Goal: Task Accomplishment & Management: Use online tool/utility

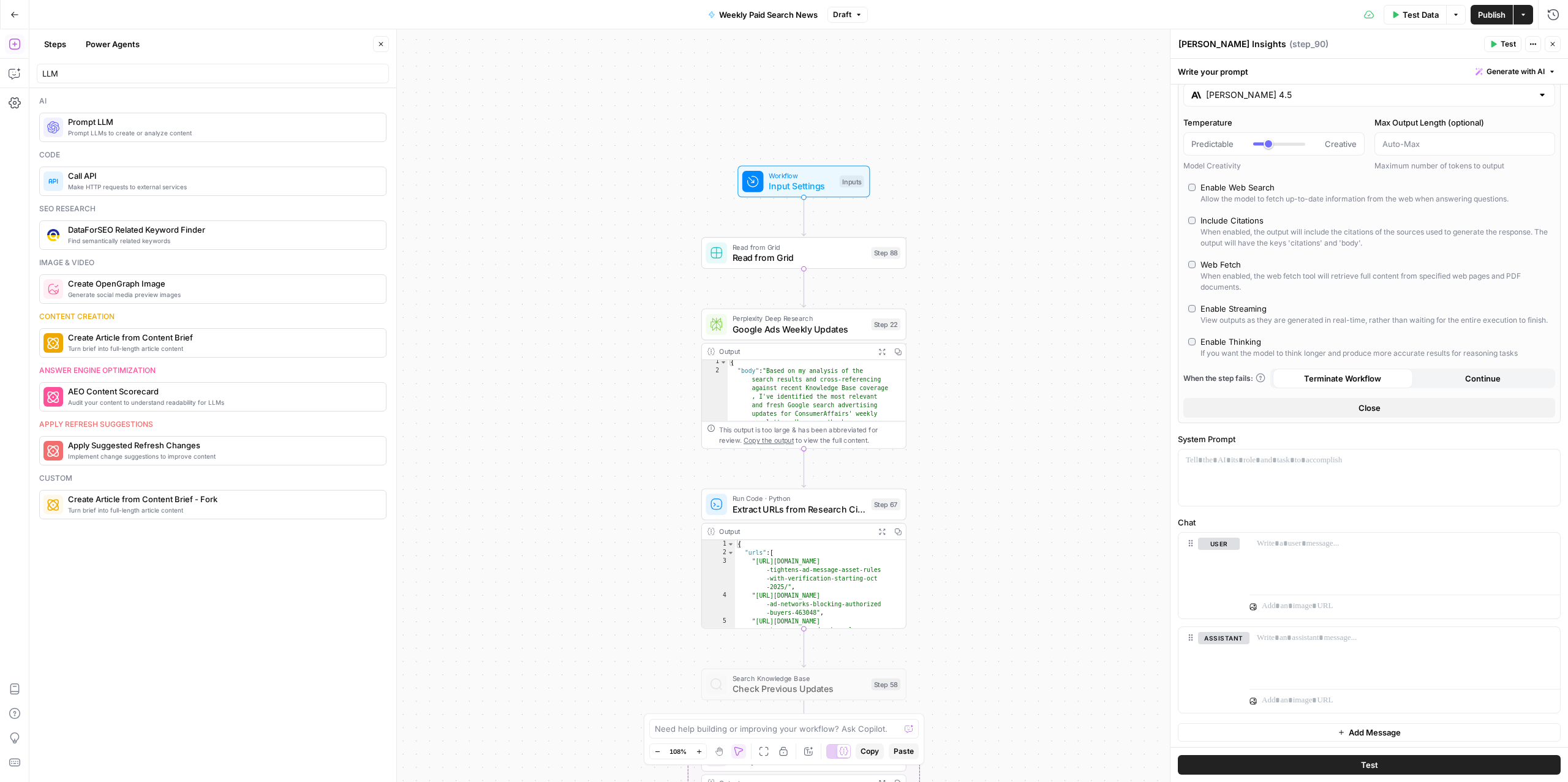
scroll to position [46, 0]
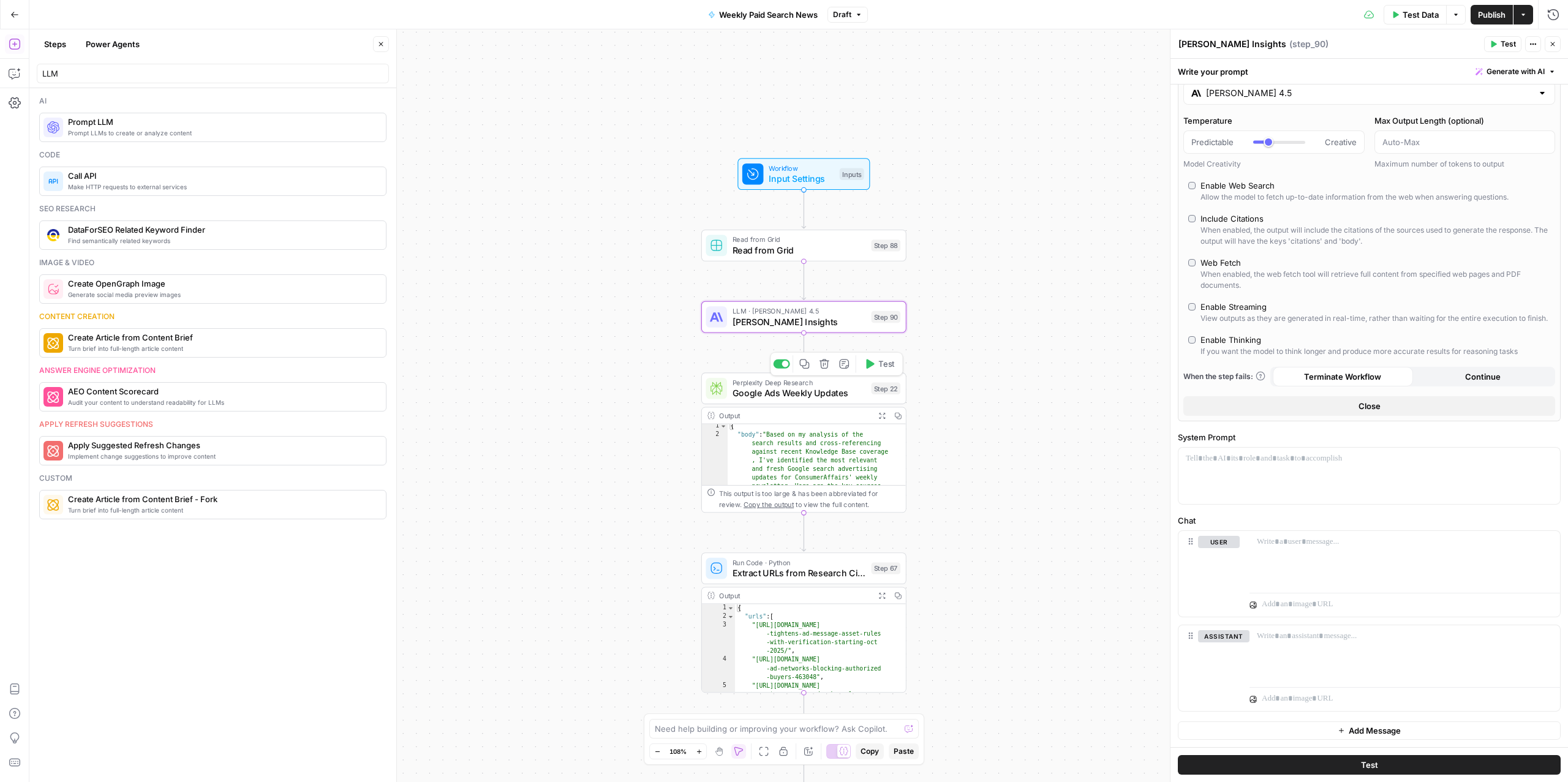
click at [783, 365] on div at bounding box center [785, 364] width 7 height 7
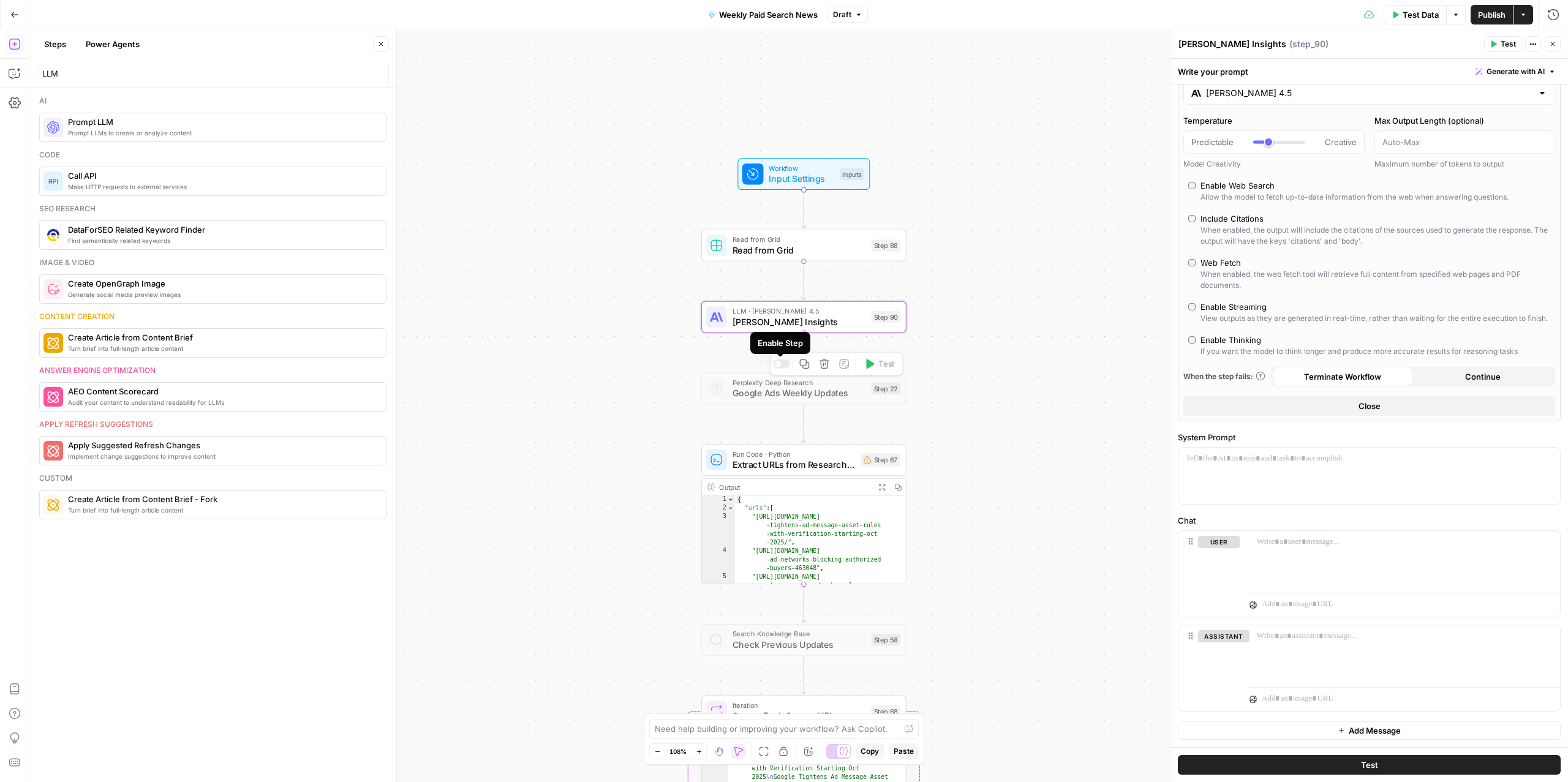
click at [778, 364] on div at bounding box center [778, 364] width 7 height 7
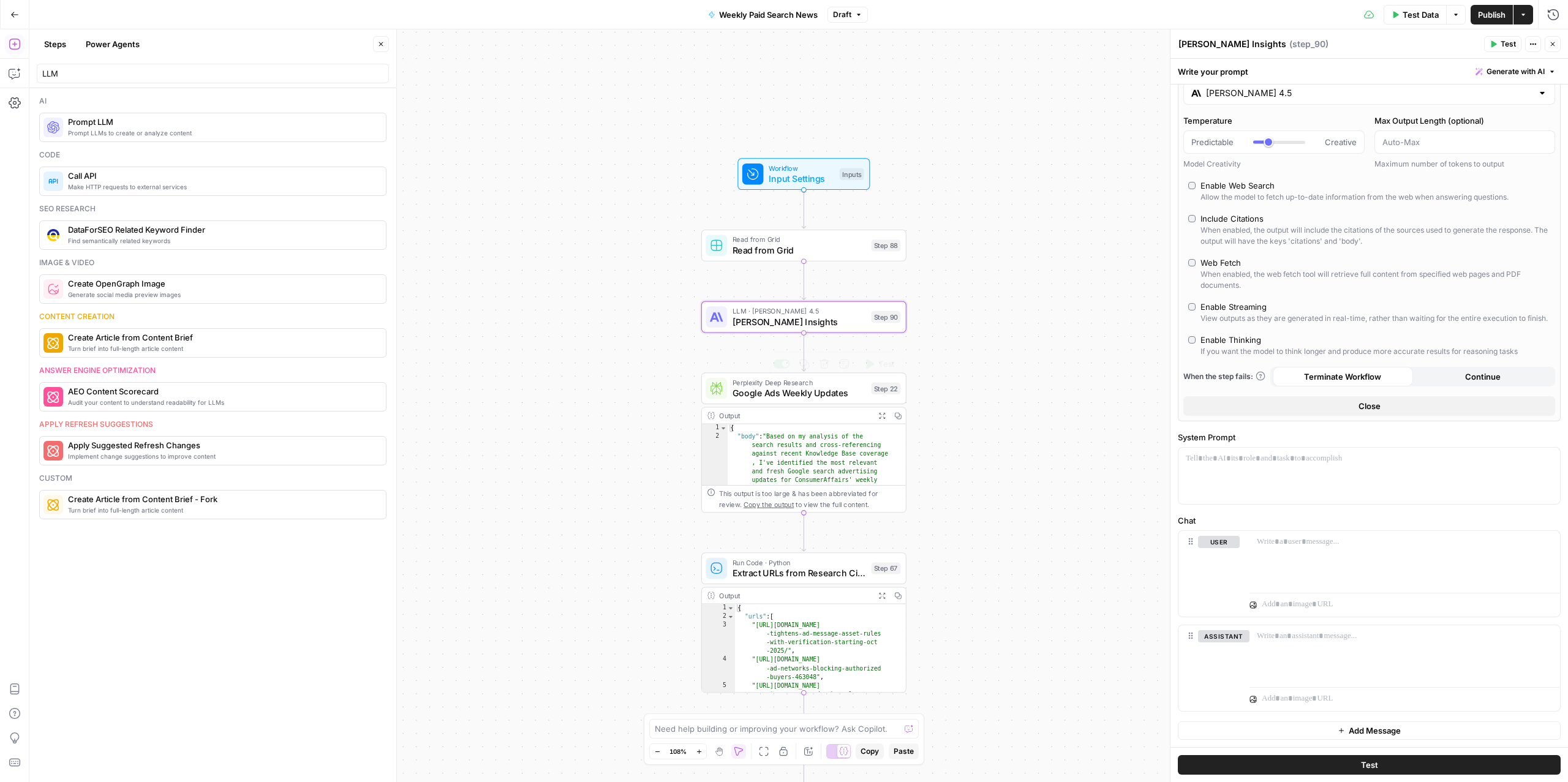
click at [748, 395] on span "Google Ads Weekly Updates" at bounding box center [799, 393] width 133 height 13
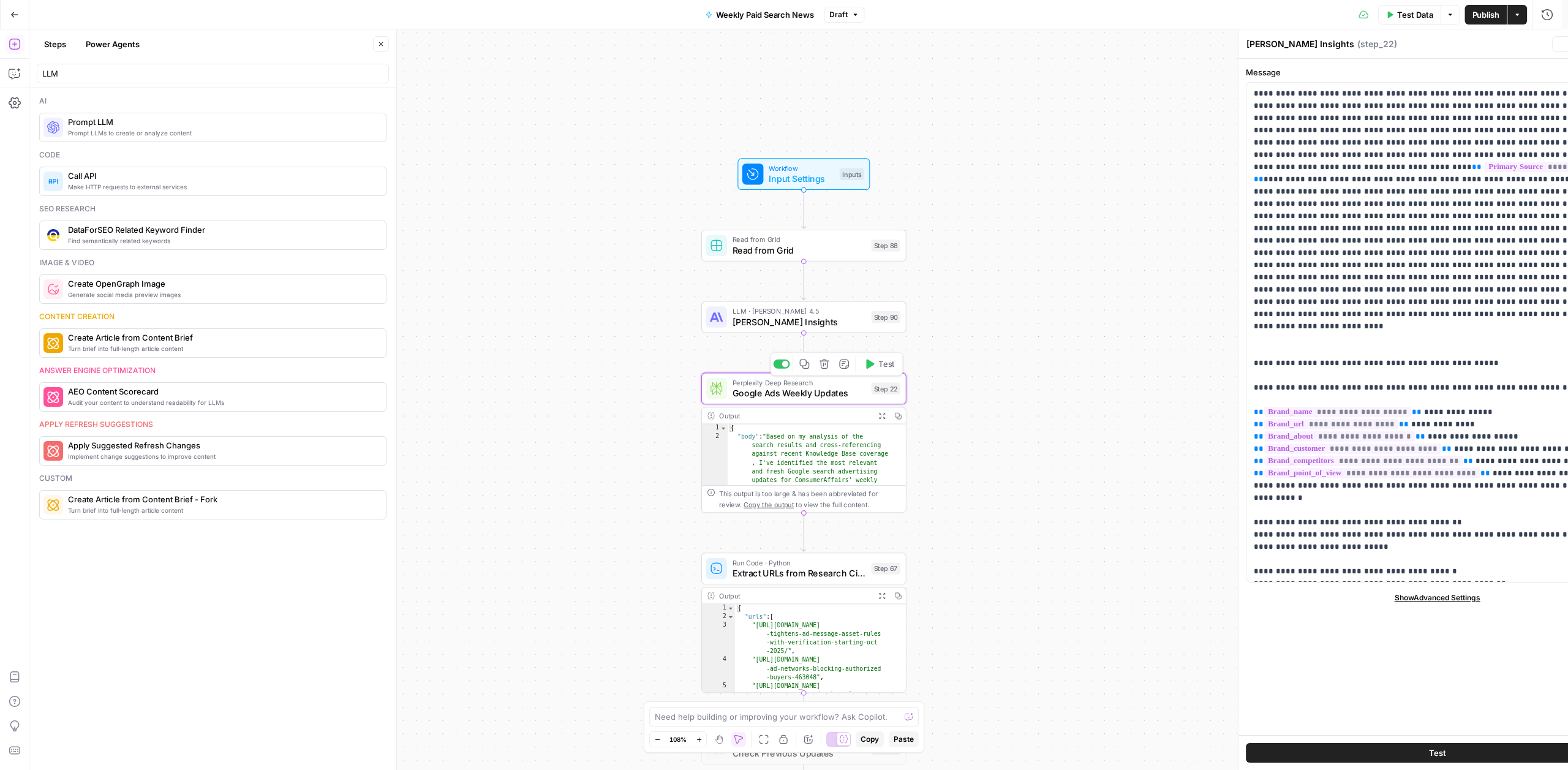
type textarea "Google Ads Weekly Updates"
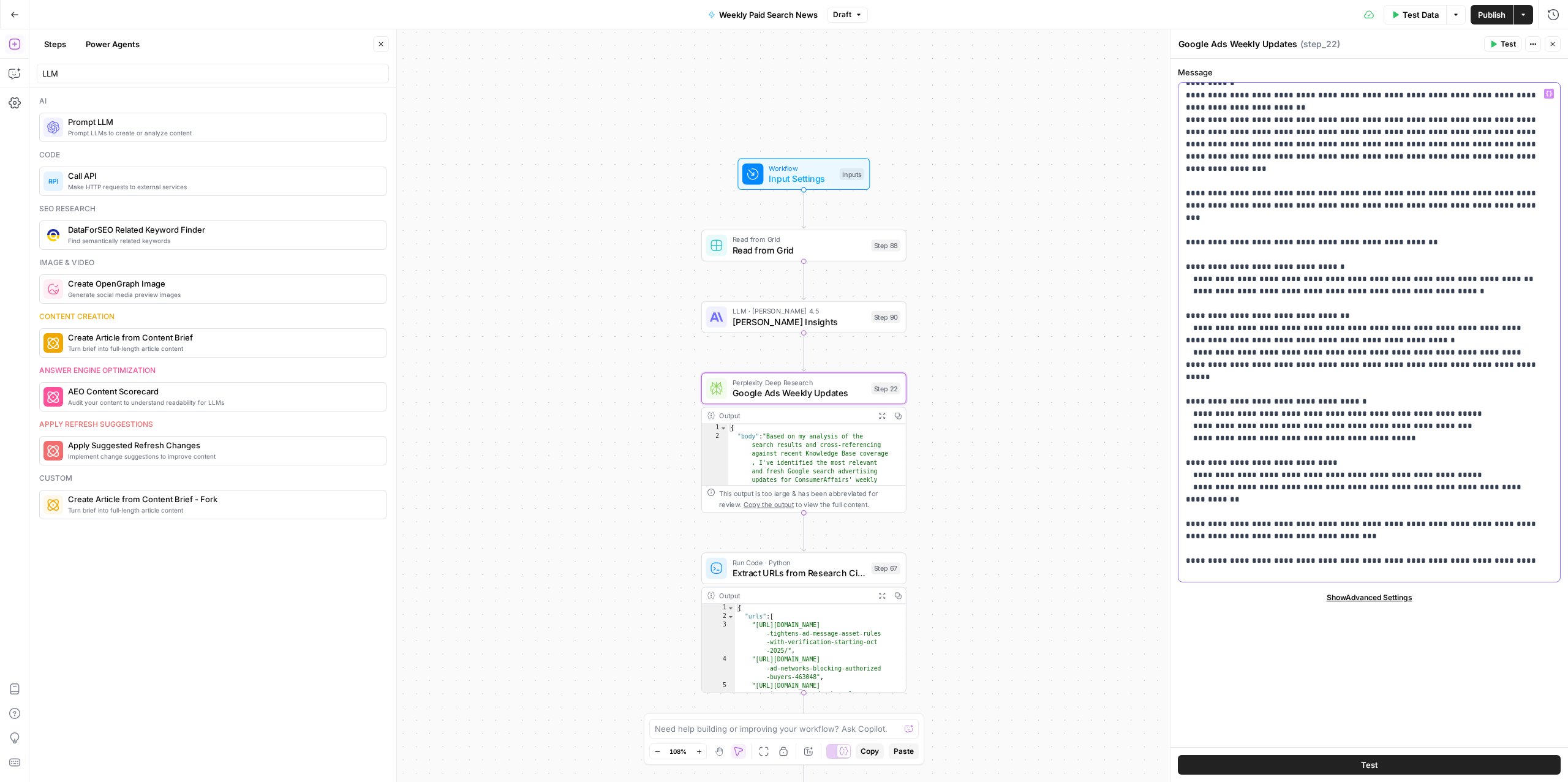
scroll to position [1471, 0]
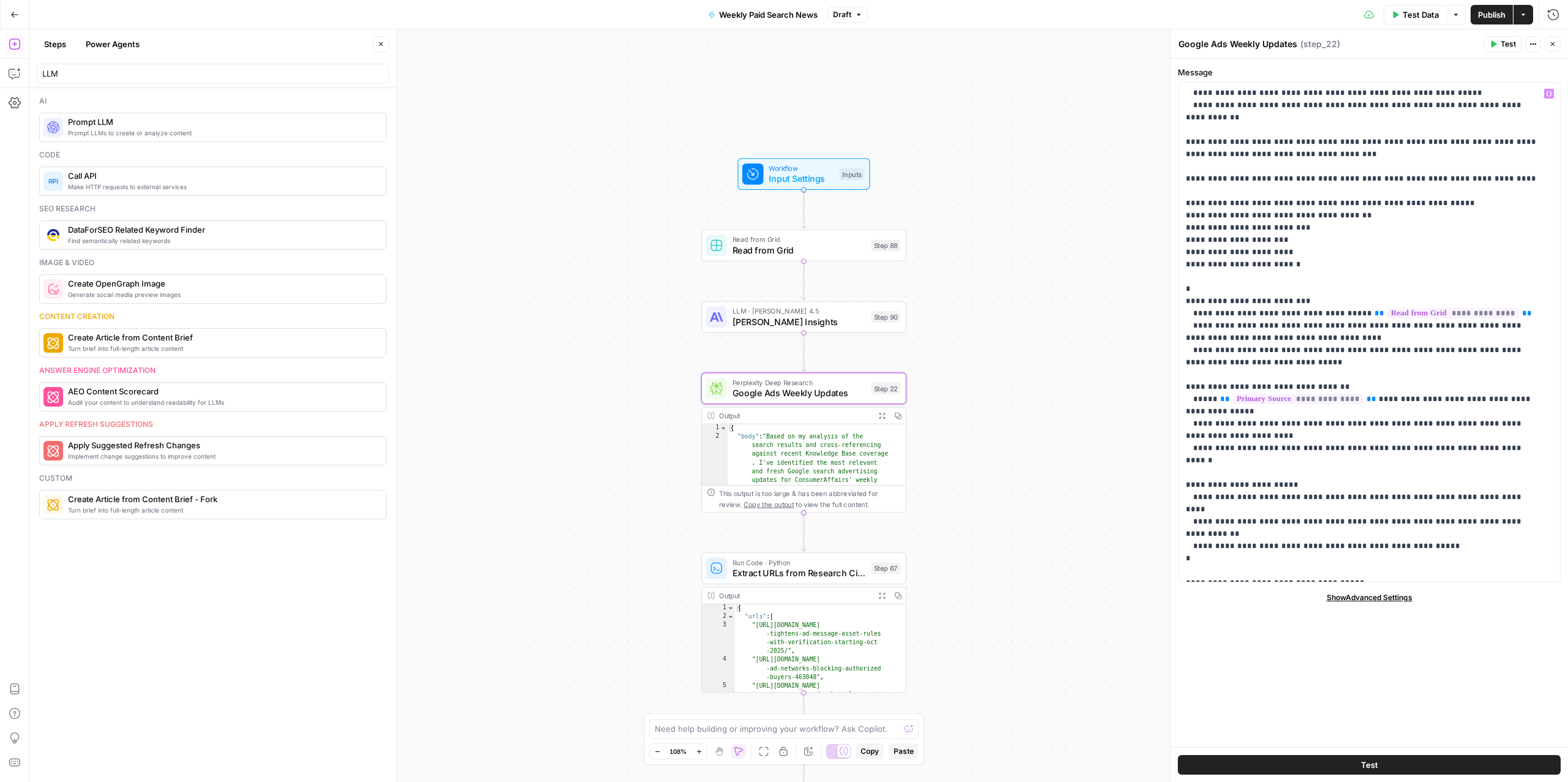
click at [776, 315] on span "[PERSON_NAME] Insights" at bounding box center [799, 321] width 133 height 13
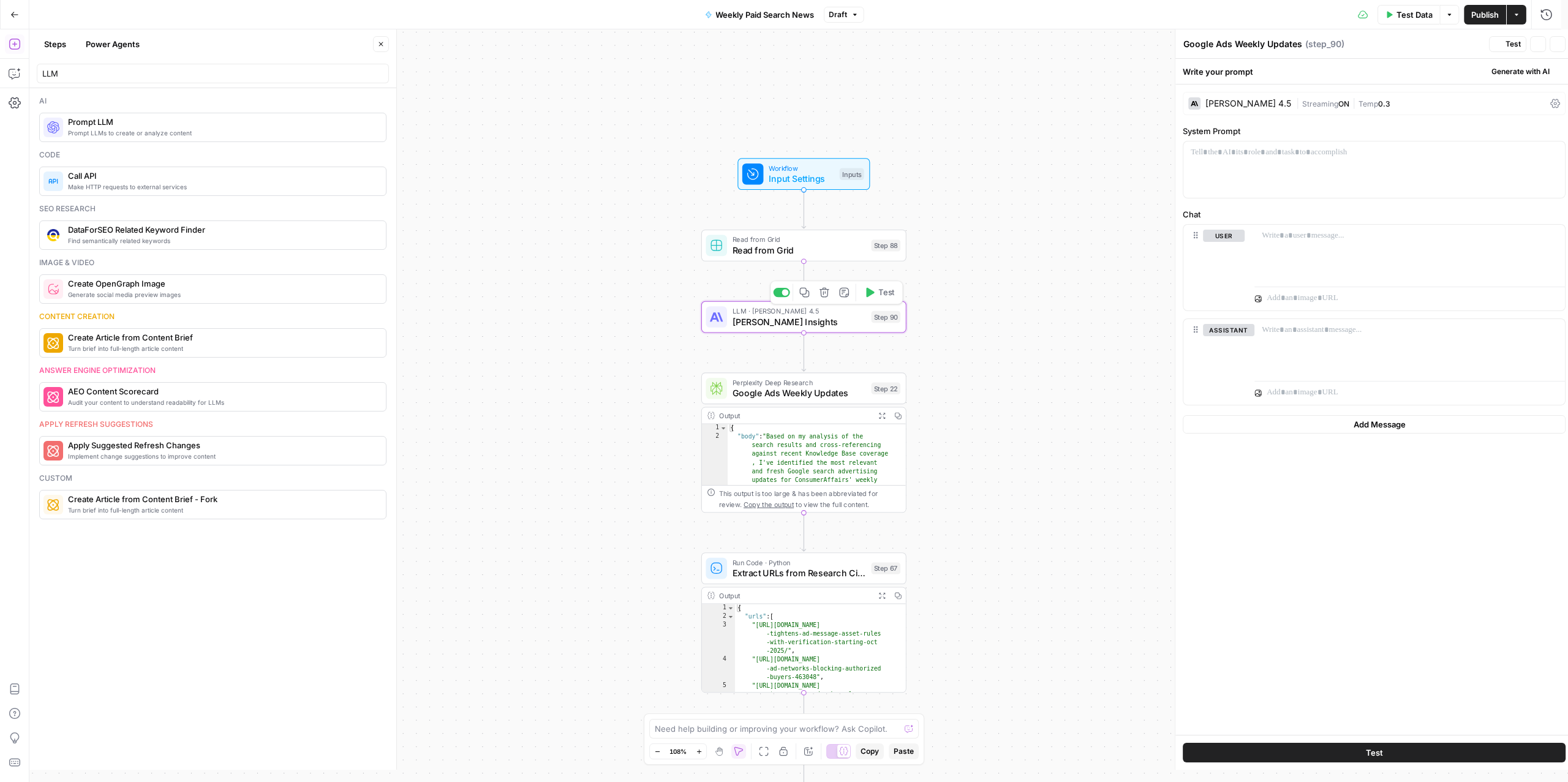
type textarea "[PERSON_NAME] Insights"
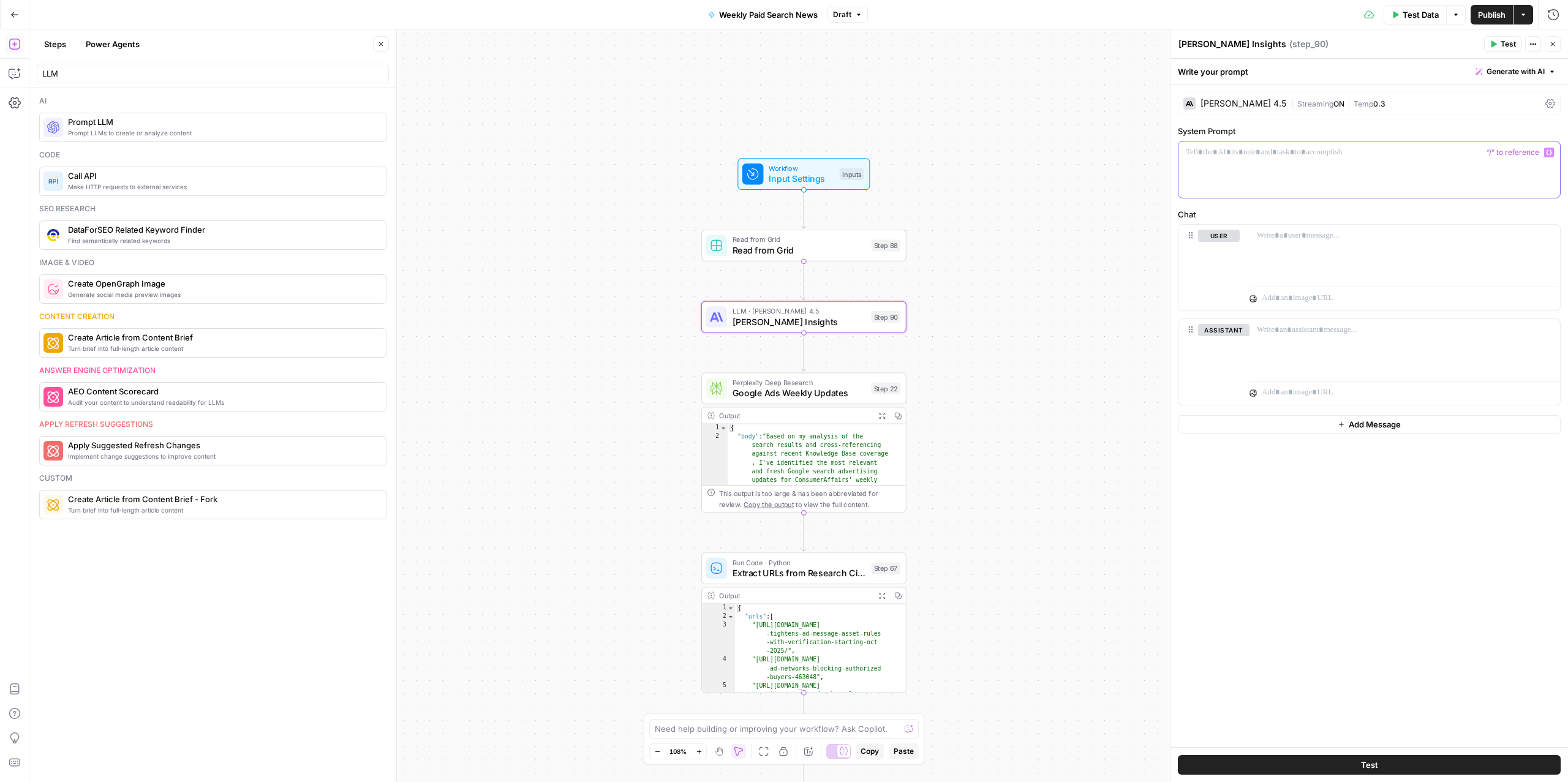
click at [1269, 159] on p at bounding box center [1369, 152] width 367 height 12
click at [792, 392] on span "Google Ads Weekly Updates" at bounding box center [799, 393] width 133 height 13
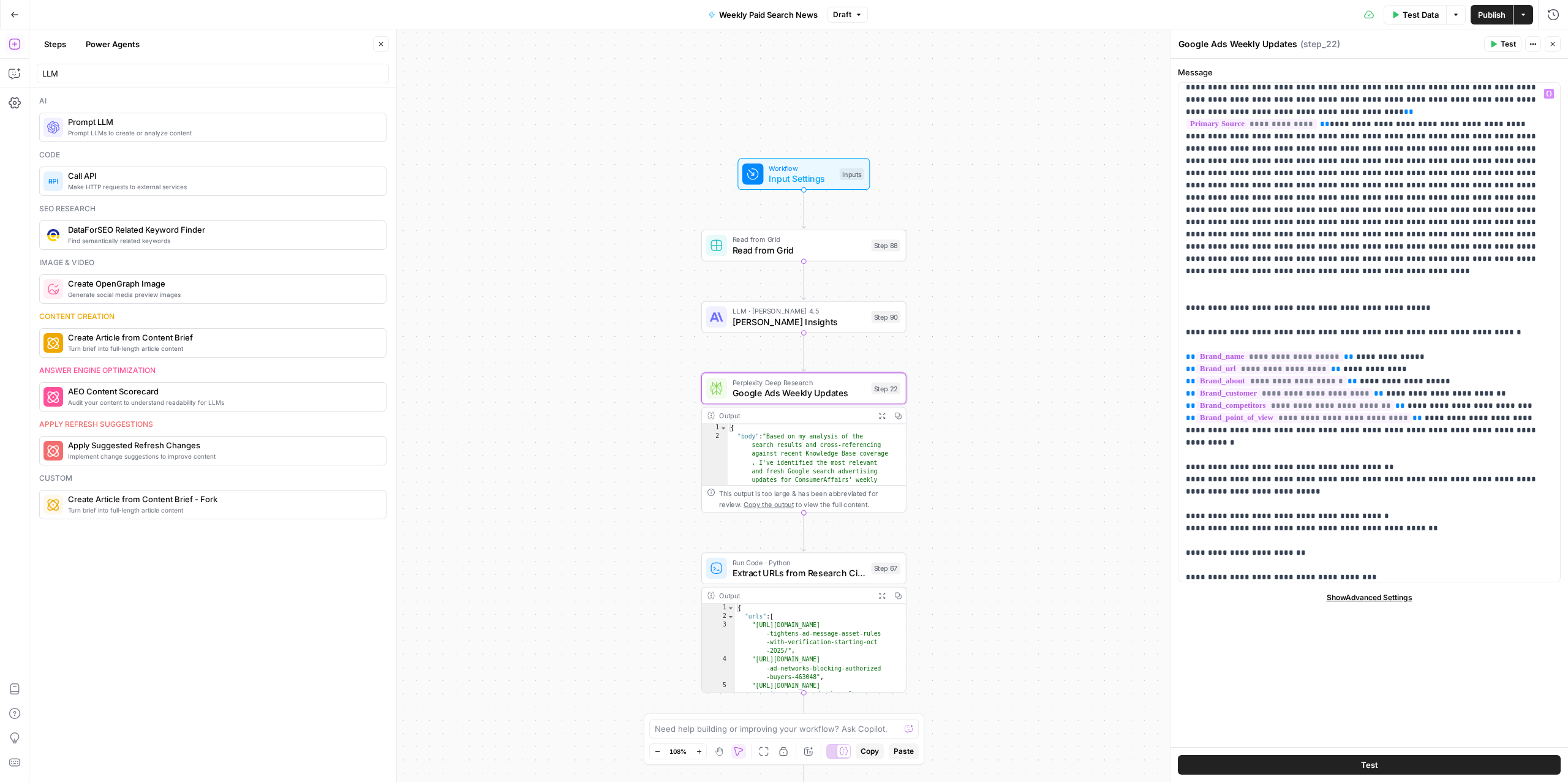
scroll to position [0, 0]
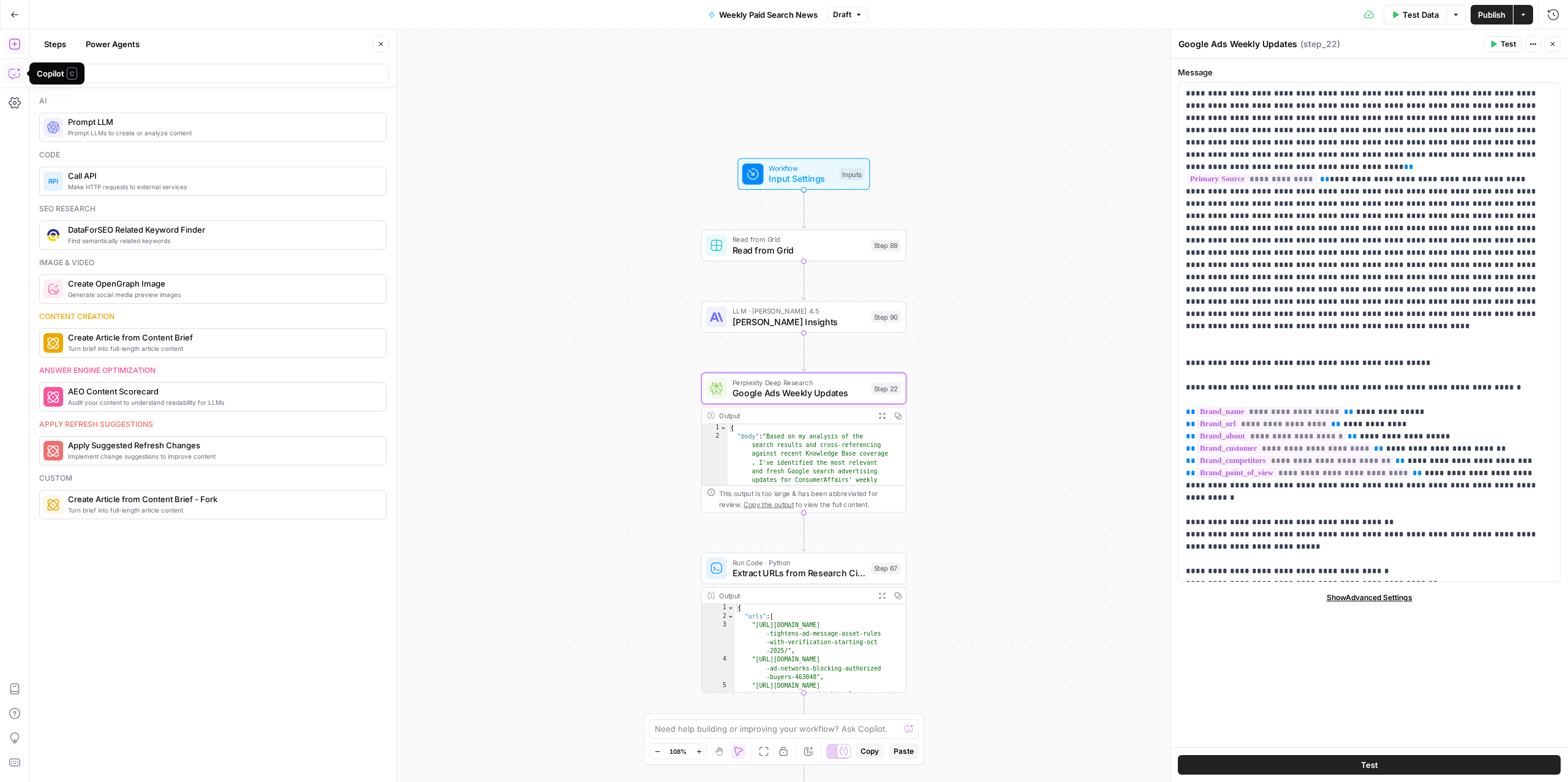
click at [12, 74] on icon "button" at bounding box center [14, 73] width 12 height 12
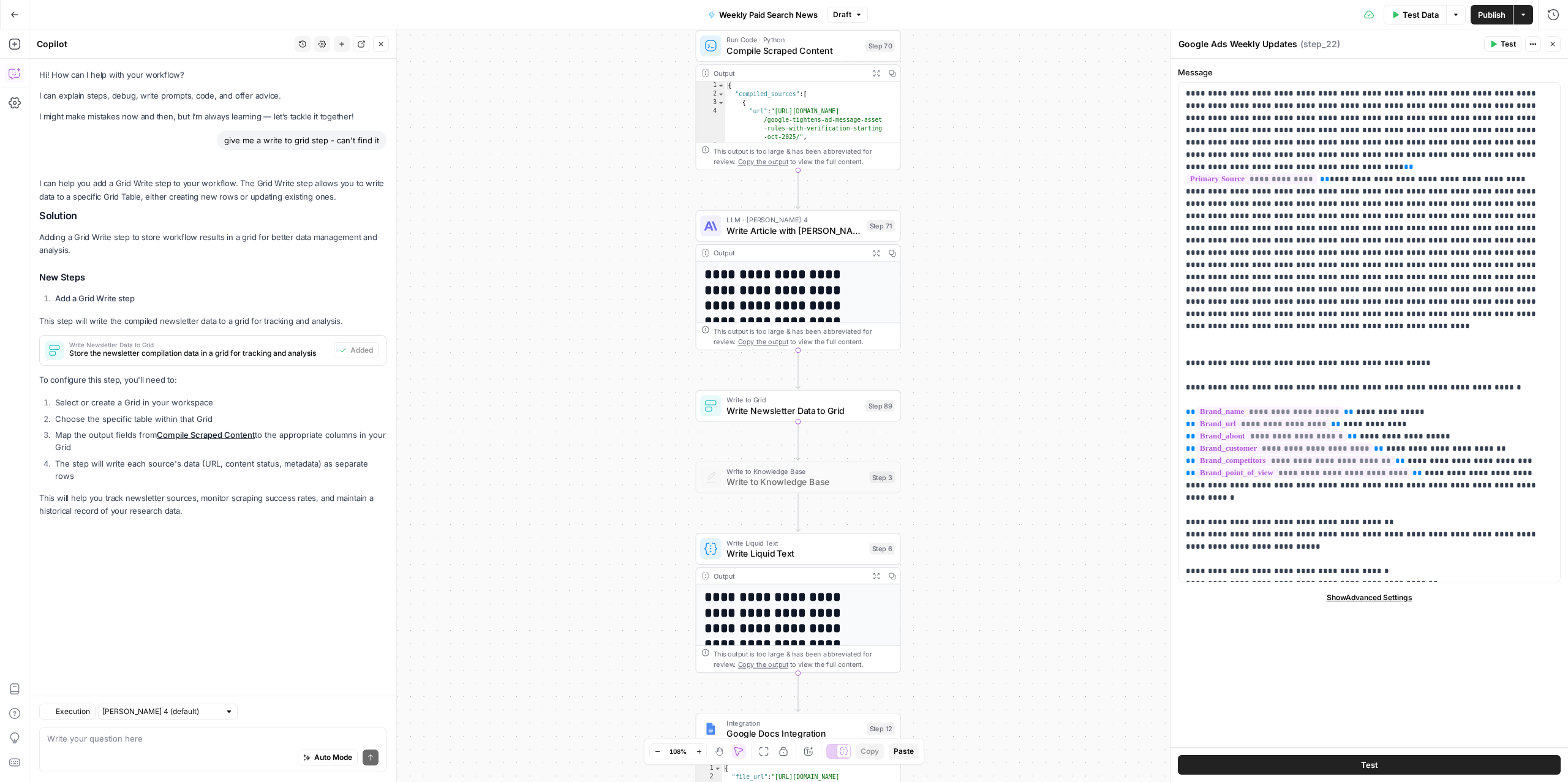
click at [86, 746] on div "Auto Mode Send" at bounding box center [212, 758] width 332 height 27
click at [352, 729] on textarea "seperate this out into a system prompt and user prompt. Do not change anything …" at bounding box center [212, 732] width 332 height 25
click at [167, 736] on textarea "seperate this out into a system prompt and user prompt. Do not change anything,…" at bounding box center [212, 732] width 332 height 25
click at [317, 728] on textarea "seperate this out into a system prompt and user prompt. Do not change anything,…" at bounding box center [212, 732] width 332 height 25
click at [154, 740] on textarea "seperate this out into a system prompt and user prompt. Do not change literally…" at bounding box center [212, 732] width 332 height 25
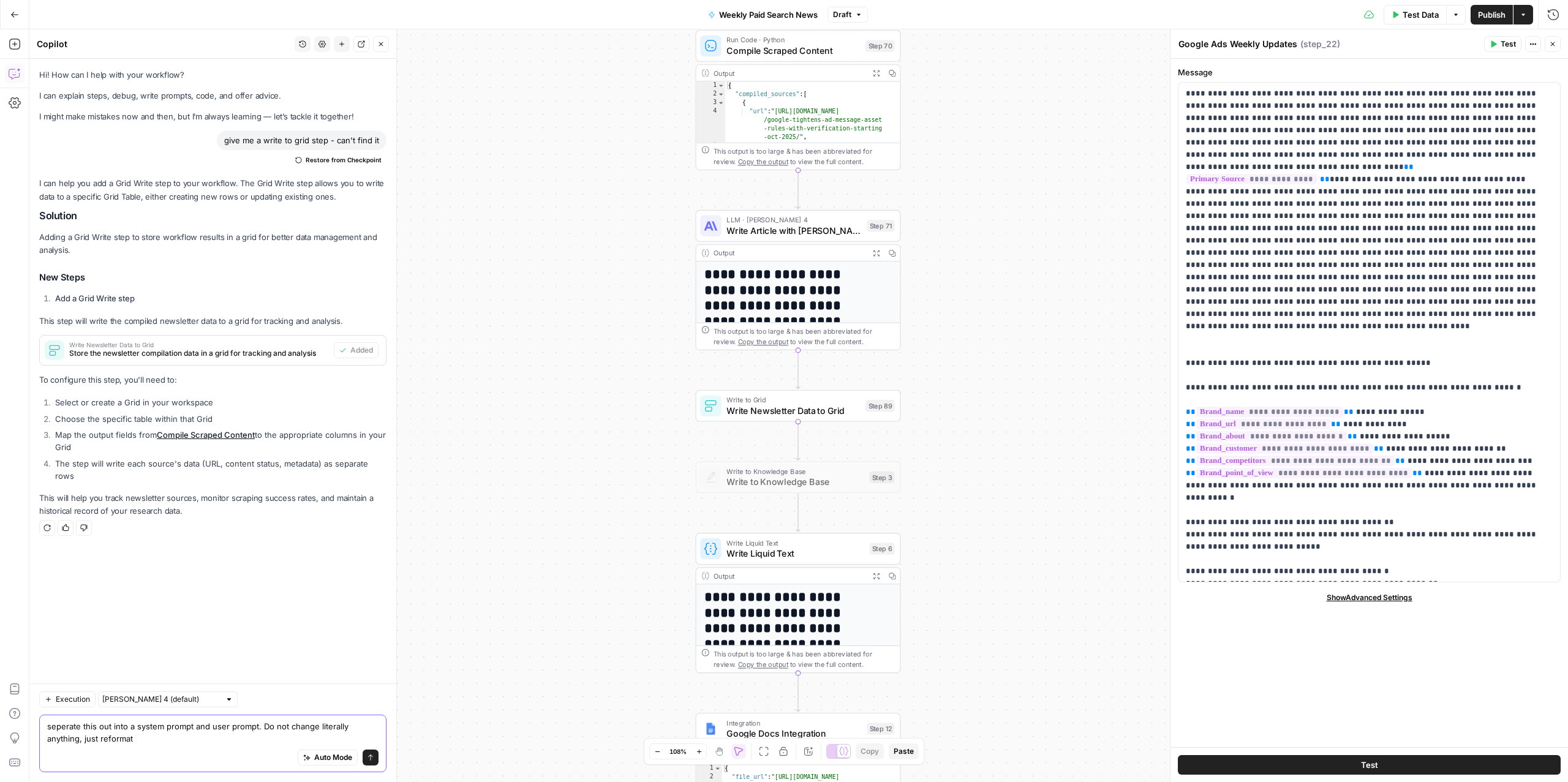
click at [153, 742] on textarea "seperate this out into a system prompt and user prompt. Do not change literally…" at bounding box center [212, 732] width 332 height 25
paste textarea "what are the latest updates on Google search advertising relevant to a company …"
type textarea "seperate this out into a system prompt and user prompt. Do not change literally…"
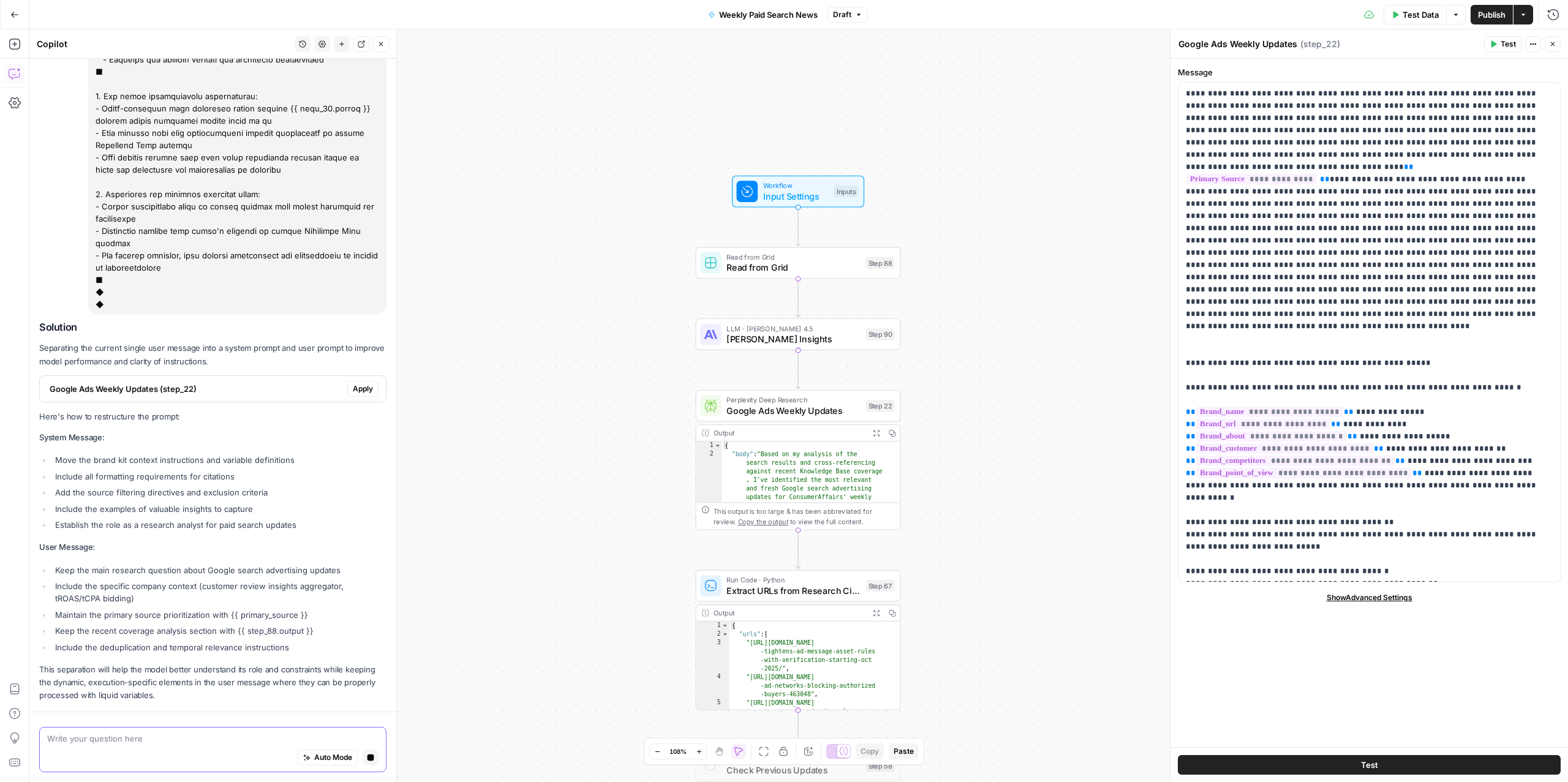
scroll to position [2621, 0]
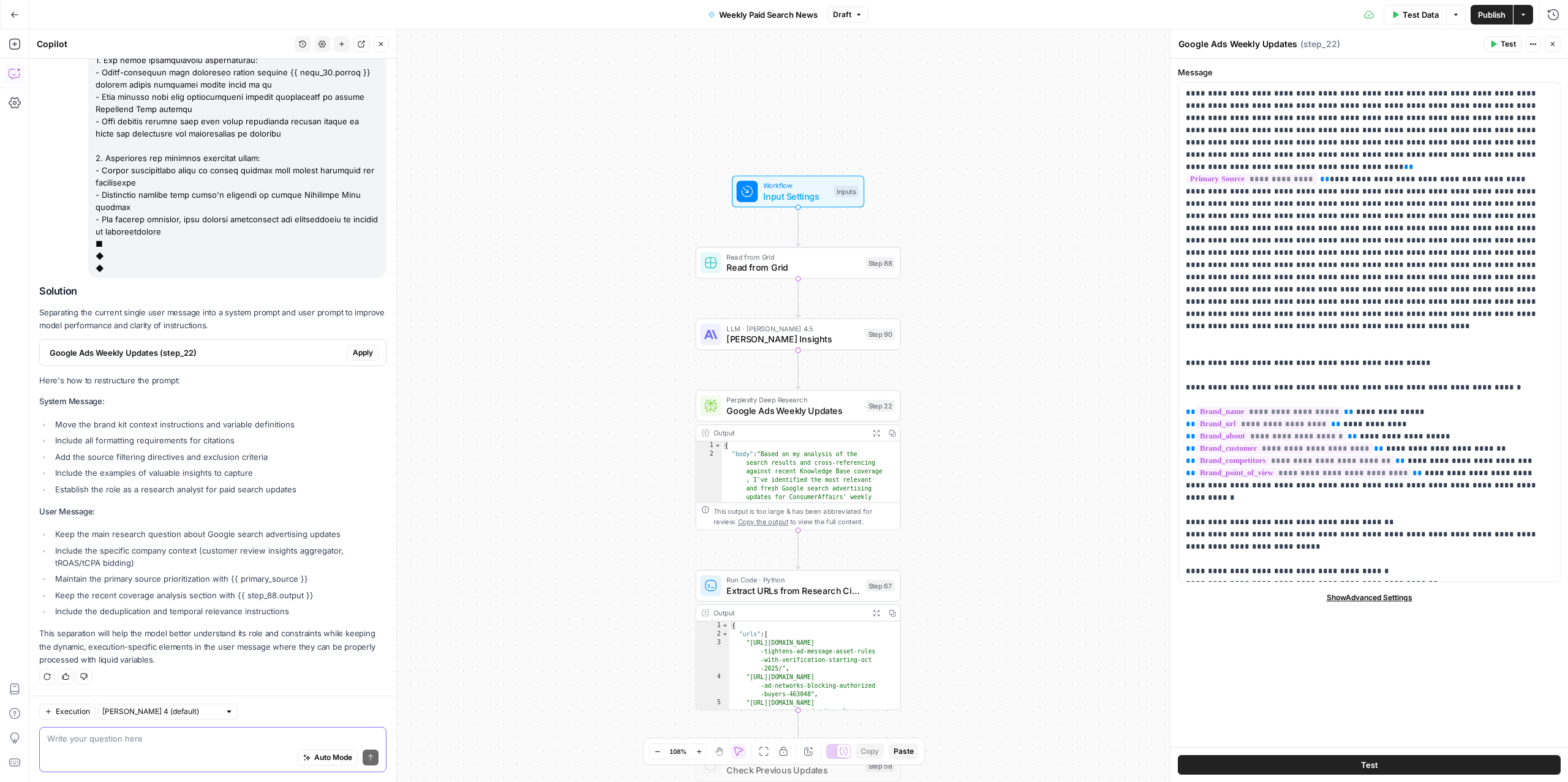
click at [165, 745] on div "Auto Mode Send" at bounding box center [212, 758] width 332 height 27
click at [182, 356] on span "Google Ads Weekly Updates (step_22)" at bounding box center [196, 352] width 293 height 12
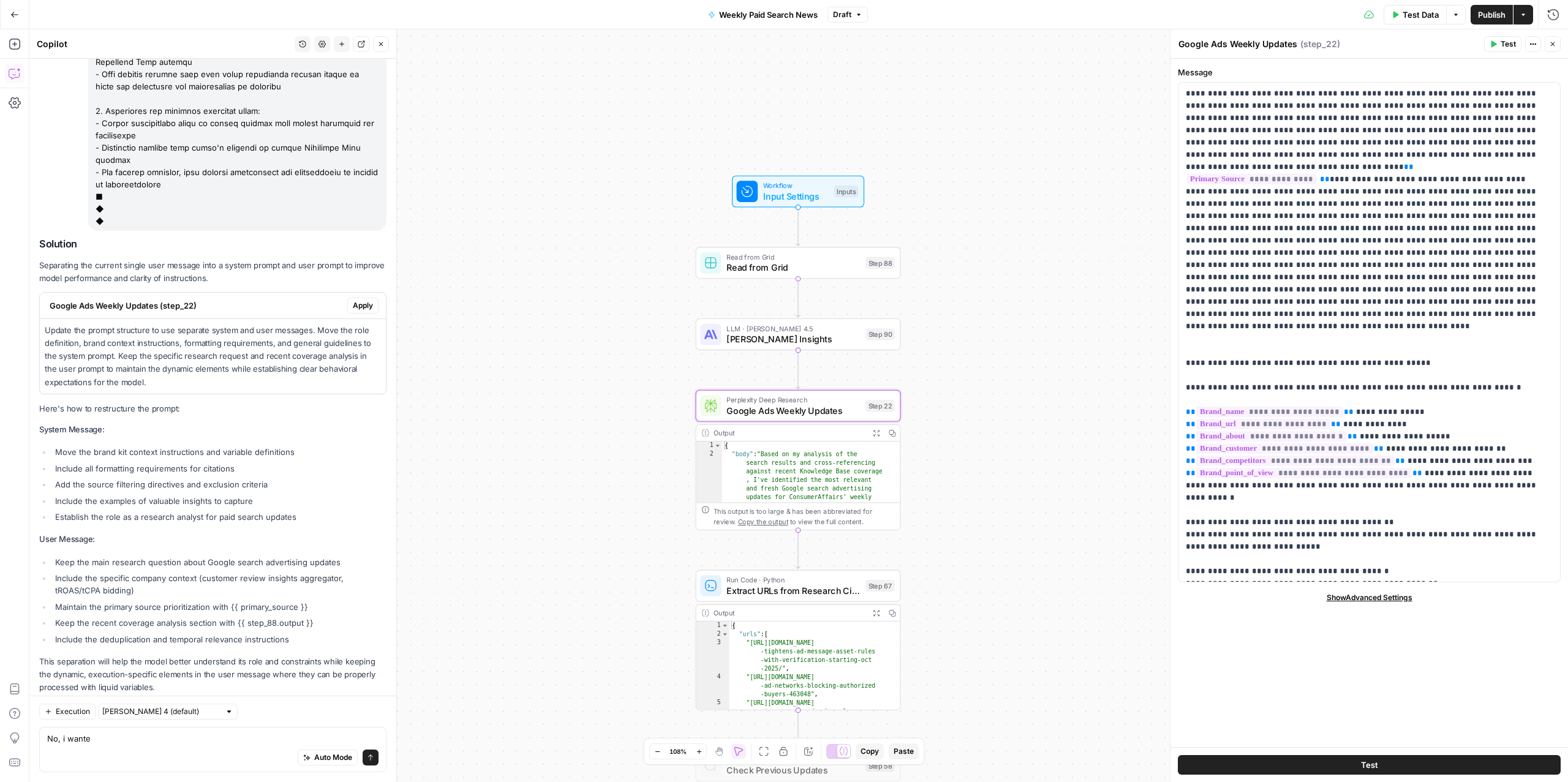
scroll to position [2696, 0]
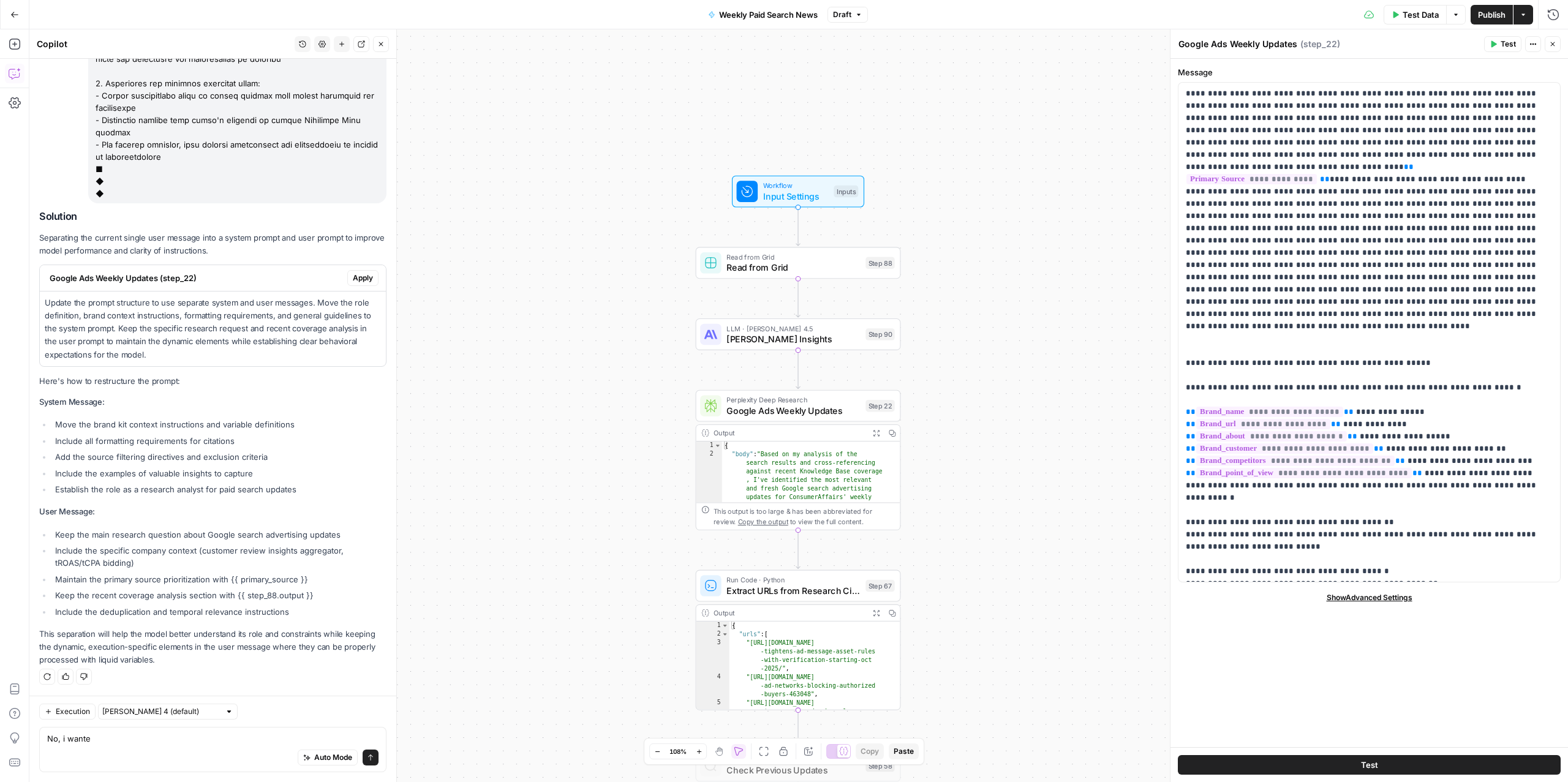
click at [100, 762] on div "Auto Mode Send" at bounding box center [212, 758] width 332 height 27
type textarea "No, i wanted you to list it out so i can paste each into a claude step"
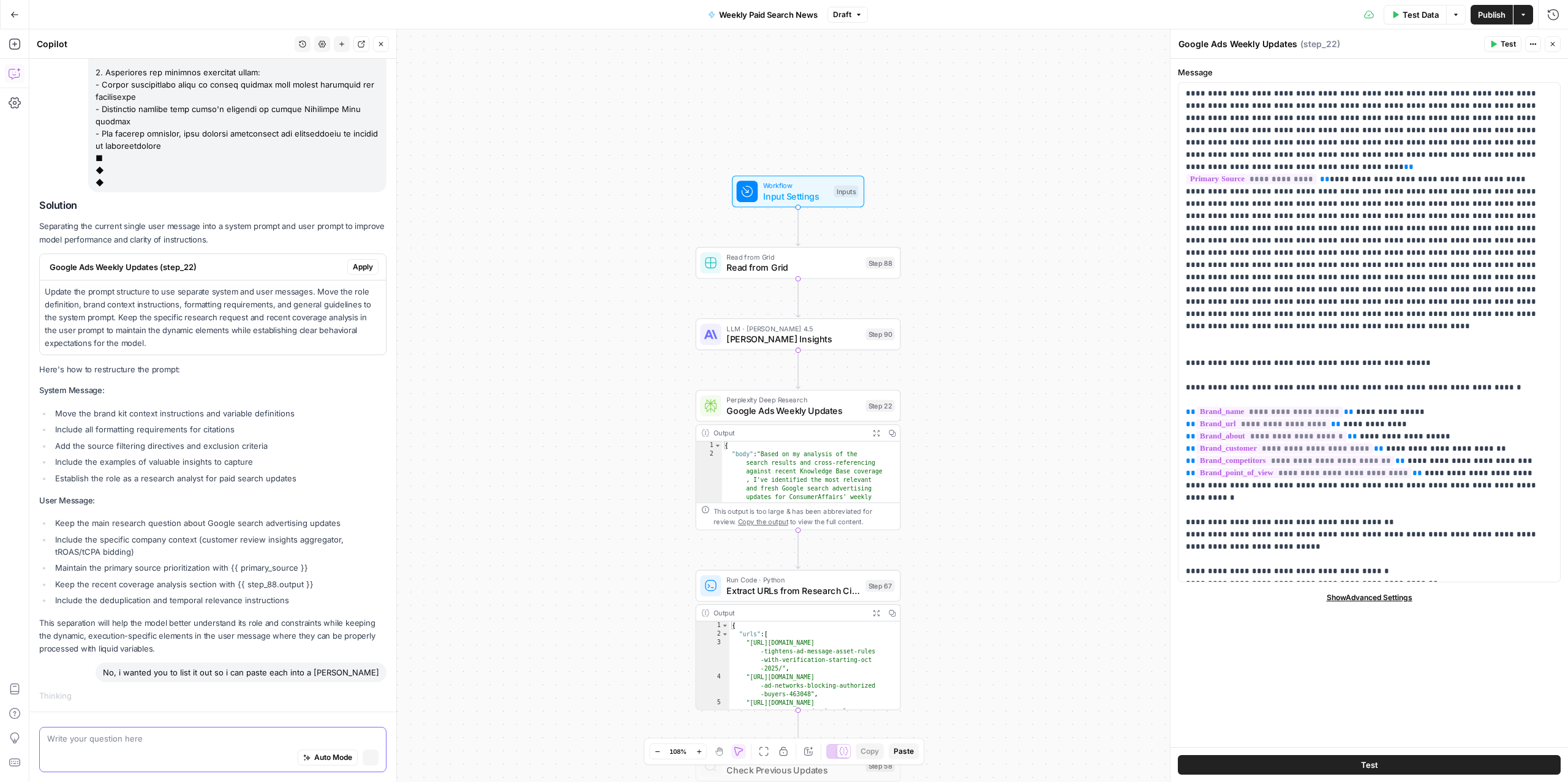
scroll to position [2683, 0]
click at [182, 647] on p "This separation will help the model better understand its role and constraints …" at bounding box center [212, 636] width 347 height 39
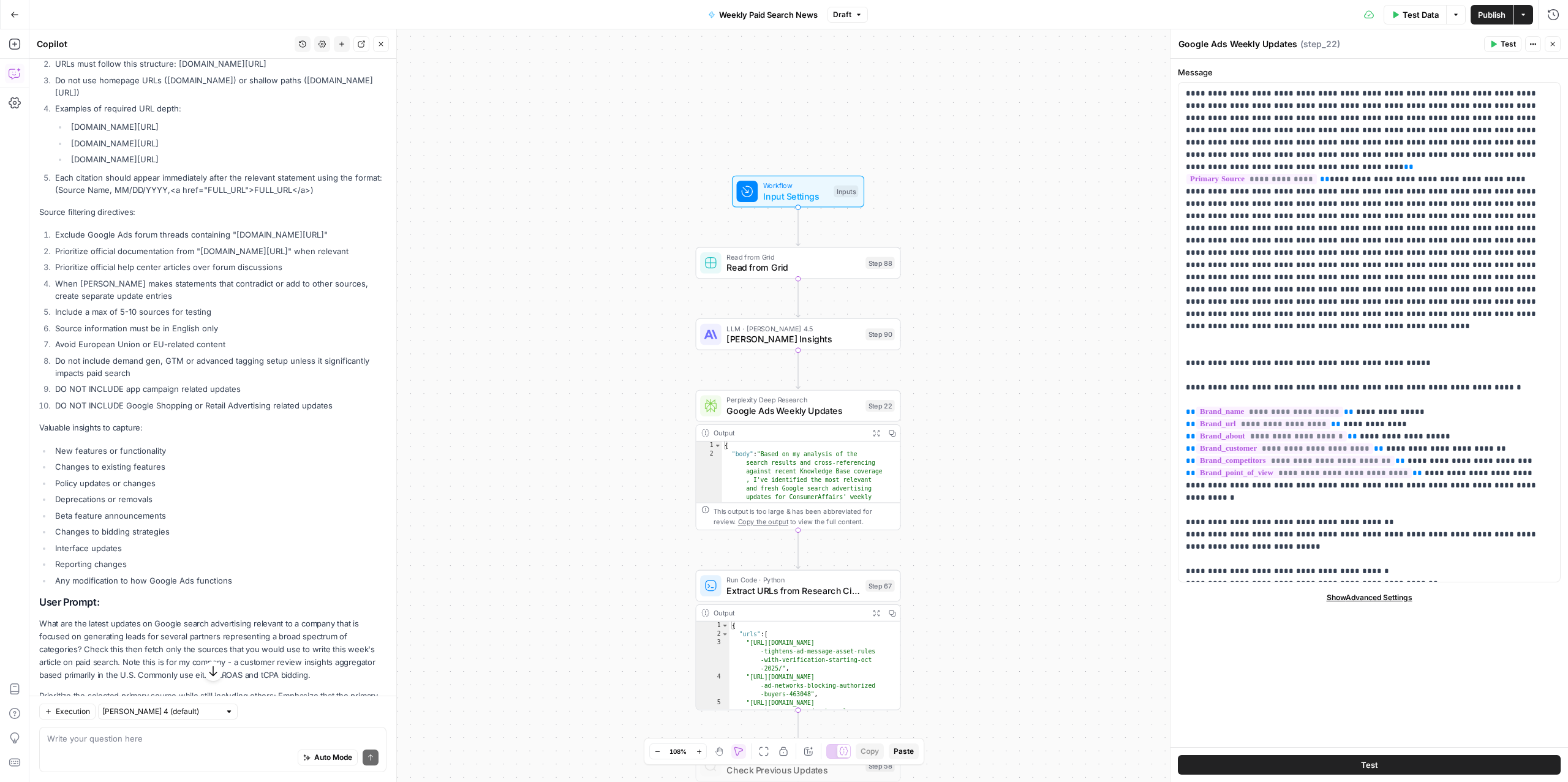
scroll to position [3811, 0]
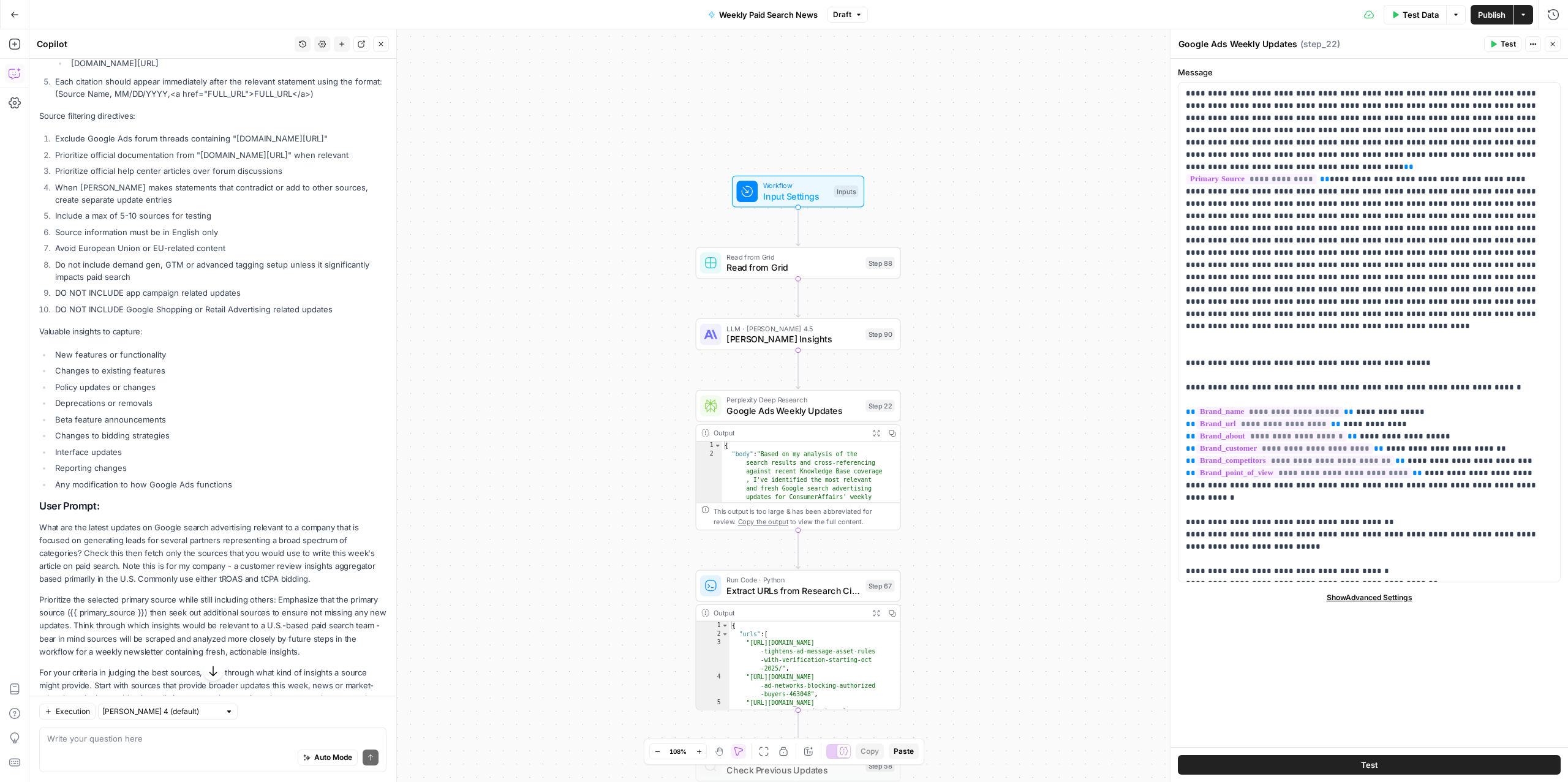
drag, startPoint x: 41, startPoint y: 278, endPoint x: 246, endPoint y: 511, distance: 310.3
click at [246, 511] on div "Here's the separated system and user prompts for your Claude step: System Promp…" at bounding box center [212, 376] width 347 height 1610
copy div "You are a research analyst specializing in Google Ads updates and paid search i…"
click at [773, 335] on span "[PERSON_NAME] Insights" at bounding box center [793, 339] width 133 height 13
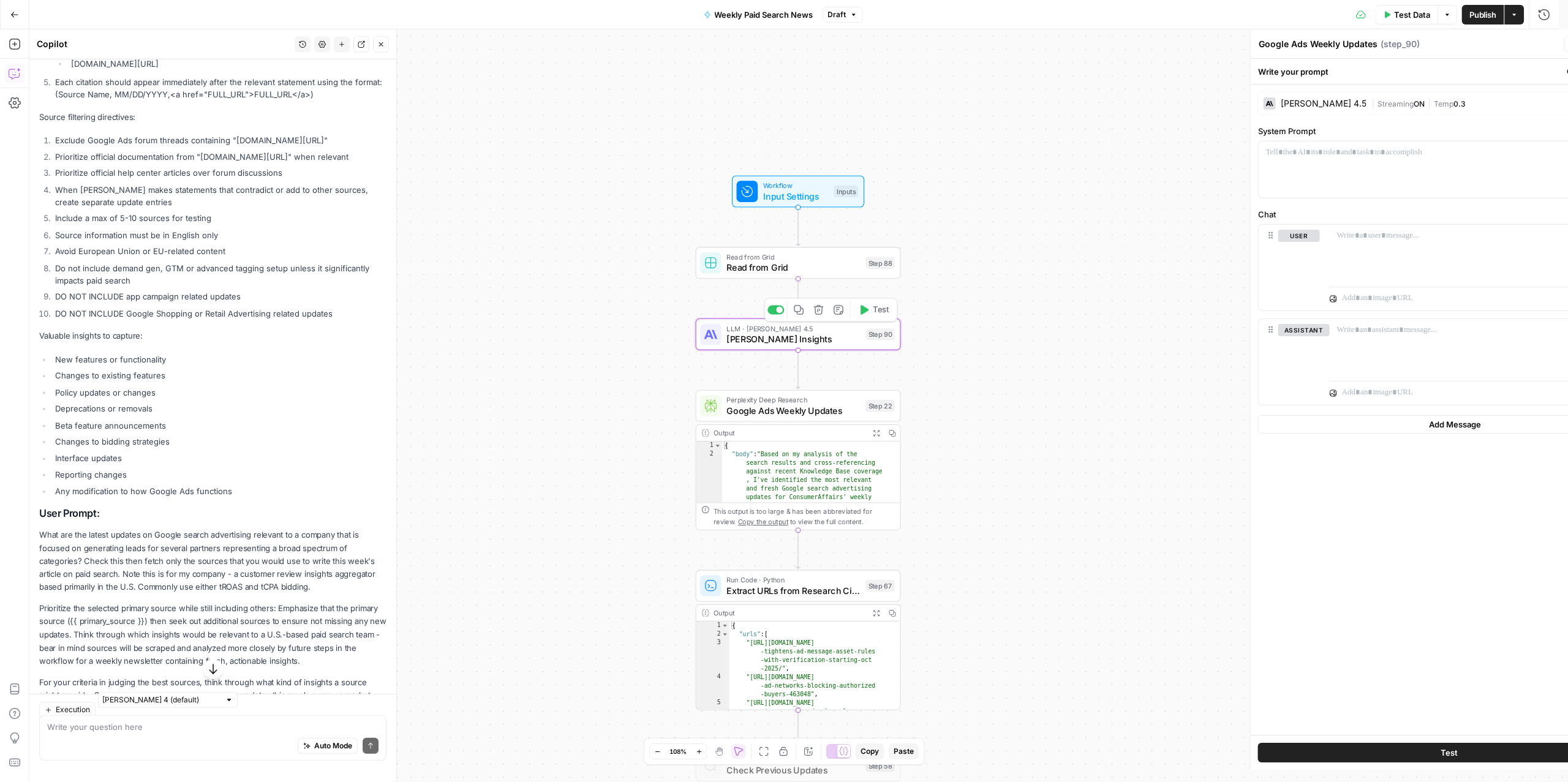
type textarea "[PERSON_NAME] Insights"
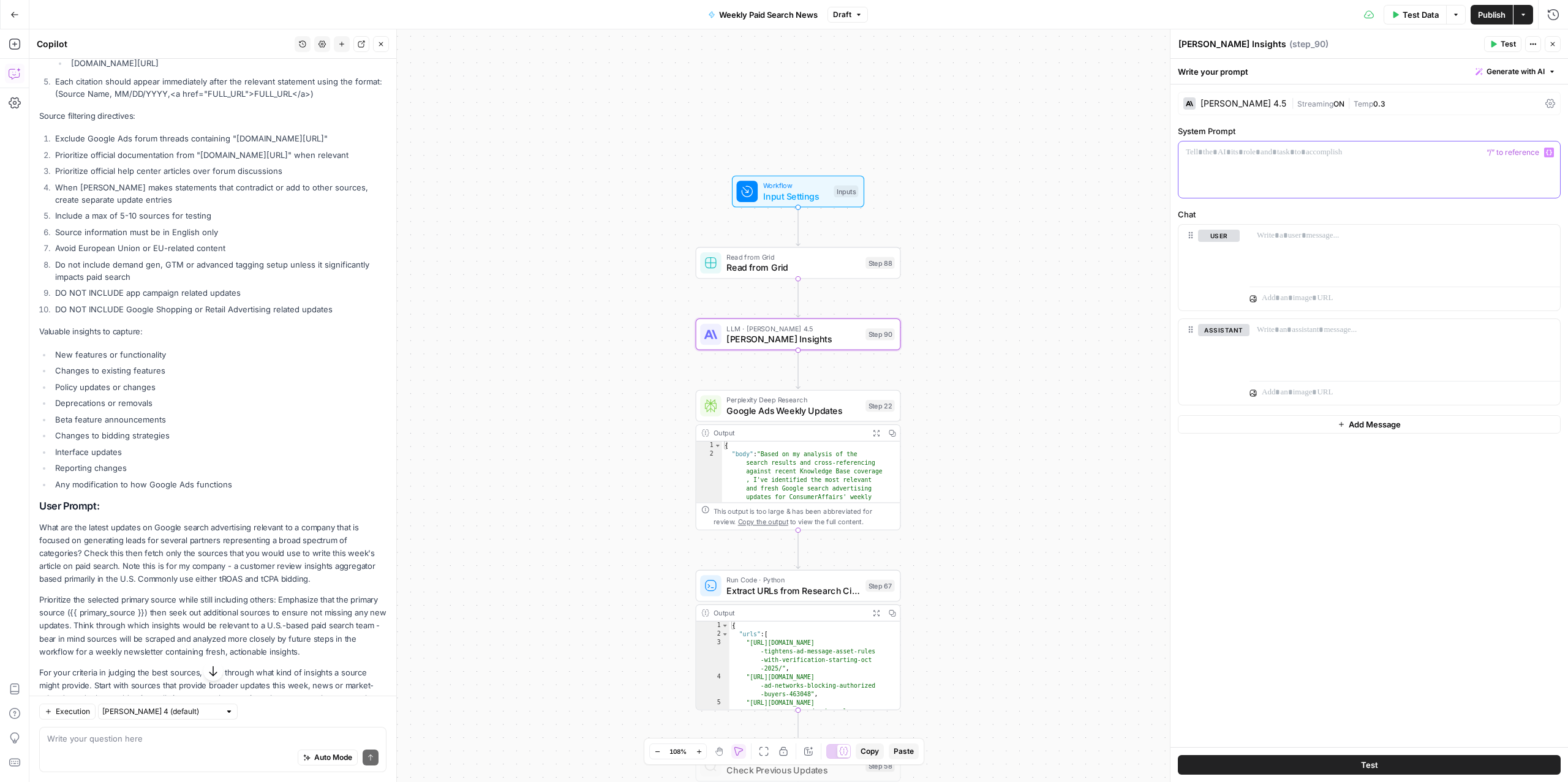
click at [1237, 174] on div at bounding box center [1370, 170] width 381 height 56
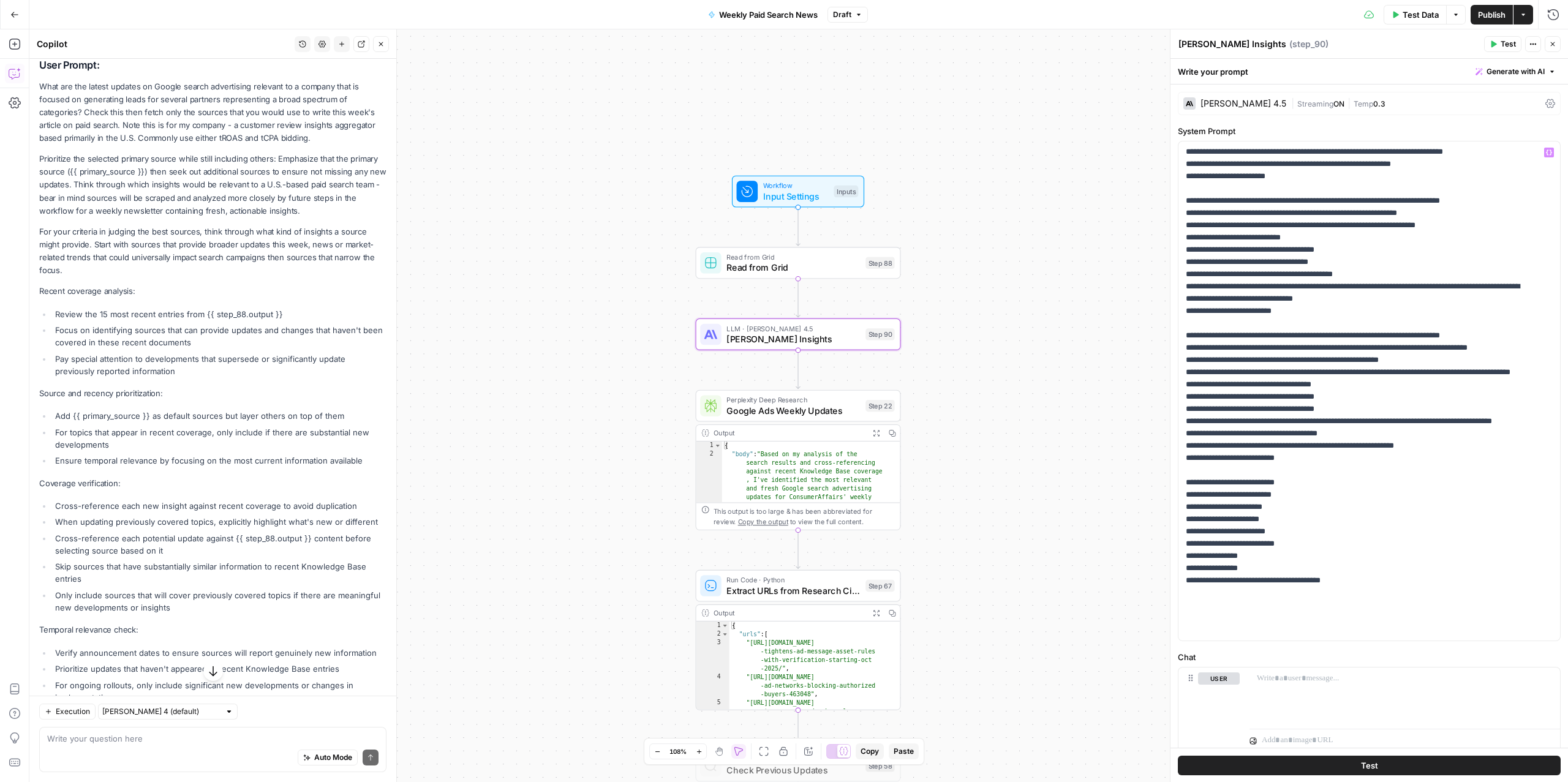
scroll to position [4391, 0]
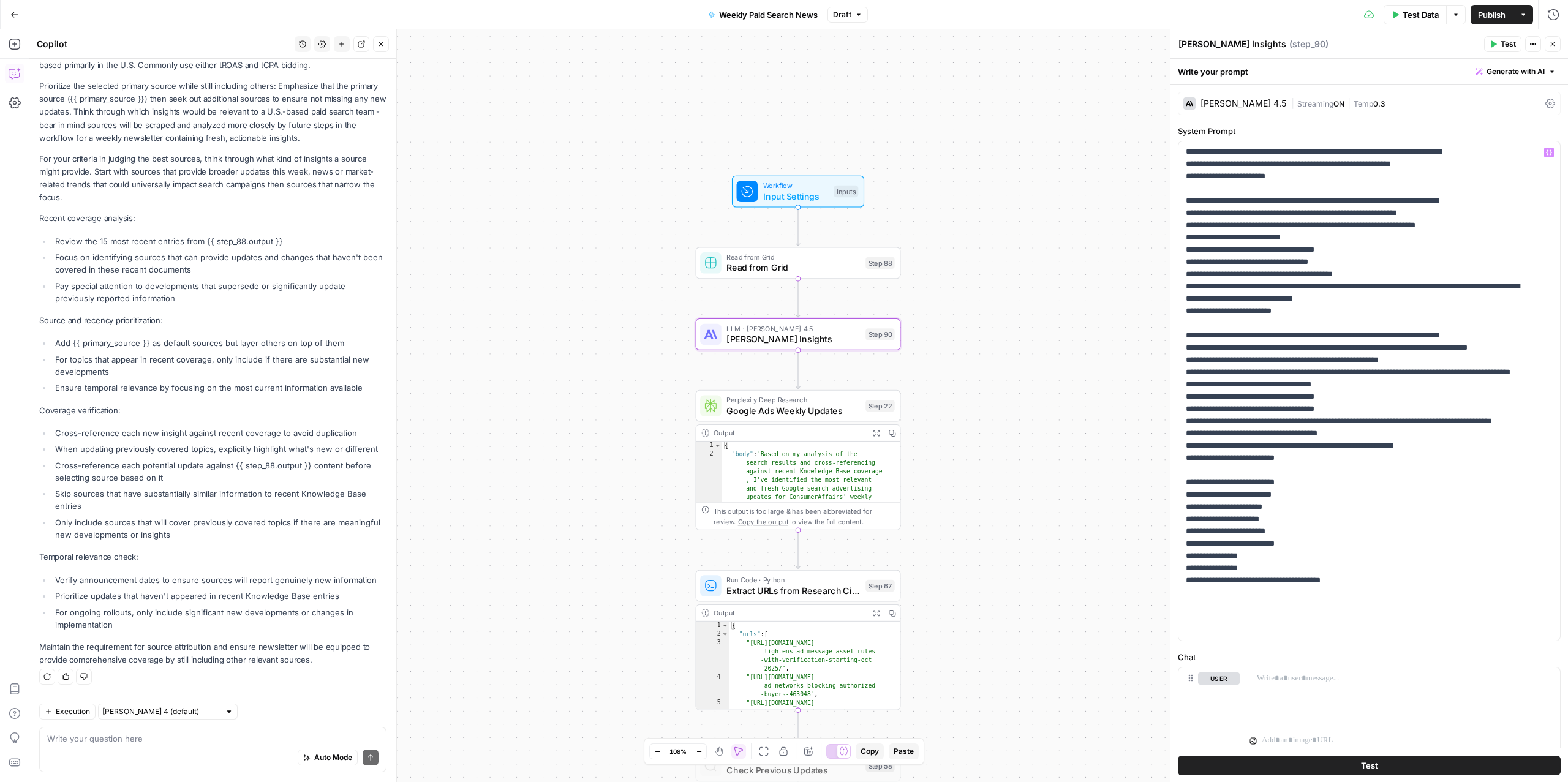
drag, startPoint x: 41, startPoint y: 191, endPoint x: 336, endPoint y: 661, distance: 554.9
copy div "What are the latest updates on Google search advertising relevant to a company …"
click at [1250, 709] on div at bounding box center [1405, 696] width 311 height 56
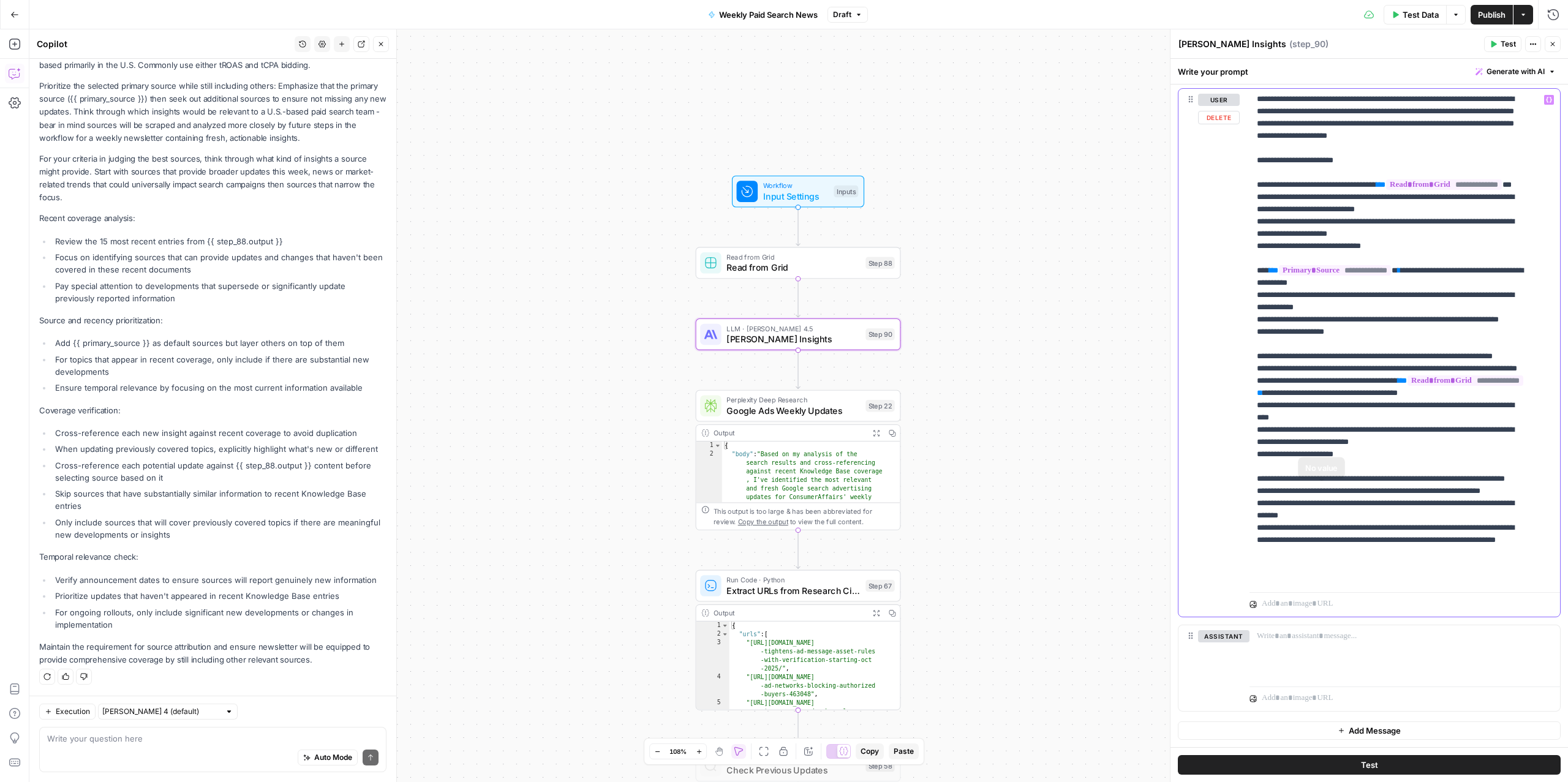
scroll to position [270, 0]
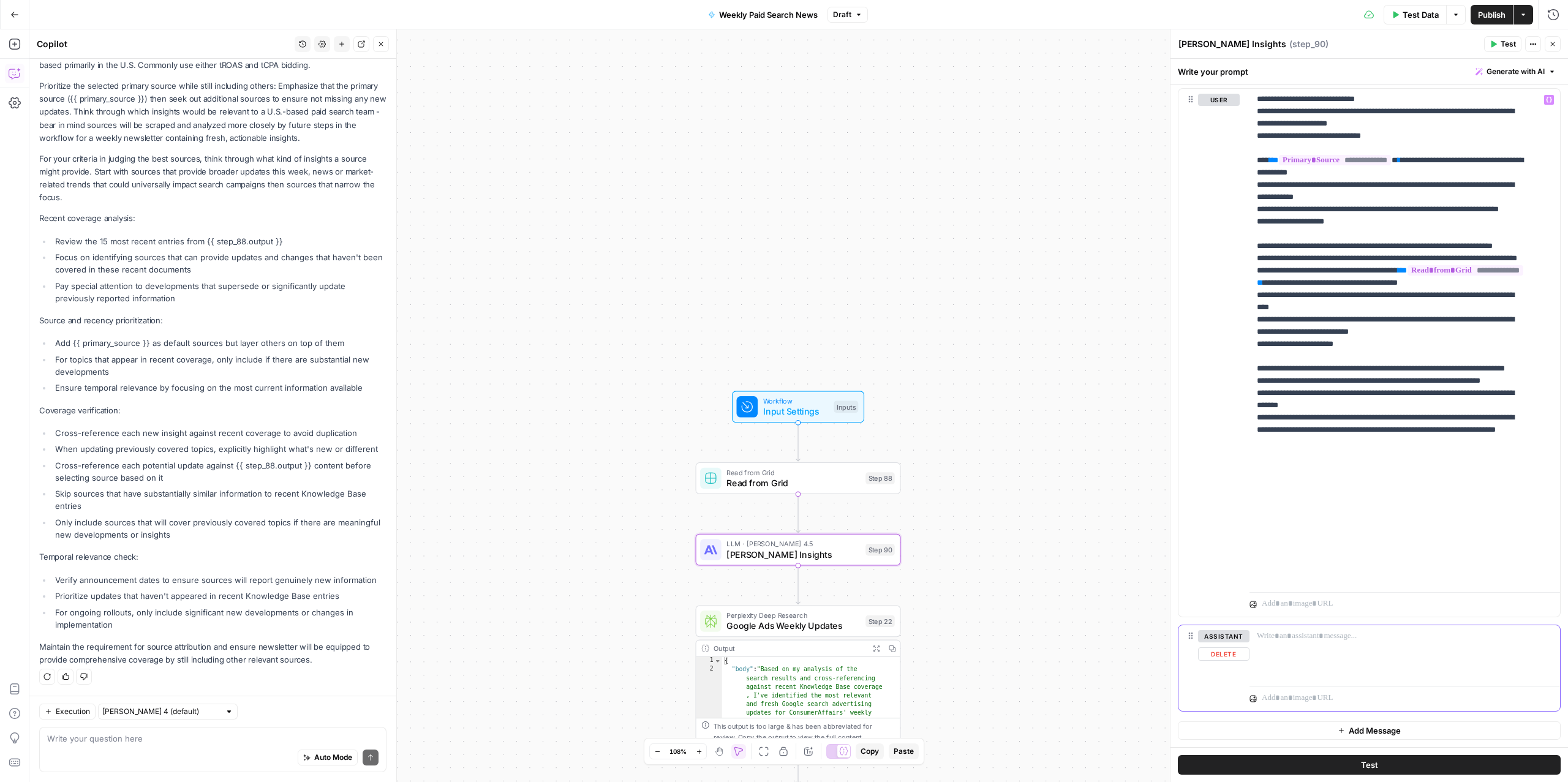
click at [1214, 652] on button "Delete" at bounding box center [1224, 654] width 51 height 13
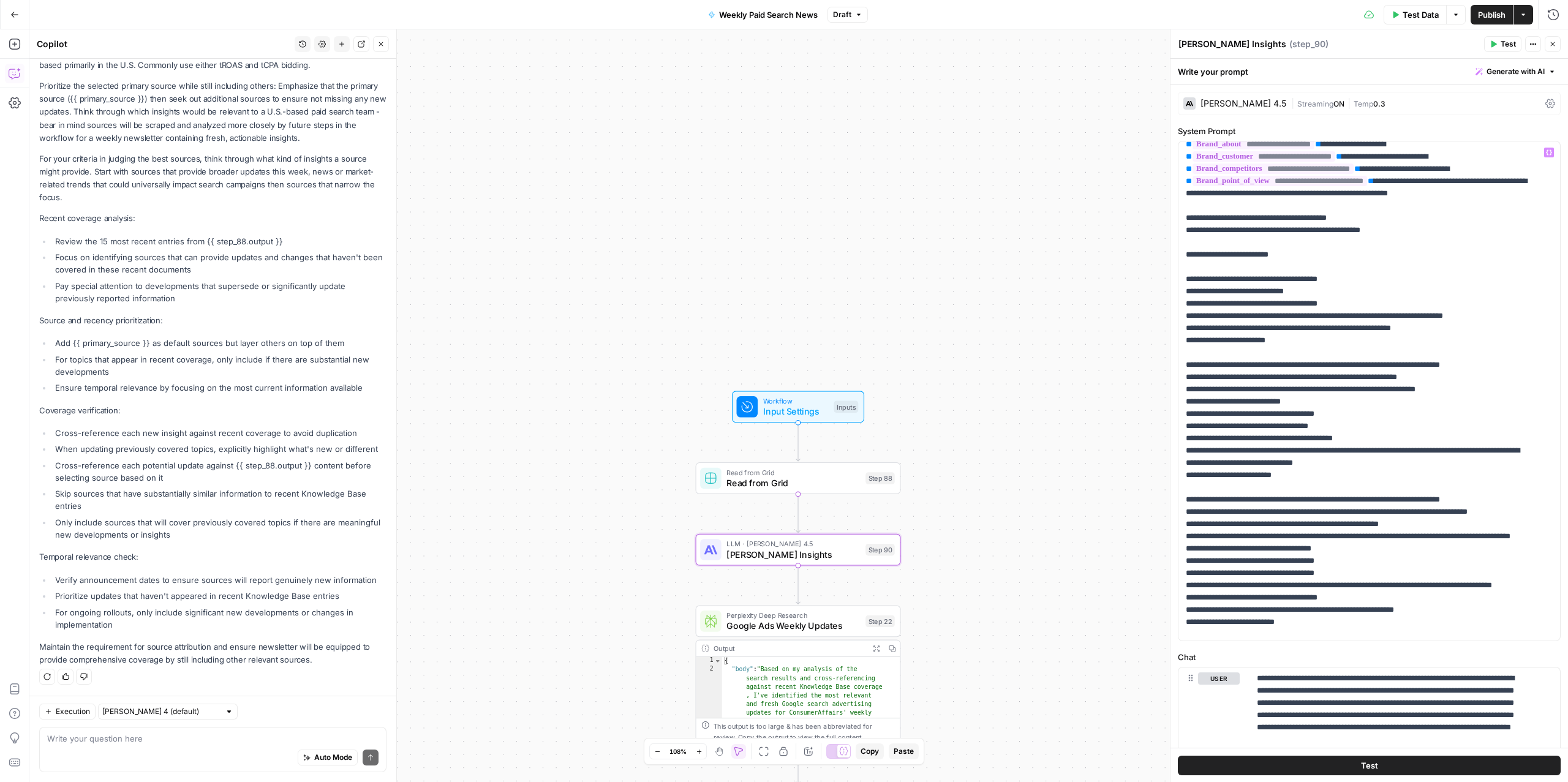
scroll to position [0, 0]
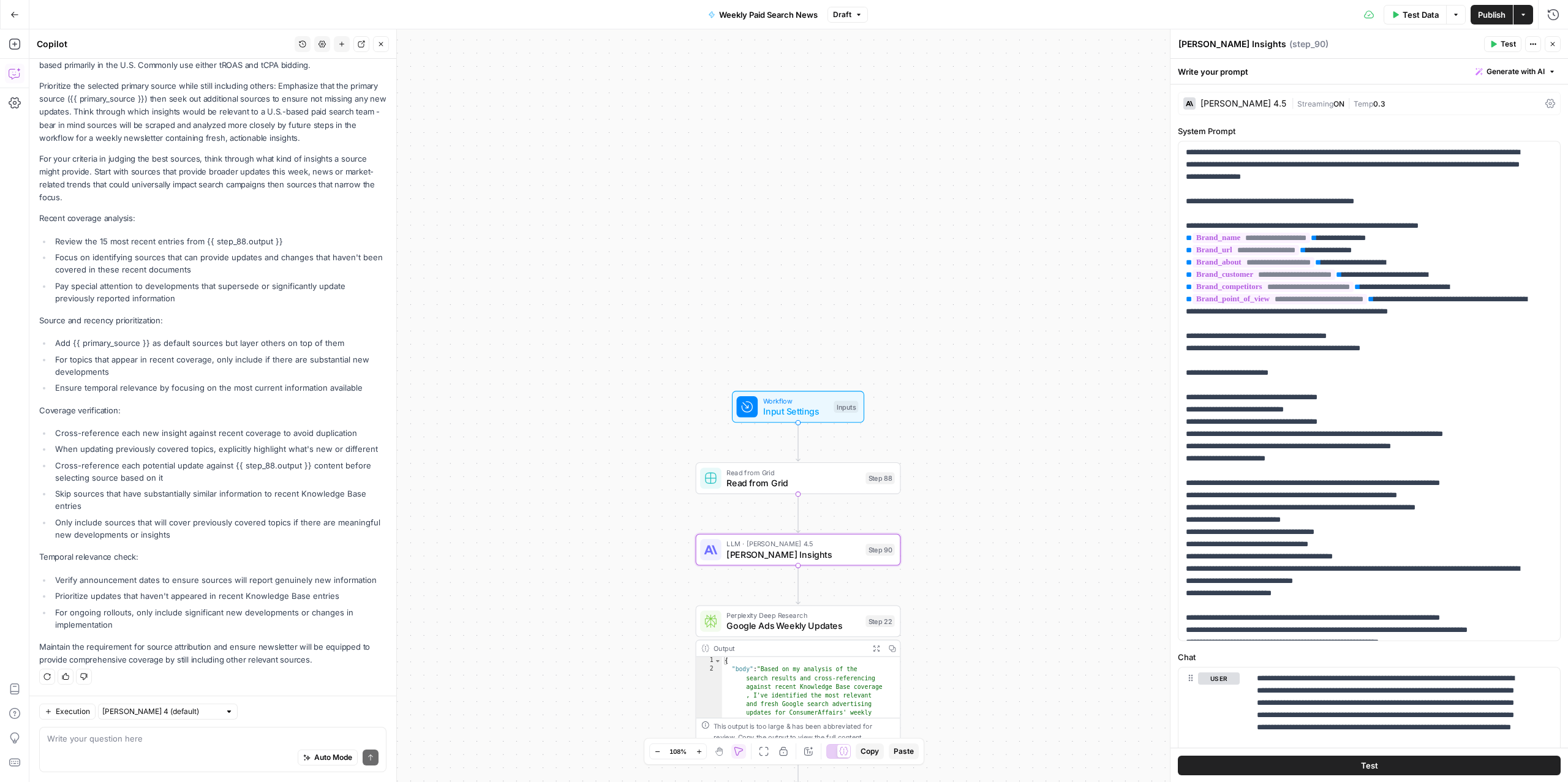
click at [1547, 105] on div "Claude Sonnet 4.5 | Streaming ON | Temp 0.3" at bounding box center [1370, 103] width 383 height 23
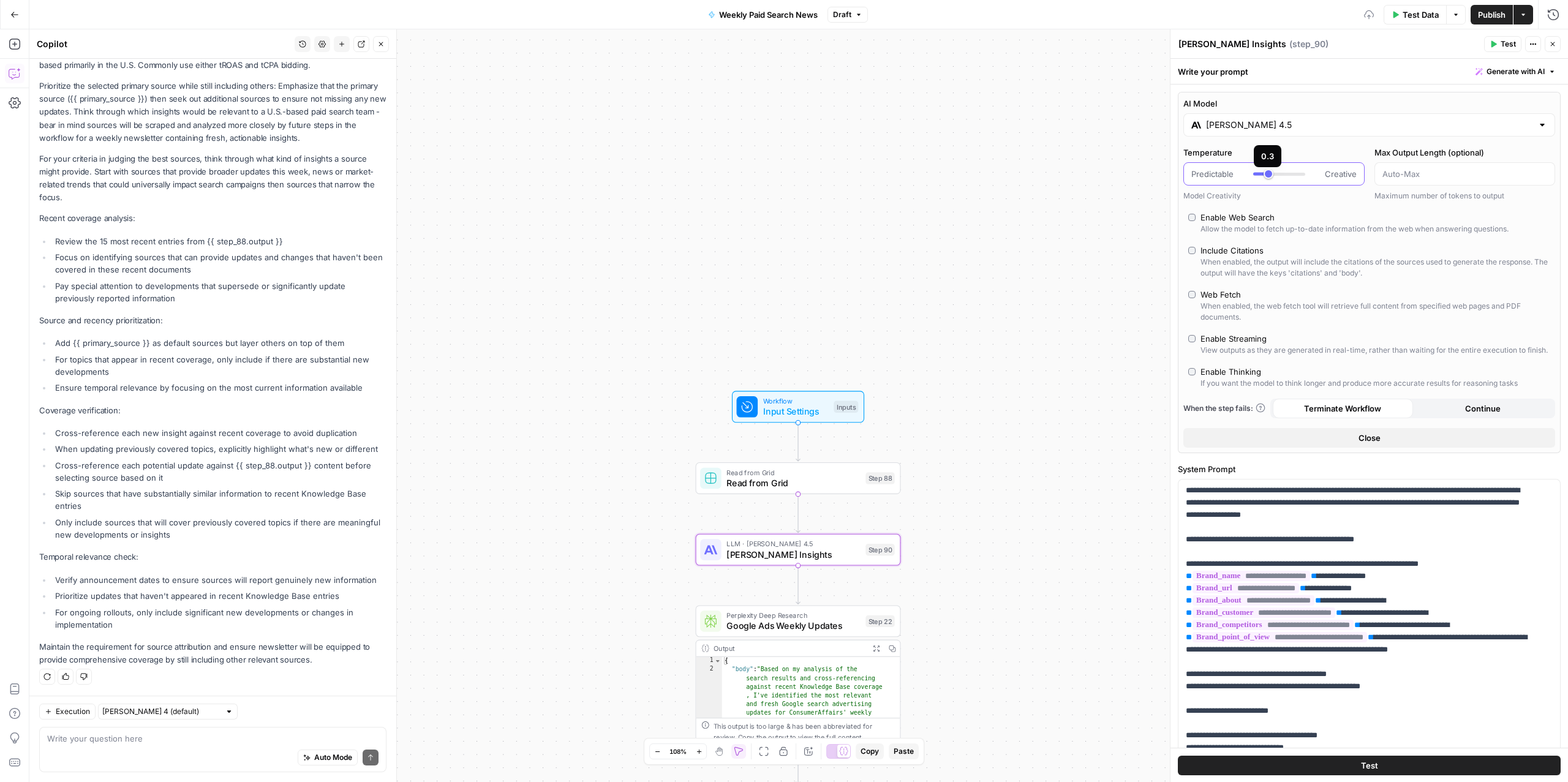
type input "***"
click at [1263, 177] on div at bounding box center [1279, 173] width 52 height 12
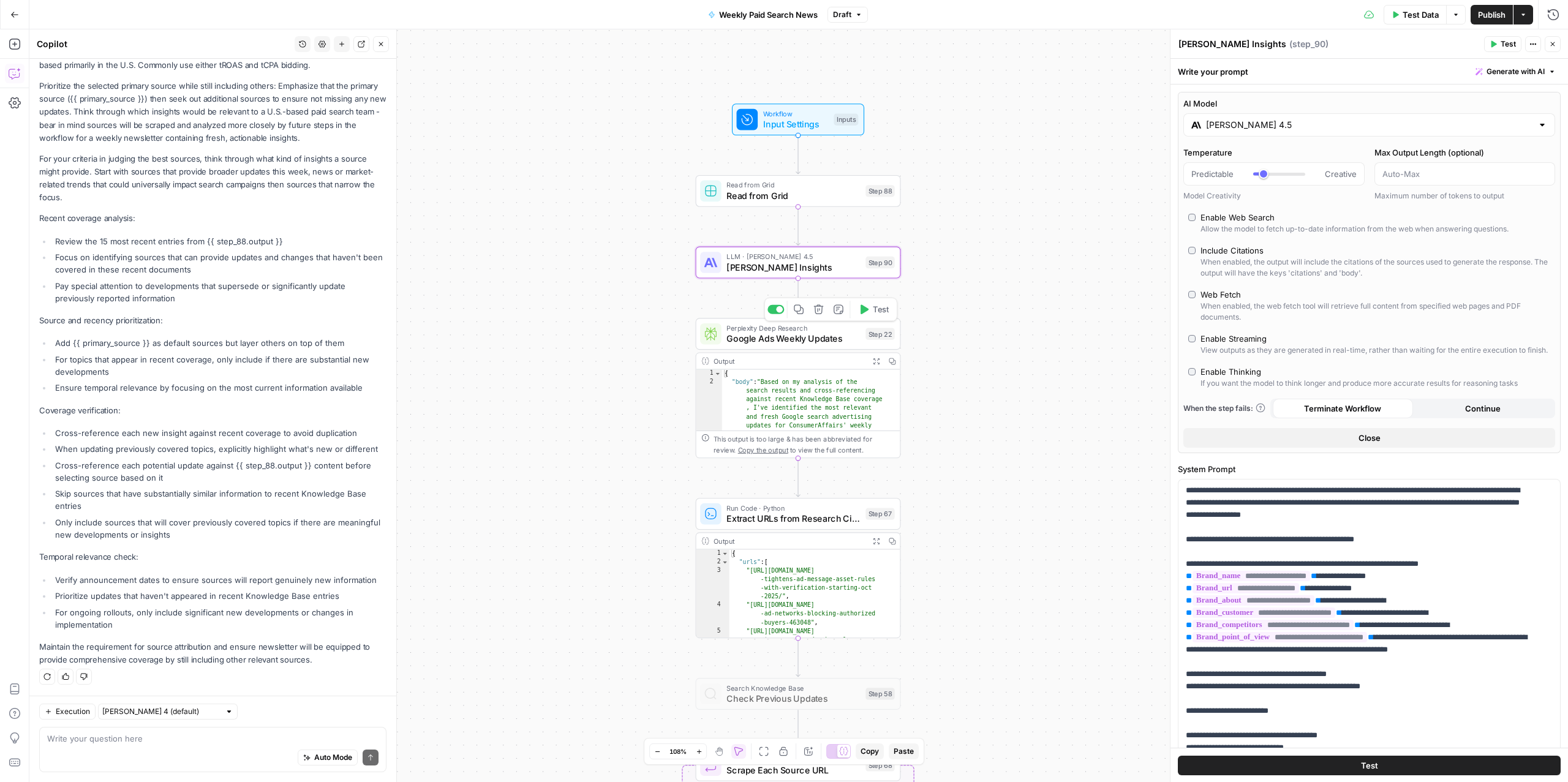
click at [776, 311] on div at bounding box center [780, 310] width 7 height 7
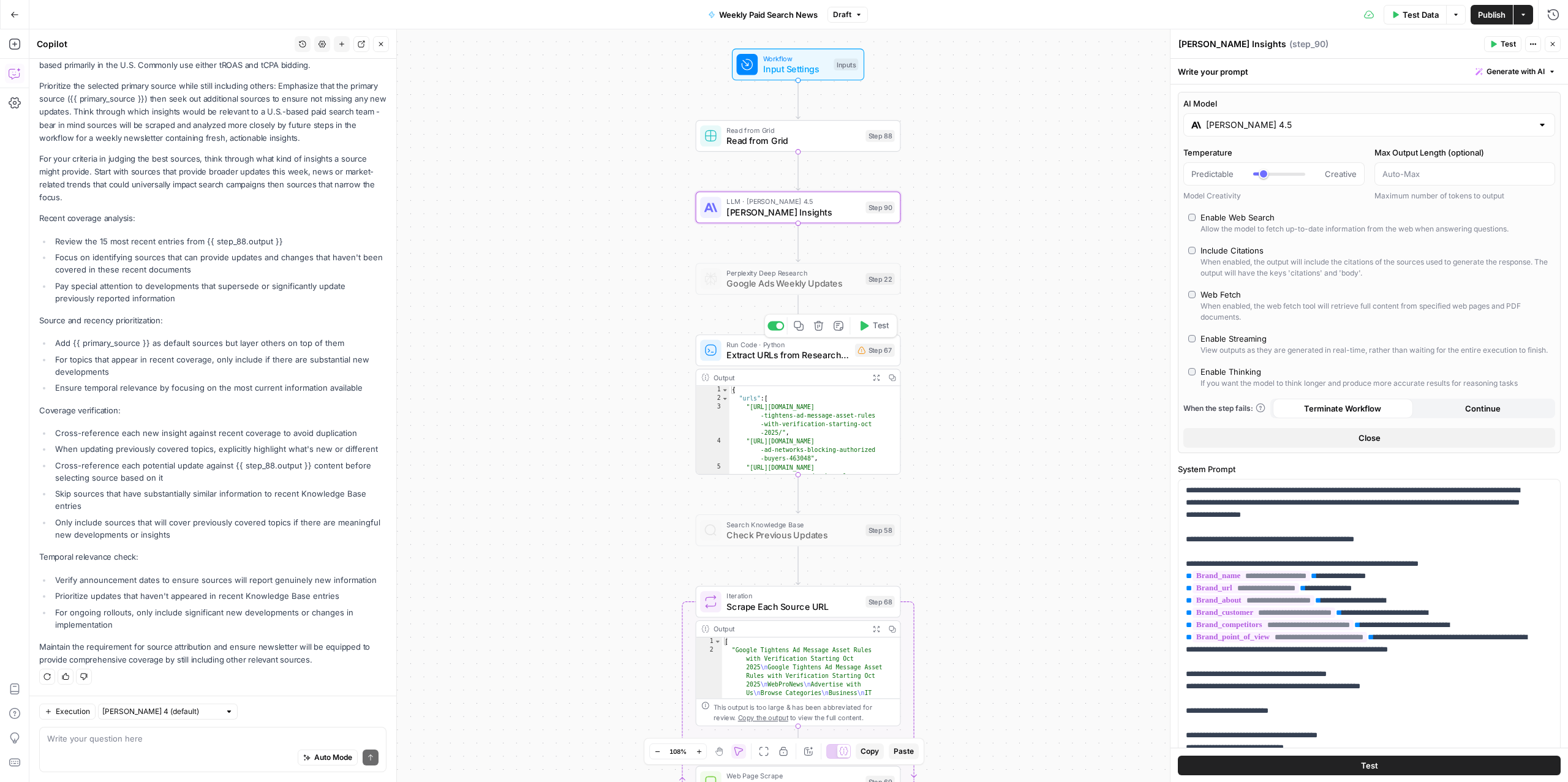
click at [837, 352] on span "Extract URLs from Research Citations" at bounding box center [788, 355] width 123 height 13
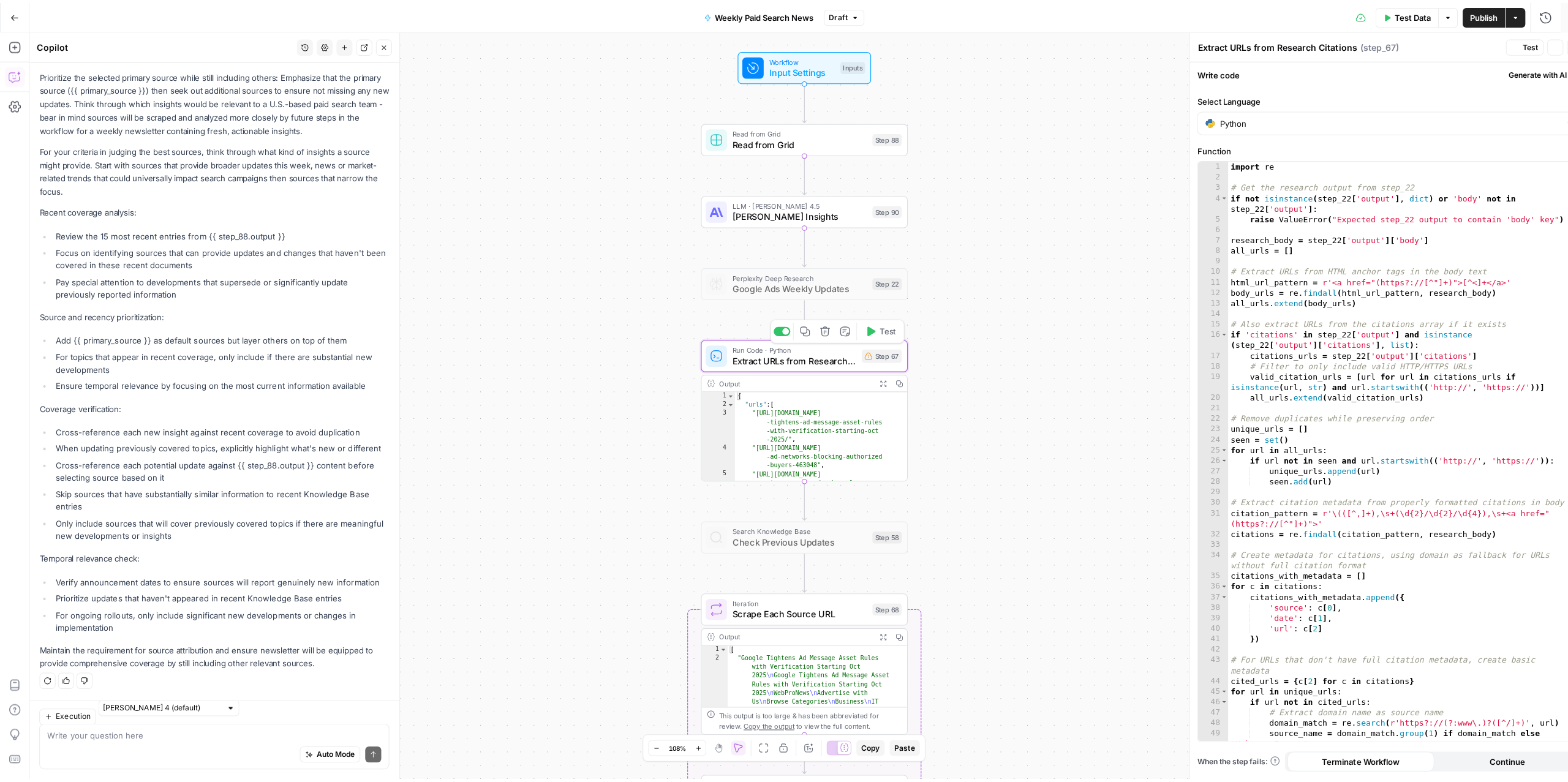
scroll to position [4391, 0]
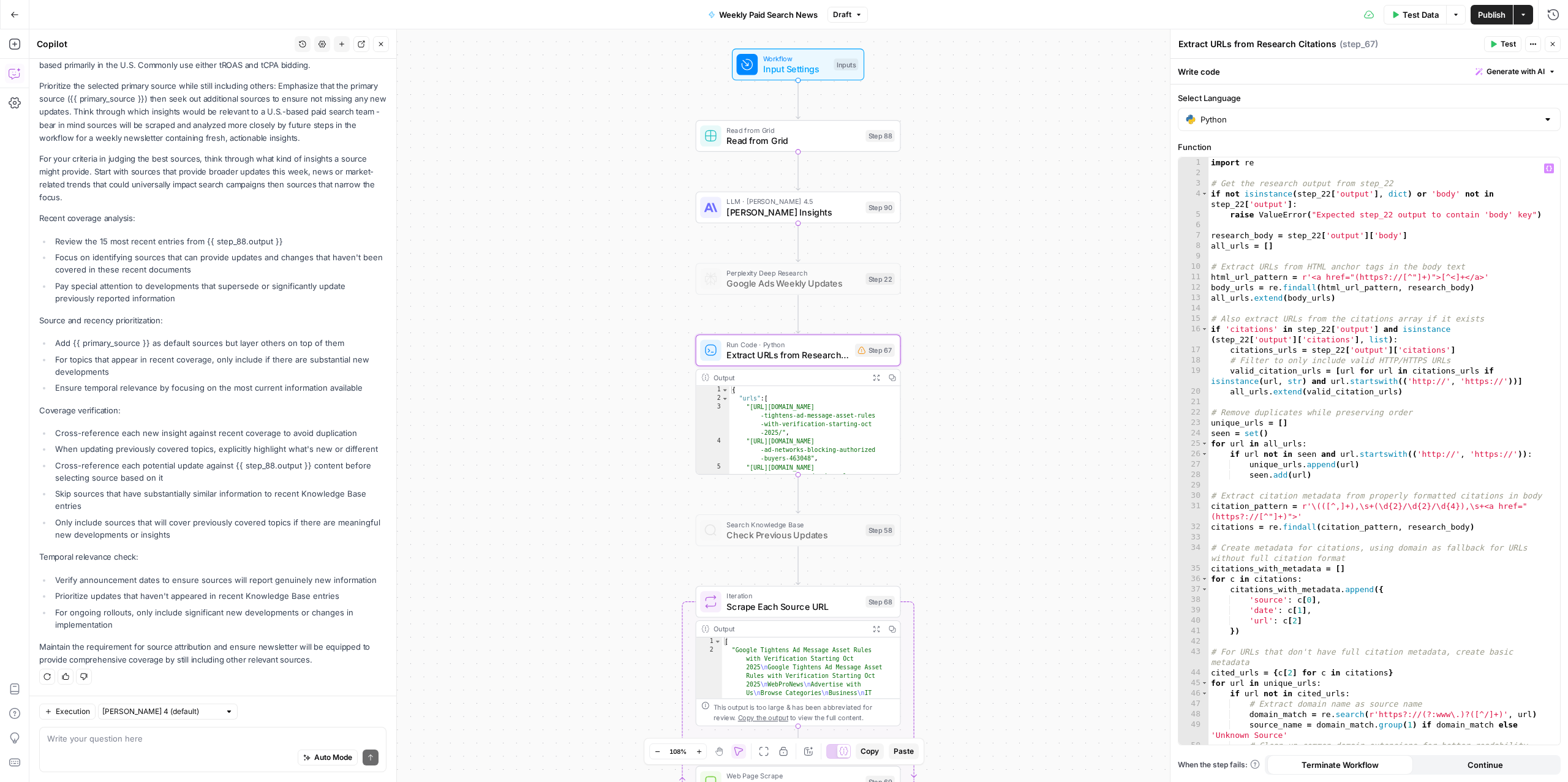
type textarea "**********"
click at [1392, 385] on div "import re # Get the research output from step_22 if not isinstance ( step_22 [ …" at bounding box center [1378, 466] width 339 height 618
click at [133, 751] on div "Auto Mode Send" at bounding box center [212, 758] width 332 height 27
click at [46, 745] on div "switch references to step 22 with step 90 switch references to step 22 with ste…" at bounding box center [212, 750] width 347 height 46
click at [47, 739] on textarea "switch references to step 22 with step 90" at bounding box center [212, 739] width 332 height 12
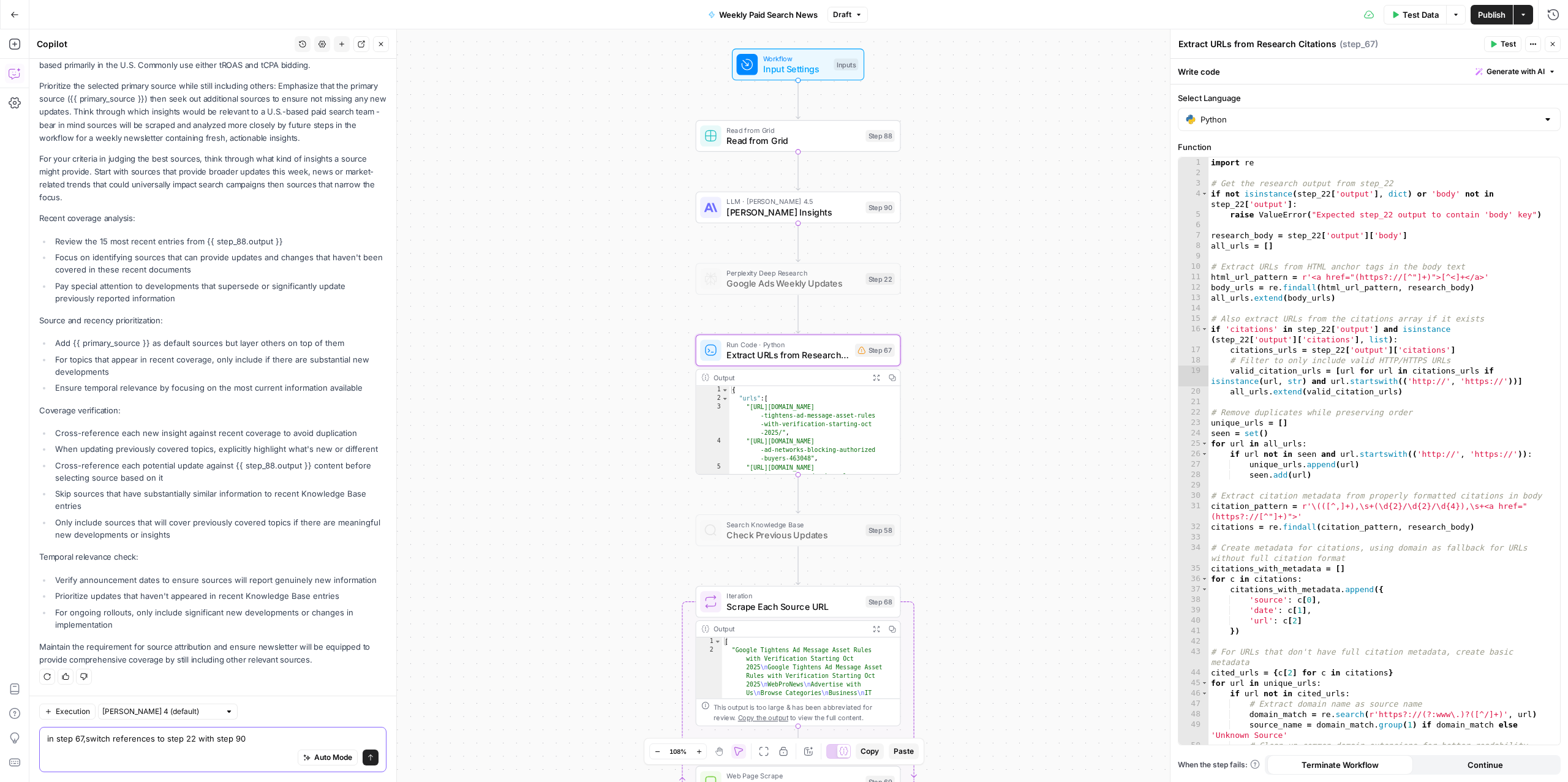
type textarea "in step 67, switch references to step 22 with step 90"
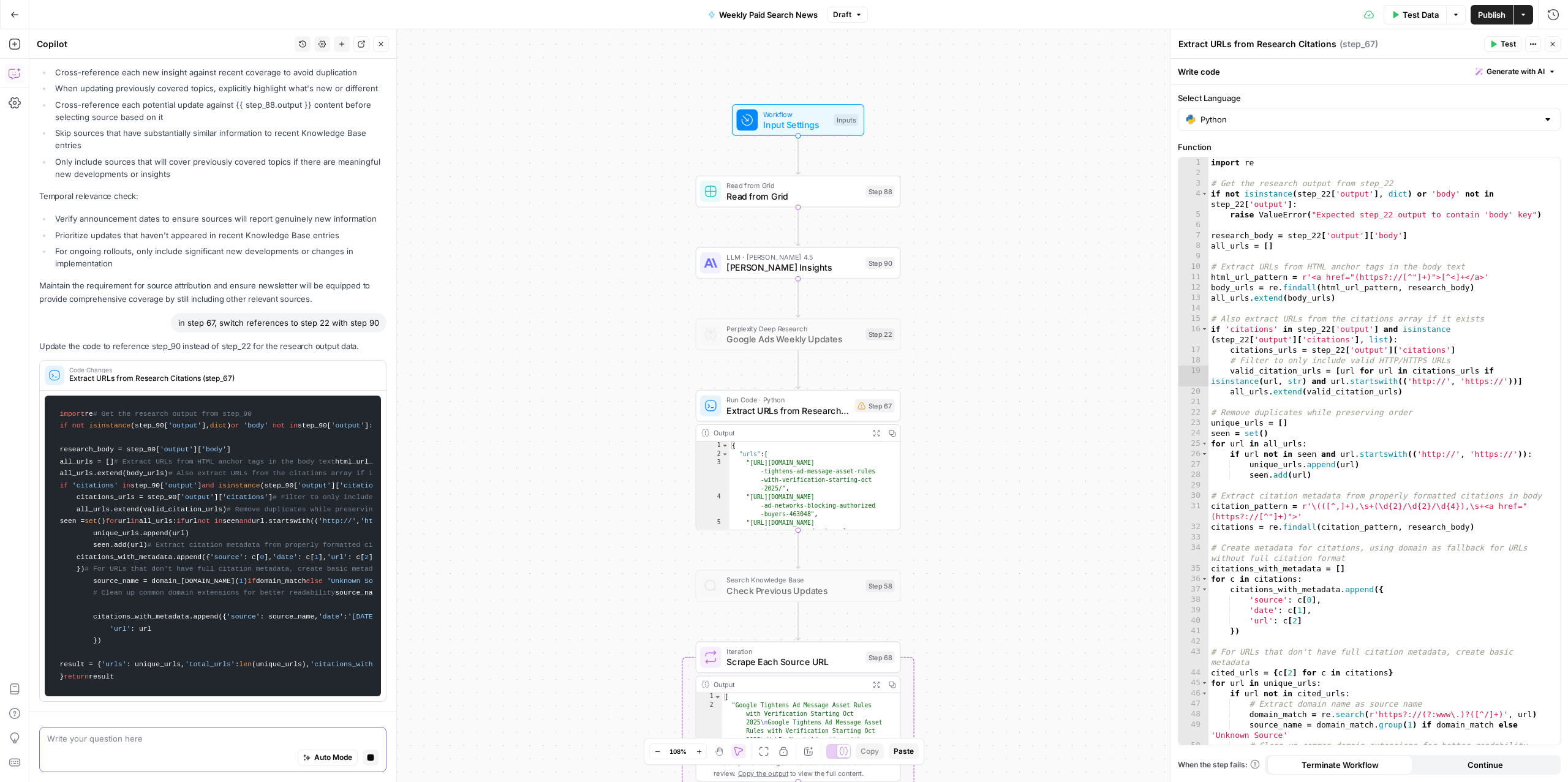
scroll to position [4378, 0]
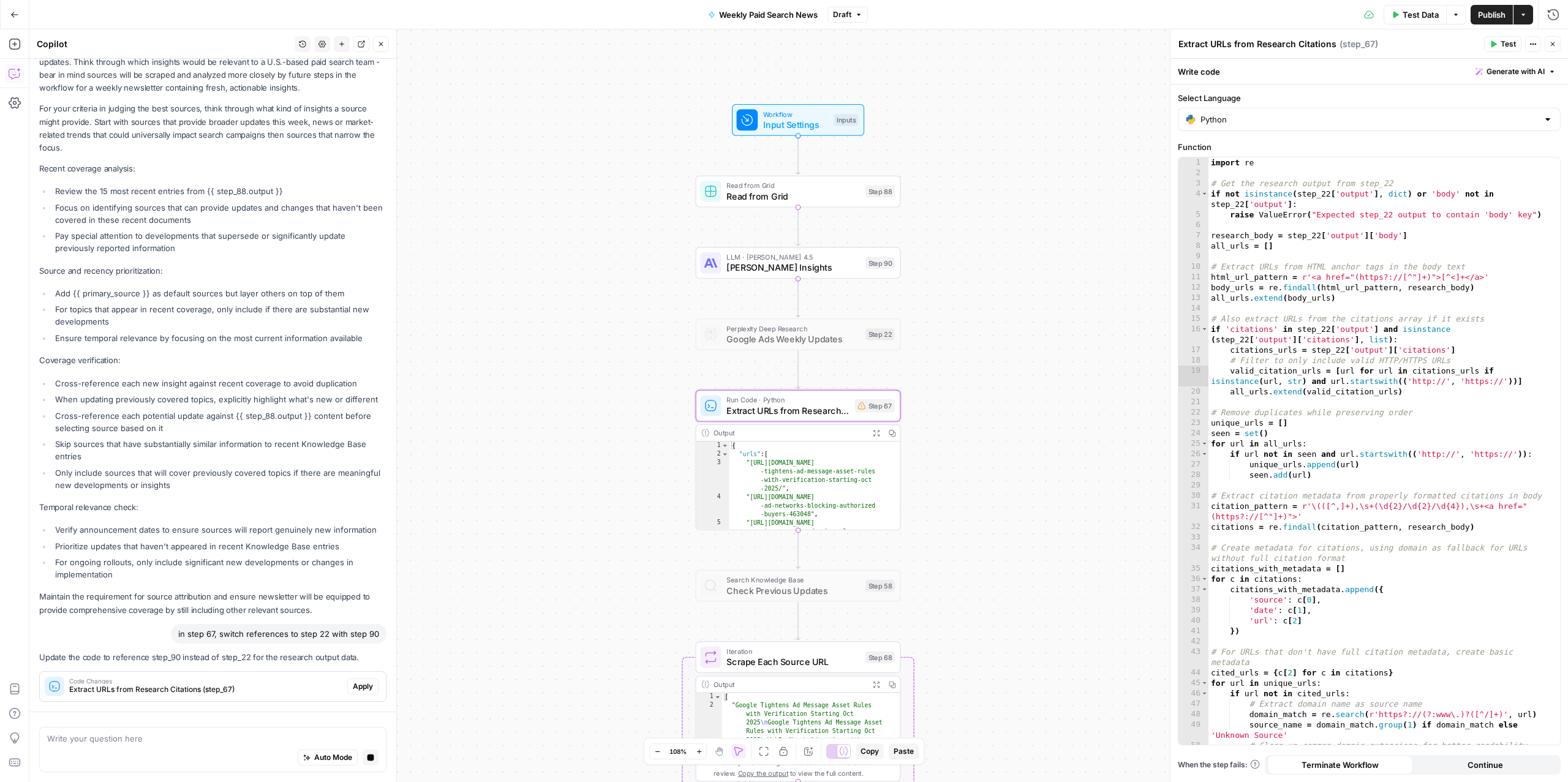
click at [353, 685] on span "Apply" at bounding box center [363, 687] width 20 height 11
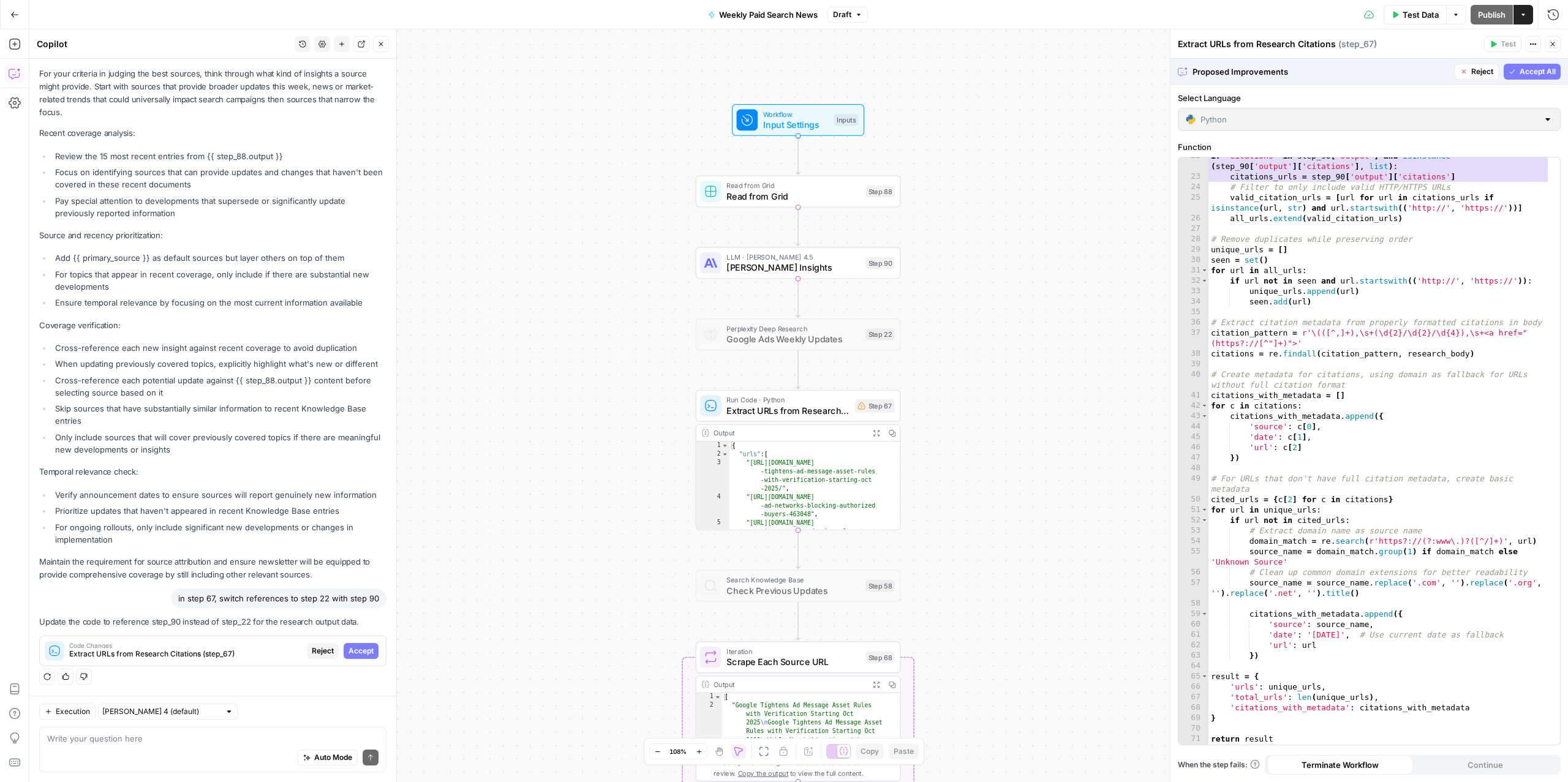
scroll to position [0, 0]
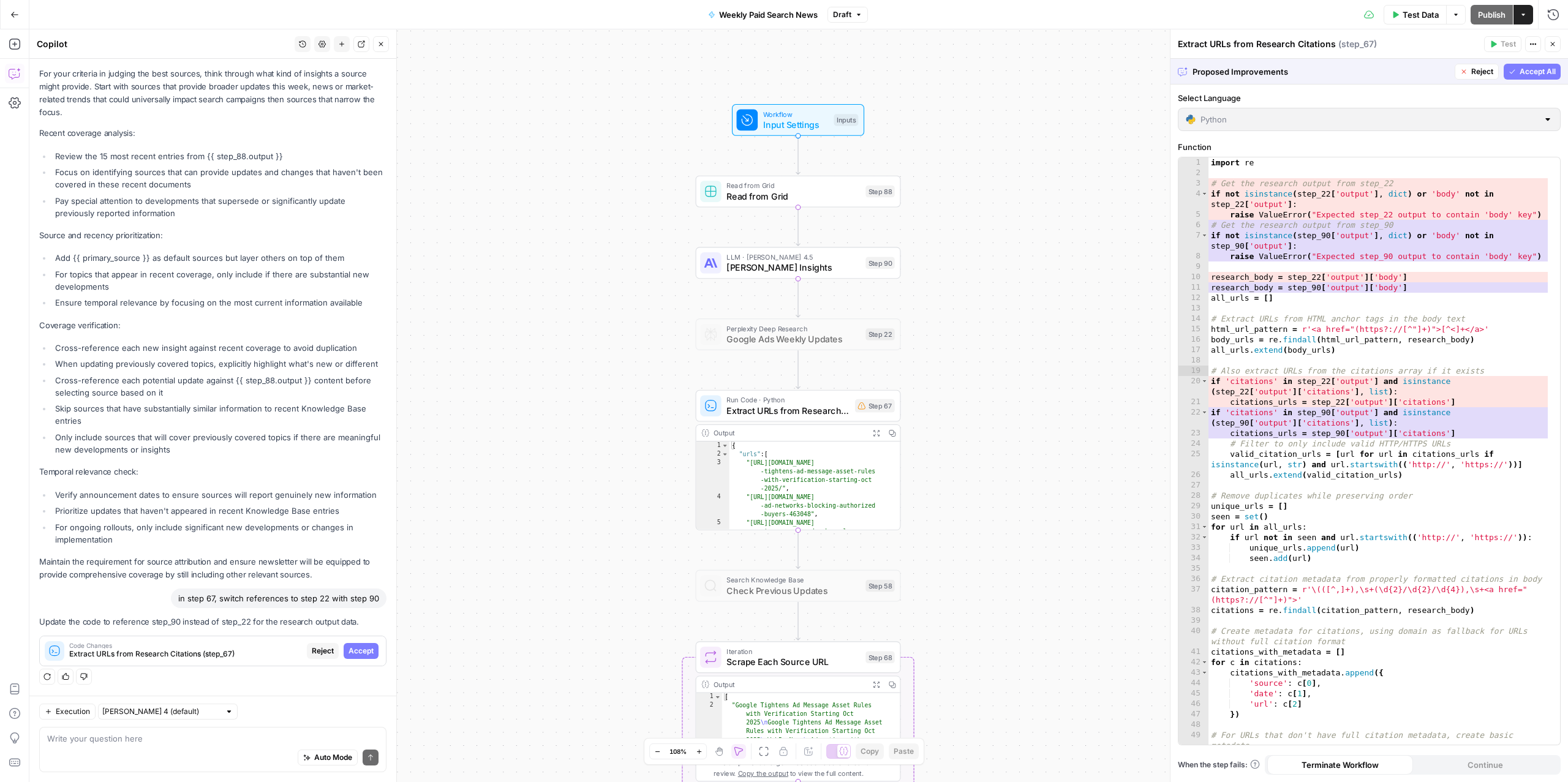
click at [1521, 75] on span "Accept All" at bounding box center [1538, 72] width 36 height 11
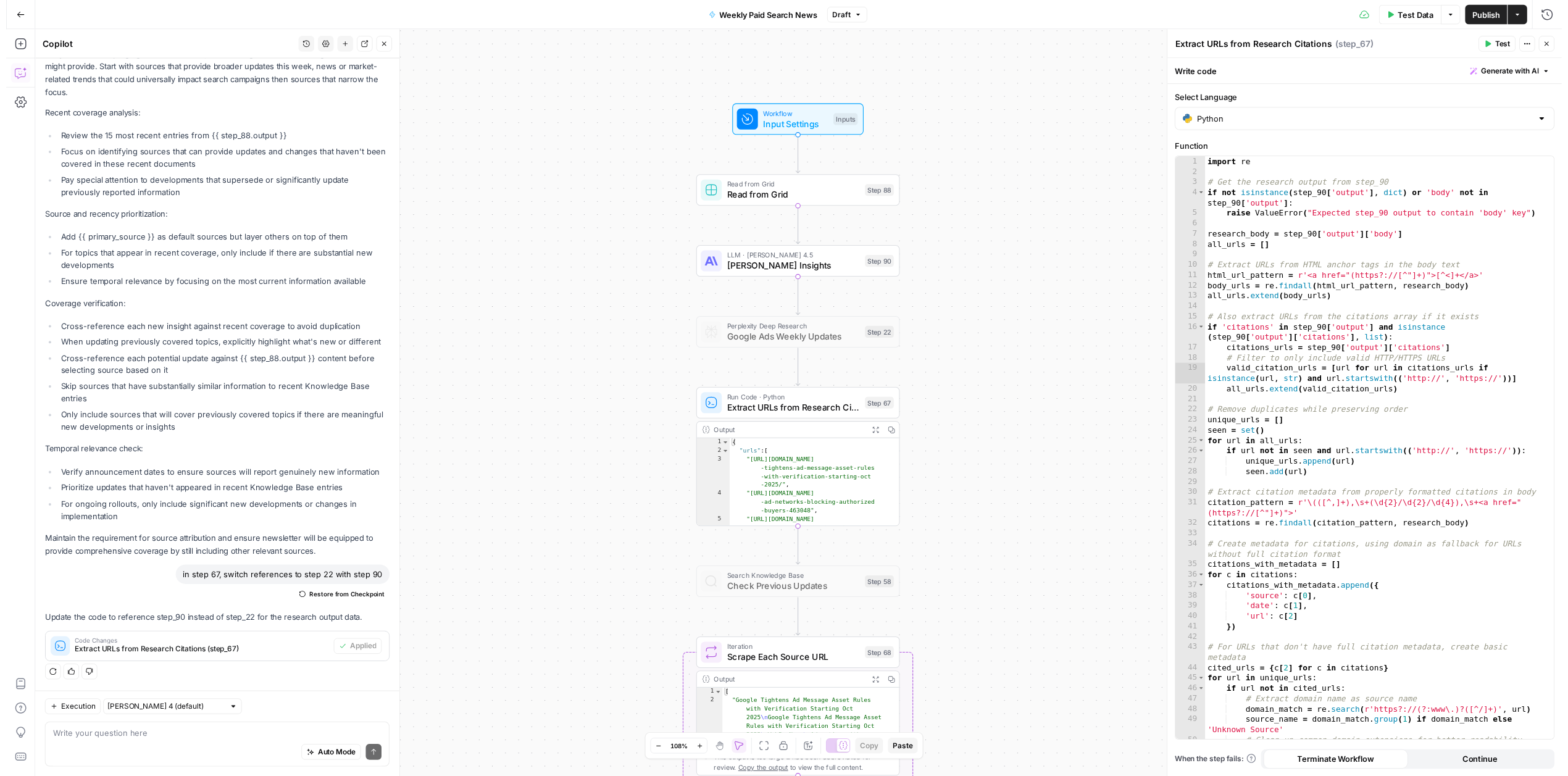
scroll to position [20, 0]
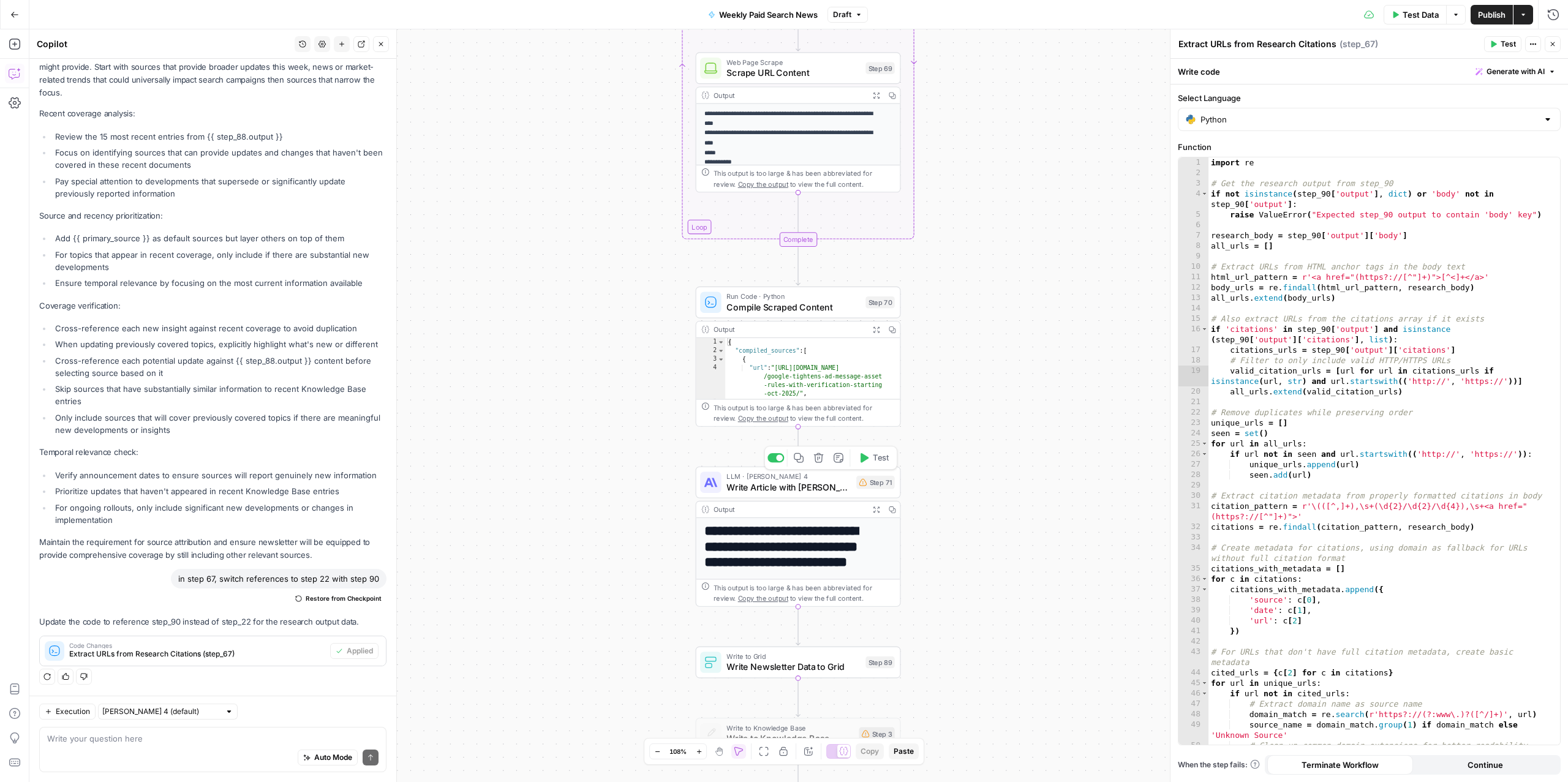
click at [833, 490] on span "Write Article with [PERSON_NAME] 4" at bounding box center [788, 487] width 124 height 13
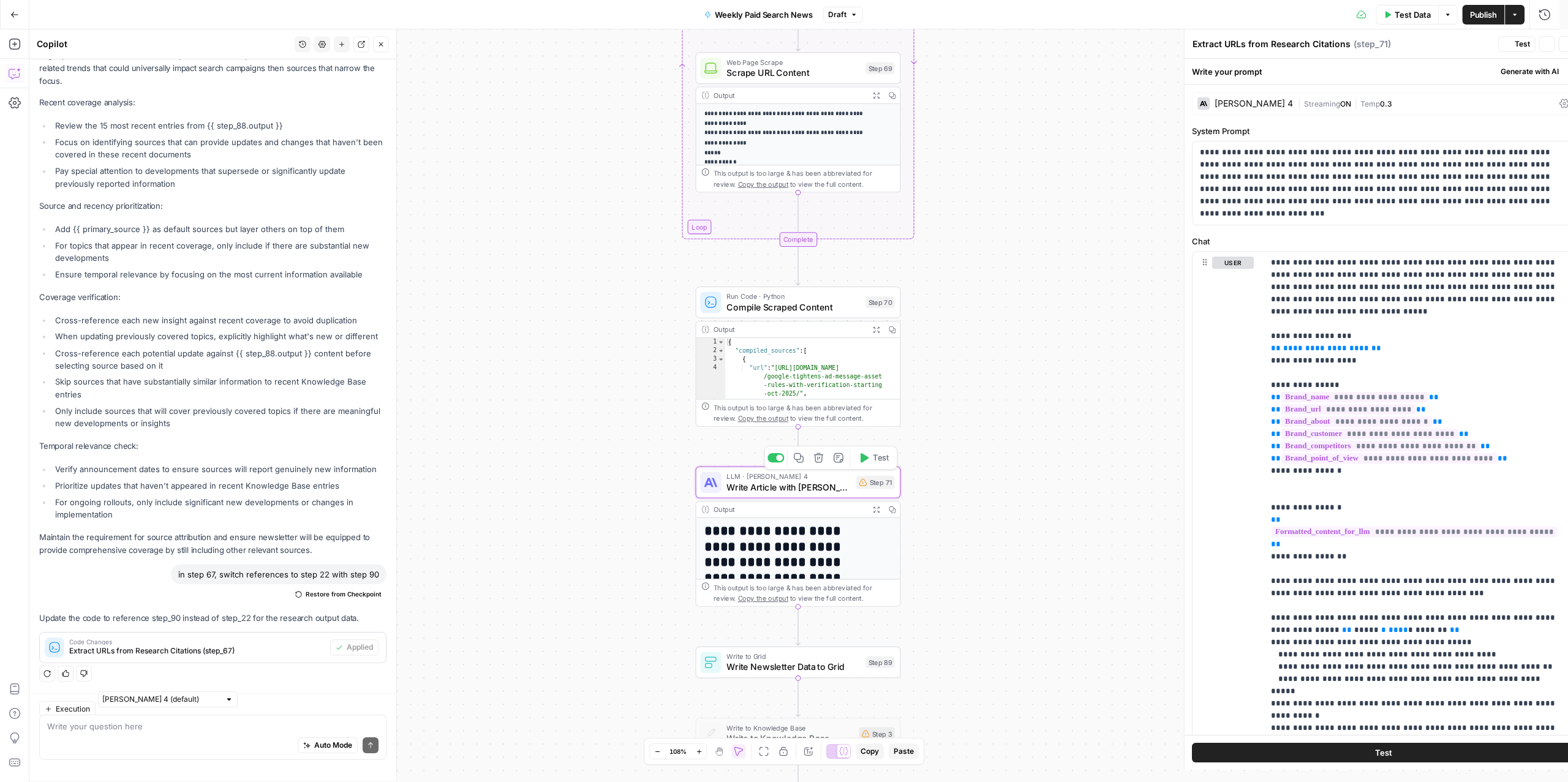
type textarea "Write Article with [PERSON_NAME] 4"
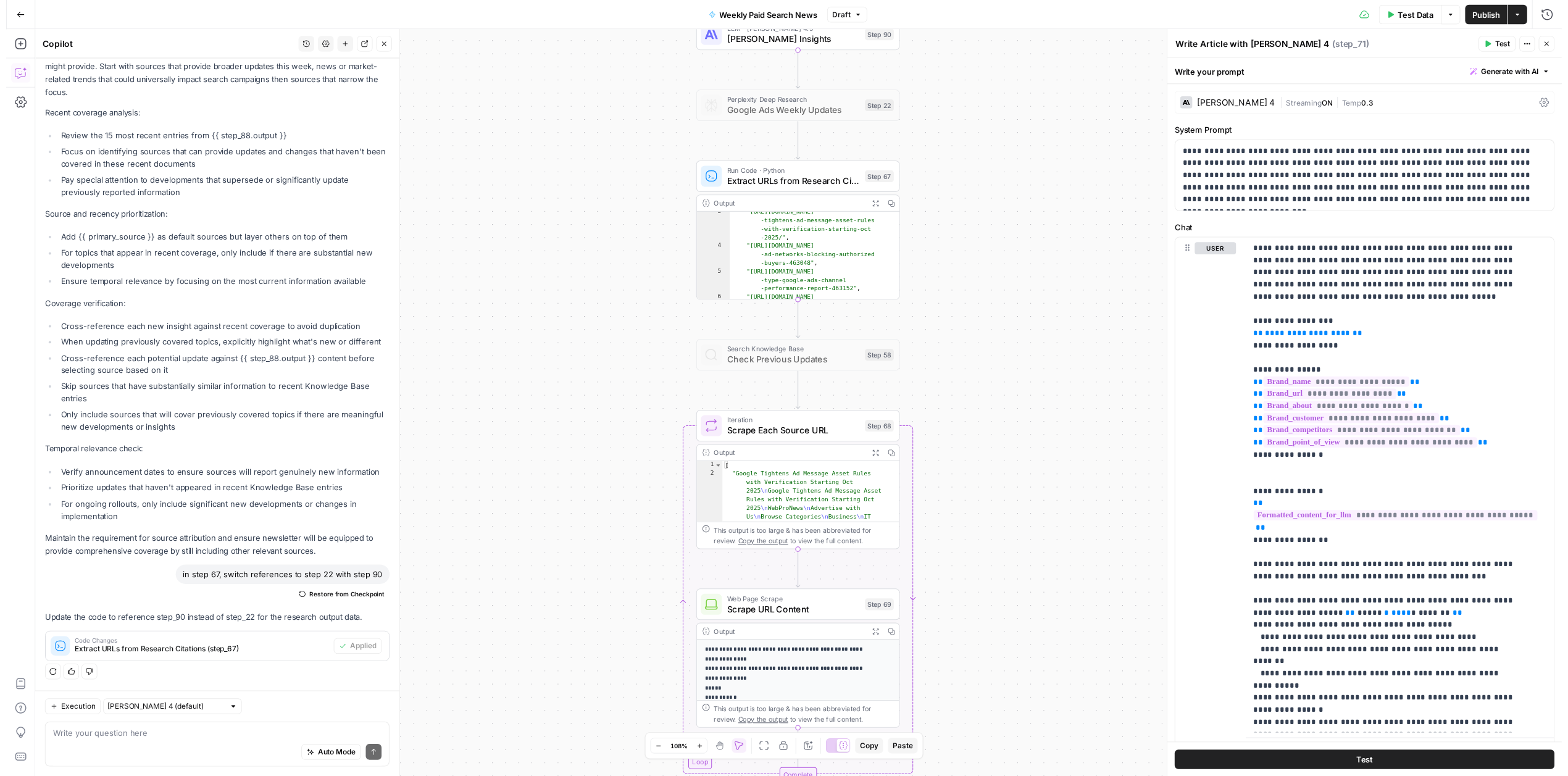
scroll to position [4531, 0]
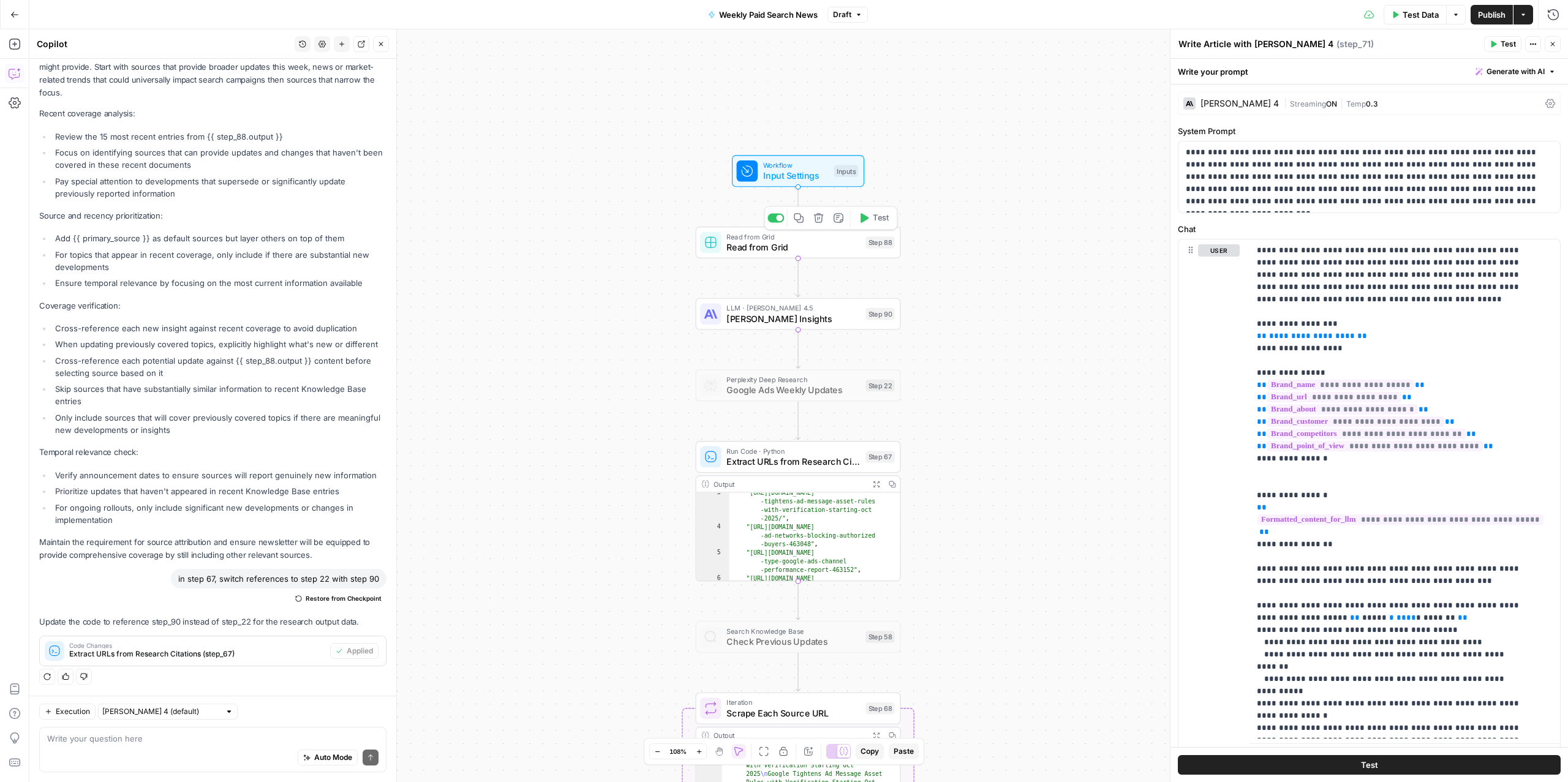
click at [788, 247] on span "Read from Grid" at bounding box center [793, 247] width 133 height 13
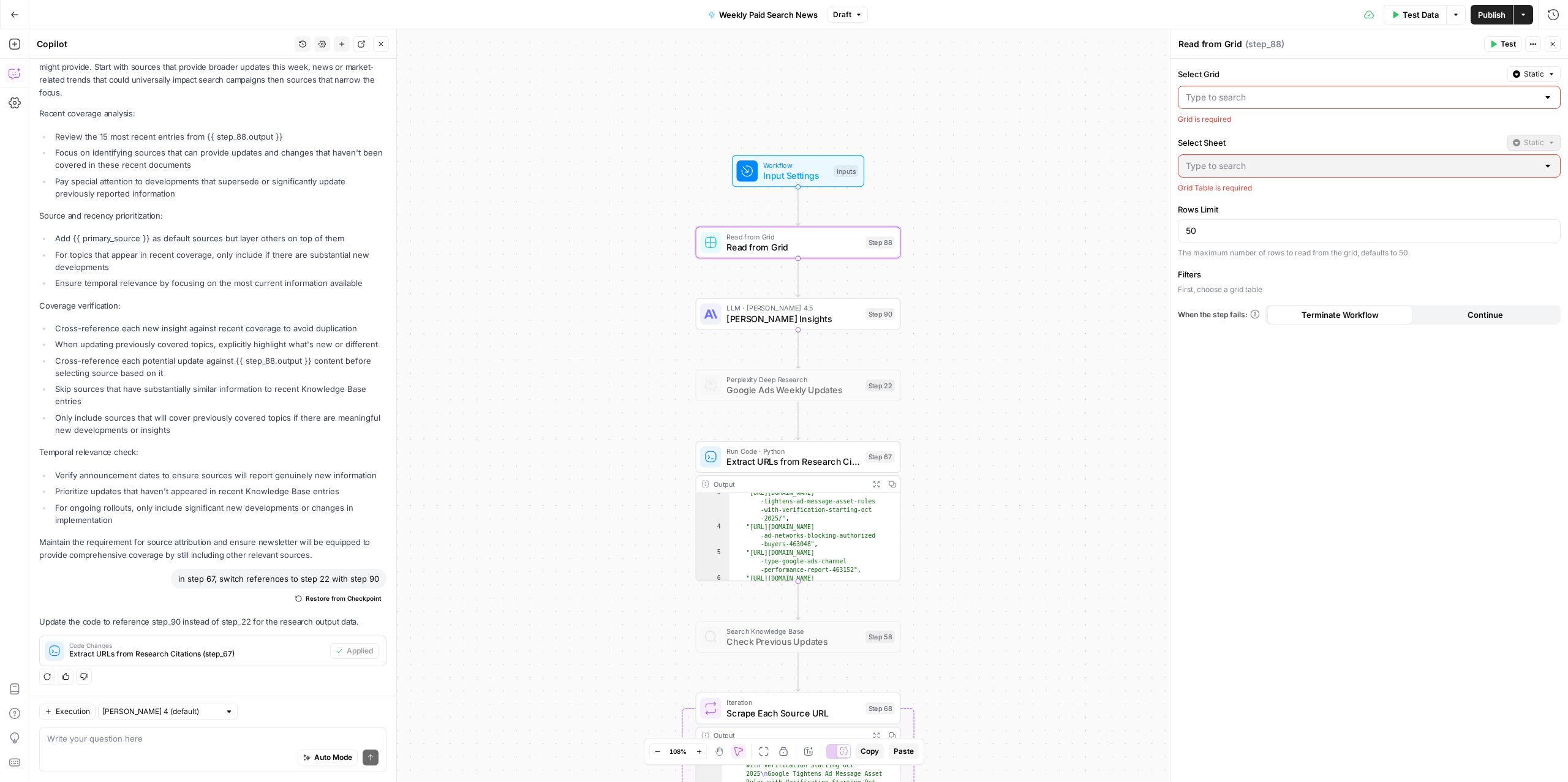
click at [1356, 97] on input "Select Grid" at bounding box center [1362, 97] width 352 height 12
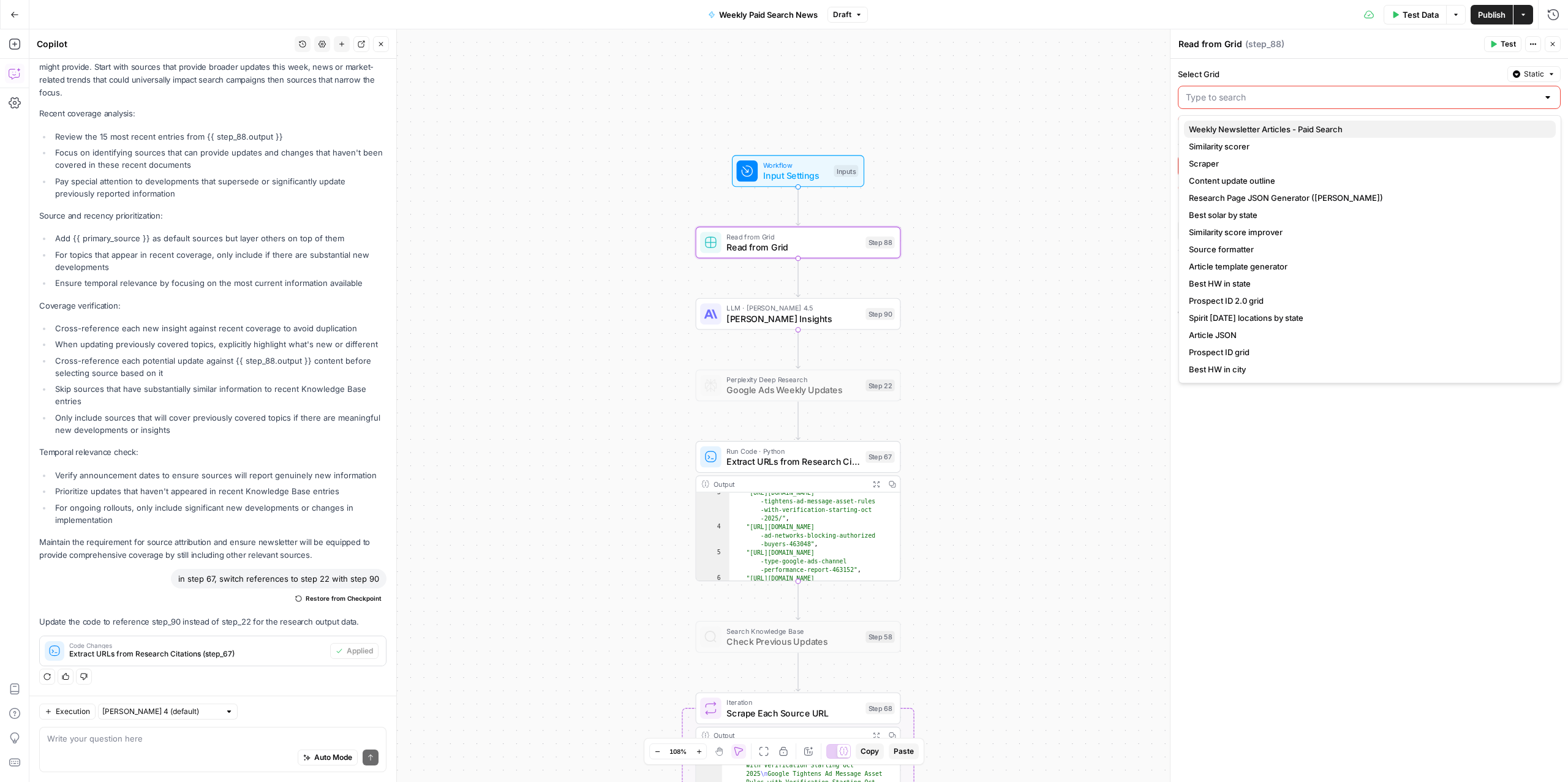
click at [1271, 126] on span "Weekly Newsletter Articles - Paid Search" at bounding box center [1367, 129] width 357 height 12
type input "Weekly Newsletter Articles - Paid Search"
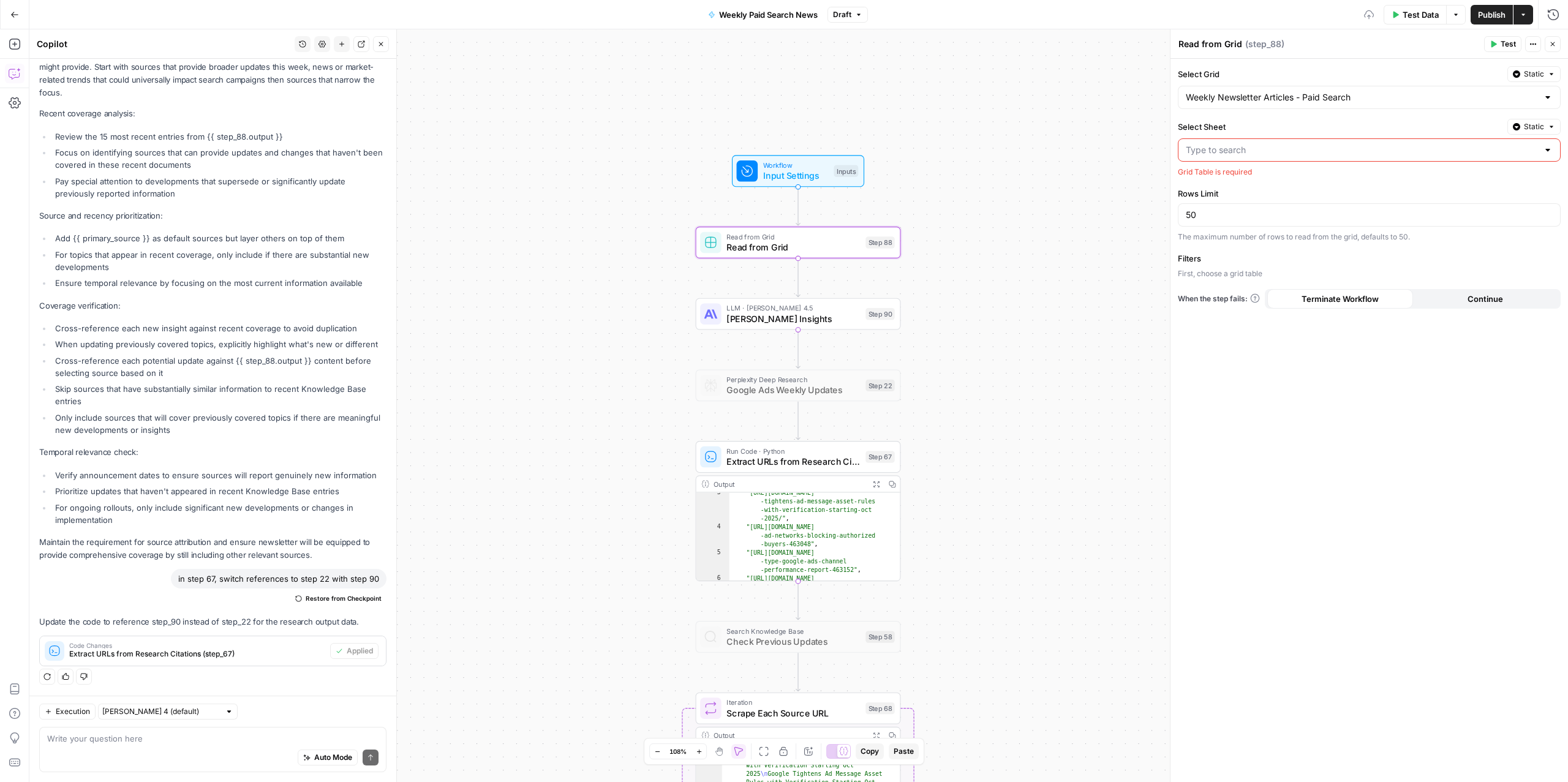
click at [1542, 78] on span "Static" at bounding box center [1534, 74] width 20 height 11
click at [1503, 136] on div "Set value with Liquid" at bounding box center [1505, 140] width 88 height 11
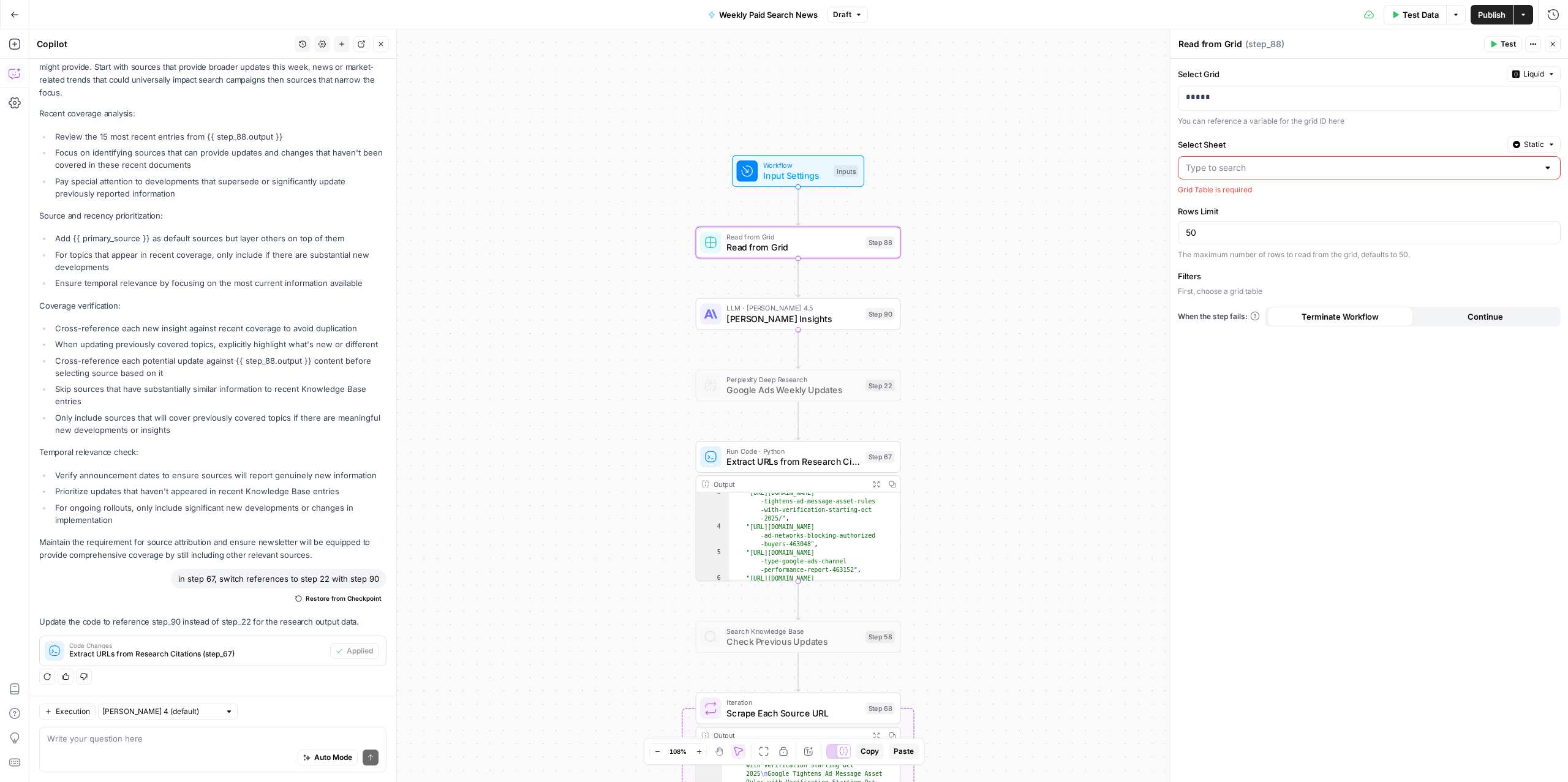
click at [1374, 133] on div "Select Grid Liquid ***** You can reference a variable for the grid ID here Sele…" at bounding box center [1369, 421] width 398 height 724
click at [1406, 167] on input "Select Sheet" at bounding box center [1362, 168] width 352 height 12
click at [1283, 137] on div "Select Sheet Static" at bounding box center [1370, 144] width 383 height 16
click at [1295, 173] on input "Select Sheet" at bounding box center [1362, 168] width 352 height 12
click at [1266, 196] on span "Blank" at bounding box center [1367, 200] width 357 height 12
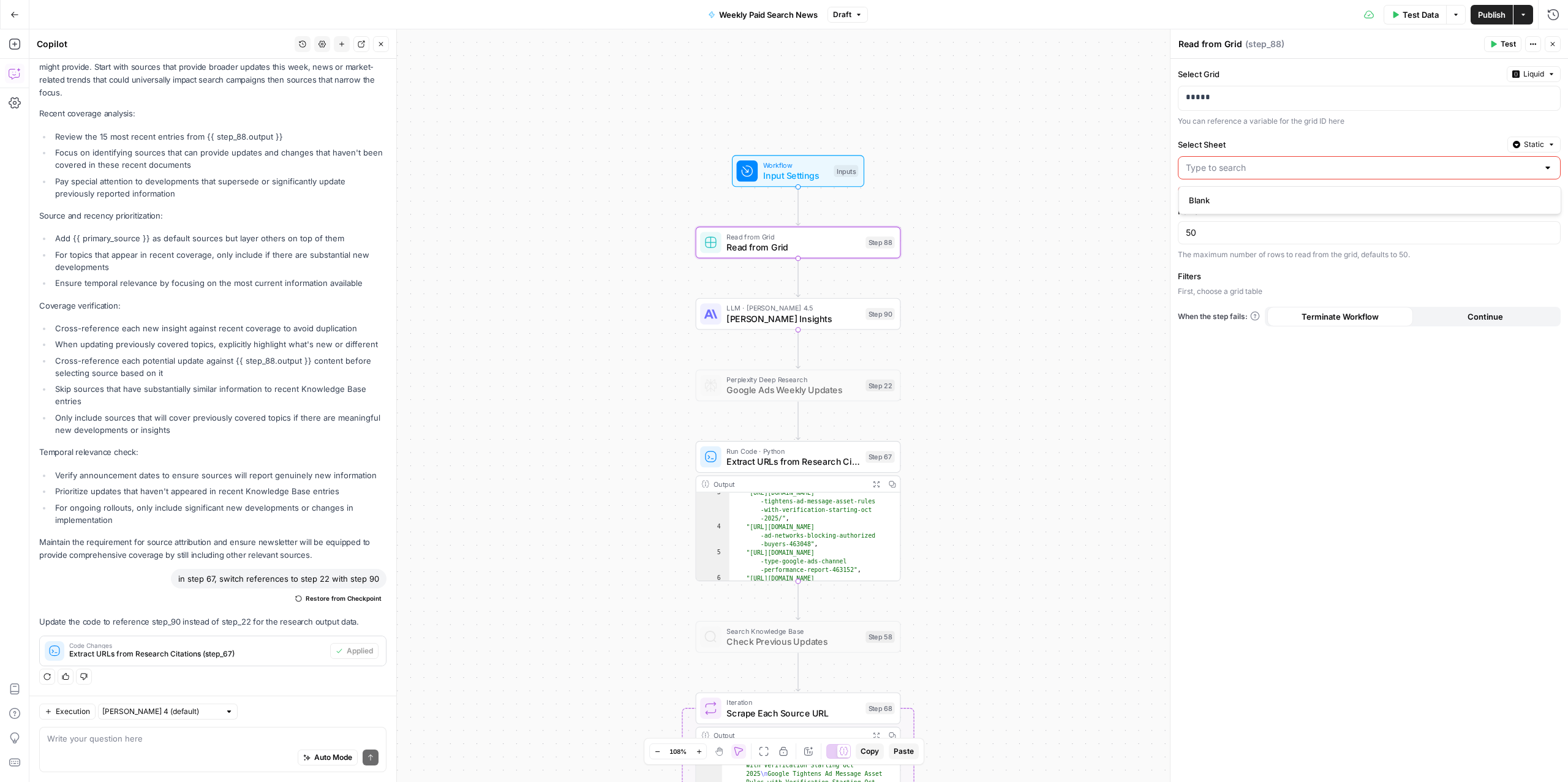
type input "Blank"
click at [741, 323] on span "Claude Fetch Insights" at bounding box center [793, 321] width 133 height 13
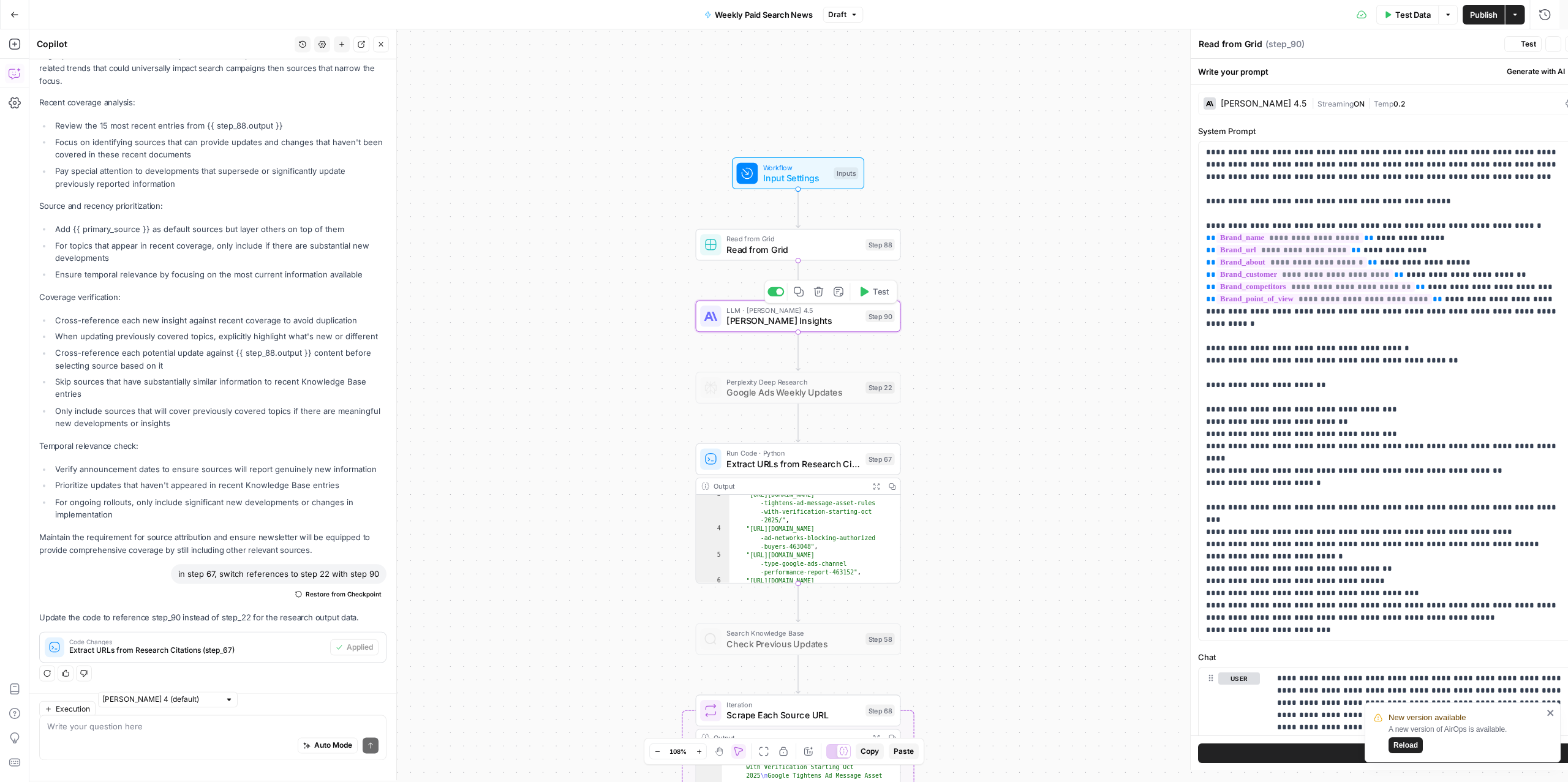
type textarea "Claude Fetch Insights"
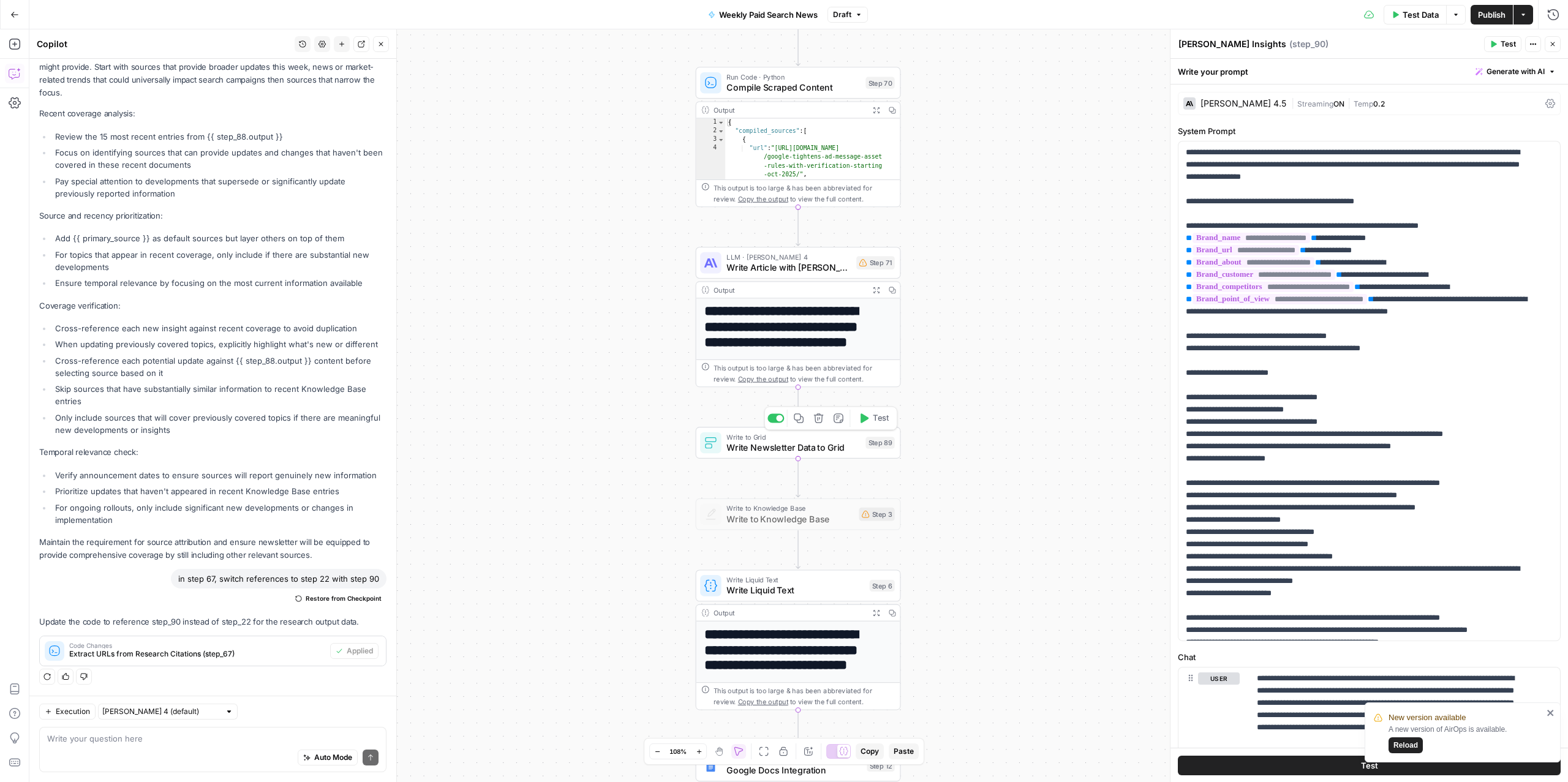
click at [802, 448] on span "Write Newsletter Data to Grid" at bounding box center [793, 447] width 133 height 13
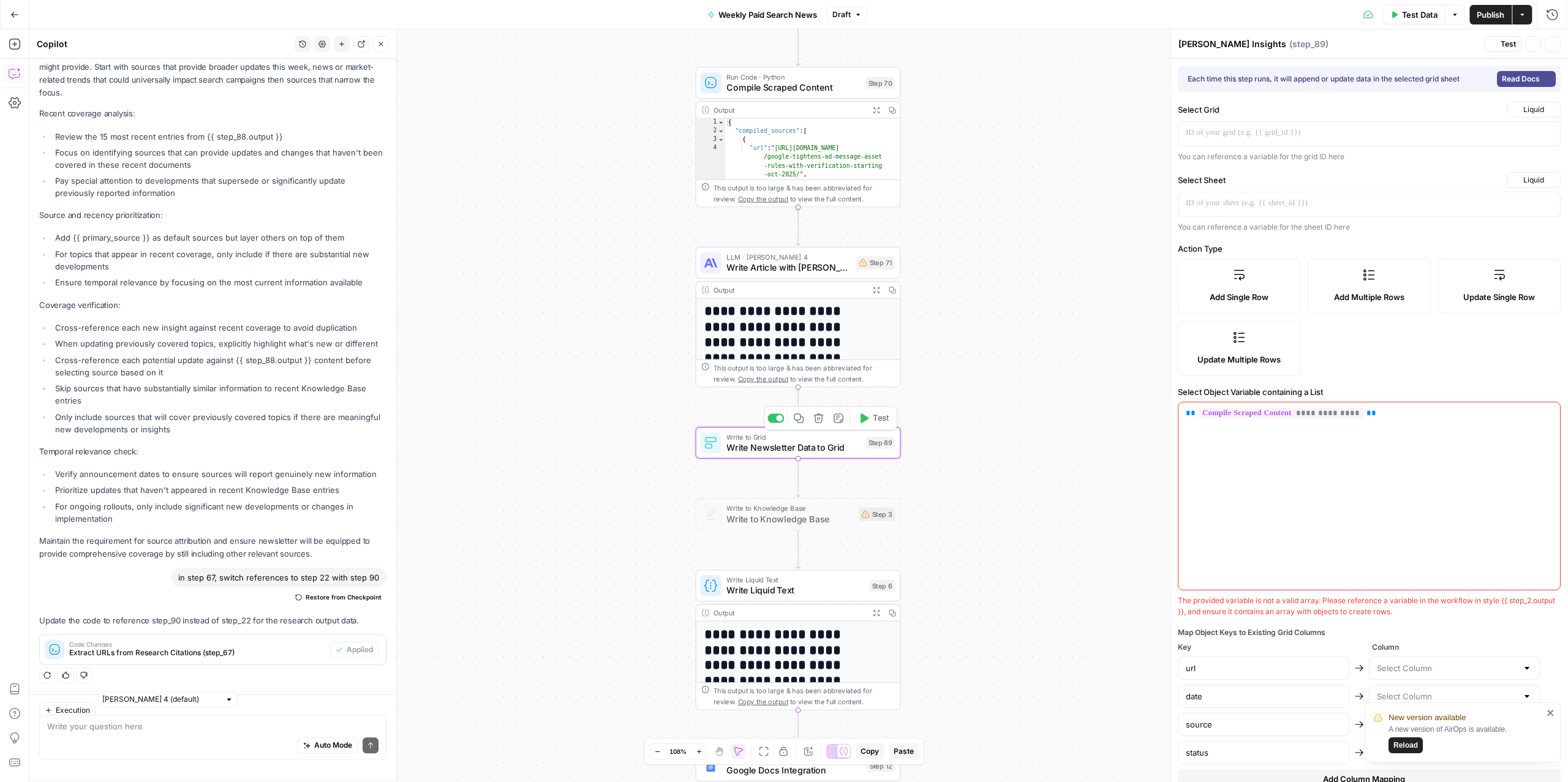
type textarea "Write Newsletter Data to Grid"
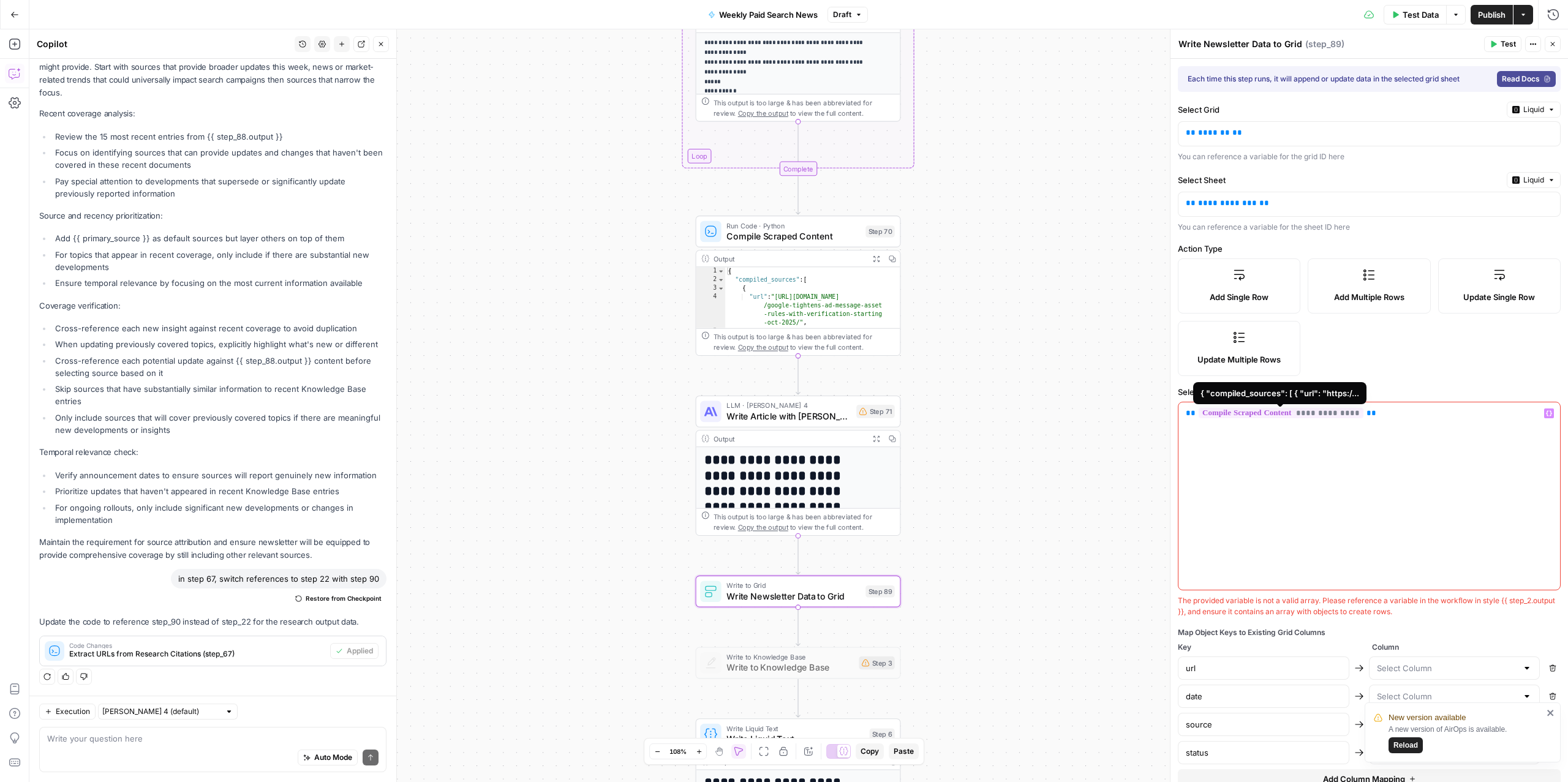
click at [1334, 415] on span "**********" at bounding box center [1280, 413] width 165 height 11
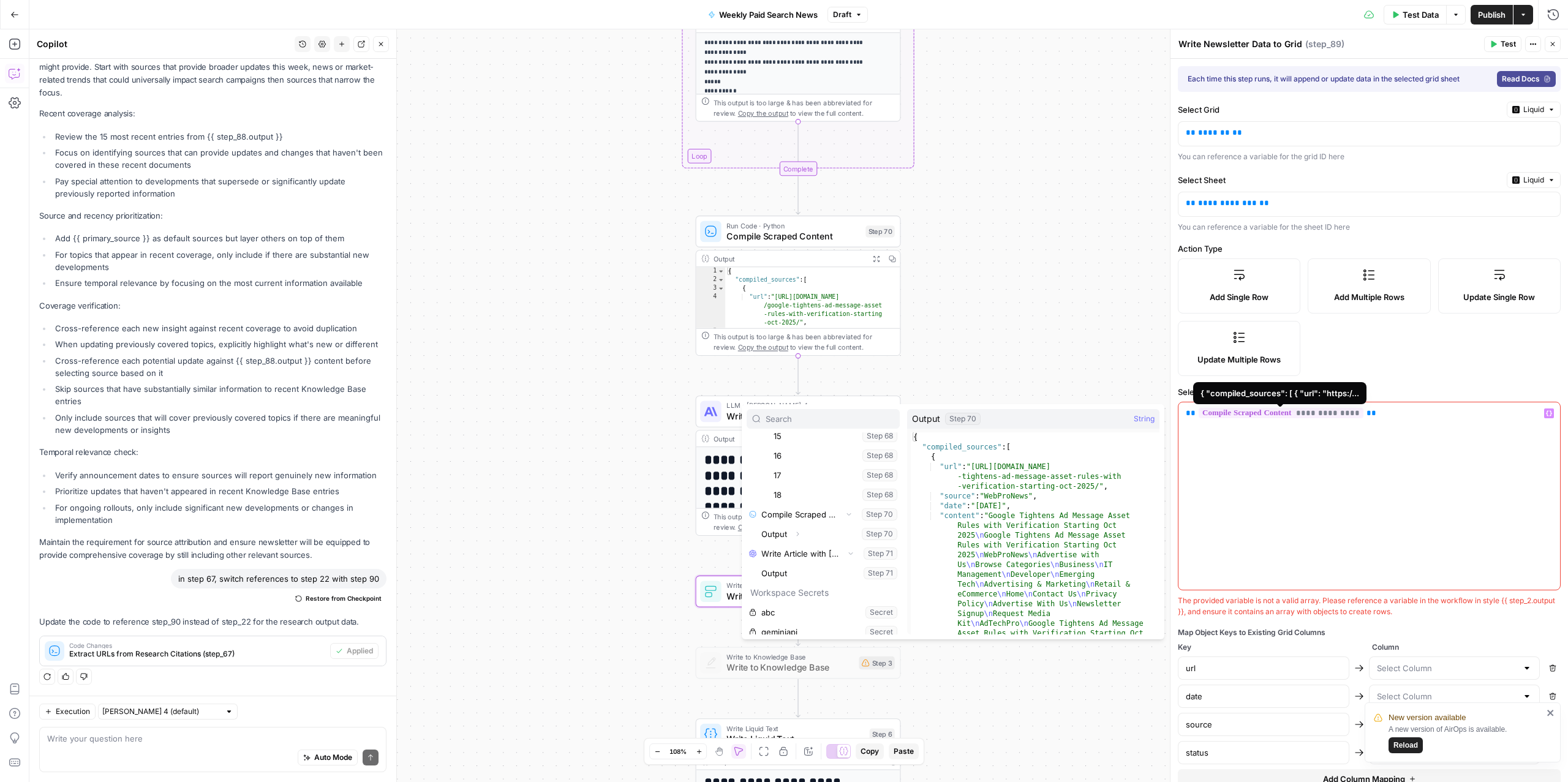
click at [1331, 415] on span "**********" at bounding box center [1280, 413] width 165 height 11
click at [1141, 340] on div "Workflow Input Settings Inputs Read from Grid Read from Grid Step 88 LLM · Clau…" at bounding box center [799, 405] width 1539 height 753
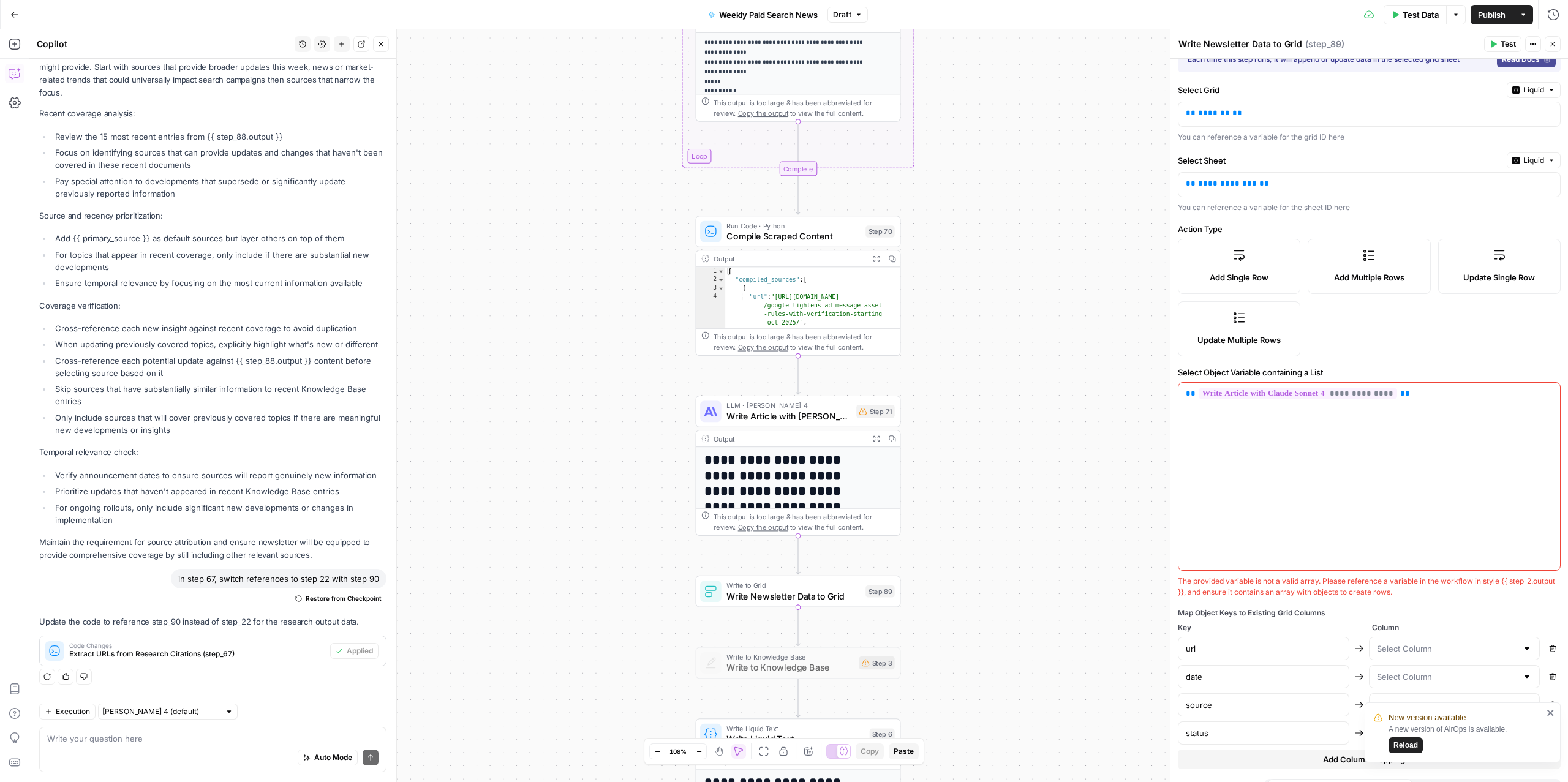
scroll to position [47, 0]
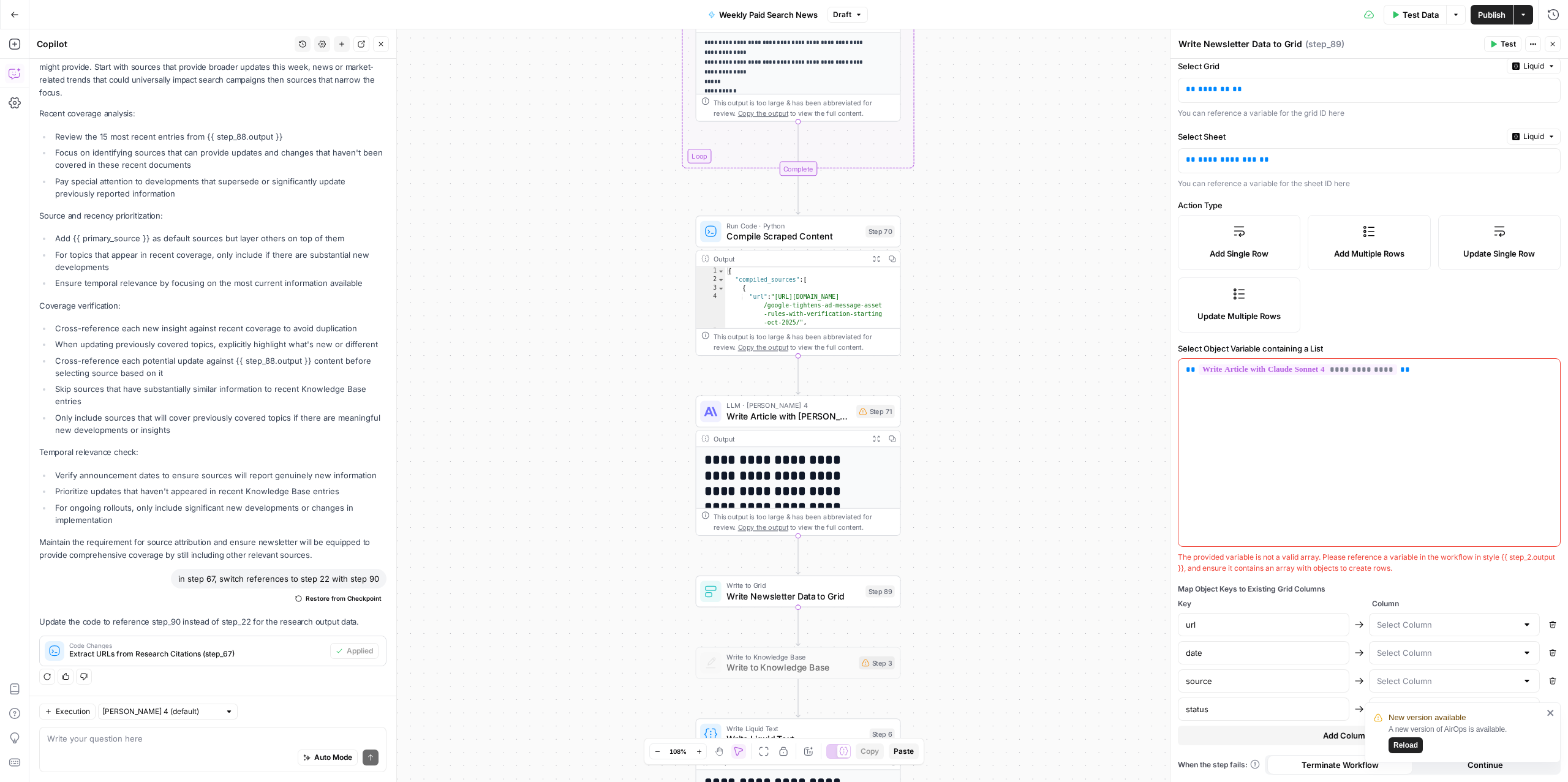
click at [1550, 711] on icon "close" at bounding box center [1551, 713] width 8 height 10
click at [1231, 252] on span "Add Single Row" at bounding box center [1239, 253] width 59 height 12
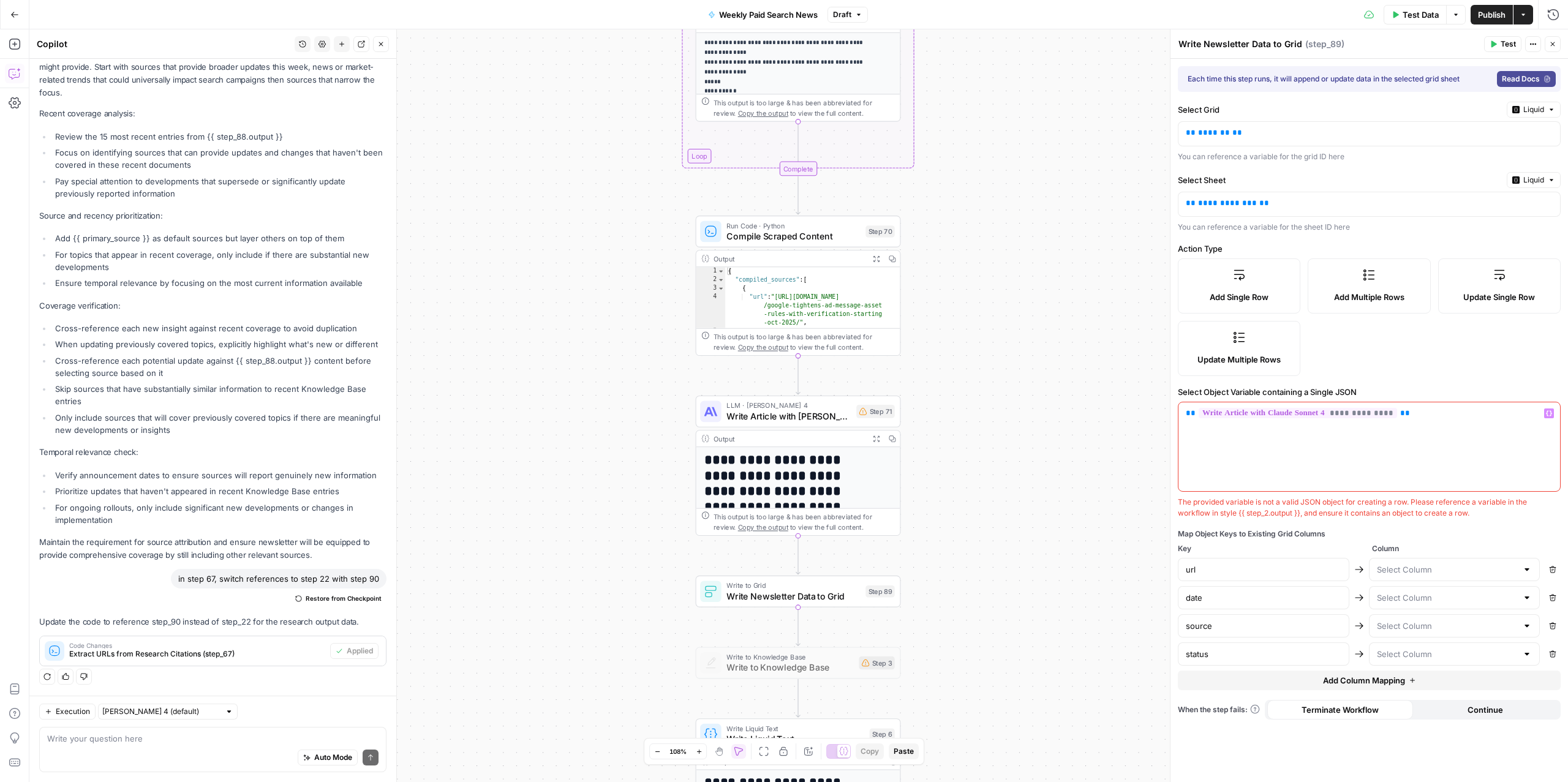
click at [1421, 422] on div "**********" at bounding box center [1370, 447] width 381 height 90
click at [1549, 574] on icon "button" at bounding box center [1553, 569] width 7 height 7
type input "date"
type input "source"
type input "status"
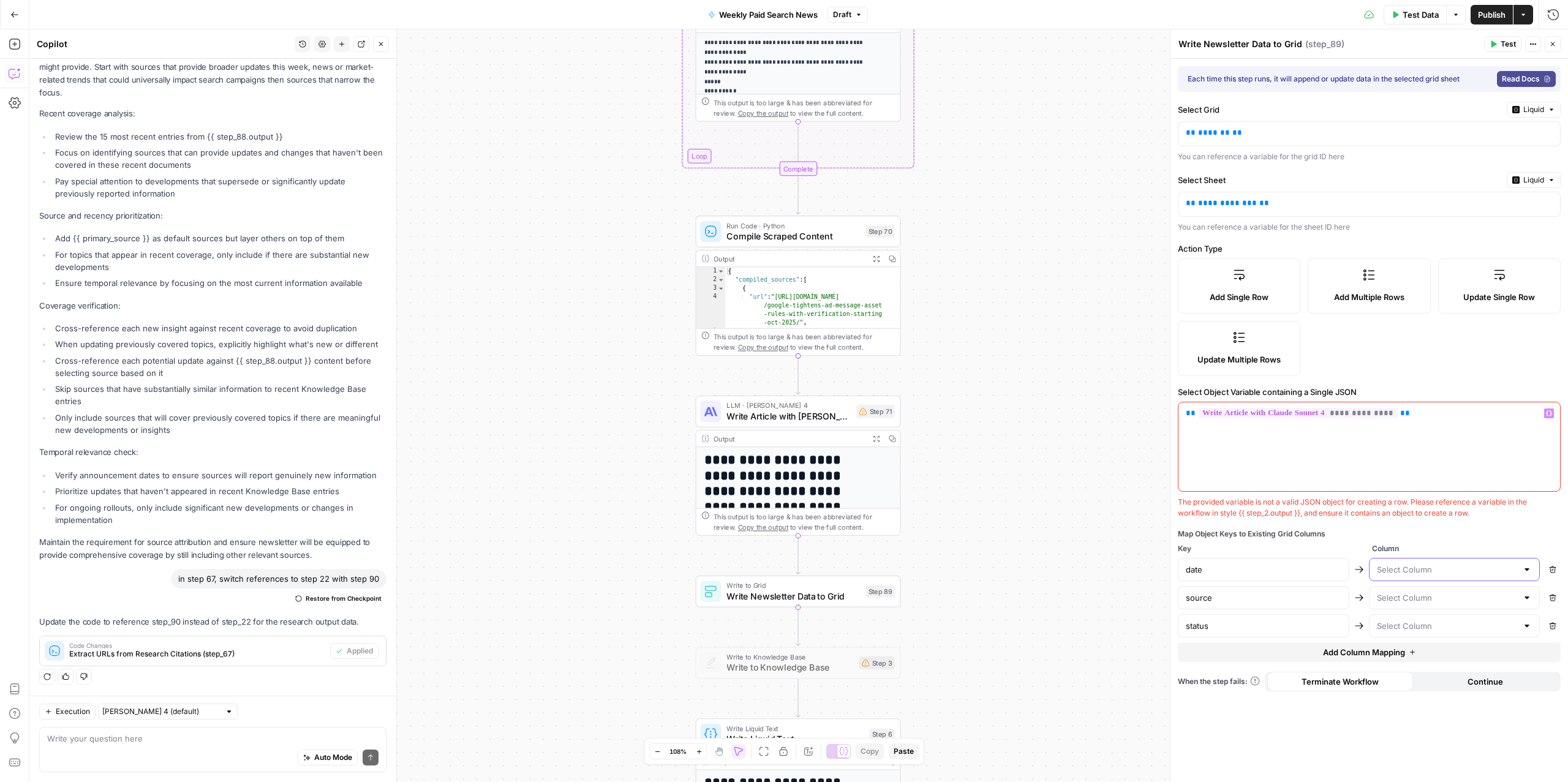
click at [1395, 574] on input "text" at bounding box center [1447, 569] width 141 height 12
click at [1426, 538] on div "Map Object Keys to Existing Grid Columns" at bounding box center [1370, 534] width 383 height 11
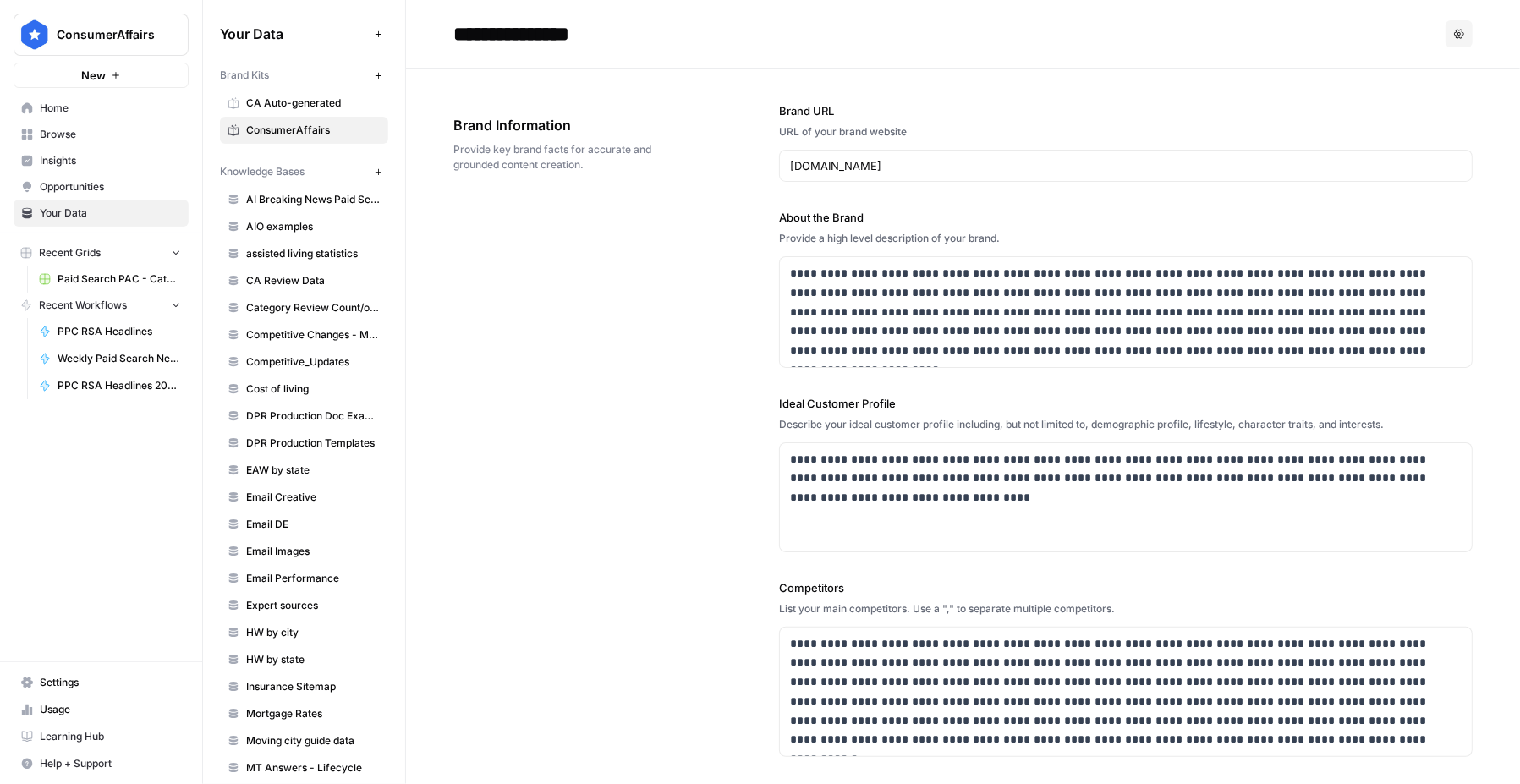
scroll to position [964, 0]
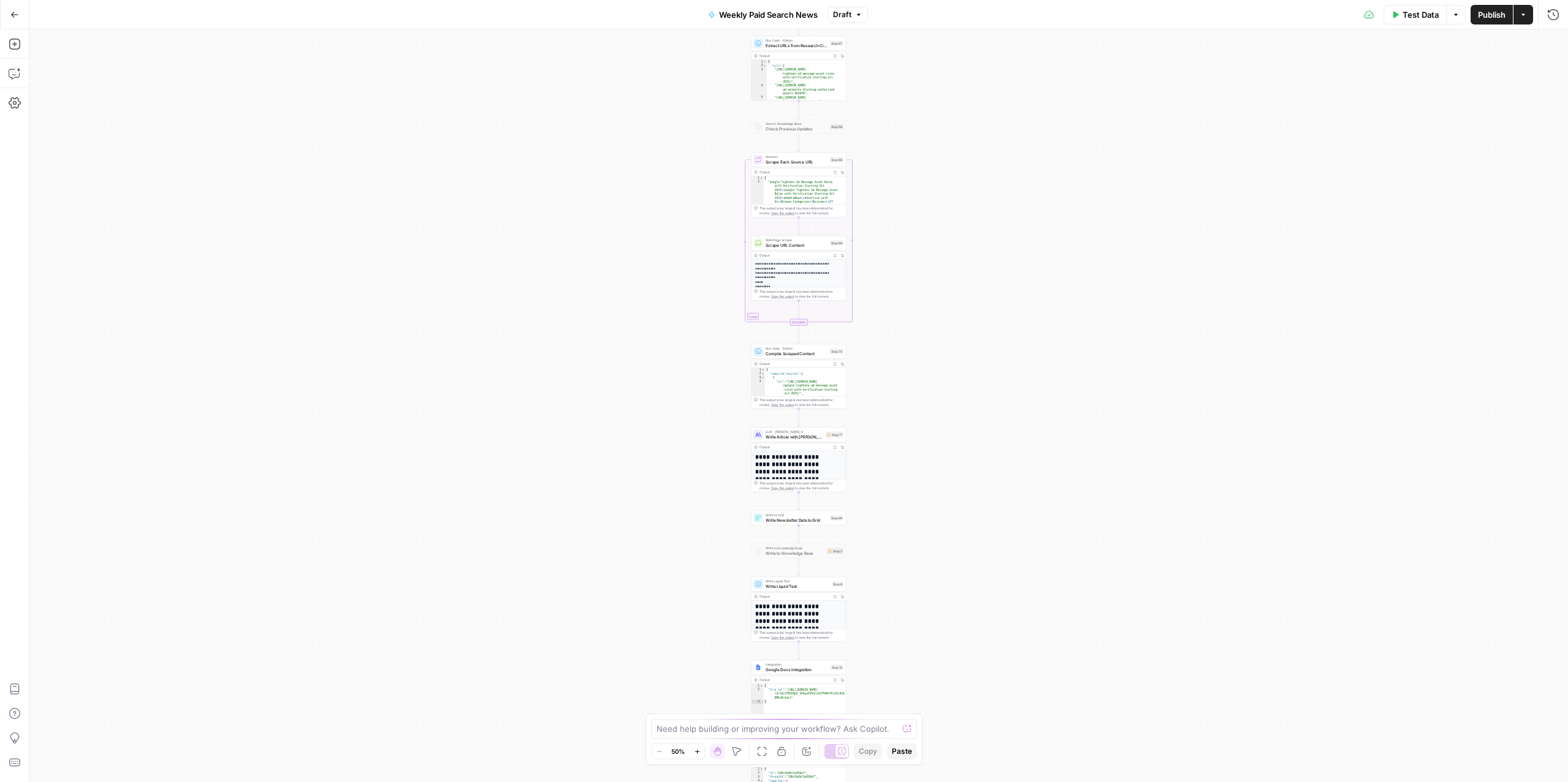
click at [7, 12] on button "Go Back" at bounding box center [14, 14] width 22 height 22
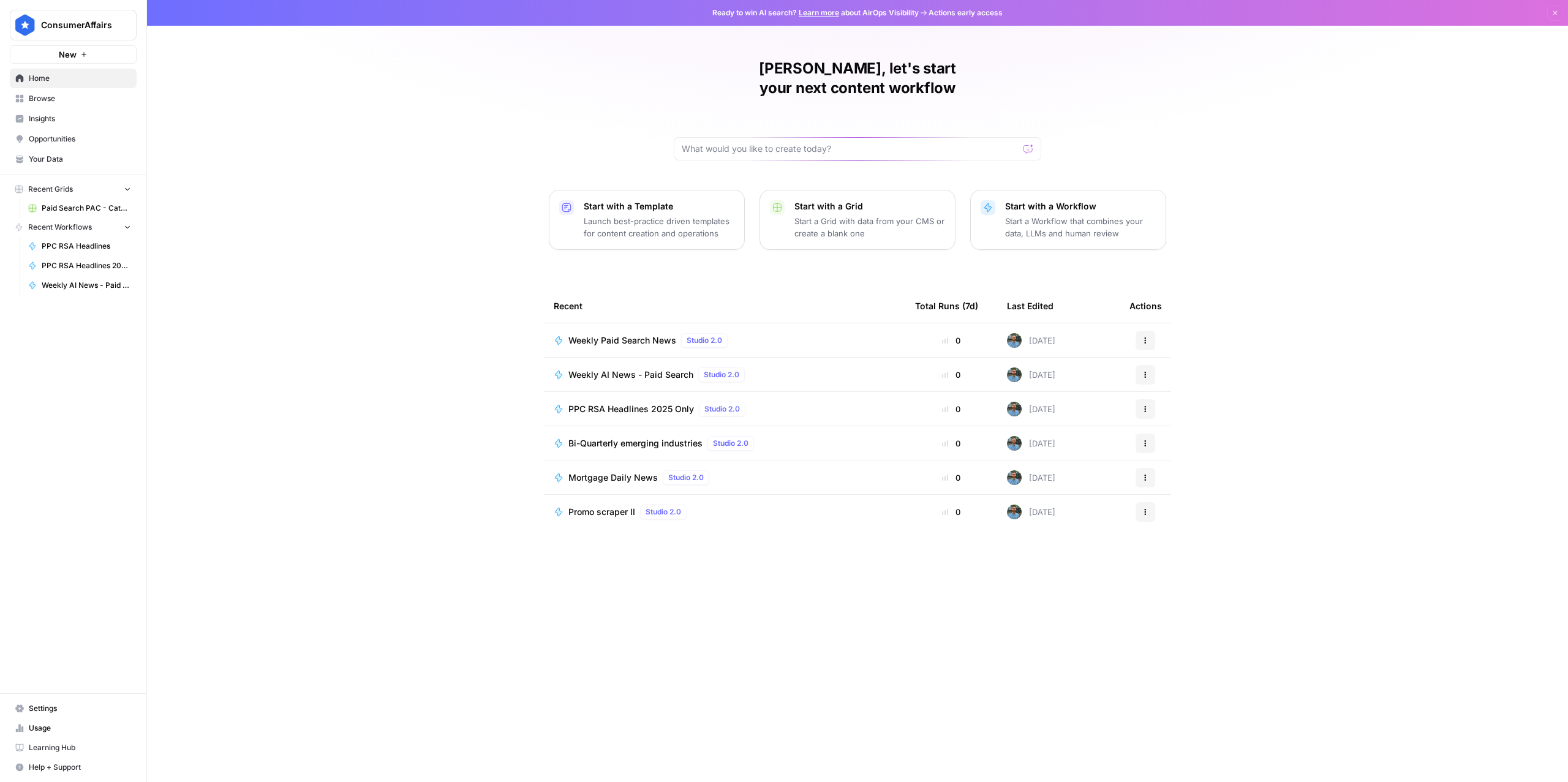
click at [65, 58] on span "New" at bounding box center [67, 54] width 18 height 12
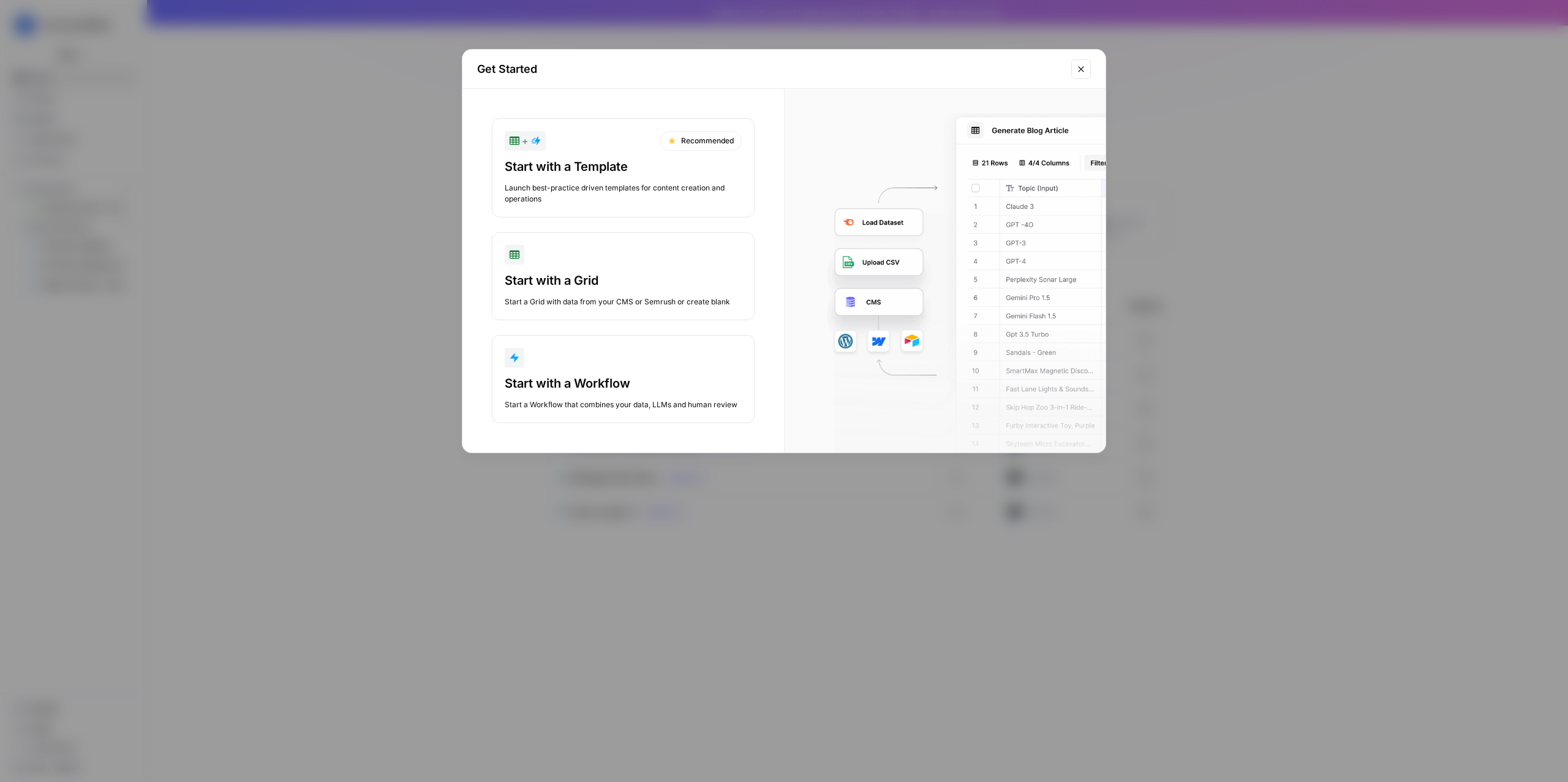
click at [625, 288] on div "Start with a Grid" at bounding box center [623, 281] width 237 height 17
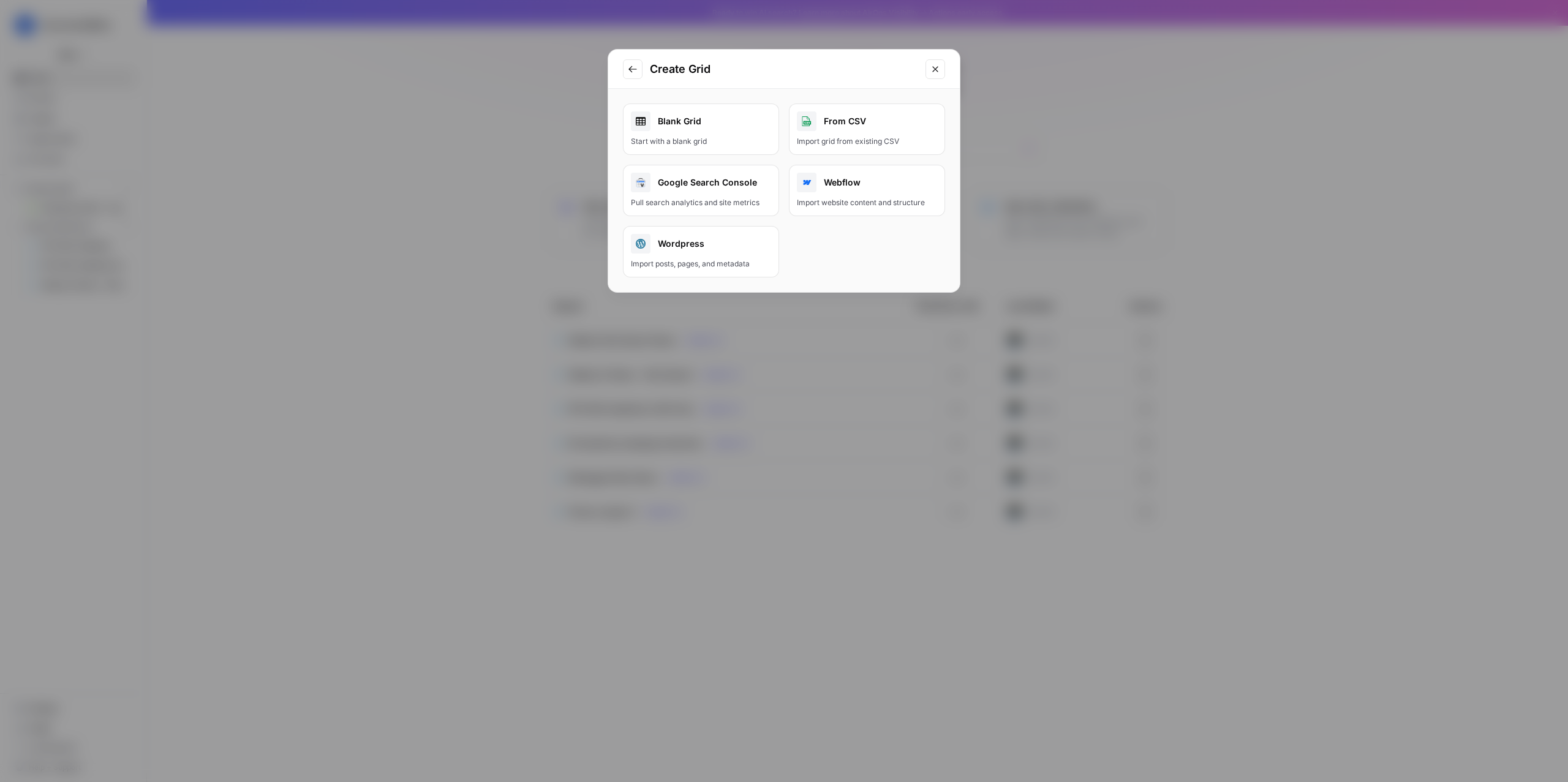
click at [703, 140] on div "Start with a blank grid" at bounding box center [701, 142] width 140 height 11
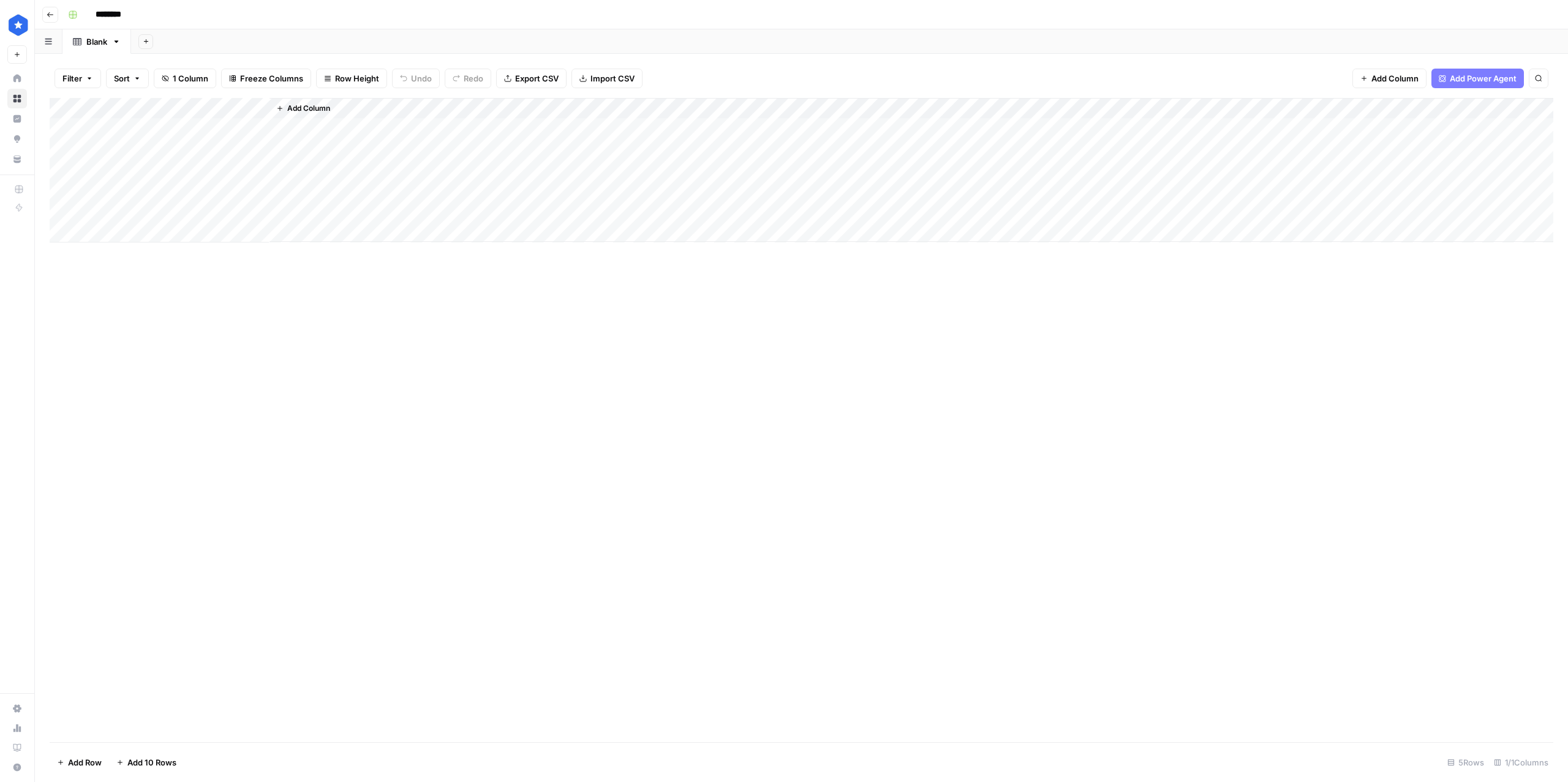
click at [185, 109] on div "Add Column" at bounding box center [802, 170] width 1503 height 144
click at [185, 109] on div at bounding box center [181, 111] width 177 height 25
click at [142, 137] on input "Title" at bounding box center [165, 138] width 124 height 12
click at [143, 138] on input "Title" at bounding box center [165, 138] width 124 height 12
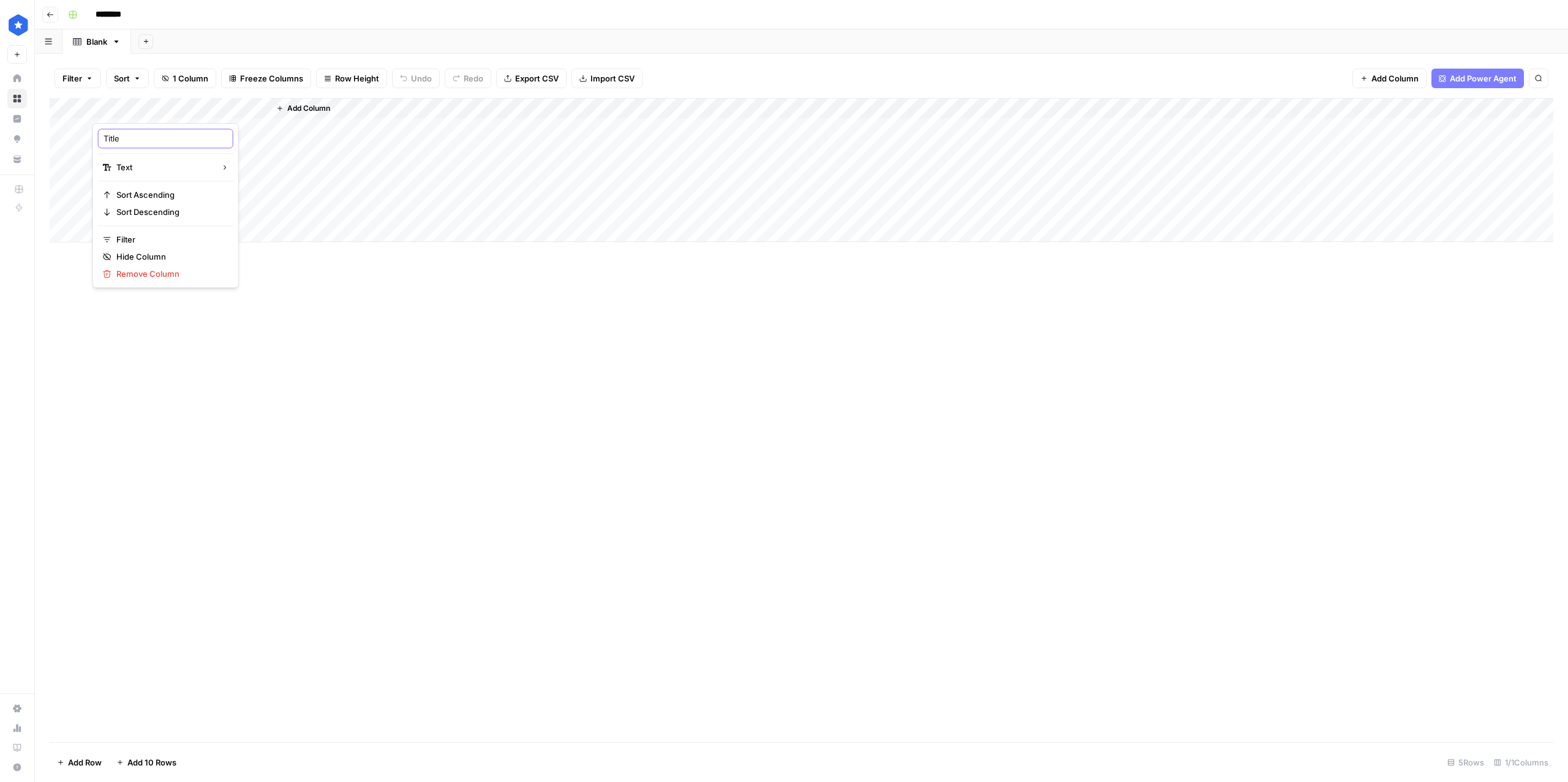
click at [144, 138] on input "Title" at bounding box center [165, 138] width 124 height 12
type input "Date"
click at [307, 106] on span "Add Column" at bounding box center [309, 109] width 43 height 11
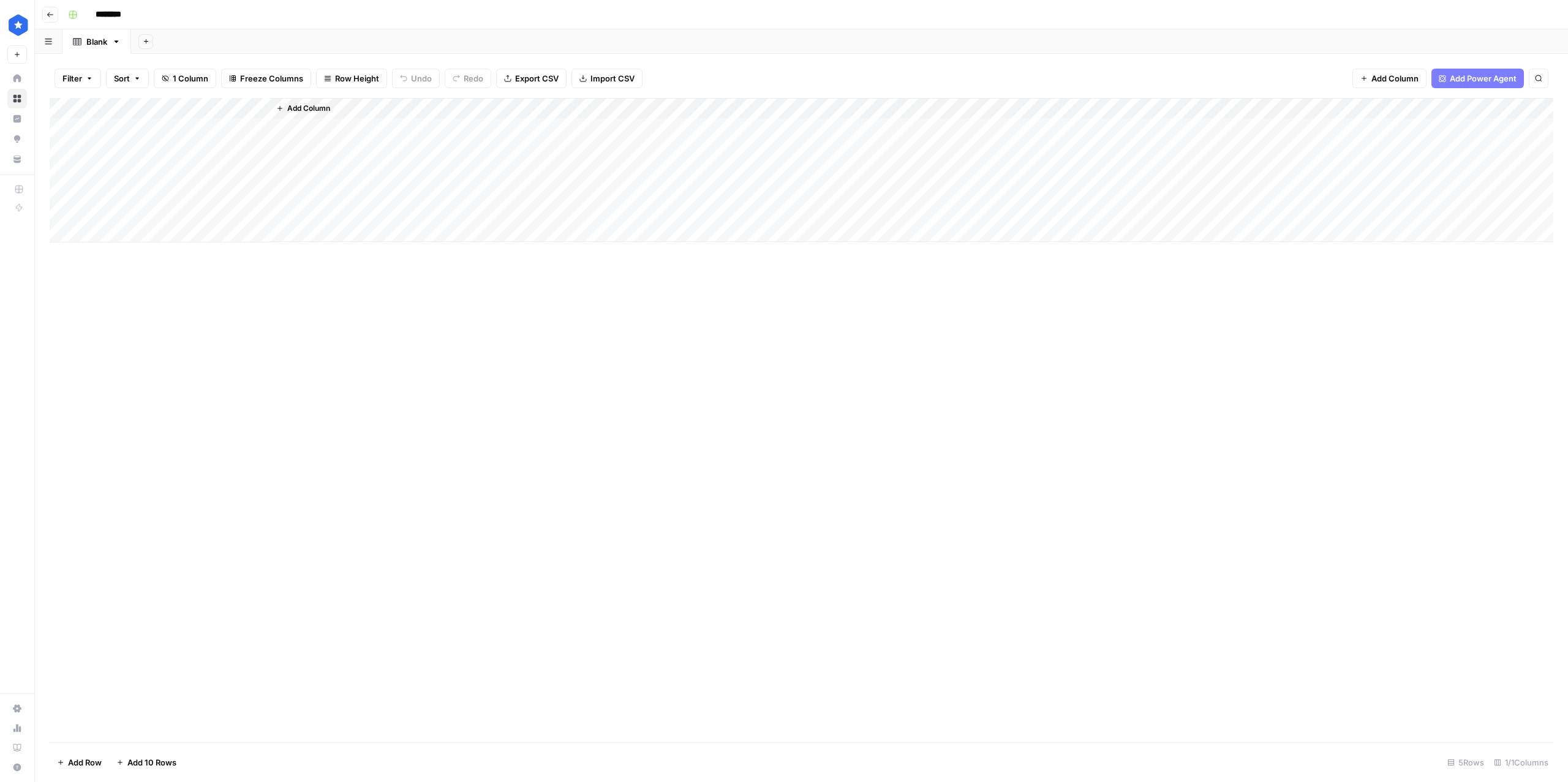
click at [307, 106] on span "Add Column" at bounding box center [309, 109] width 43 height 11
click at [1386, 83] on button "Text" at bounding box center [1446, 80] width 230 height 20
click at [311, 113] on div "Add Column" at bounding box center [802, 170] width 1503 height 144
click at [311, 113] on div at bounding box center [357, 111] width 177 height 25
click at [301, 144] on input "New Column" at bounding box center [342, 138] width 124 height 12
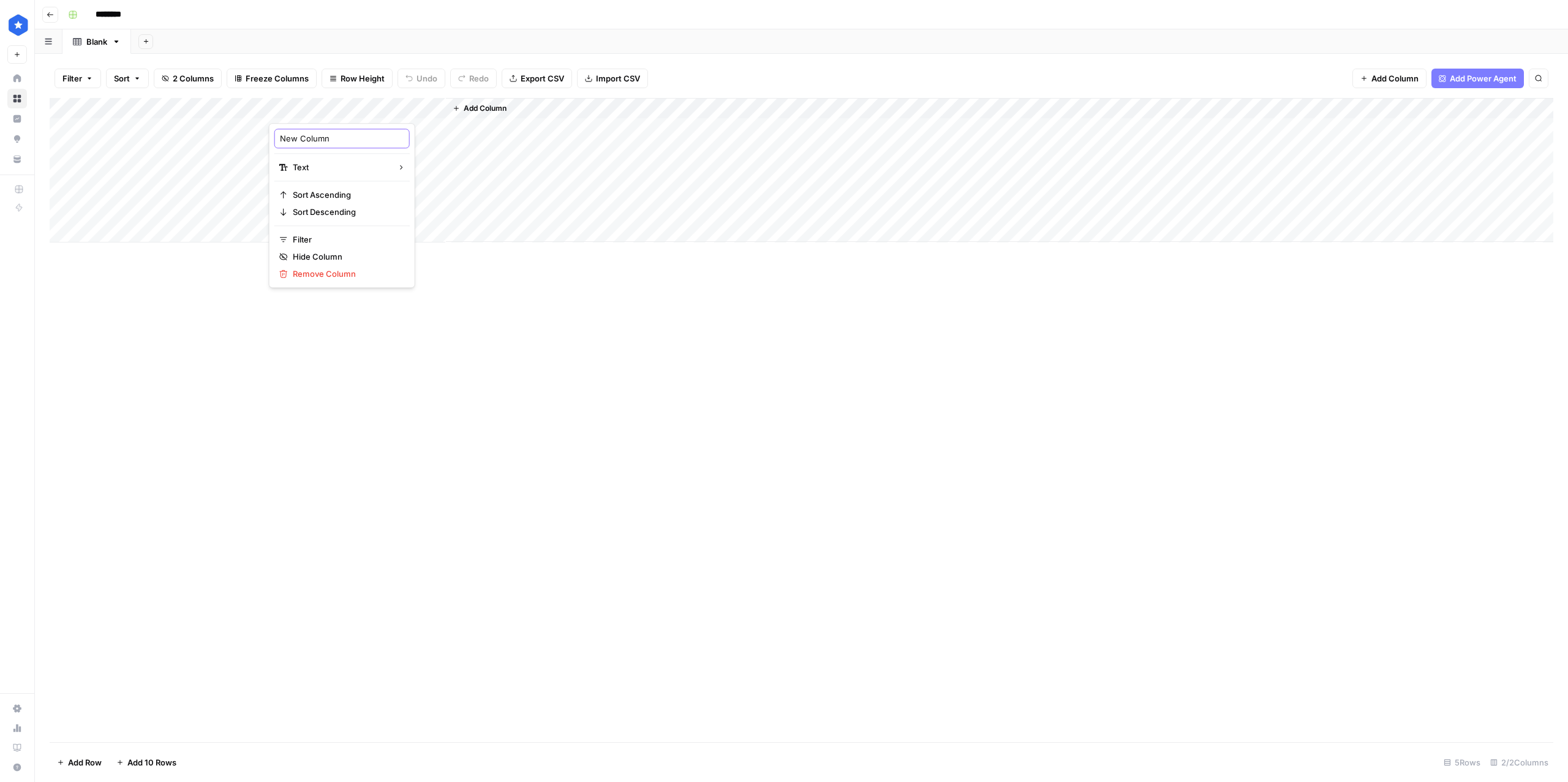
click at [301, 144] on input "New Column" at bounding box center [342, 138] width 124 height 12
click at [299, 141] on input "New Column" at bounding box center [342, 138] width 124 height 12
type input "Article"
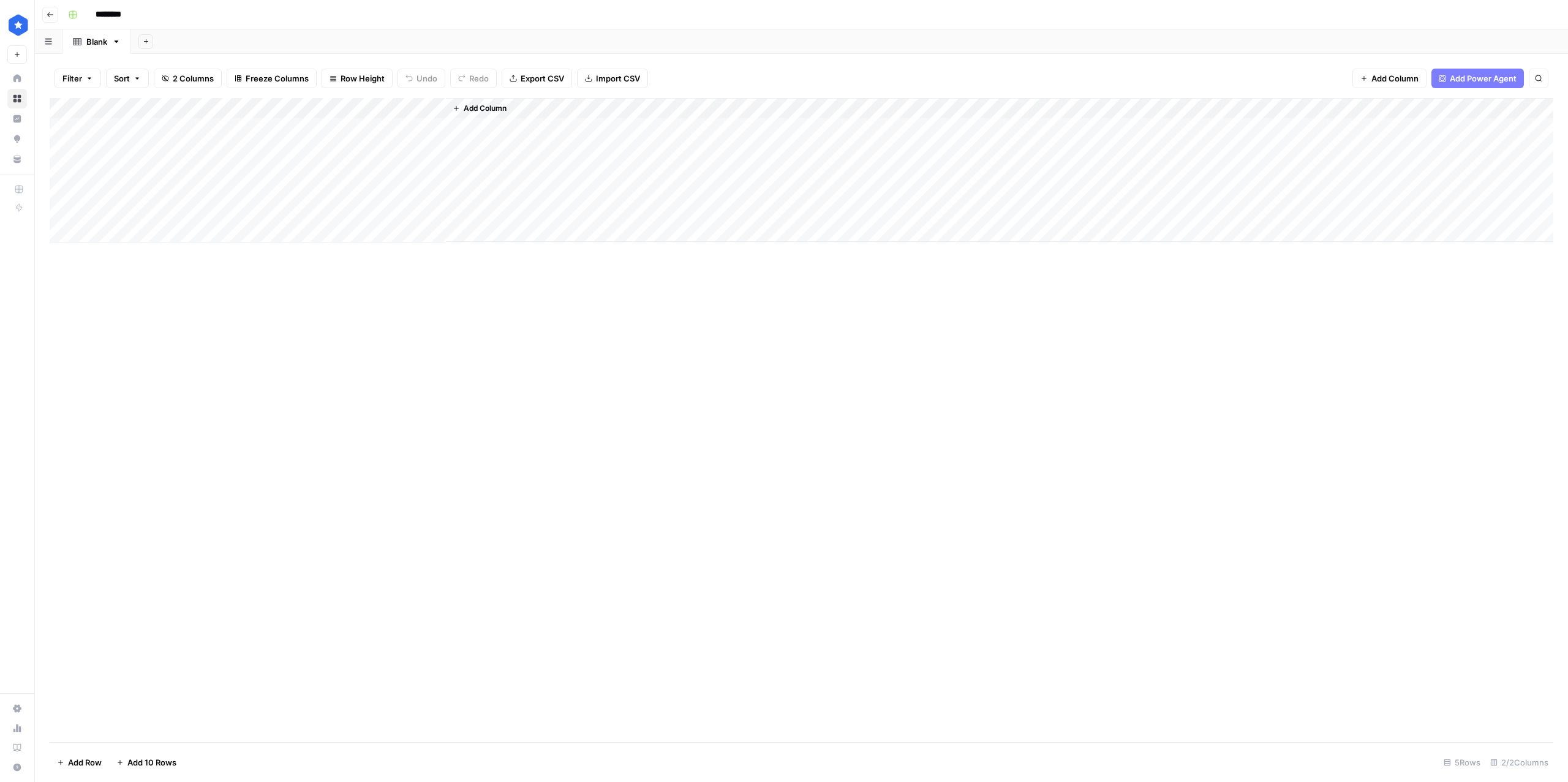
click at [602, 390] on div "Add Column" at bounding box center [802, 420] width 1503 height 645
click at [112, 18] on input "********" at bounding box center [124, 15] width 69 height 20
click at [115, 13] on input "********" at bounding box center [124, 15] width 69 height 20
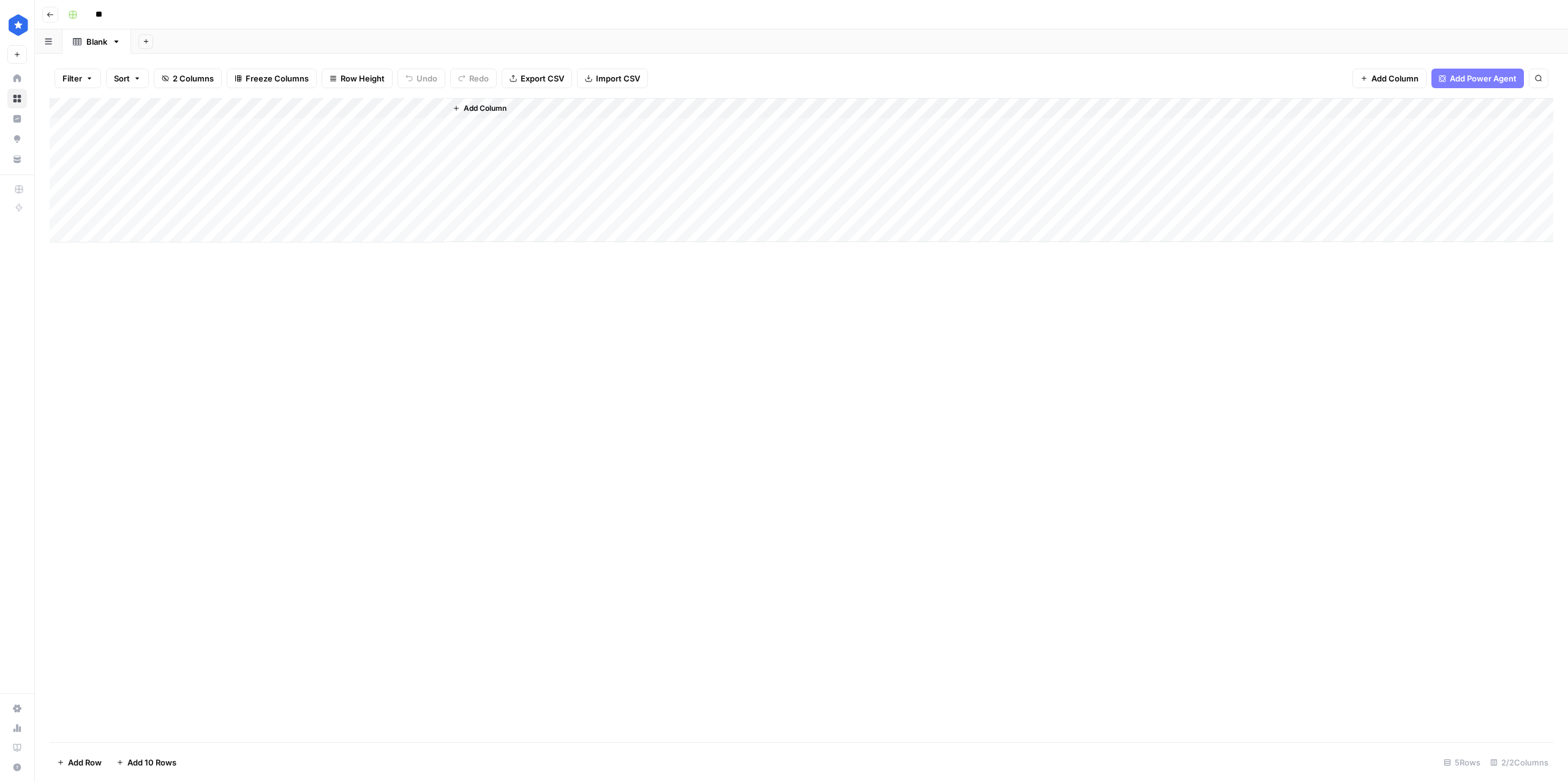
type input "*"
click at [200, 13] on input "**********" at bounding box center [177, 15] width 175 height 20
click at [210, 14] on input "**********" at bounding box center [177, 15] width 175 height 20
type input "**********"
click at [776, 327] on div "Add Column" at bounding box center [802, 420] width 1503 height 645
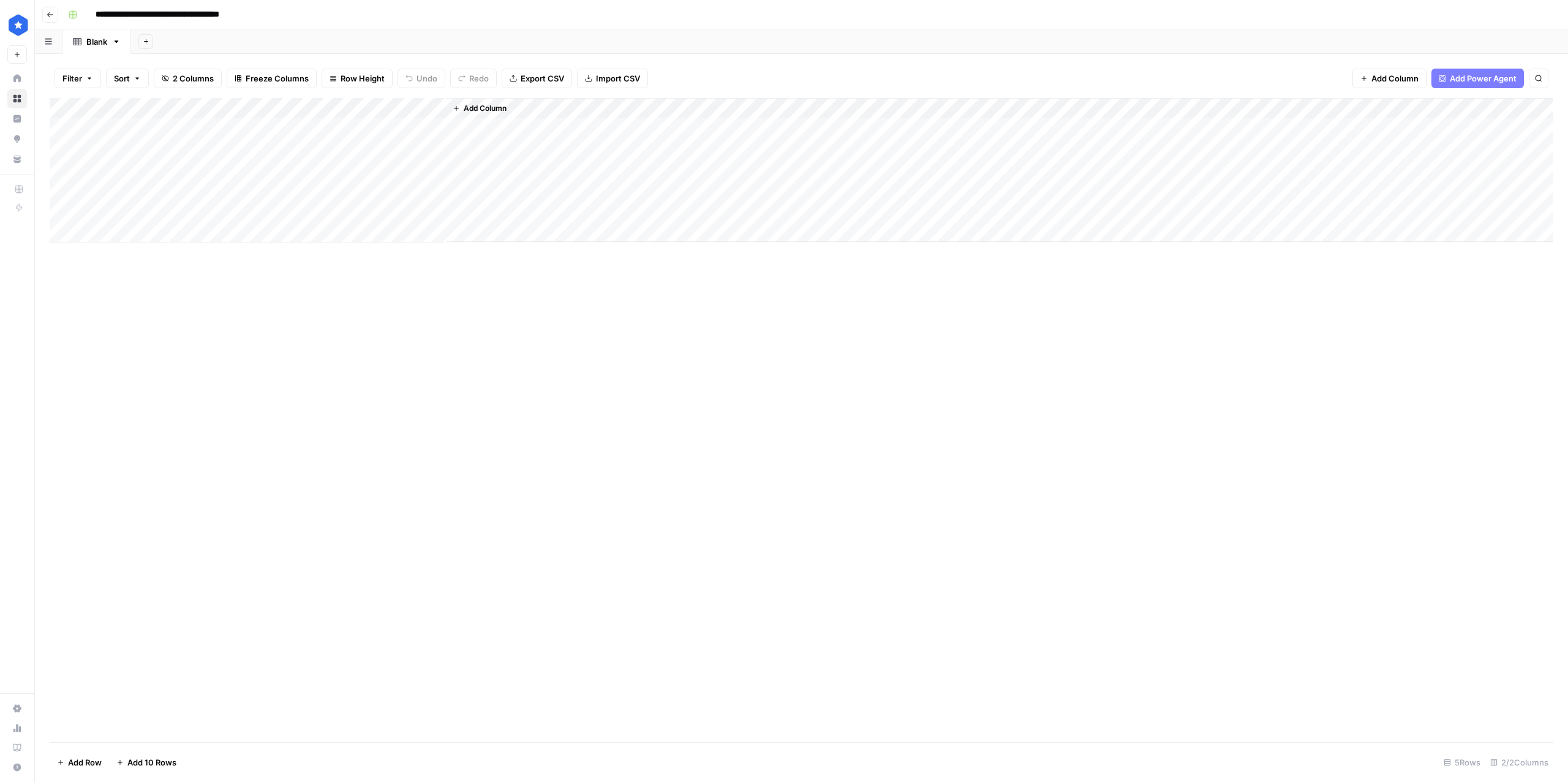
click at [165, 123] on div "Add Column" at bounding box center [802, 170] width 1503 height 144
click at [336, 135] on div "Add Column" at bounding box center [802, 170] width 1503 height 144
click at [142, 40] on button "Add Sheet" at bounding box center [145, 41] width 15 height 15
click at [177, 90] on span "Blank" at bounding box center [208, 83] width 90 height 12
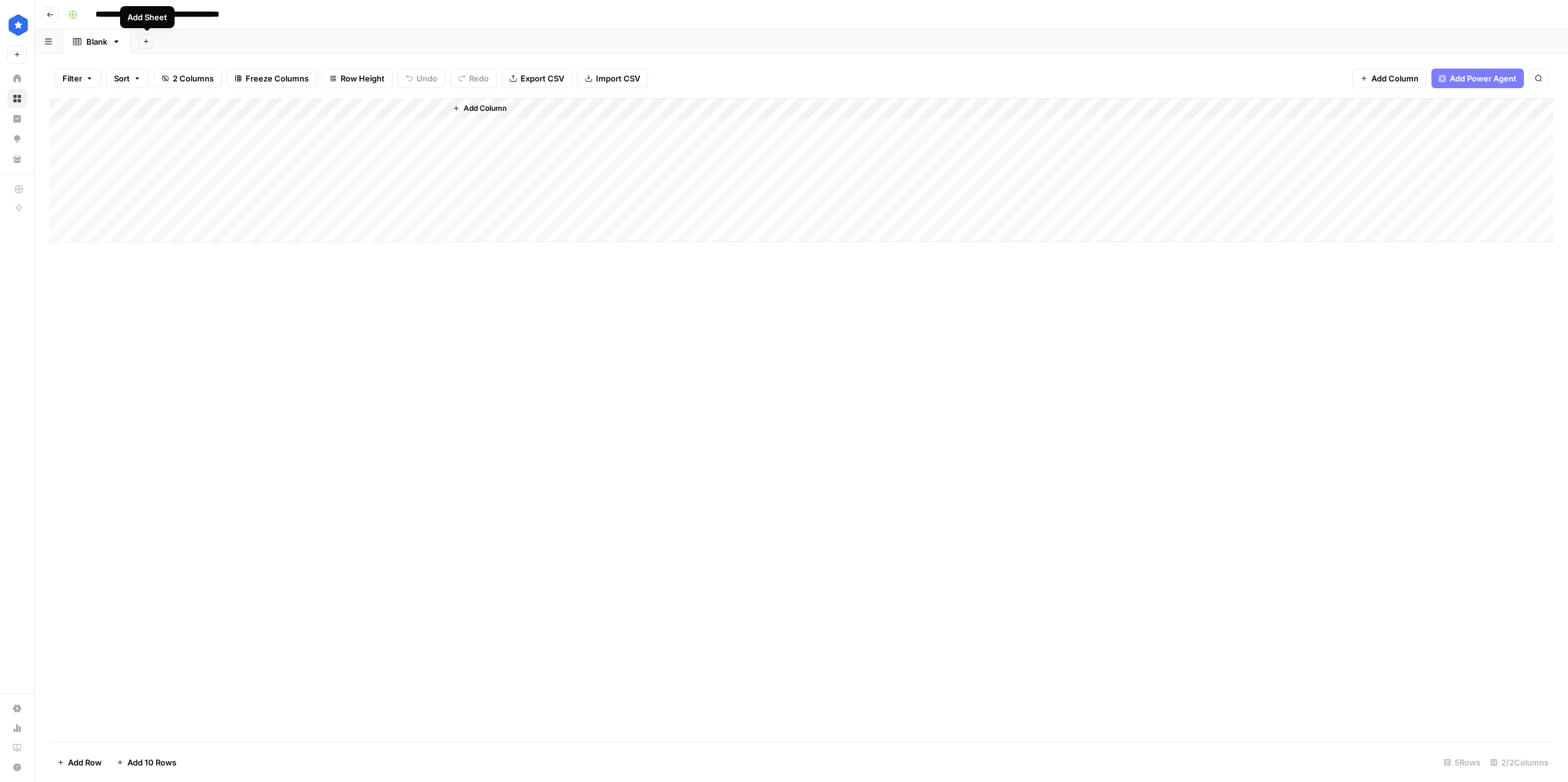
click at [145, 41] on icon "button" at bounding box center [147, 41] width 7 height 7
click at [158, 90] on div "Blank" at bounding box center [204, 83] width 109 height 12
click at [106, 41] on div "Blank" at bounding box center [97, 41] width 21 height 12
click at [258, 43] on icon "button" at bounding box center [254, 41] width 8 height 8
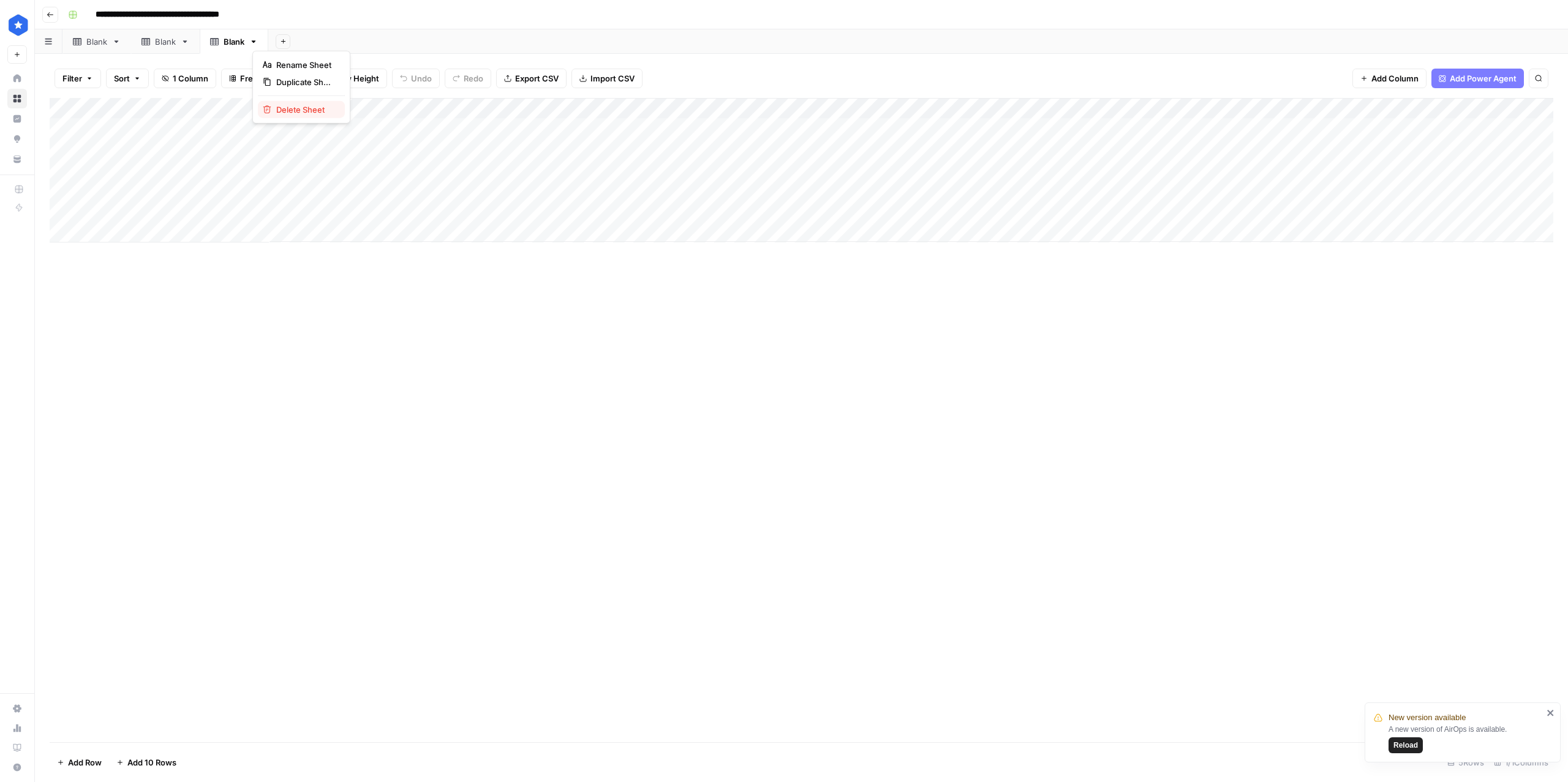
click at [293, 108] on span "Delete Sheet" at bounding box center [306, 109] width 59 height 12
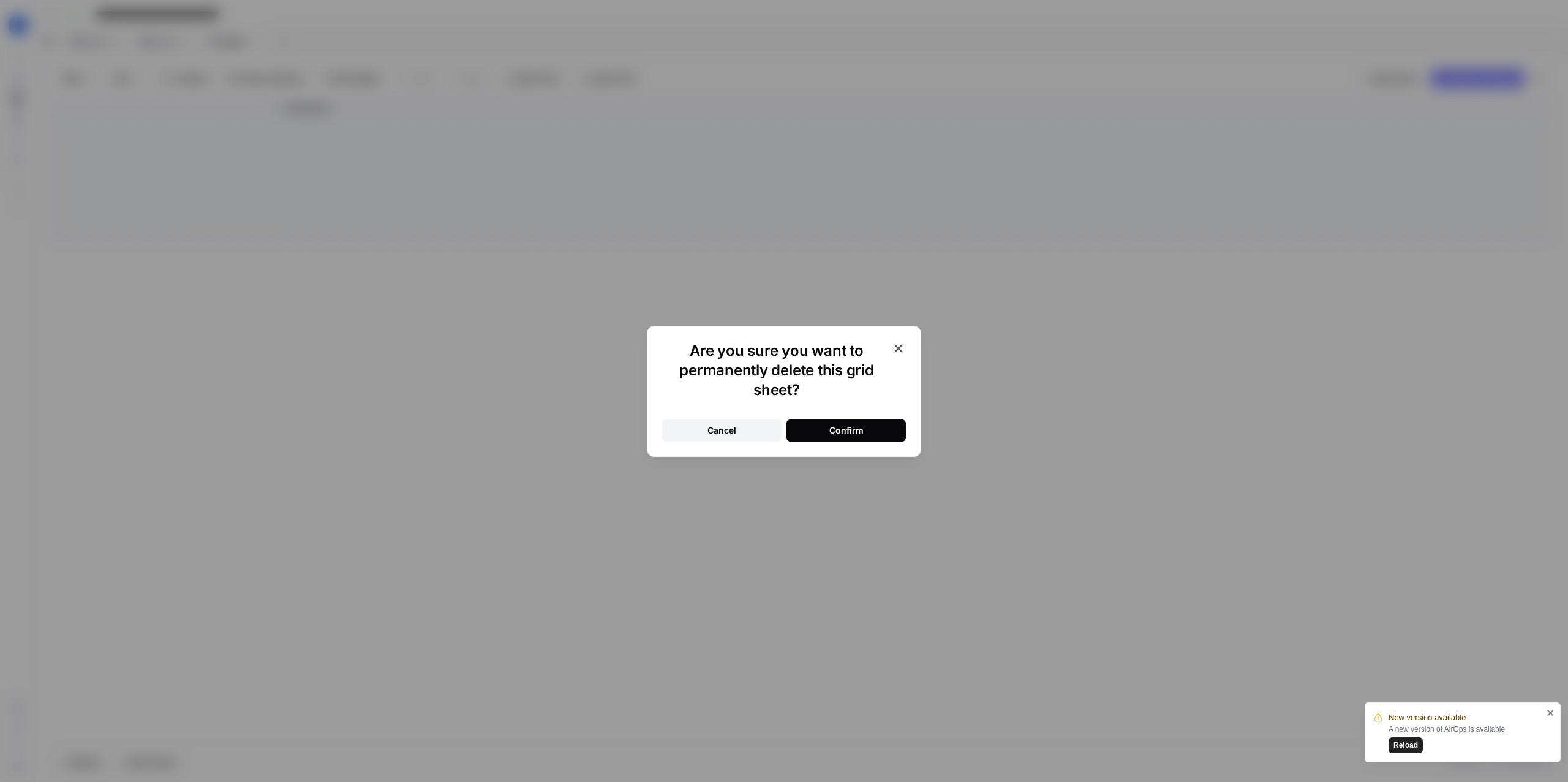
click at [848, 438] on button "Confirm" at bounding box center [846, 430] width 119 height 22
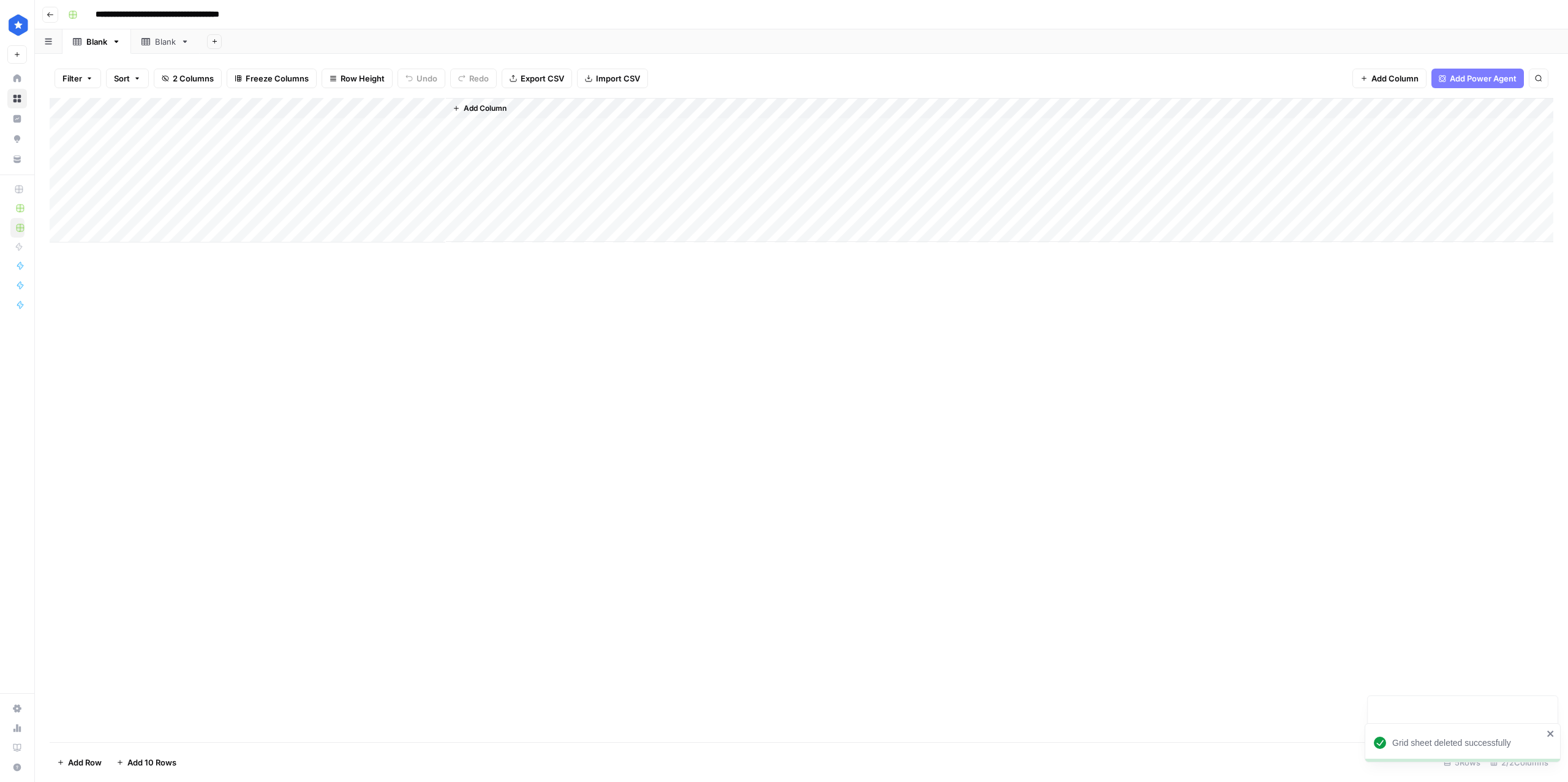
click at [162, 41] on div "Blank" at bounding box center [165, 41] width 21 height 12
click at [173, 43] on div "Blank" at bounding box center [165, 41] width 21 height 12
type input "*"
type input "******"
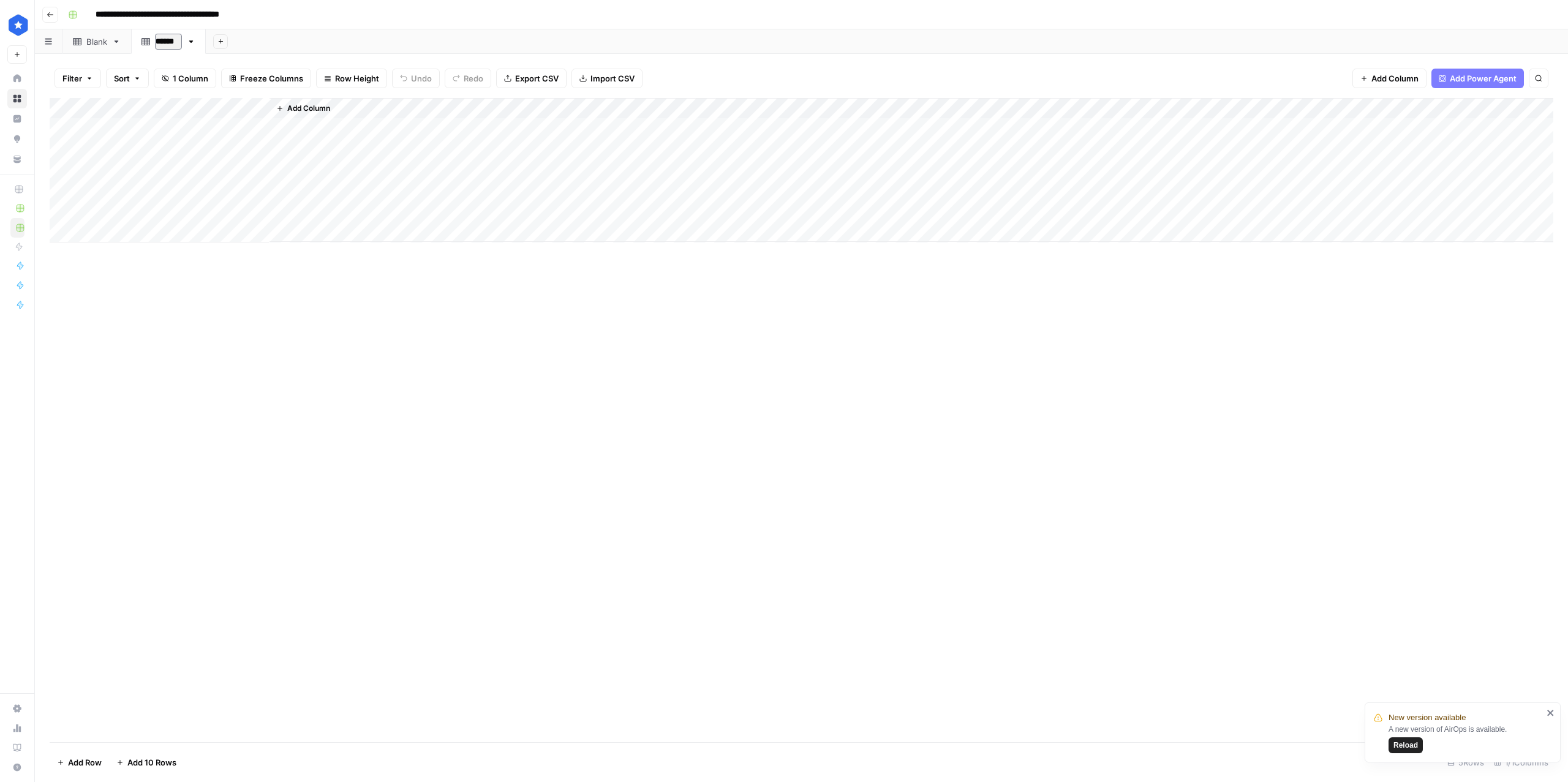
click at [155, 227] on div "Add Column" at bounding box center [802, 170] width 1503 height 144
click at [177, 41] on div "output" at bounding box center [168, 41] width 26 height 12
click at [184, 41] on link "output" at bounding box center [168, 41] width 74 height 25
click at [191, 43] on icon "button" at bounding box center [190, 41] width 8 height 8
click at [220, 104] on span "Delete Sheet" at bounding box center [240, 109] width 59 height 12
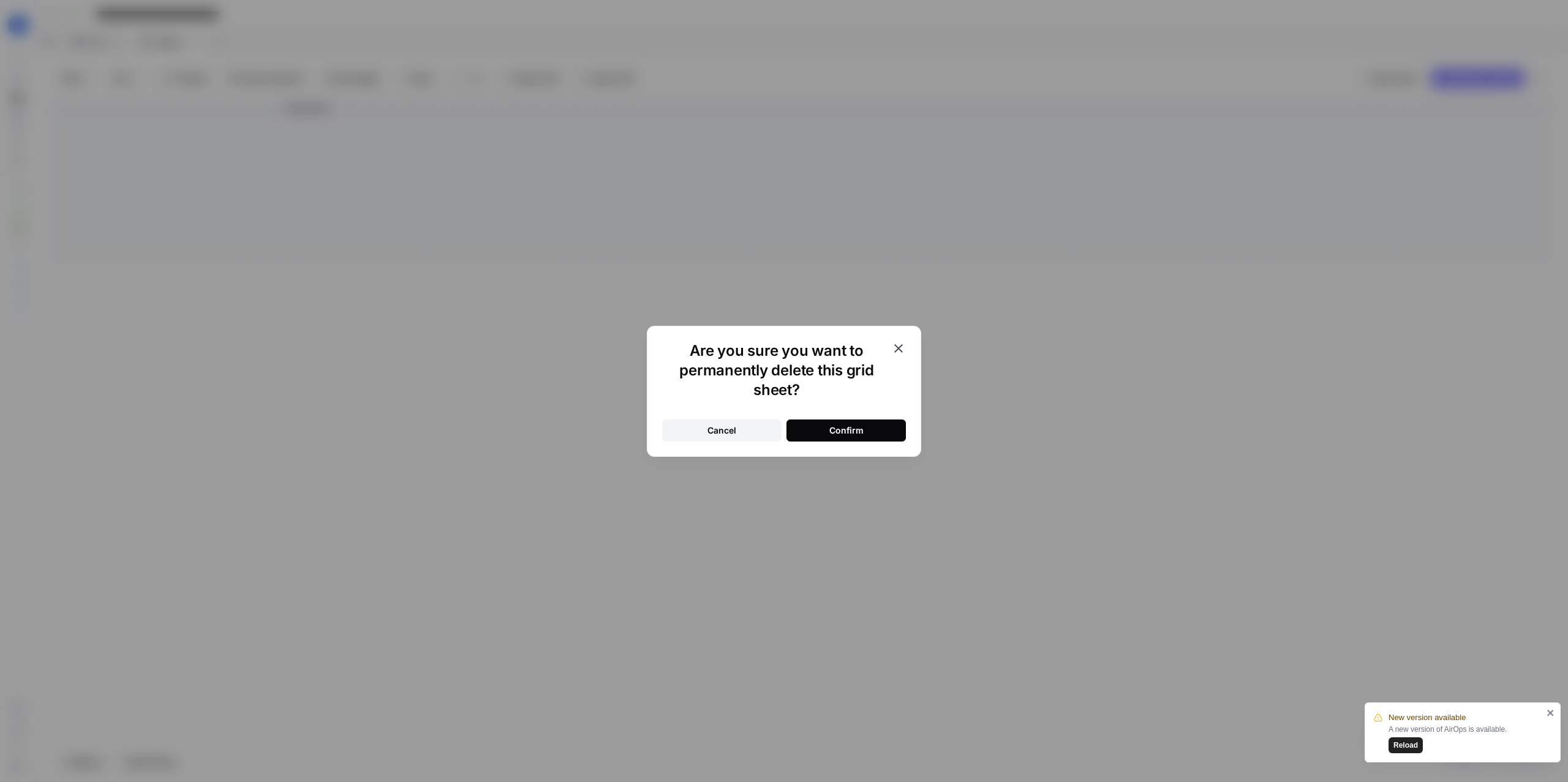
click at [844, 436] on div "Confirm" at bounding box center [846, 430] width 34 height 12
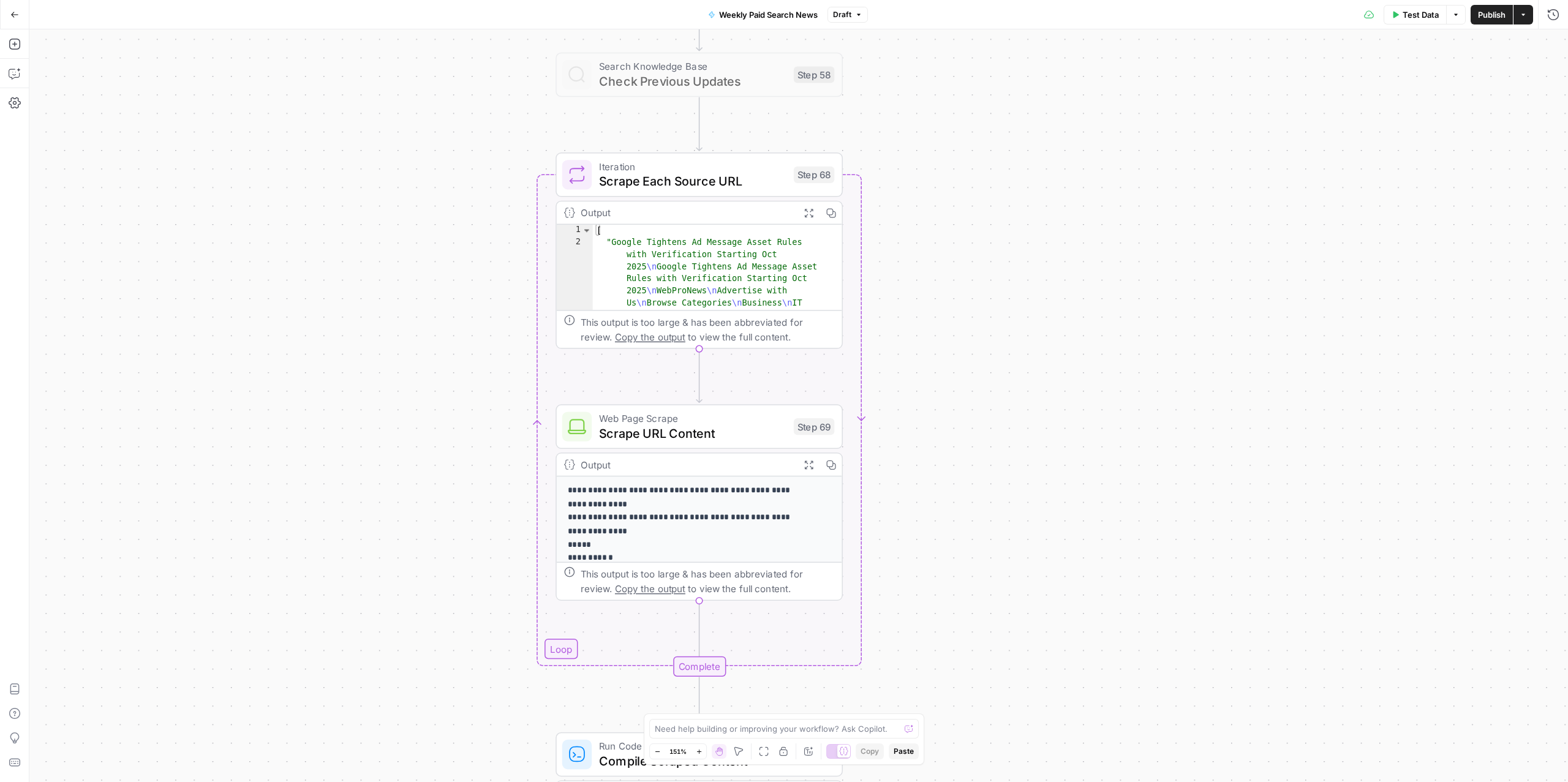
drag, startPoint x: 656, startPoint y: 505, endPoint x: 1091, endPoint y: 131, distance: 573.7
click at [1091, 131] on div "Workflow Input Settings Inputs Read from Grid Read from Grid Step 88 LLM · [PER…" at bounding box center [799, 405] width 1539 height 753
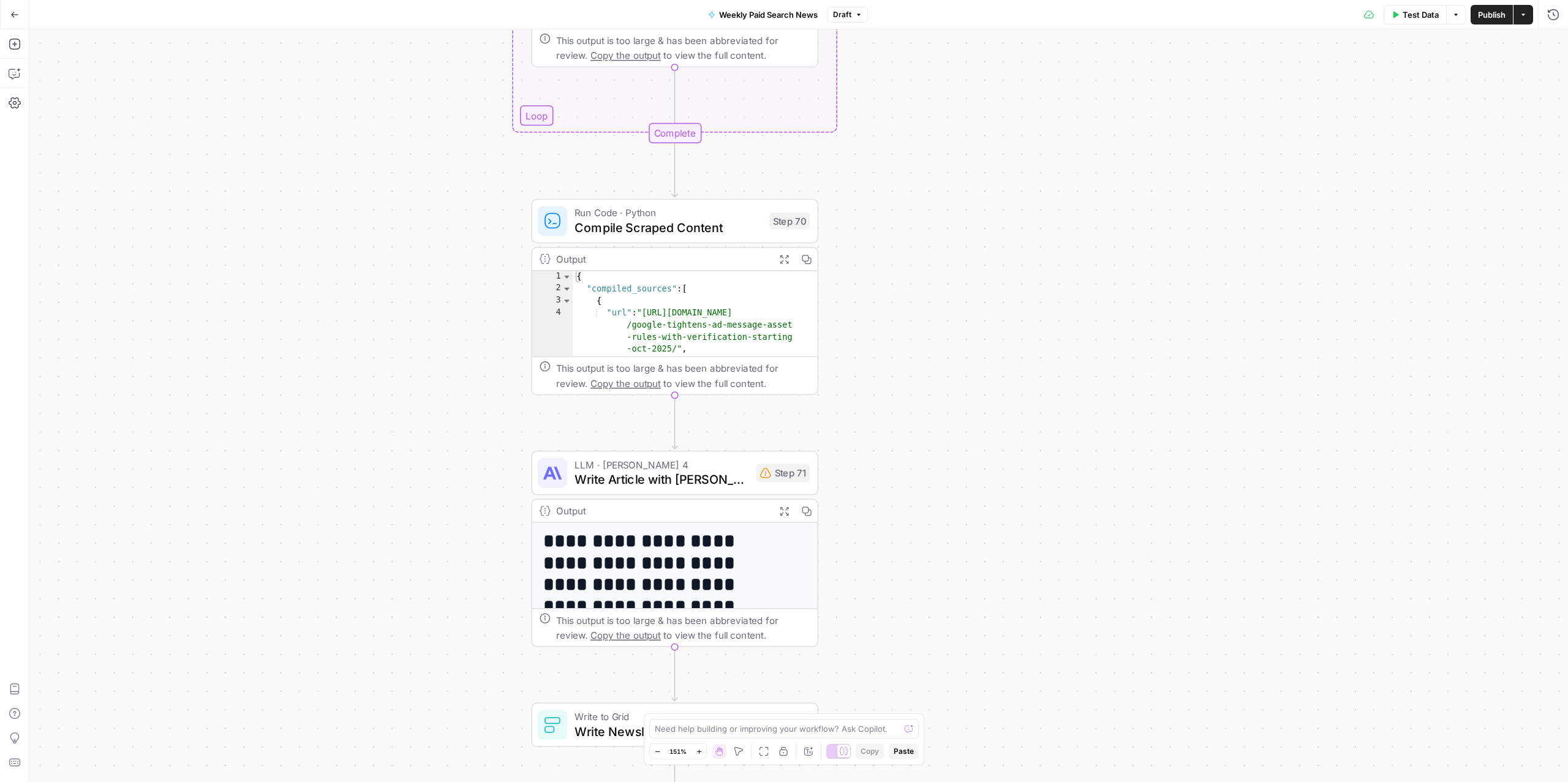
drag, startPoint x: 1100, startPoint y: 664, endPoint x: 998, endPoint y: 232, distance: 443.9
click at [1003, 153] on div "Workflow Input Settings Inputs Read from Grid Read from Grid Step 88 LLM · Clau…" at bounding box center [799, 405] width 1539 height 753
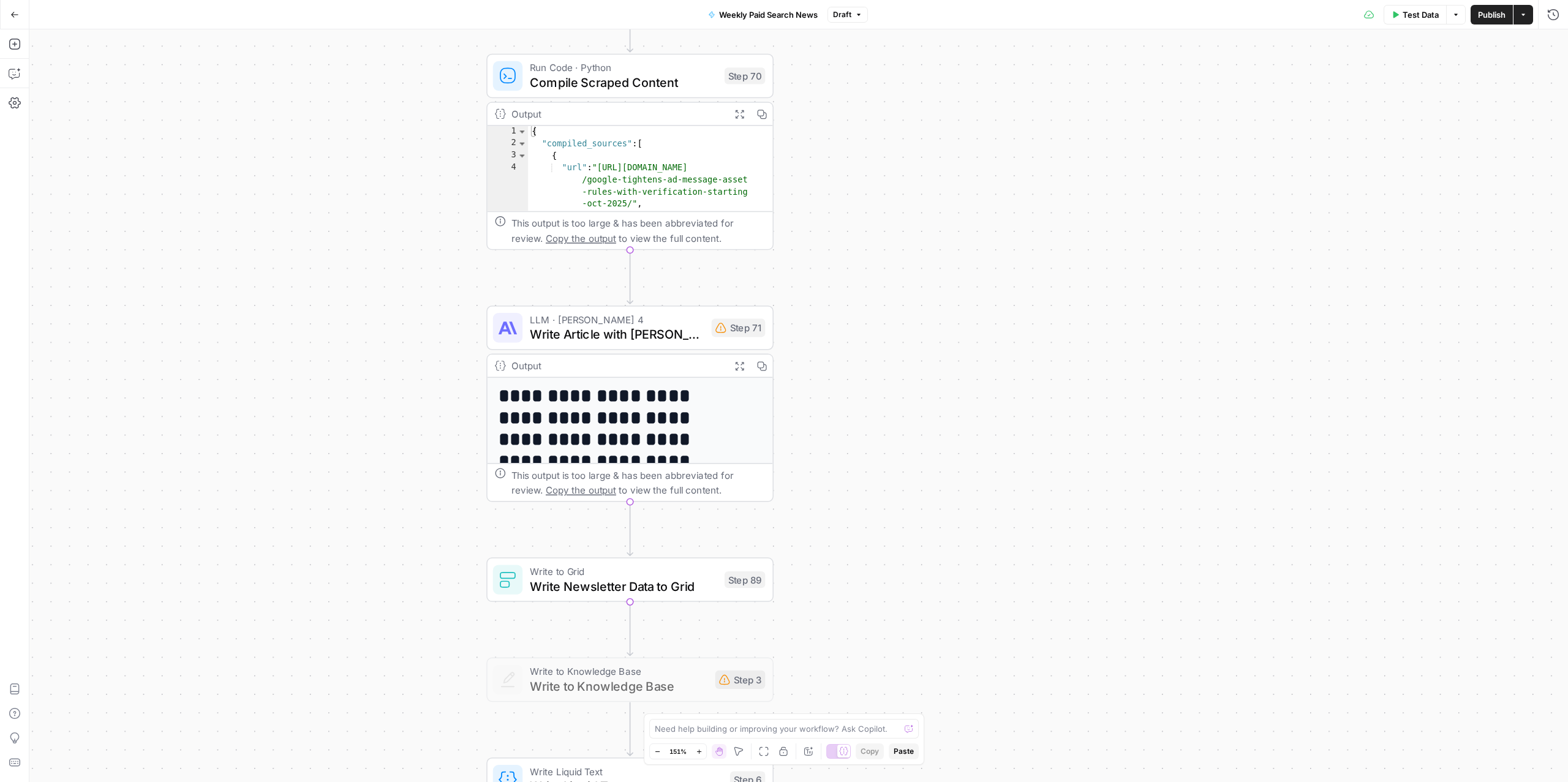
drag, startPoint x: 936, startPoint y: 564, endPoint x: 998, endPoint y: 259, distance: 311.2
click at [998, 256] on div "Workflow Input Settings Inputs Read from Grid Read from Grid Step 88 LLM · Clau…" at bounding box center [799, 405] width 1539 height 753
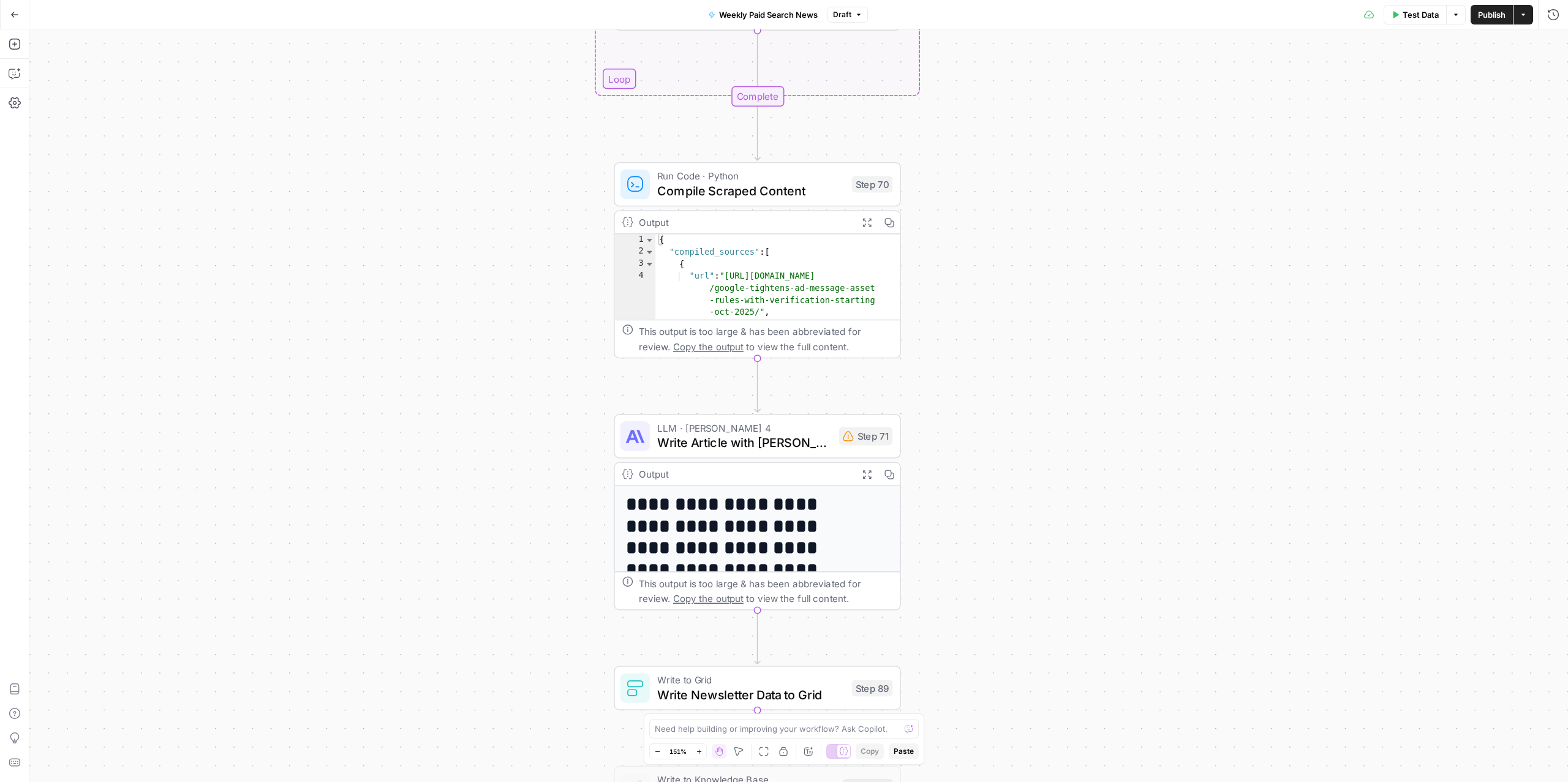
drag, startPoint x: 1006, startPoint y: 314, endPoint x: 1041, endPoint y: 689, distance: 376.6
click at [1071, 722] on div "Workflow Input Settings Inputs Read from Grid Read from Grid Step 88 LLM · Clau…" at bounding box center [799, 405] width 1539 height 753
click at [763, 445] on span "Write Article with [PERSON_NAME] 4" at bounding box center [744, 443] width 174 height 18
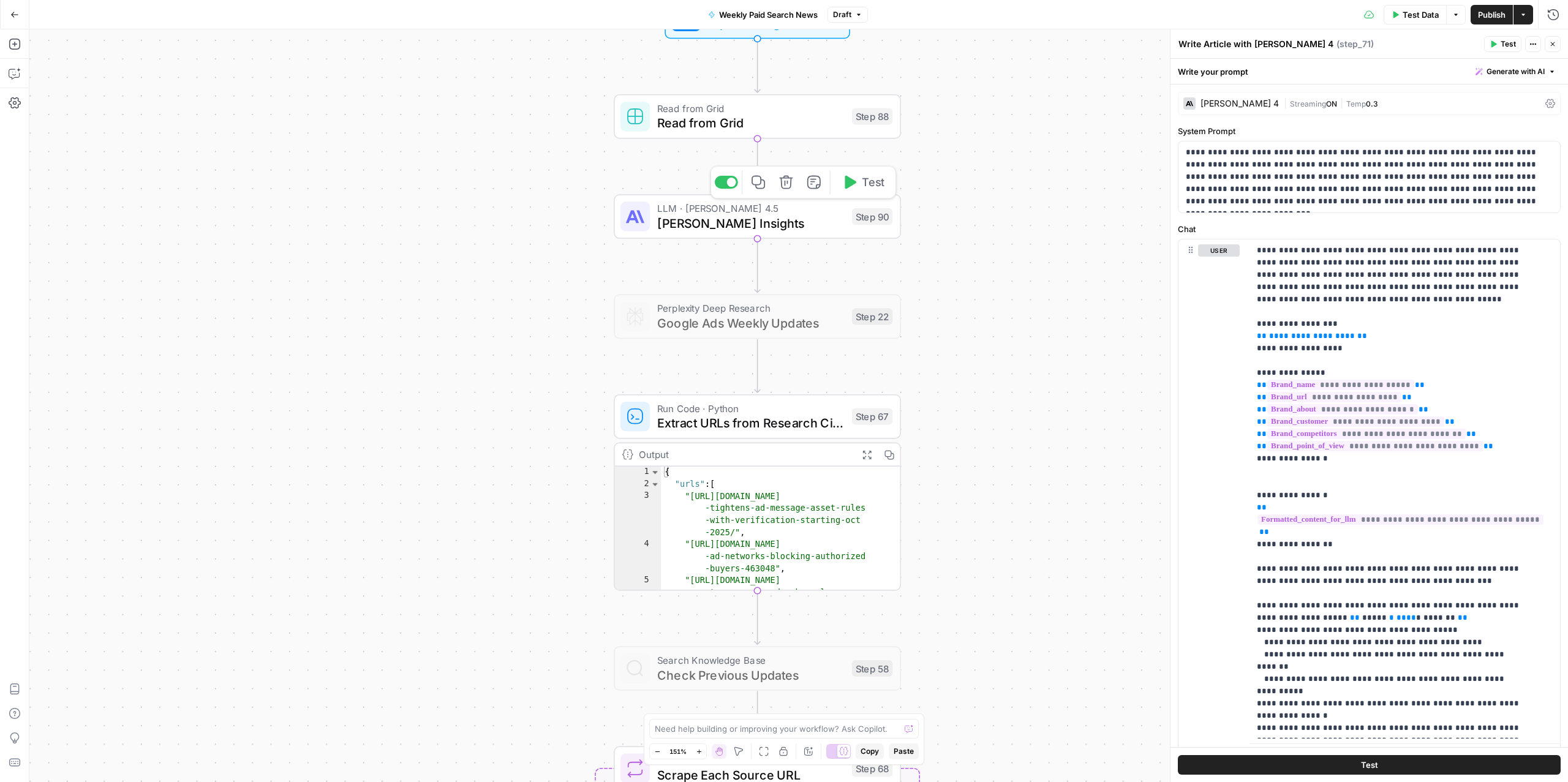
click at [696, 220] on span "[PERSON_NAME] Insights" at bounding box center [750, 223] width 187 height 18
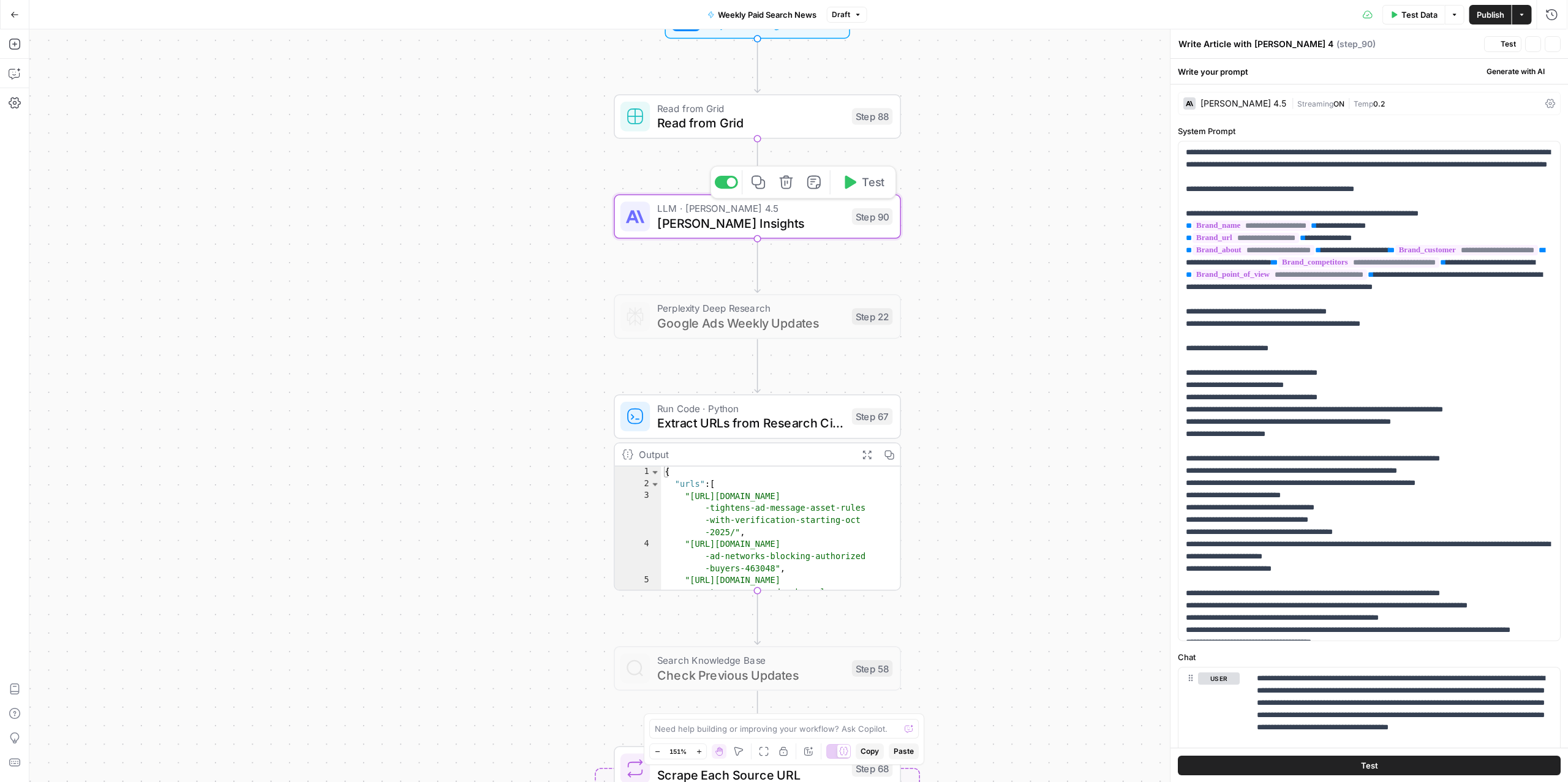
type textarea "[PERSON_NAME] Insights"
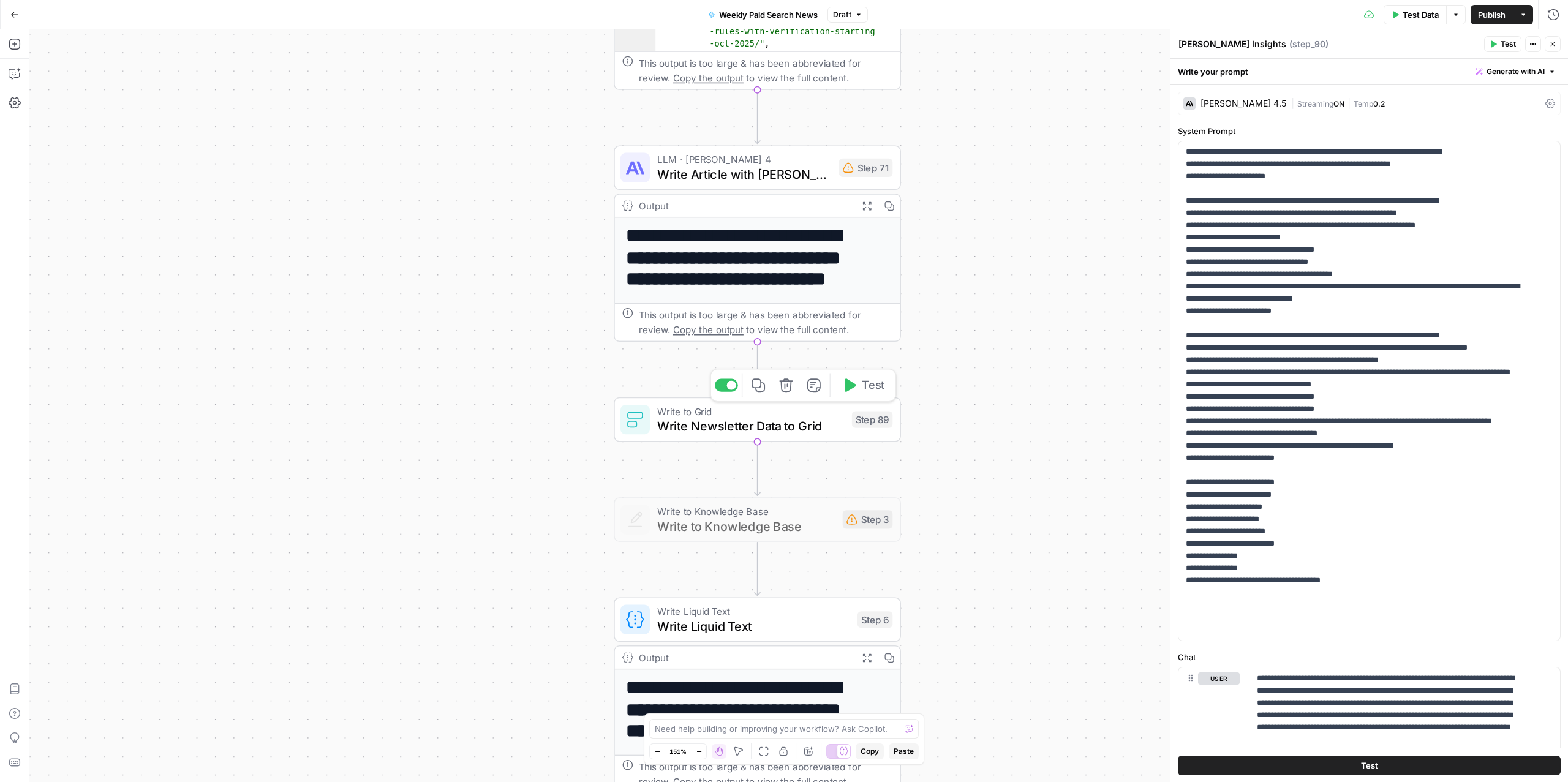
click at [738, 419] on span "Write Newsletter Data to Grid" at bounding box center [750, 426] width 187 height 18
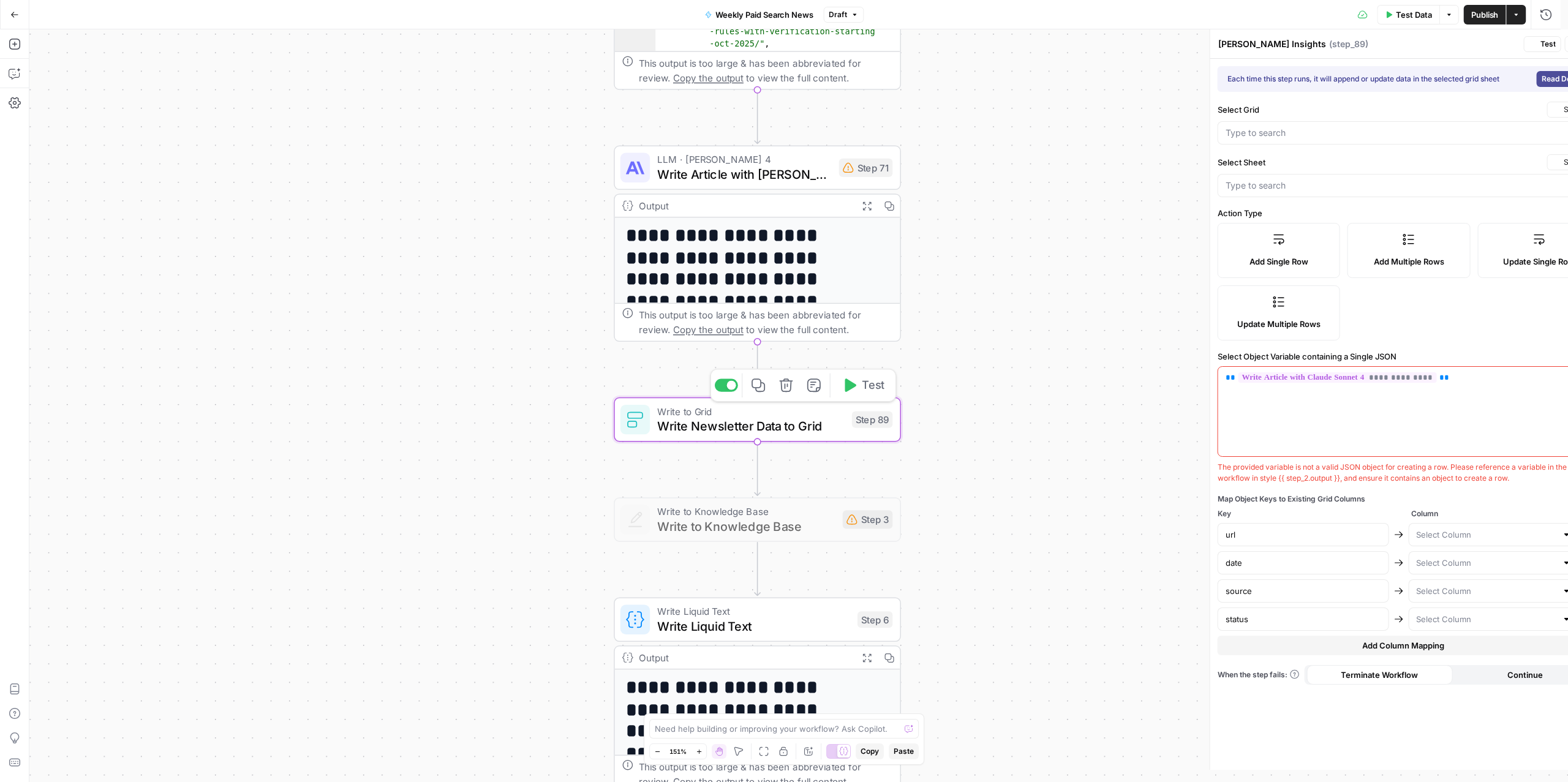
type textarea "Write Newsletter Data to Grid"
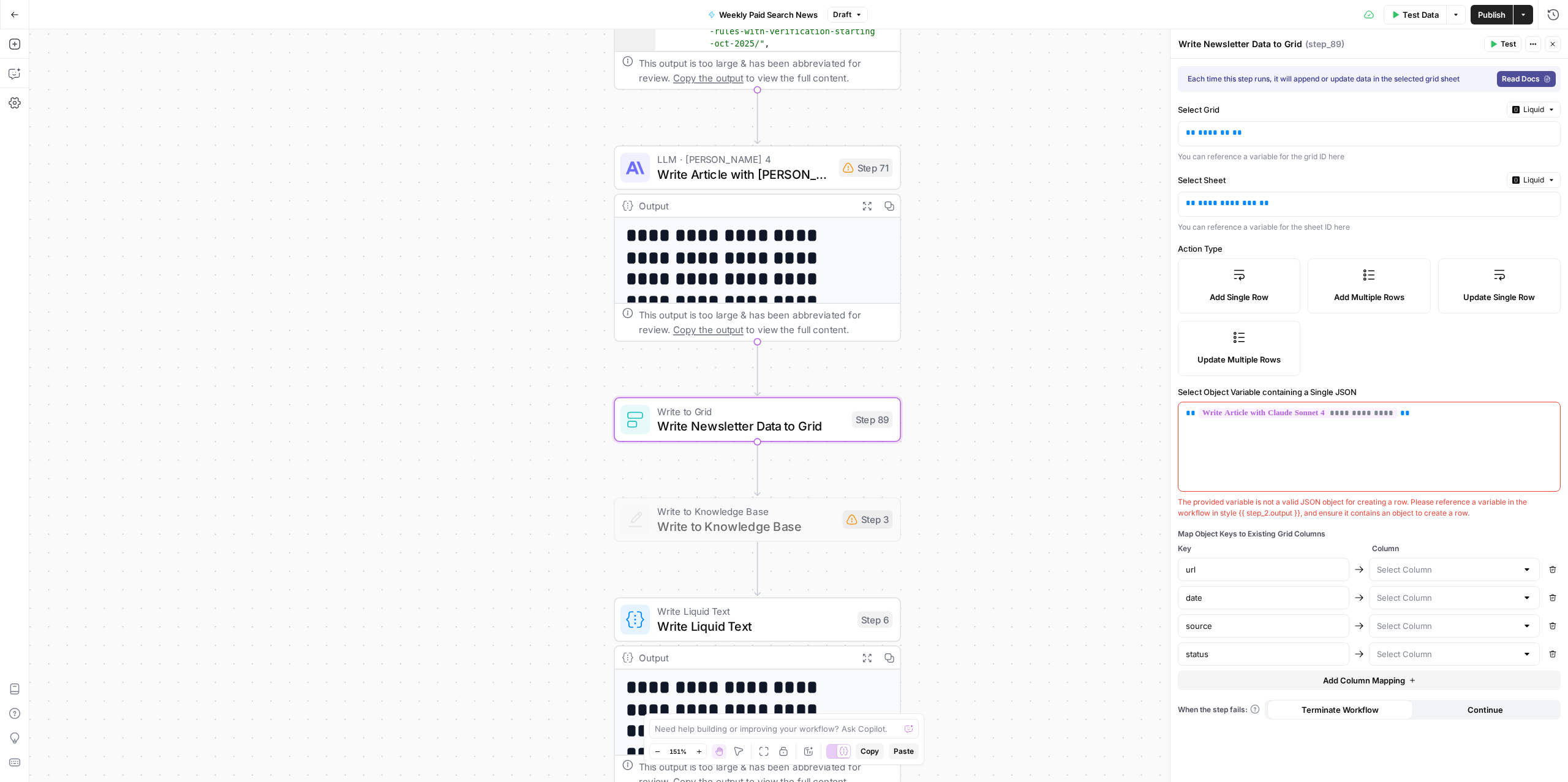
click at [1555, 571] on icon "button" at bounding box center [1553, 569] width 7 height 7
type input "date"
type input "source"
type input "status"
click at [1463, 574] on input "text" at bounding box center [1447, 569] width 141 height 12
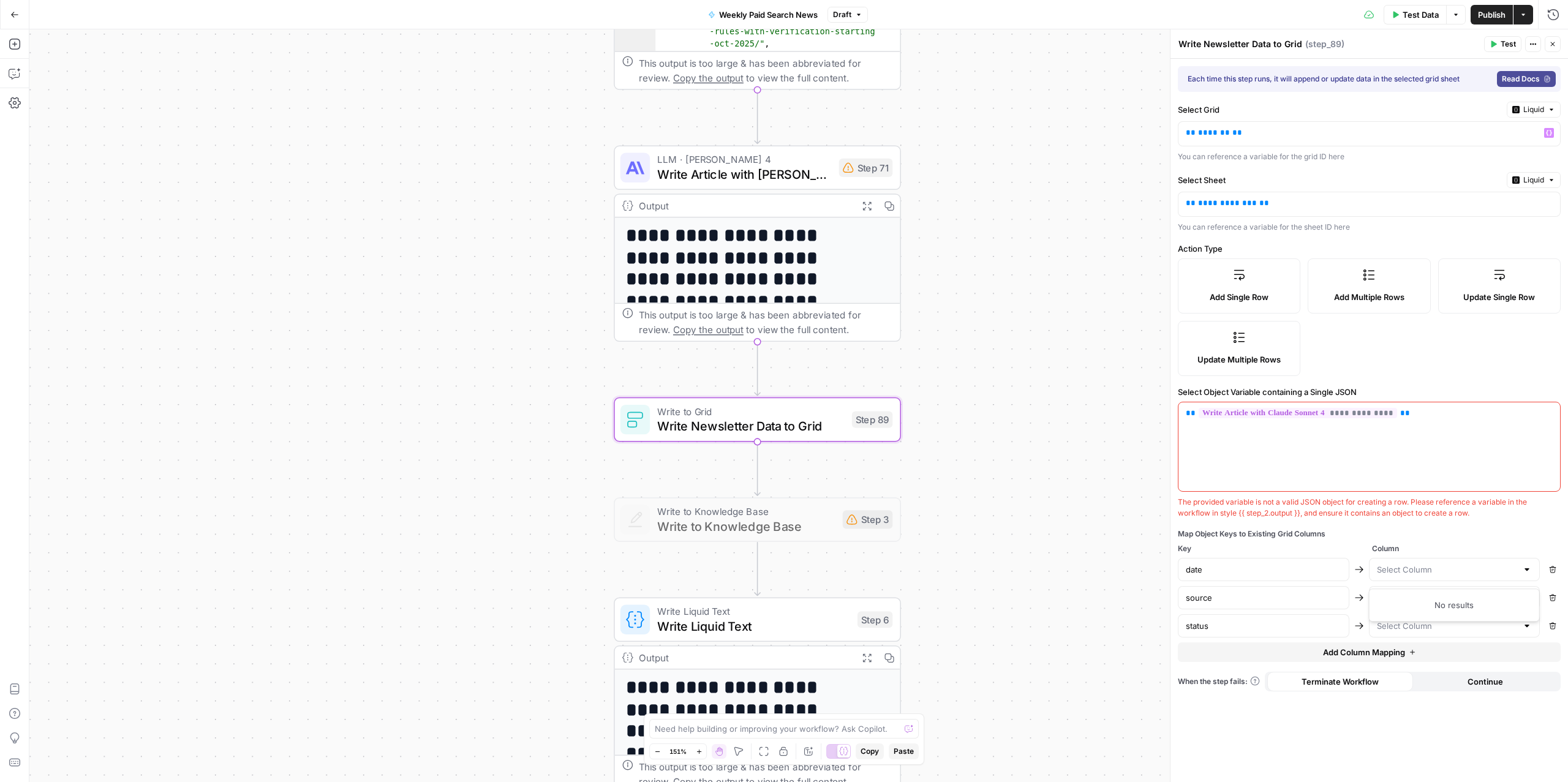
click at [1538, 110] on span "Liquid" at bounding box center [1534, 109] width 21 height 11
click at [1482, 133] on span "Static" at bounding box center [1505, 135] width 78 height 12
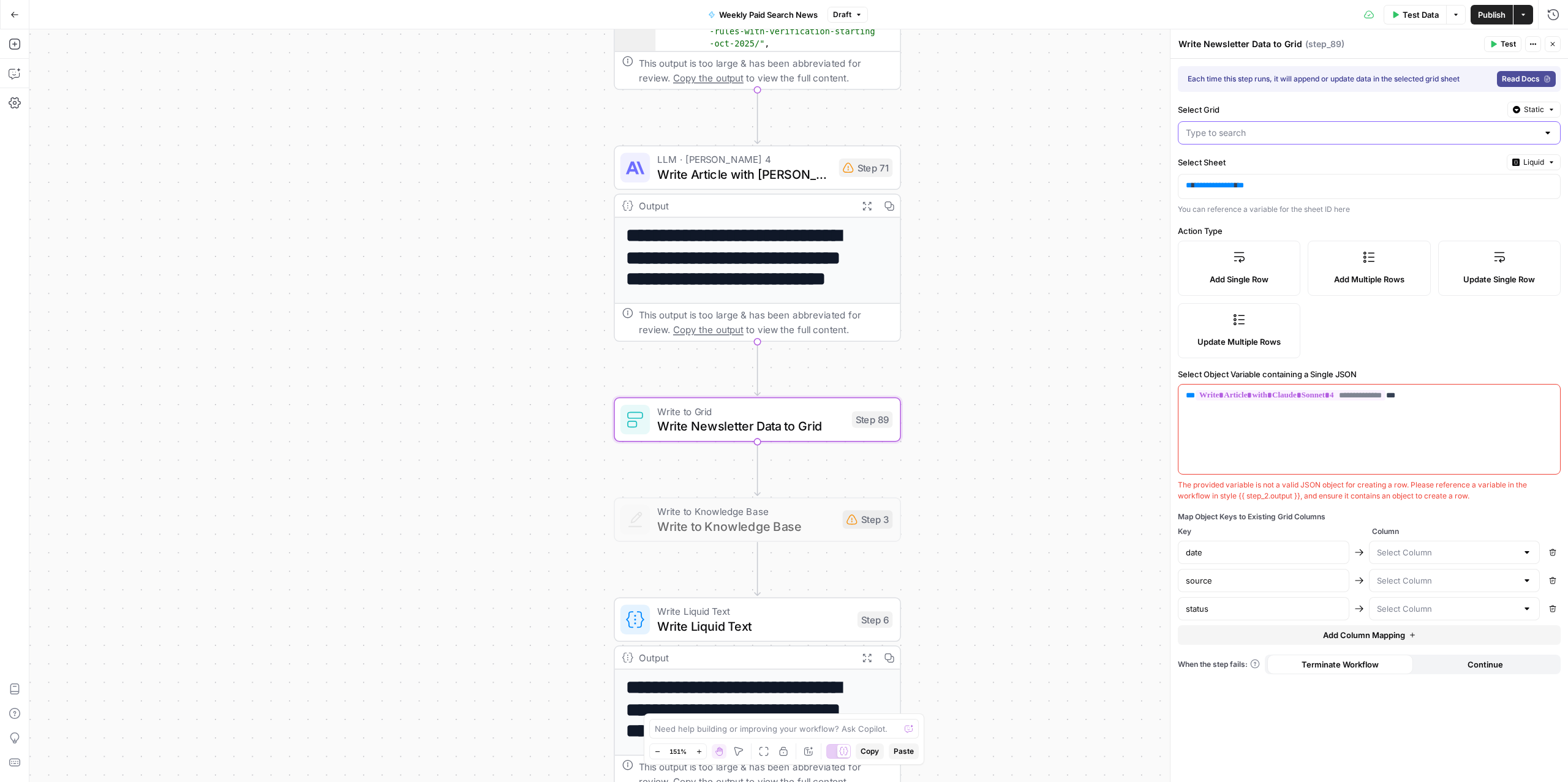
click at [1339, 130] on input "Select Grid" at bounding box center [1362, 133] width 352 height 12
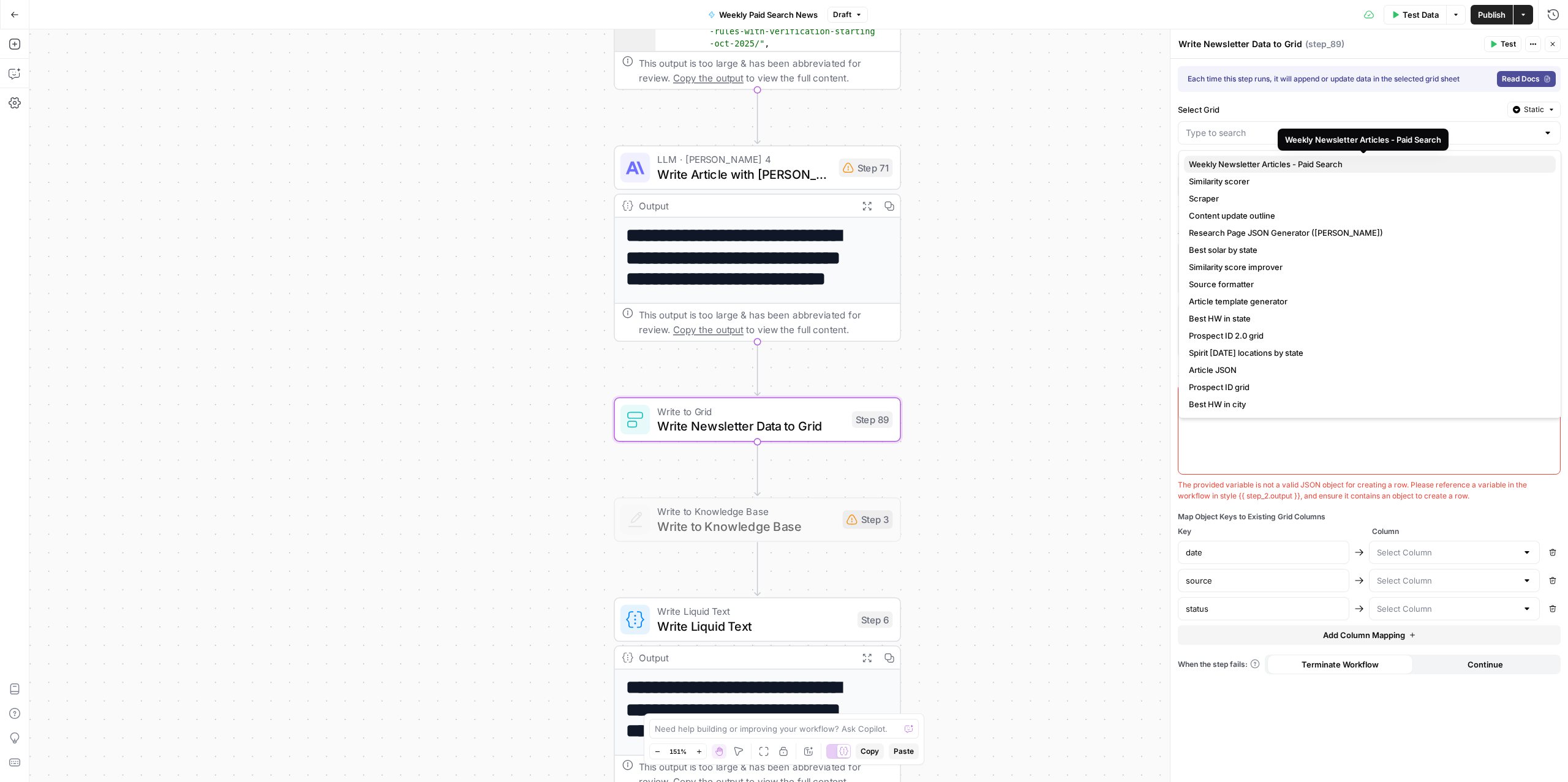
click at [1225, 166] on span "Weekly Newsletter Articles - Paid Search" at bounding box center [1367, 163] width 357 height 12
type input "url"
type input "date"
type input "source"
type input "Weekly Newsletter Articles - Paid Search"
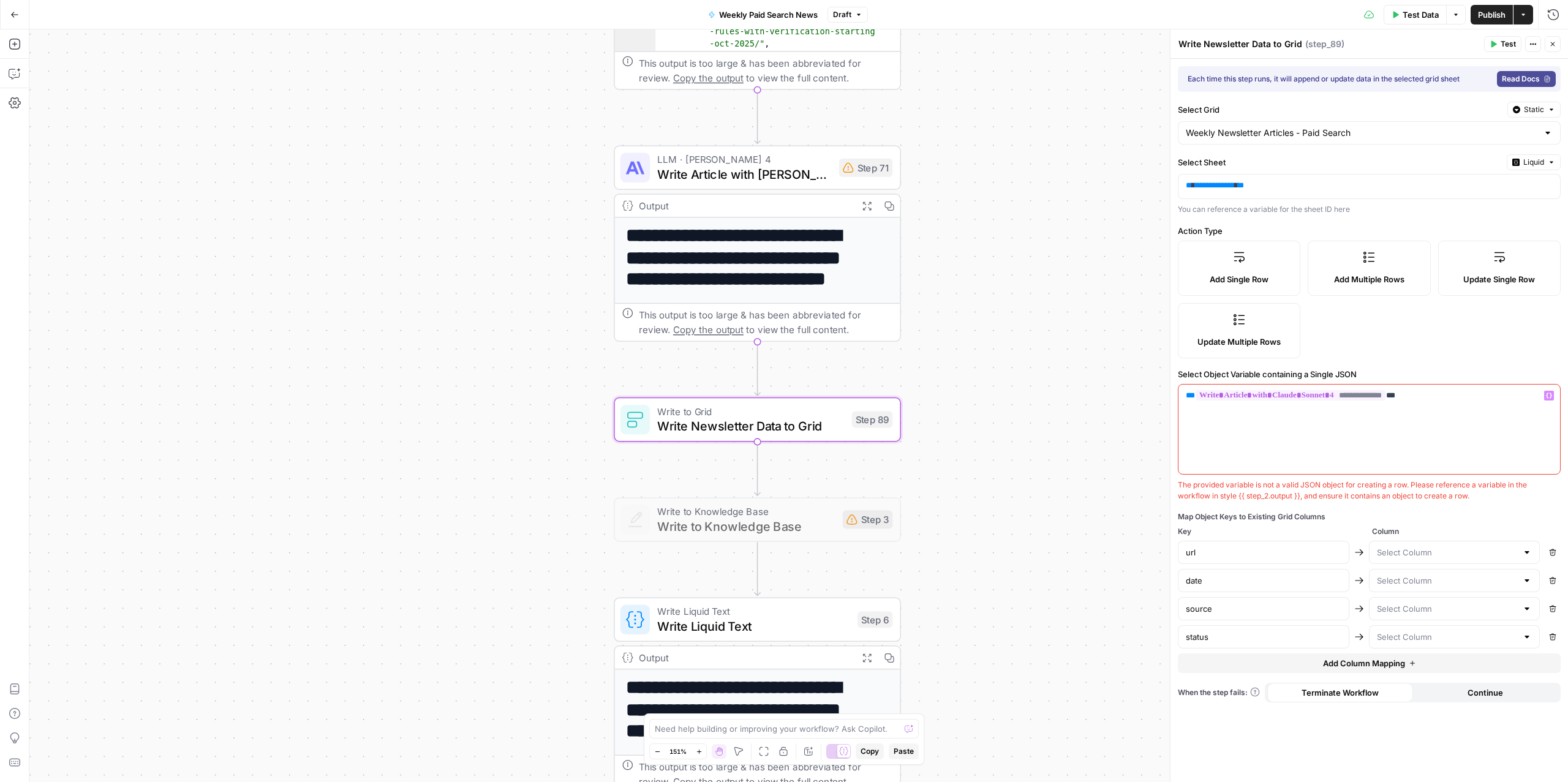
click at [1441, 398] on p "**********" at bounding box center [1369, 396] width 366 height 12
click at [1559, 556] on button "Remove" at bounding box center [1553, 553] width 16 height 16
type input "date"
type input "source"
type input "status"
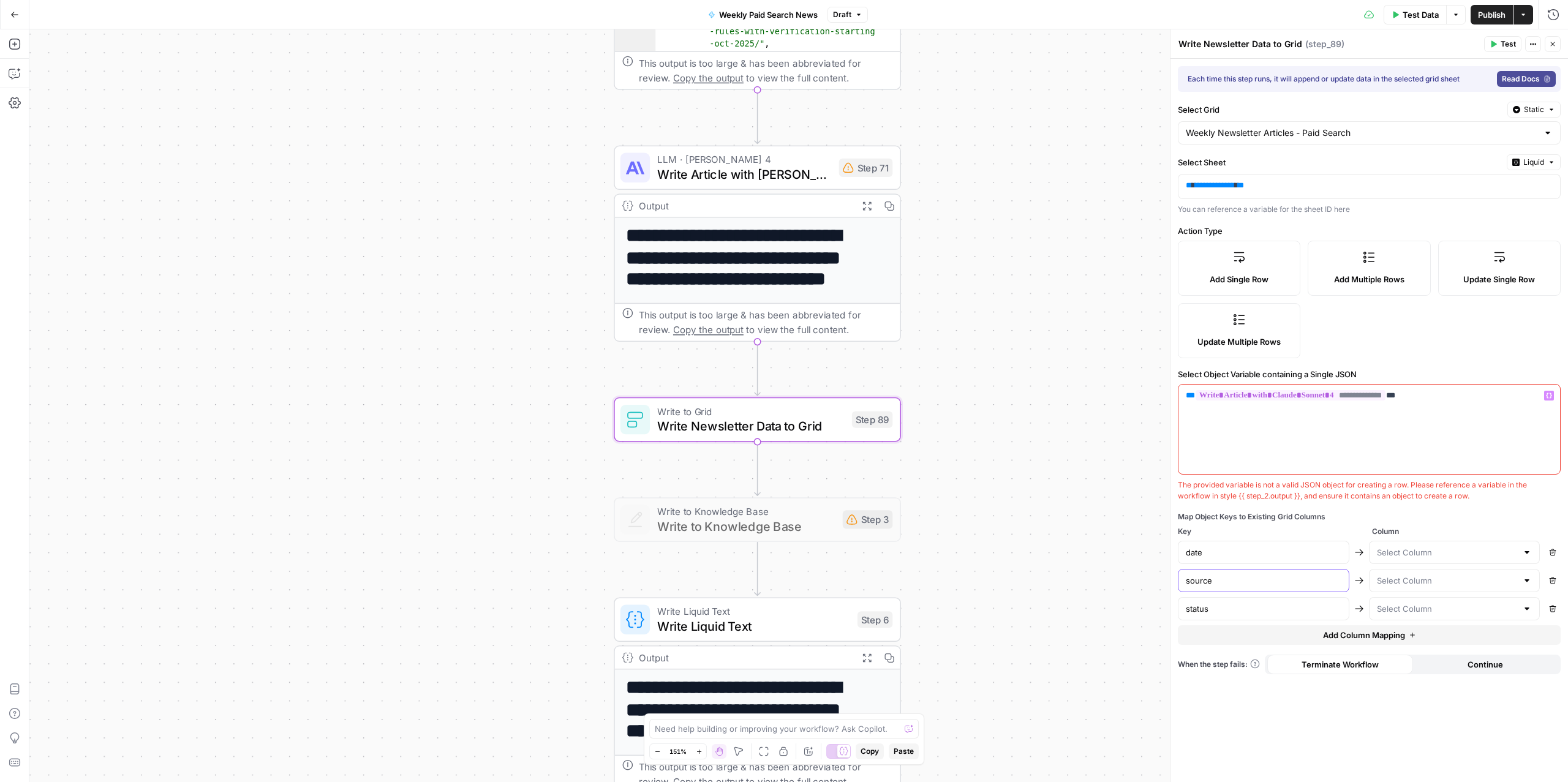
click at [1237, 587] on input "source" at bounding box center [1264, 580] width 156 height 12
click at [1557, 587] on button "Remove" at bounding box center [1553, 581] width 16 height 16
type input "status"
click at [1421, 553] on input "text" at bounding box center [1447, 552] width 141 height 12
click at [1420, 598] on div "No results" at bounding box center [1454, 588] width 171 height 33
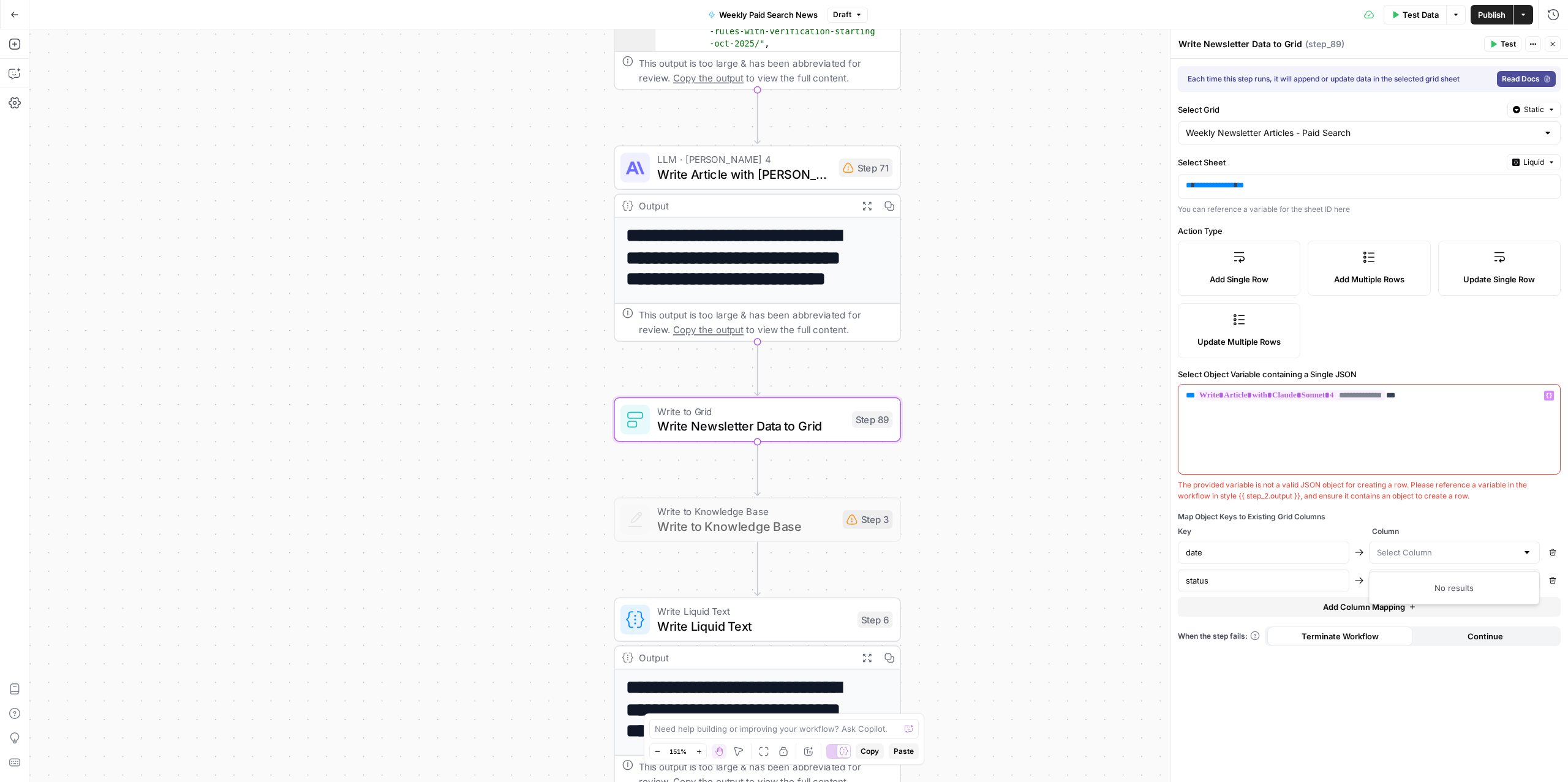
click at [1417, 595] on div "No results" at bounding box center [1454, 588] width 171 height 33
click at [1414, 595] on div "No results" at bounding box center [1454, 588] width 171 height 33
click at [1414, 595] on div "No results" at bounding box center [1454, 588] width 171 height 33
click at [1414, 595] on div "No results" at bounding box center [1454, 588] width 171 height 33
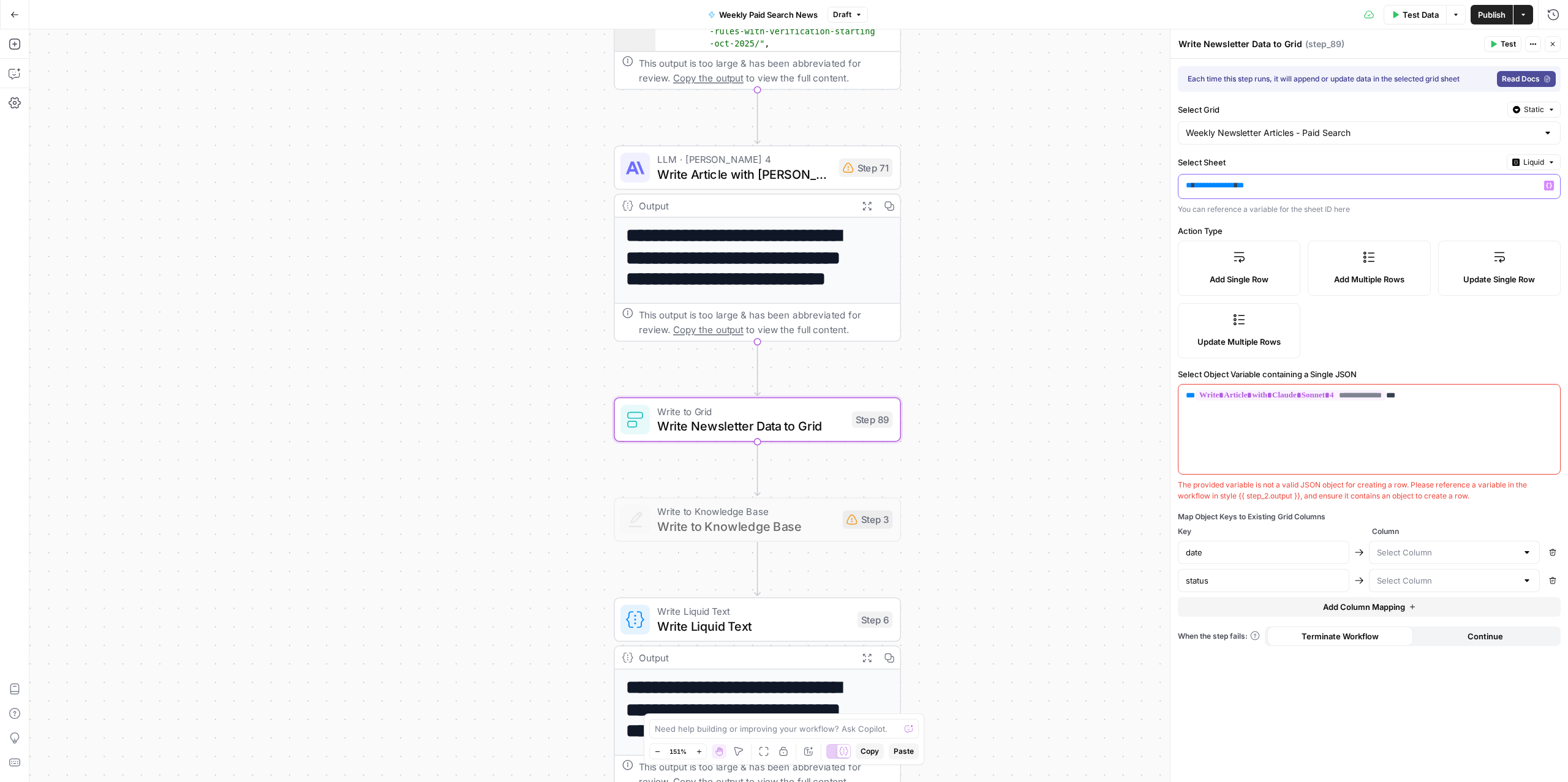
click at [1332, 191] on p "**********" at bounding box center [1369, 185] width 366 height 12
click at [1527, 163] on span "Liquid" at bounding box center [1534, 163] width 21 height 11
click at [1510, 186] on span "Static" at bounding box center [1505, 189] width 78 height 12
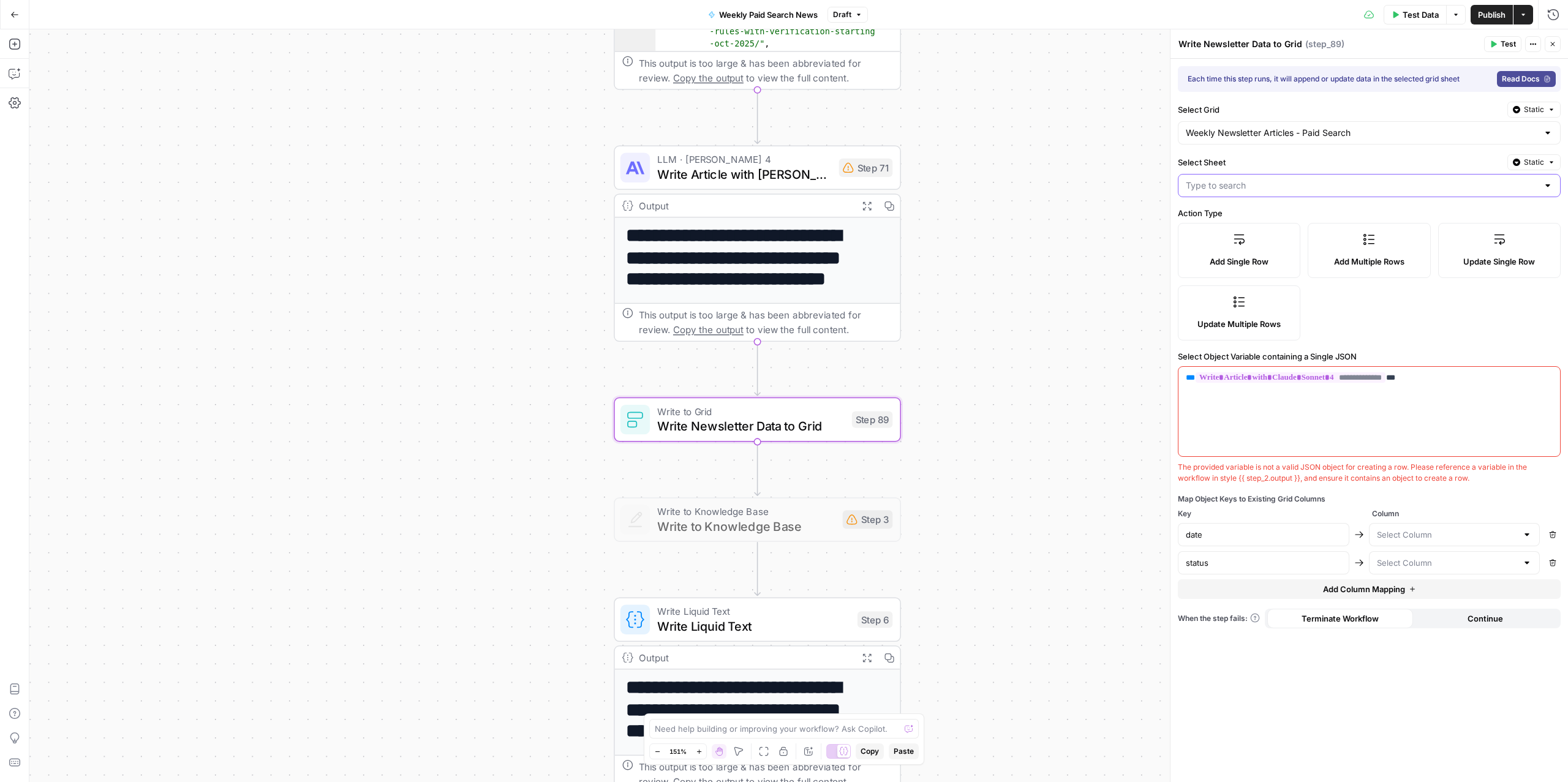
click at [1267, 184] on input "Select Sheet" at bounding box center [1362, 185] width 352 height 12
click at [1215, 220] on span "Blank" at bounding box center [1367, 217] width 357 height 12
type input "url"
type input "date"
type input "Blank"
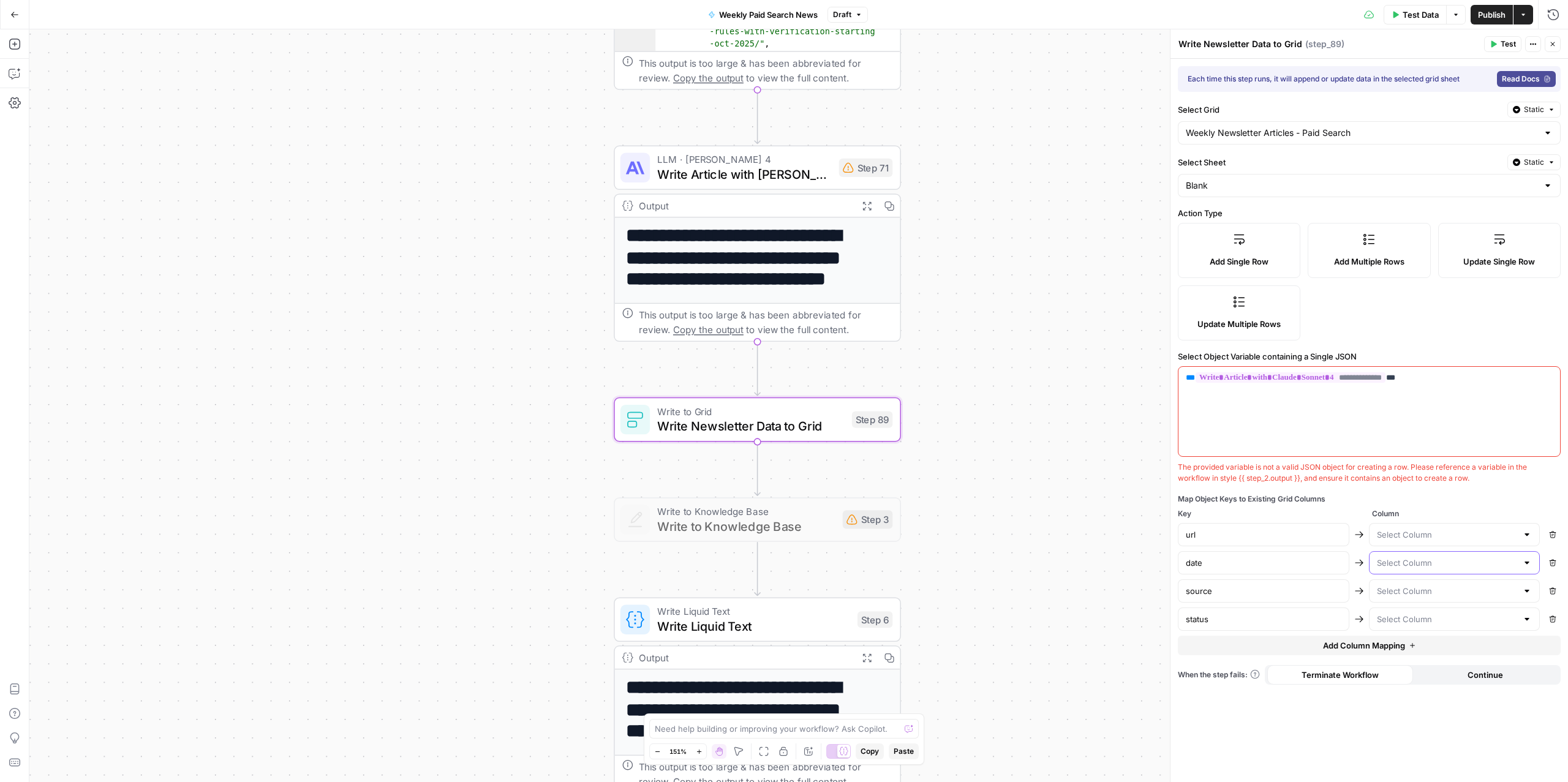
click at [1431, 569] on input "text" at bounding box center [1447, 562] width 141 height 12
click at [1410, 599] on span "Date" at bounding box center [1452, 596] width 145 height 12
type input "Date"
click at [1548, 532] on button "Remove" at bounding box center [1553, 534] width 16 height 16
type input "date"
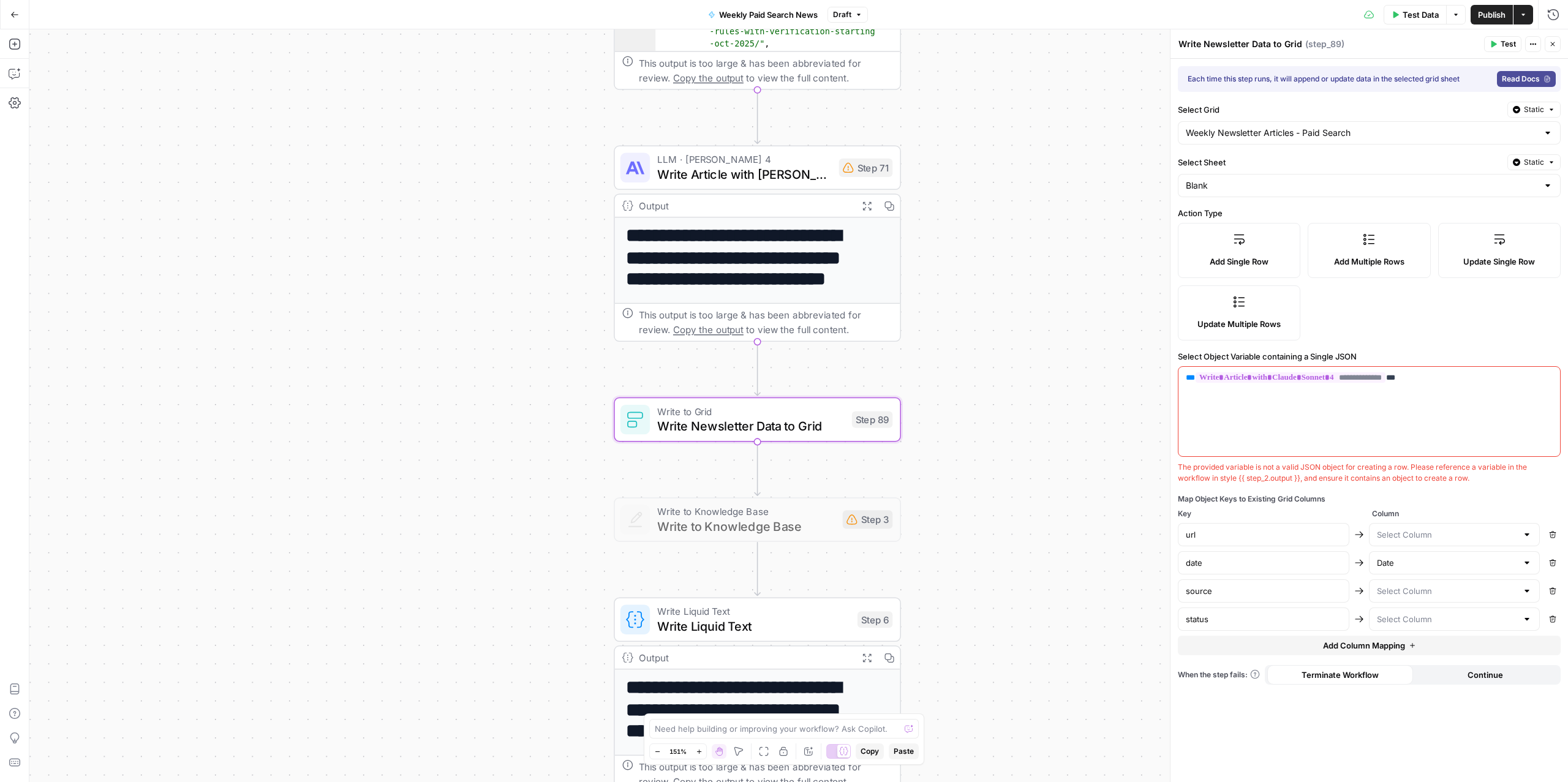
type input "source"
type input "status"
click at [1495, 564] on input "text" at bounding box center [1447, 562] width 141 height 12
click at [1554, 559] on button "Remove" at bounding box center [1553, 562] width 16 height 16
type input "status"
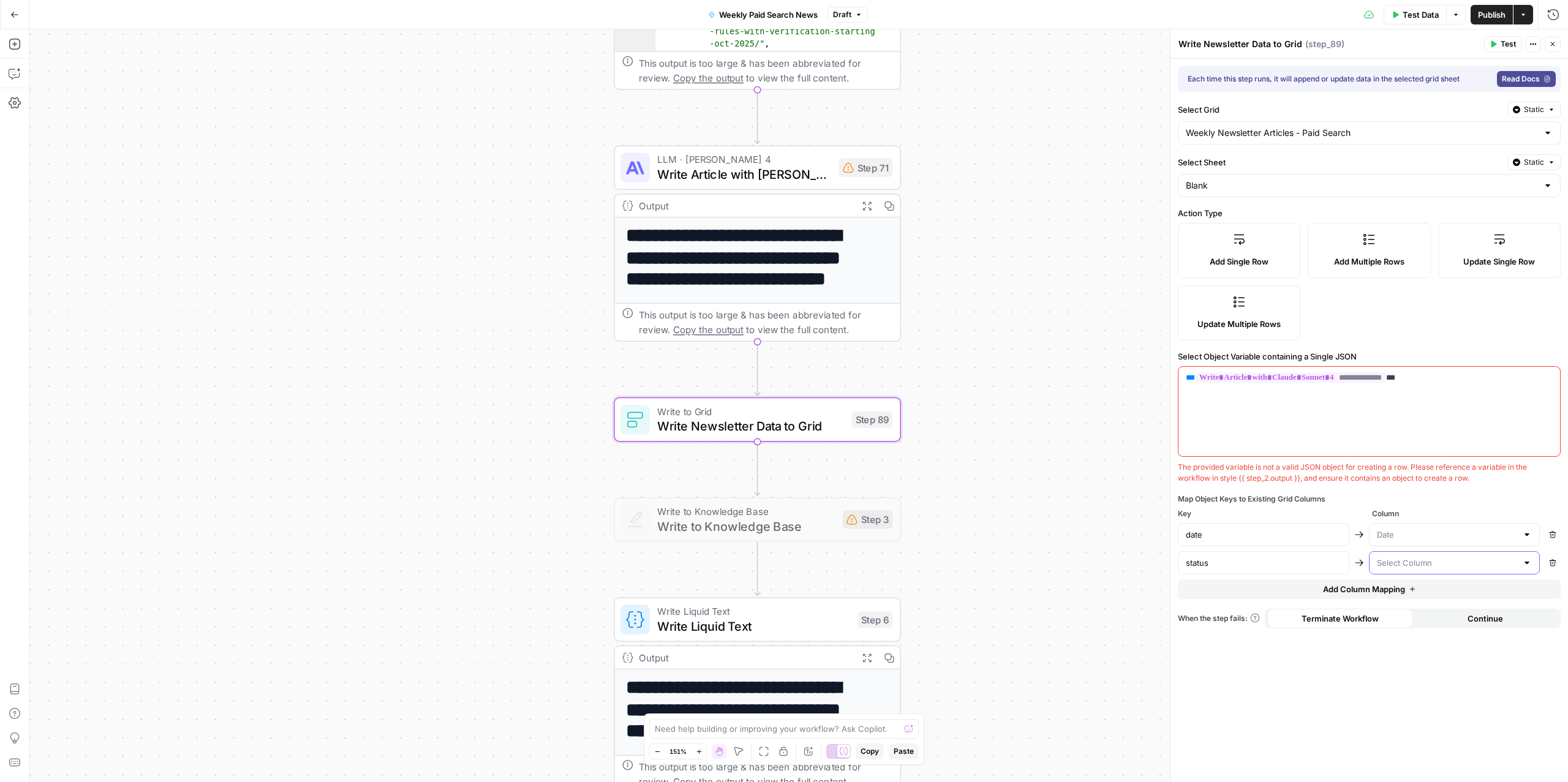
click at [1457, 563] on input "text" at bounding box center [1447, 562] width 141 height 12
click at [1415, 615] on span "Article" at bounding box center [1452, 613] width 145 height 12
type input "Article"
click at [1358, 689] on div "**********" at bounding box center [1369, 421] width 398 height 724
click at [1237, 568] on input "status" at bounding box center [1264, 562] width 156 height 12
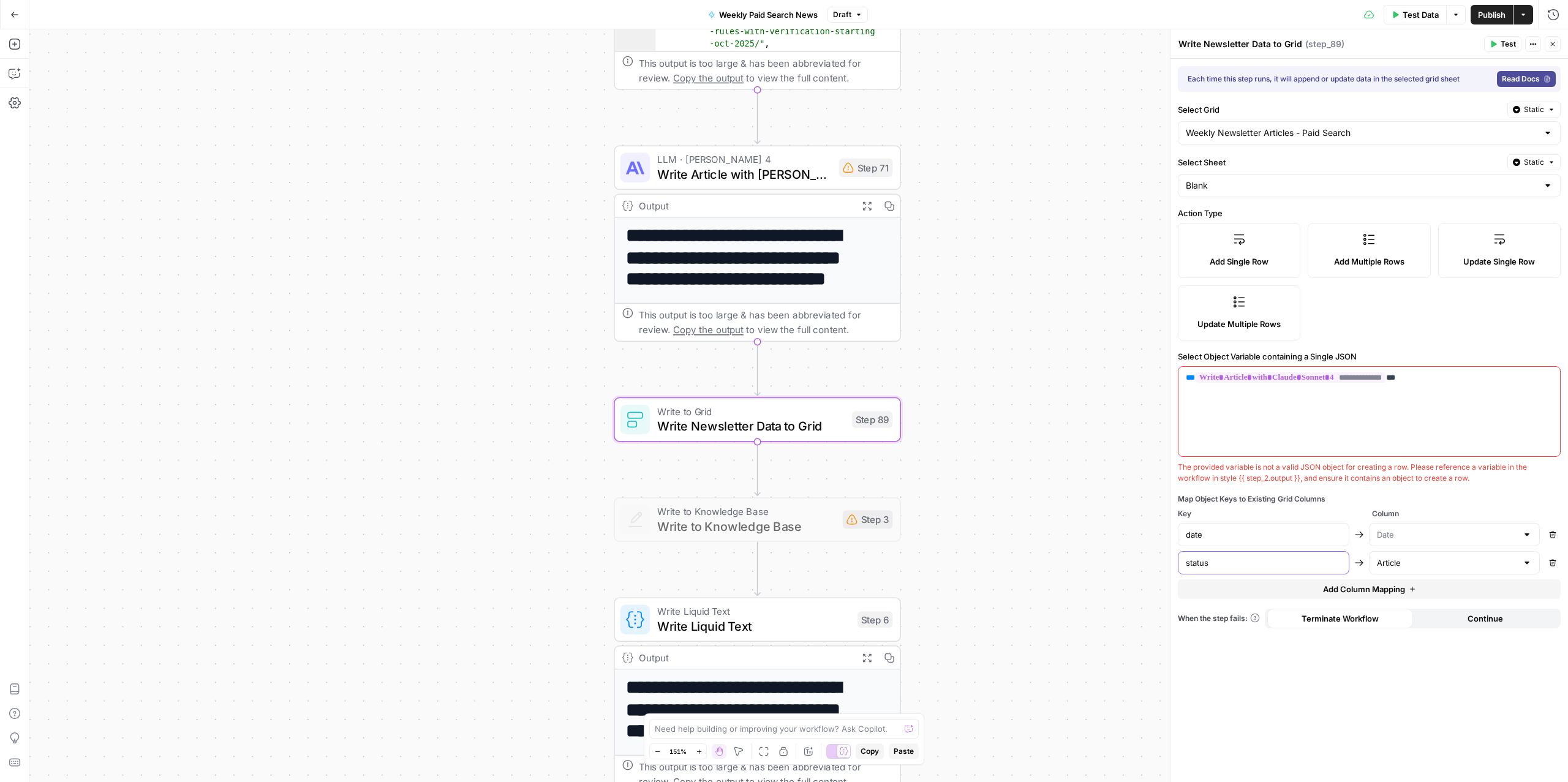
click at [1227, 569] on input "status" at bounding box center [1264, 562] width 156 height 12
click at [722, 173] on span "Write Article with [PERSON_NAME] 4" at bounding box center [744, 174] width 174 height 18
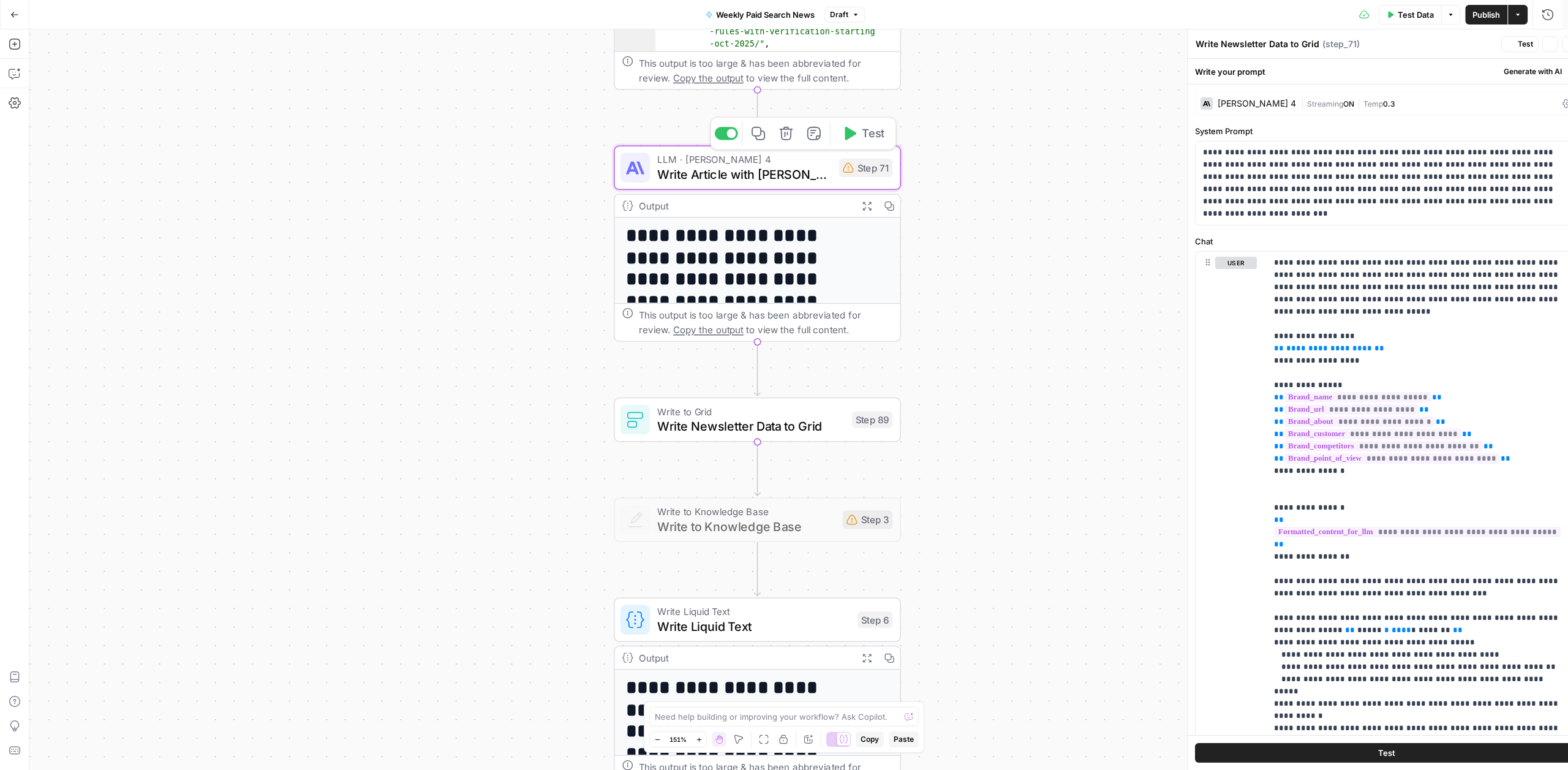
type textarea "Write Article with [PERSON_NAME] 4"
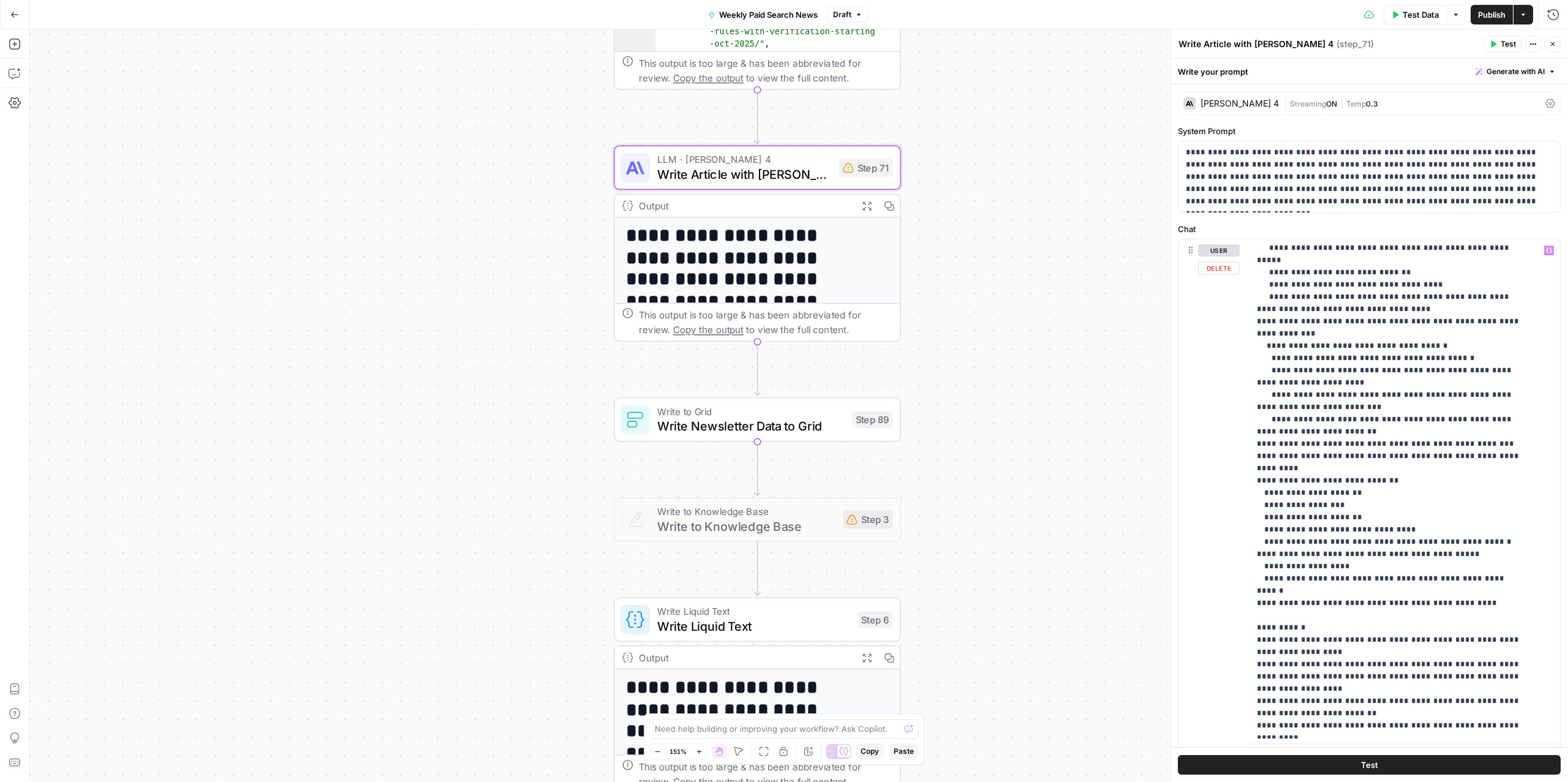
scroll to position [711, 0]
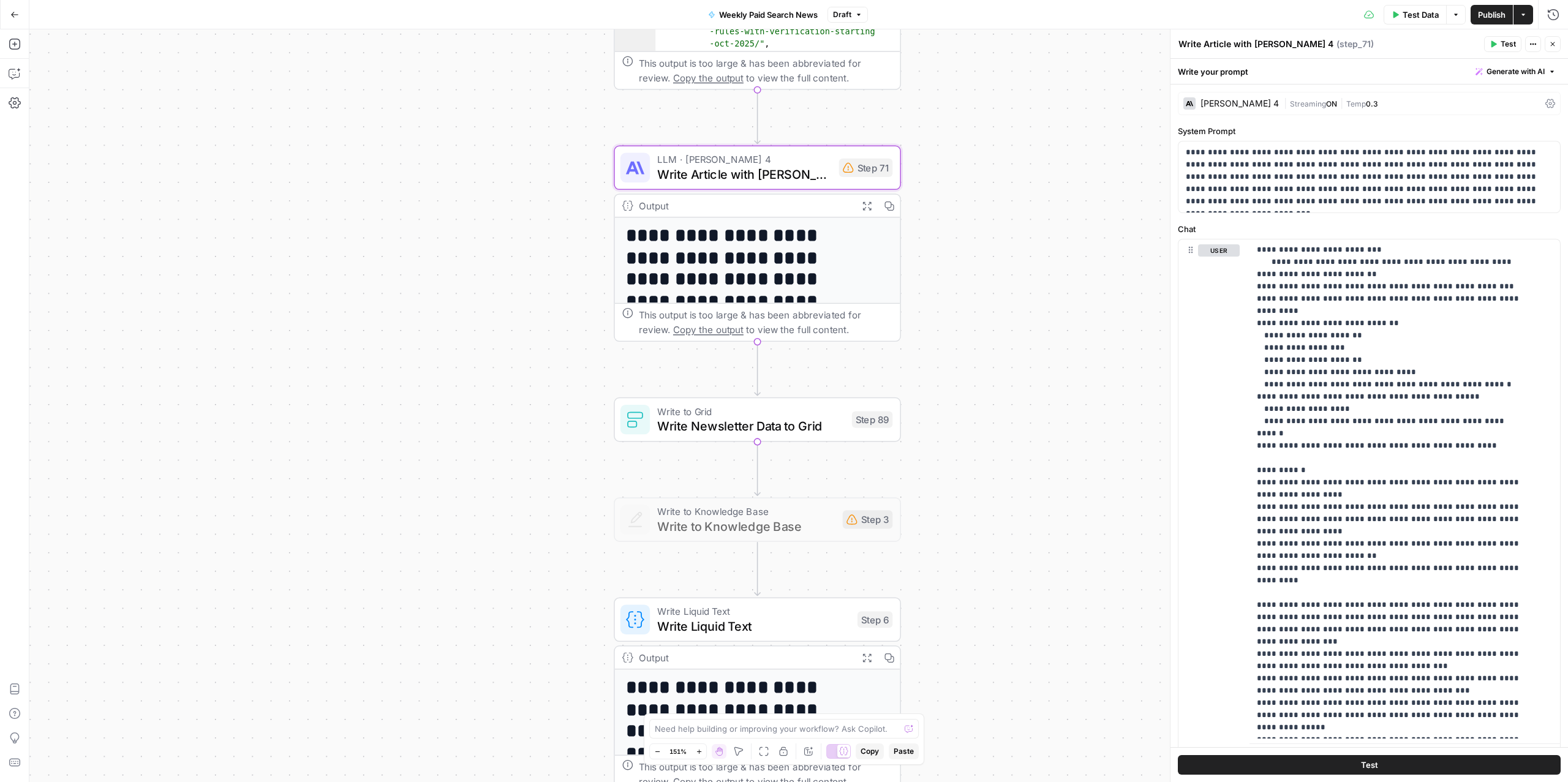
click at [701, 434] on span "Write Newsletter Data to Grid" at bounding box center [750, 426] width 187 height 18
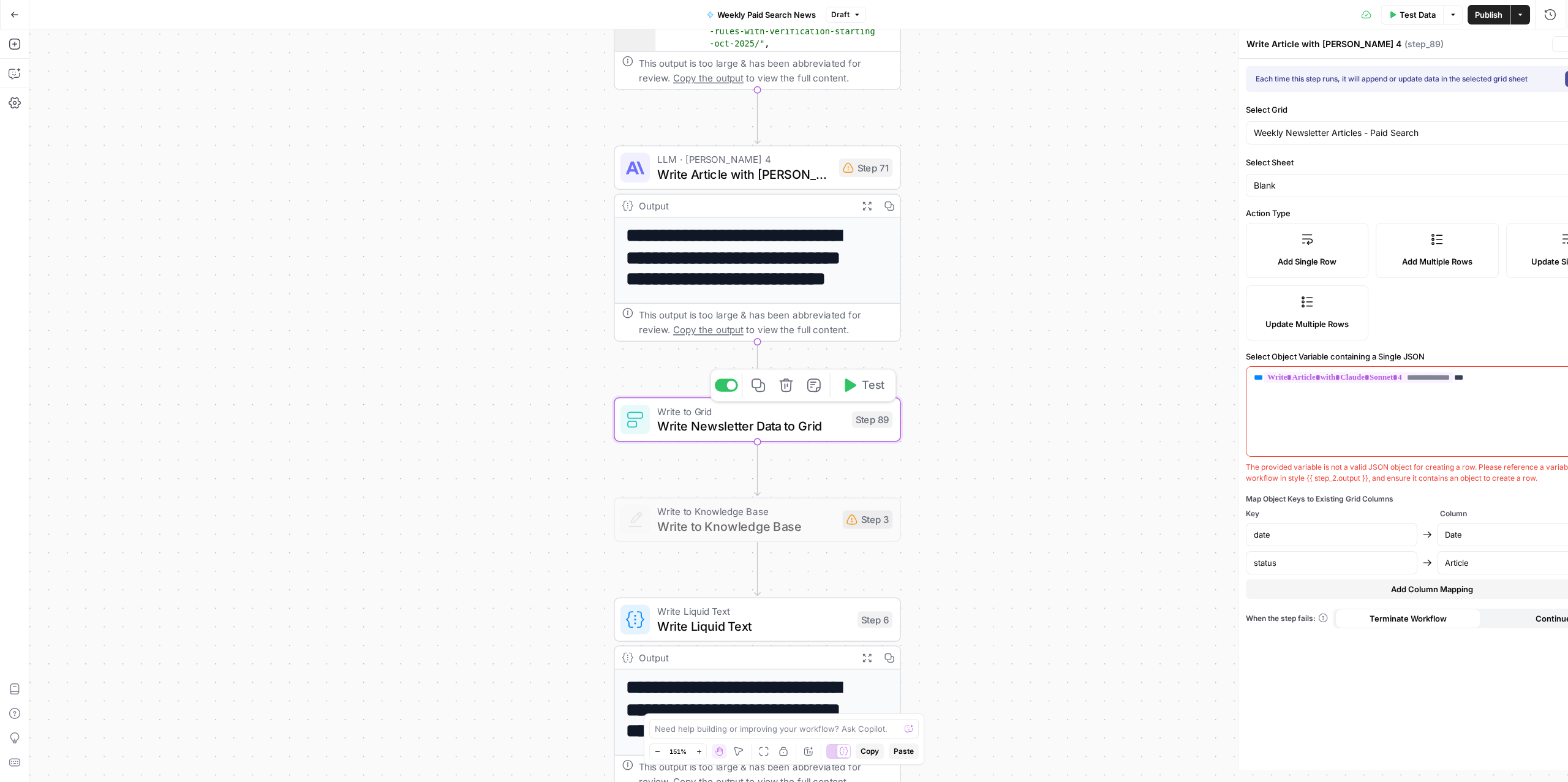
type textarea "Write Newsletter Data to Grid"
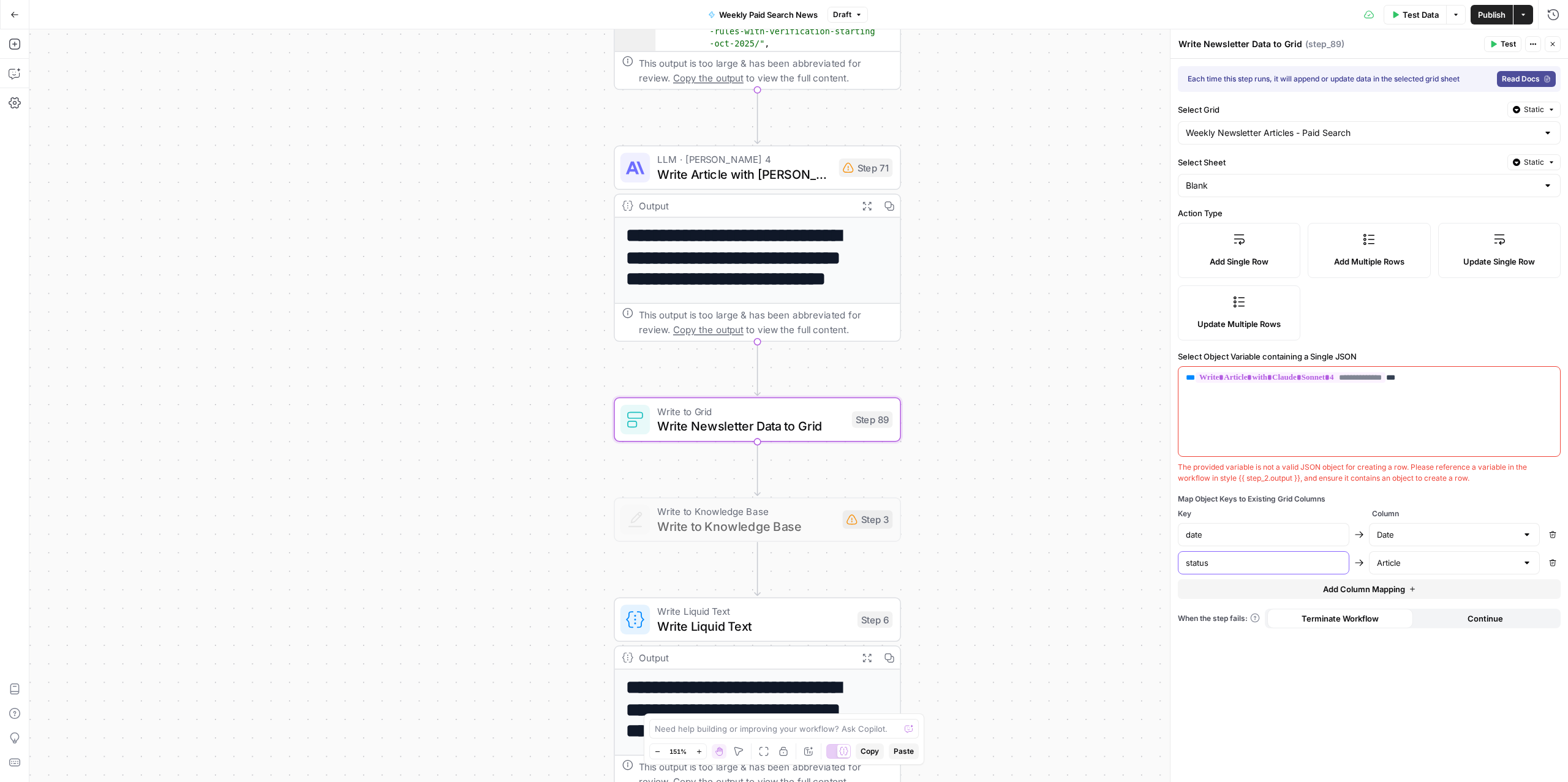
click at [1223, 563] on input "status" at bounding box center [1264, 562] width 156 height 12
click at [1222, 564] on input "status" at bounding box center [1264, 562] width 156 height 12
click at [1221, 564] on input "status" at bounding box center [1264, 562] width 156 height 12
type input "s"
type input "{"
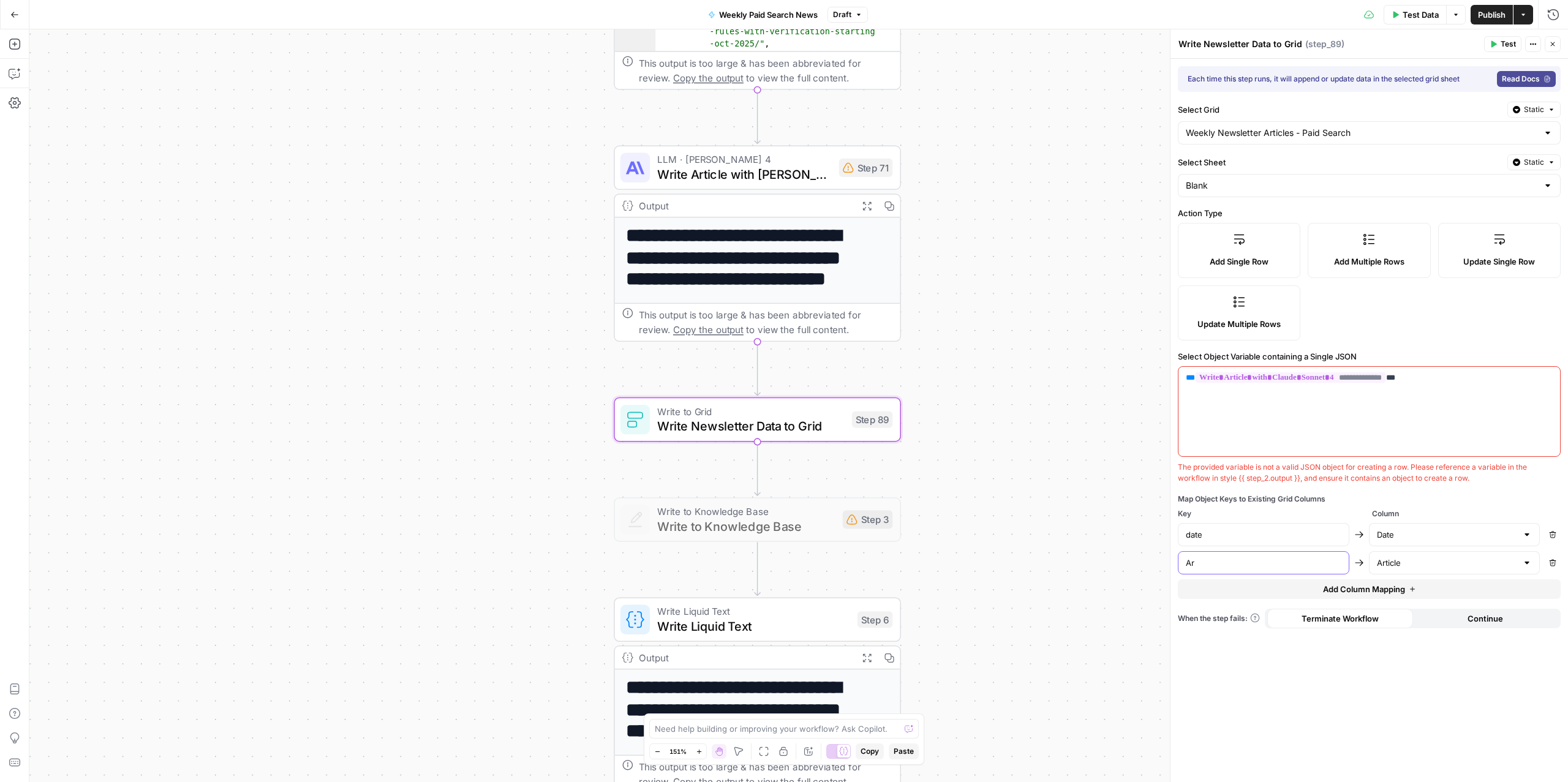
type input "A"
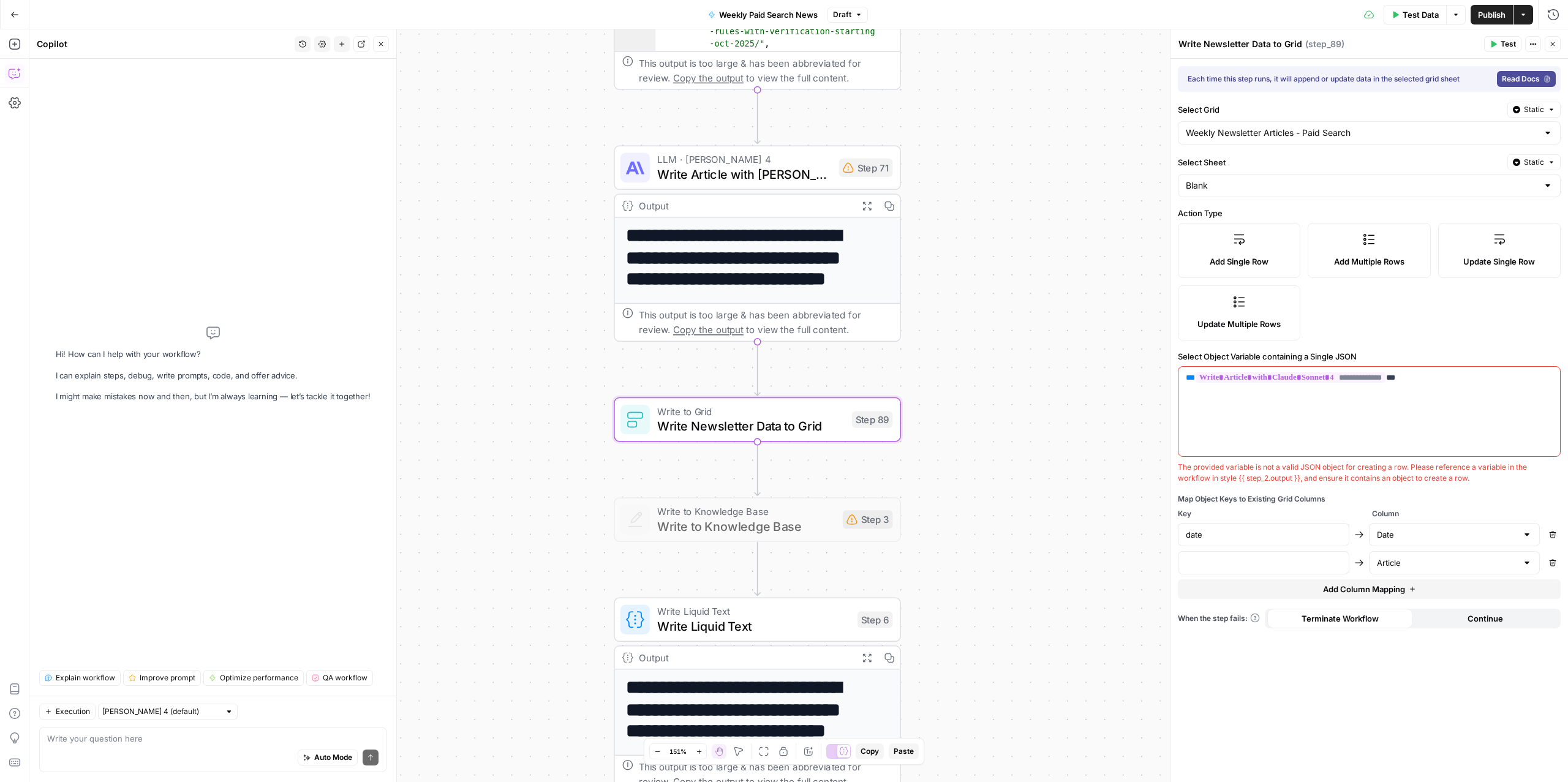
click at [191, 756] on div "Auto Mode Send" at bounding box center [212, 758] width 332 height 27
type textarea "create a key for the entire output of step 71 in either plain text or markdown …"
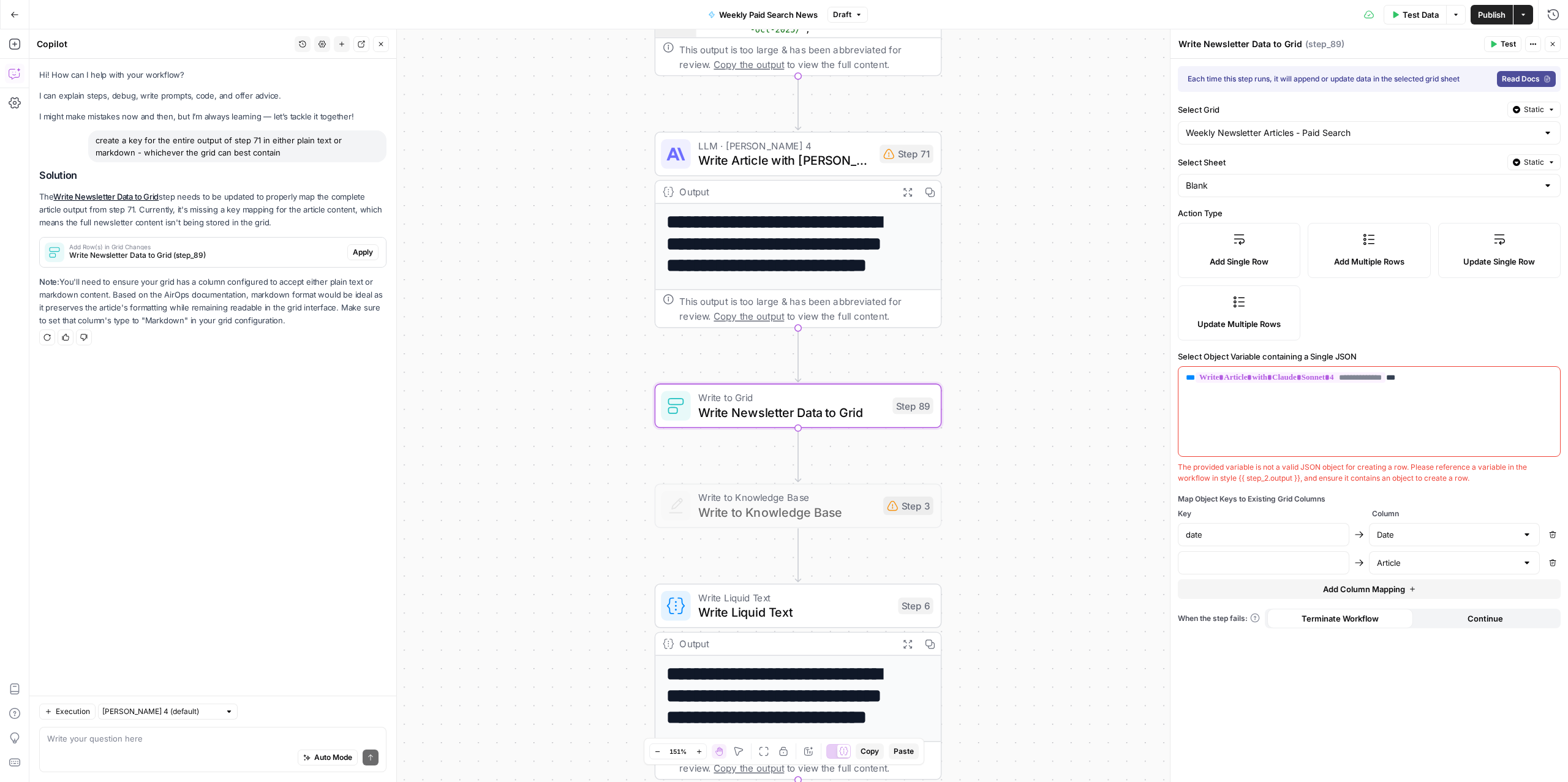
click at [195, 255] on span "Write Newsletter Data to Grid (step_89)" at bounding box center [206, 255] width 273 height 11
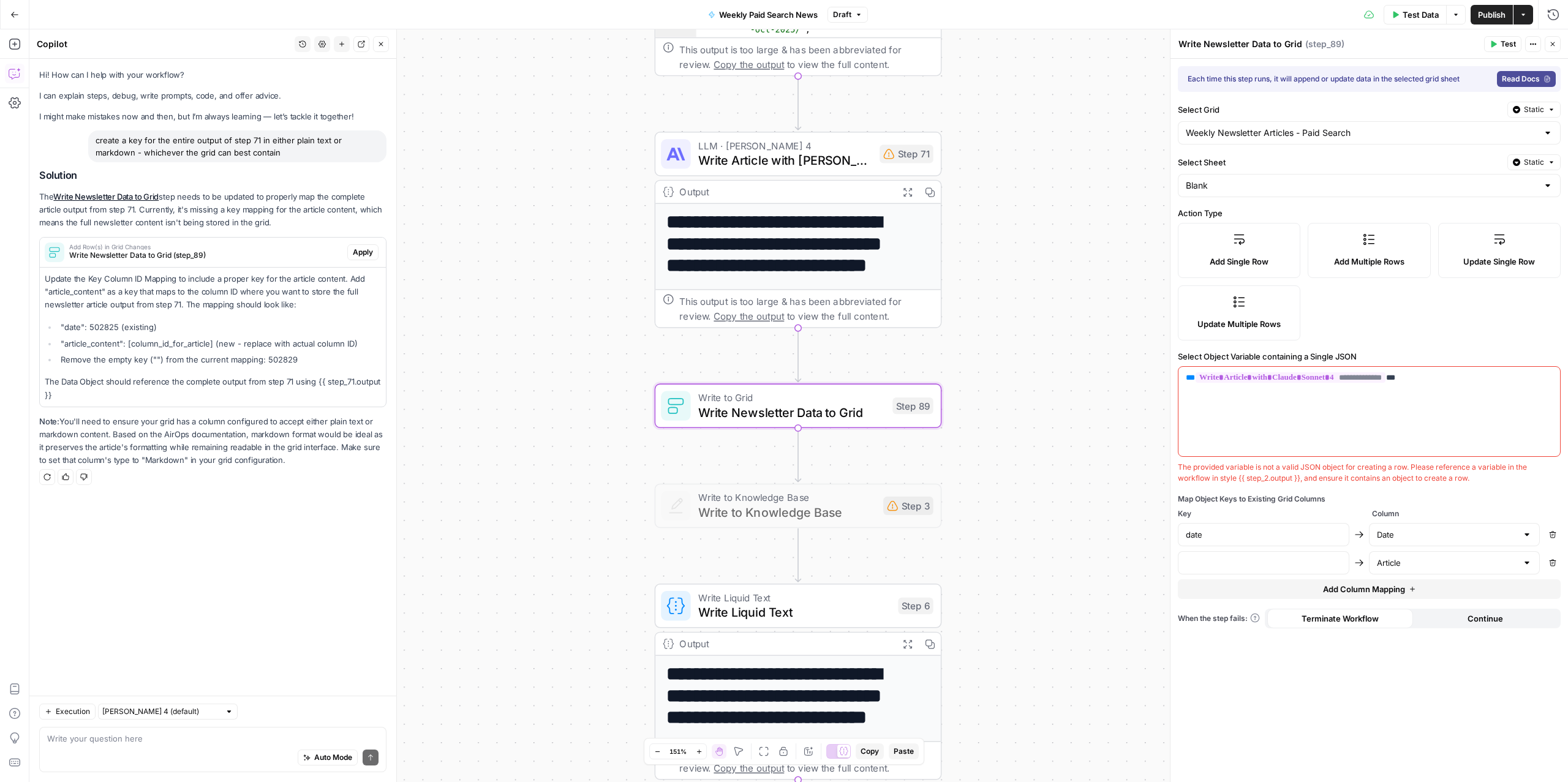
click at [366, 247] on span "Apply" at bounding box center [363, 252] width 20 height 11
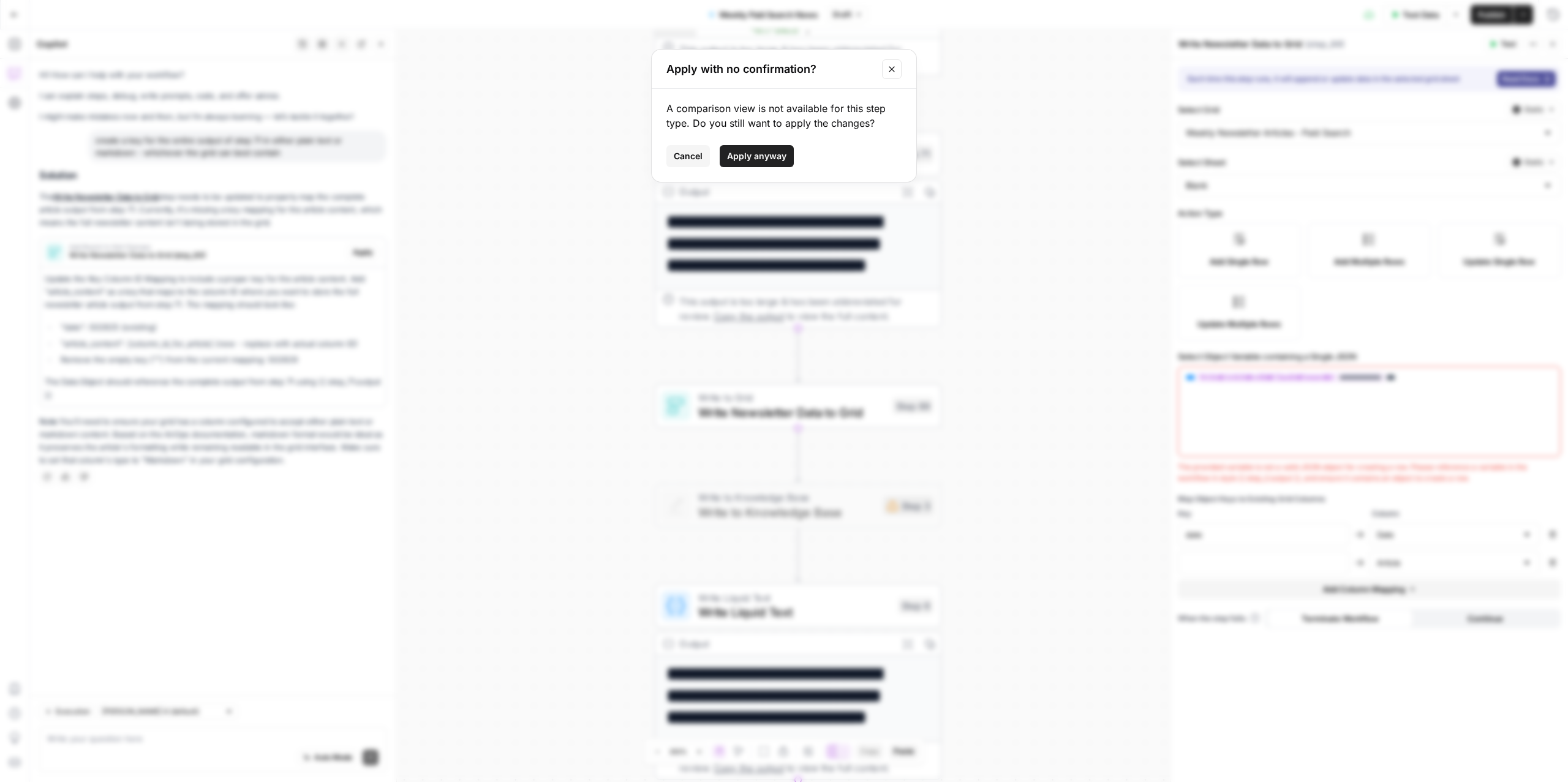
click at [759, 156] on span "Apply anyway" at bounding box center [757, 156] width 60 height 12
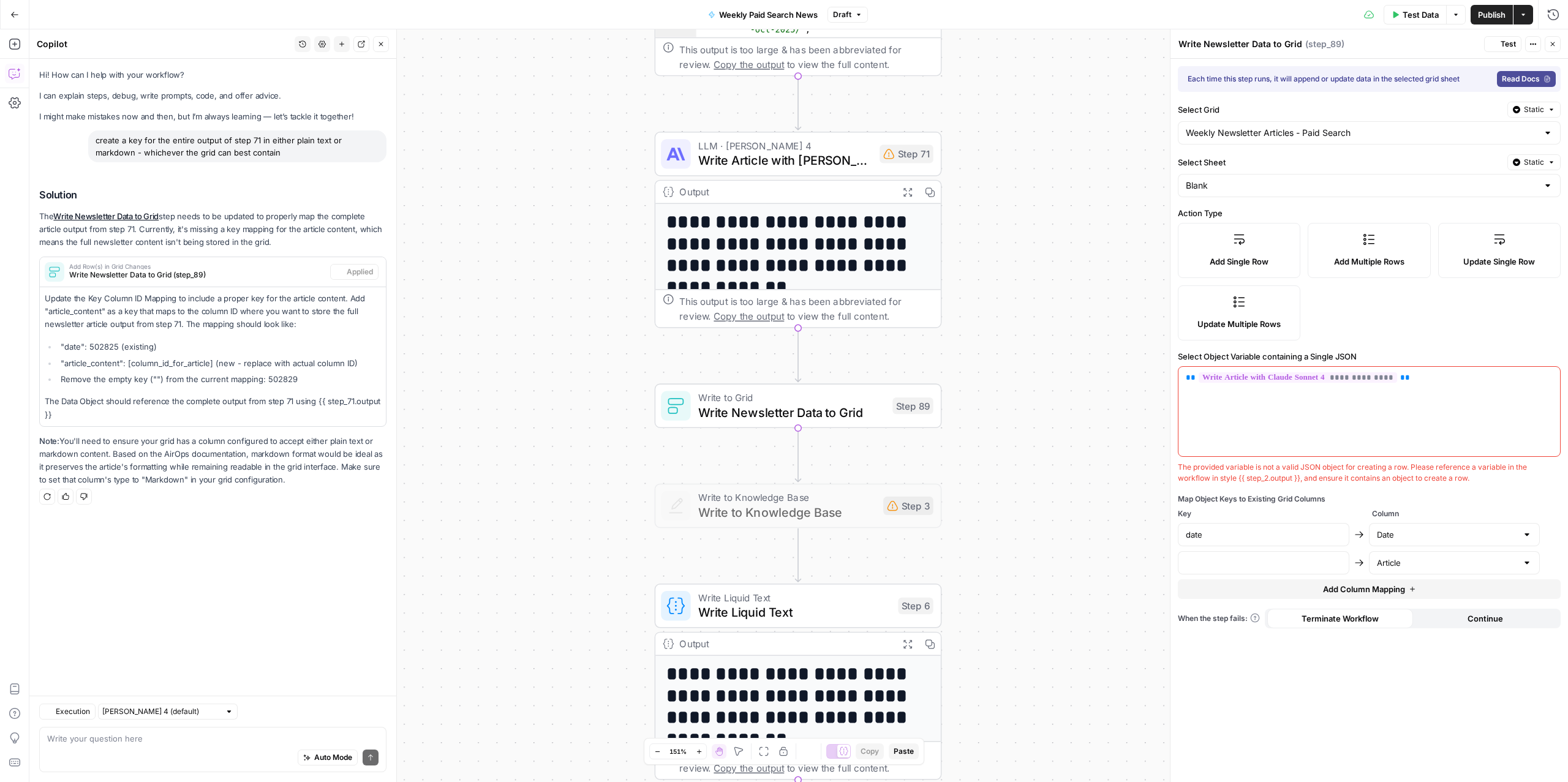
type input "article_content"
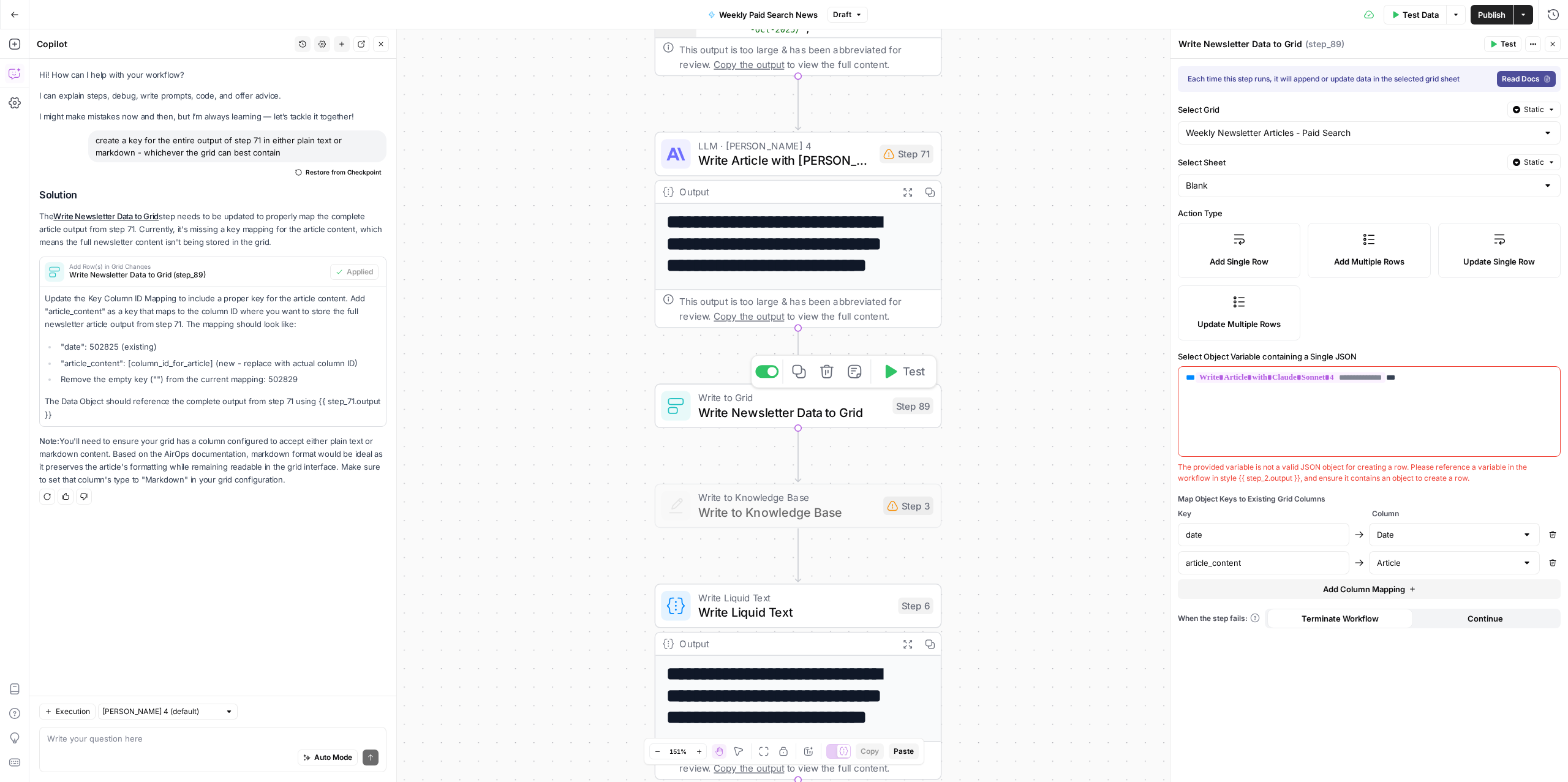
click at [847, 409] on span "Write Newsletter Data to Grid" at bounding box center [792, 412] width 187 height 18
drag, startPoint x: 74, startPoint y: 299, endPoint x: 303, endPoint y: 327, distance: 230.7
click at [303, 327] on p "Update the Key Column ID Mapping to include a proper key for the article conten…" at bounding box center [213, 311] width 337 height 39
drag, startPoint x: 59, startPoint y: 414, endPoint x: 41, endPoint y: 304, distance: 111.5
click at [41, 304] on div "Update the Key Column ID Mapping to include a proper key for the article conten…" at bounding box center [213, 357] width 346 height 139
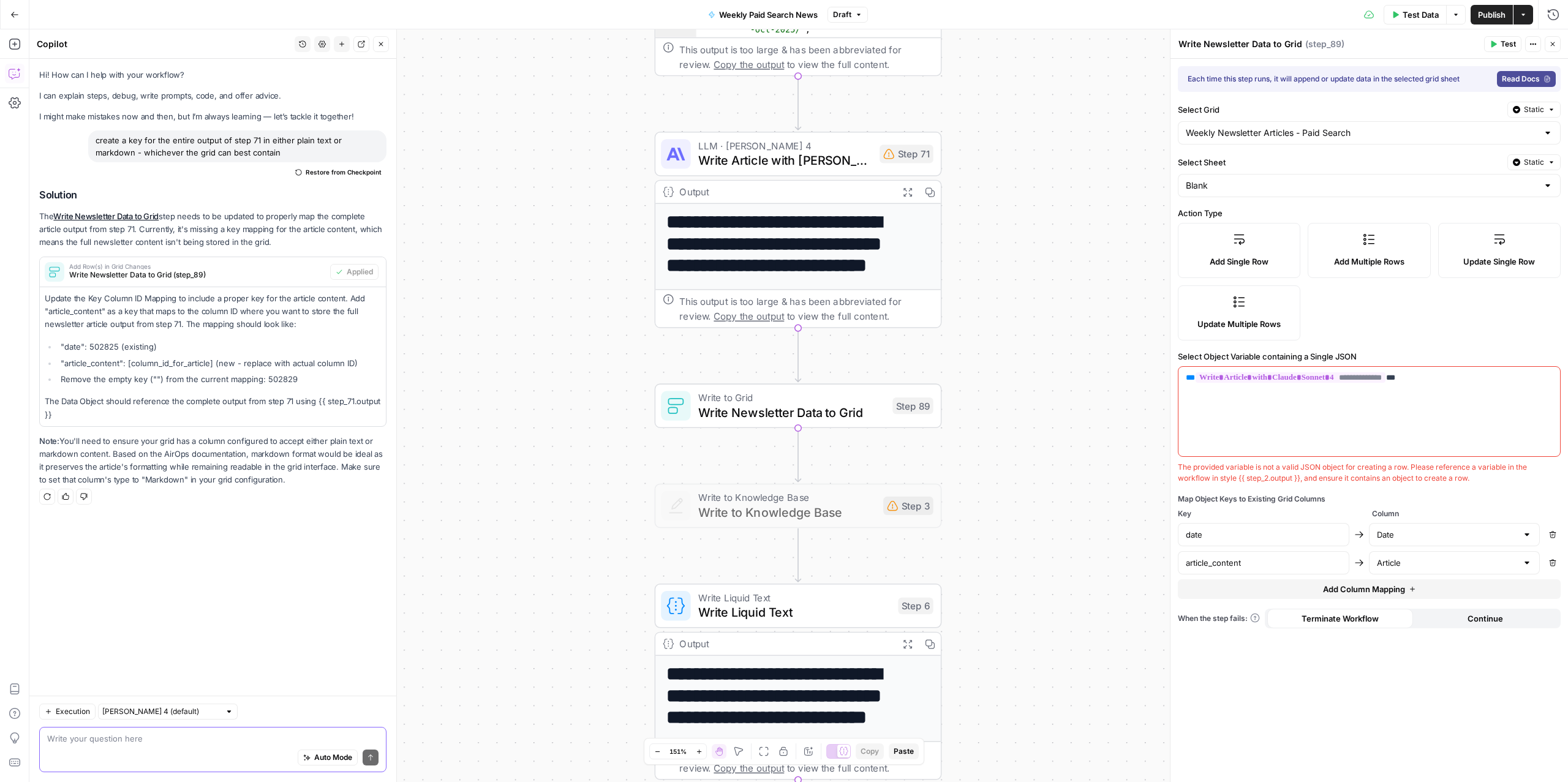
click at [90, 739] on textarea at bounding box center [212, 739] width 332 height 12
type textarea "can you update step 71 to have that mapping"
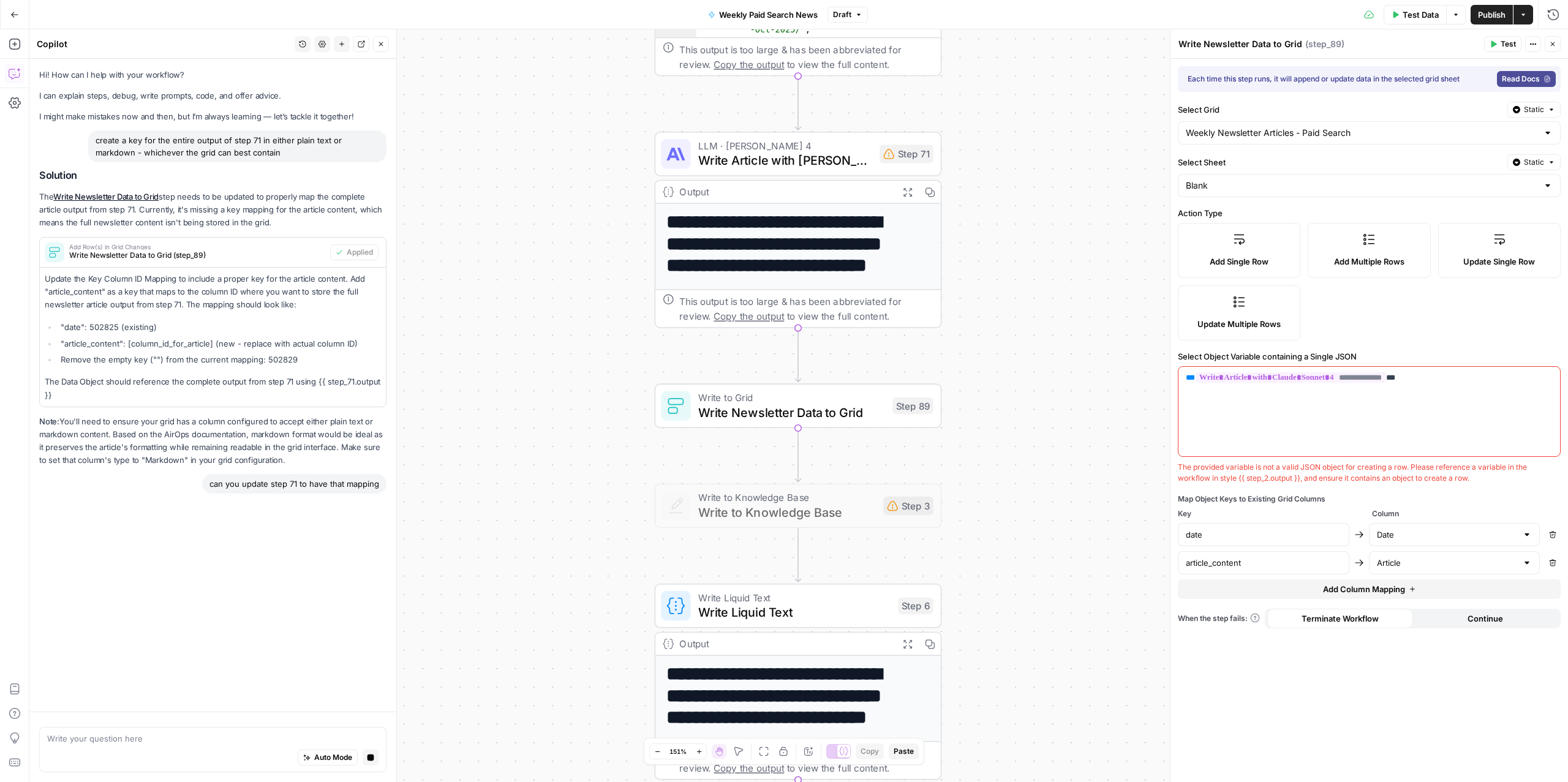
click at [118, 431] on p "Note: You'll need to ensure your grid has a column configured to accept either …" at bounding box center [212, 441] width 347 height 52
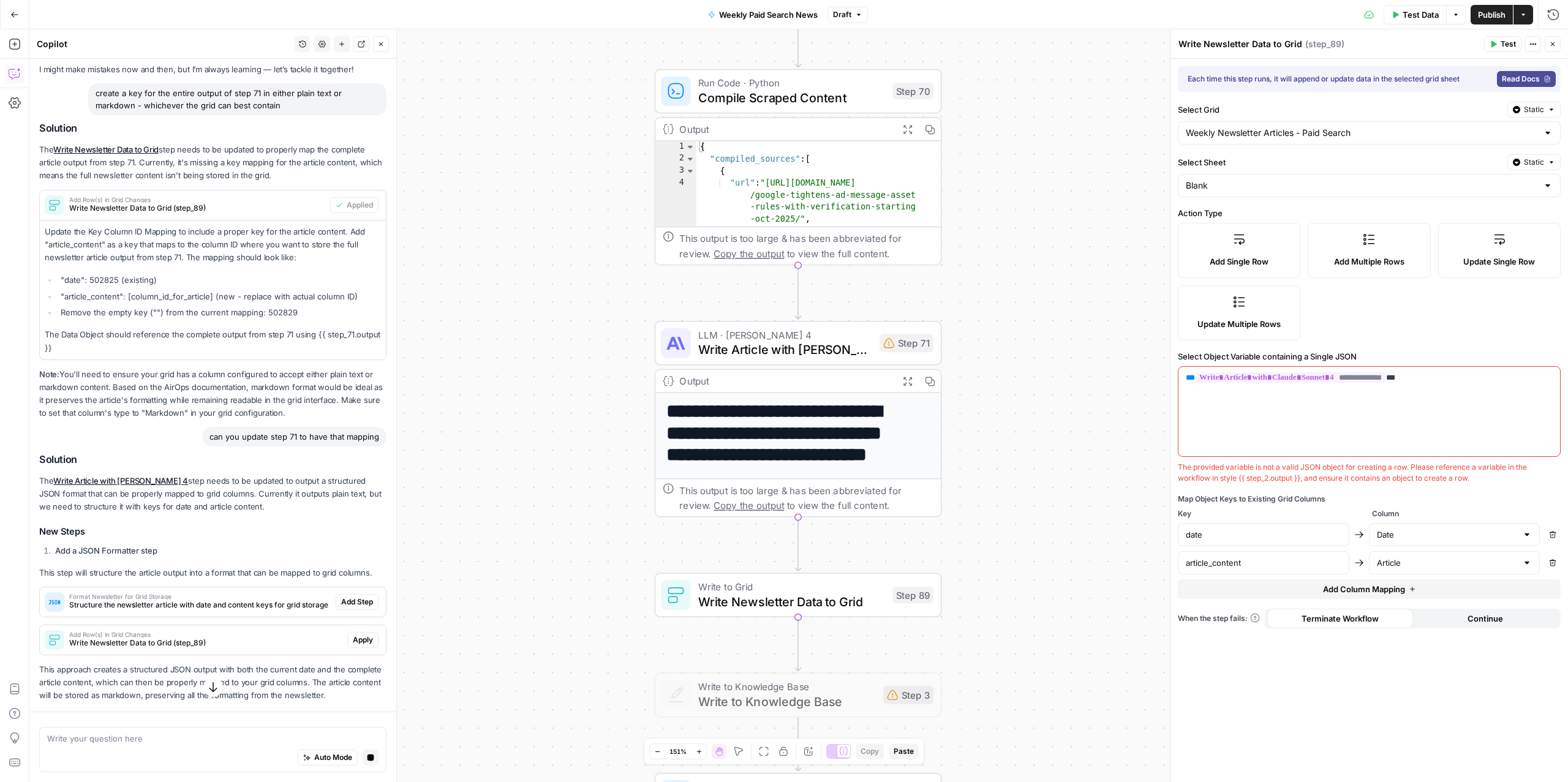
scroll to position [62, 0]
click at [252, 600] on span "Structure the newsletter article with date and content keys for grid storage" at bounding box center [200, 605] width 262 height 11
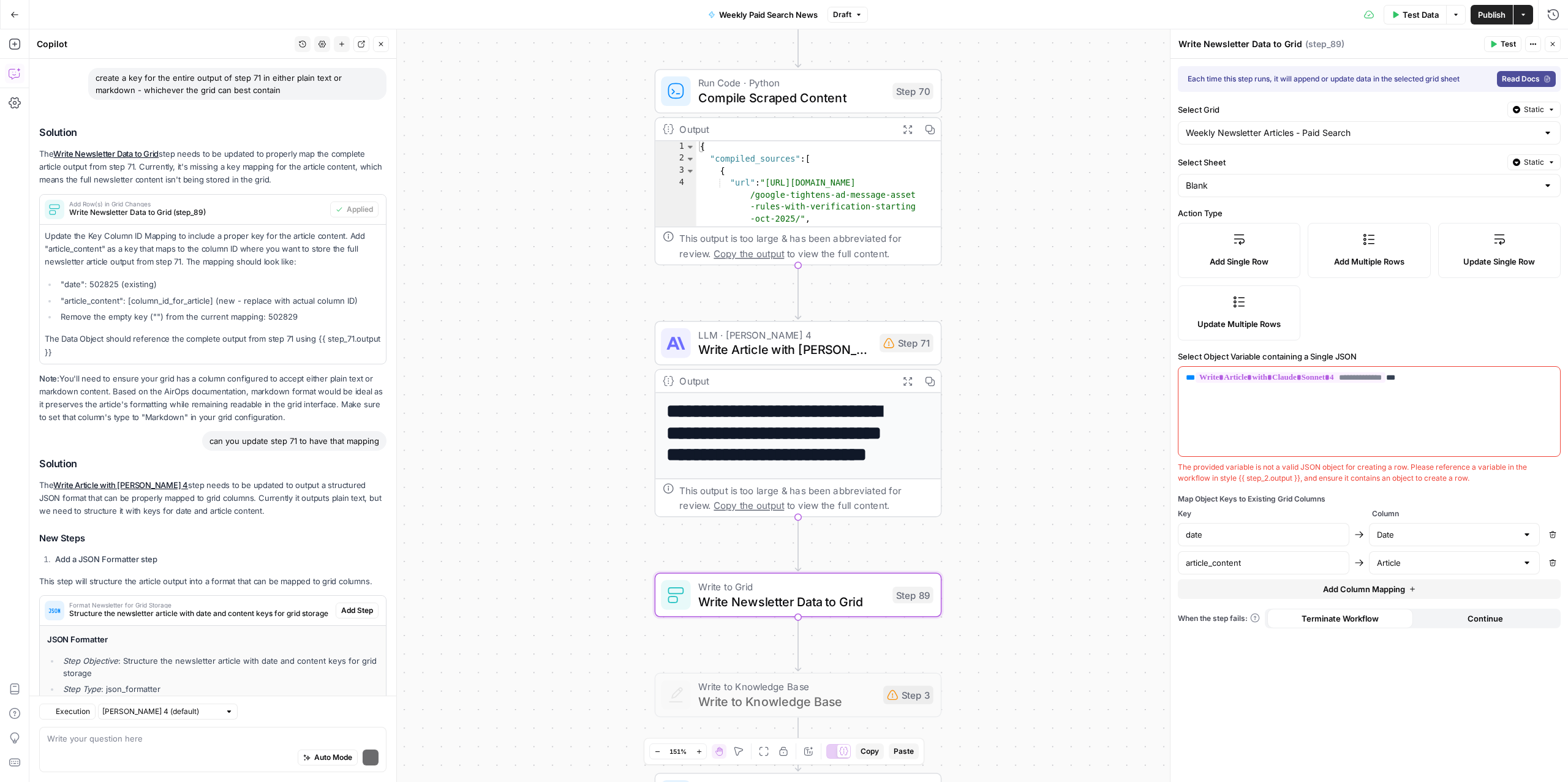
scroll to position [293, 0]
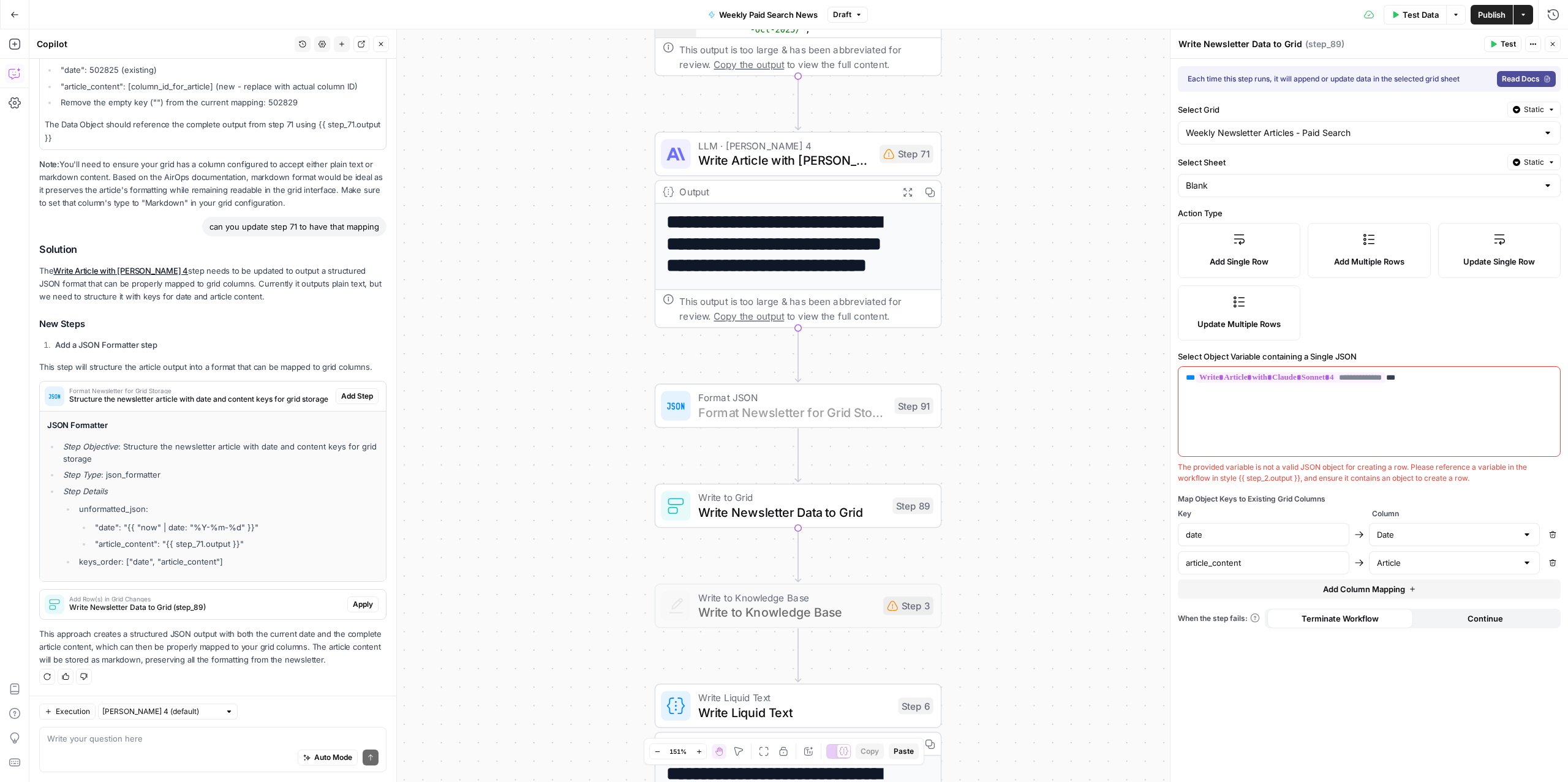
click at [347, 391] on span "Add Step" at bounding box center [357, 396] width 32 height 11
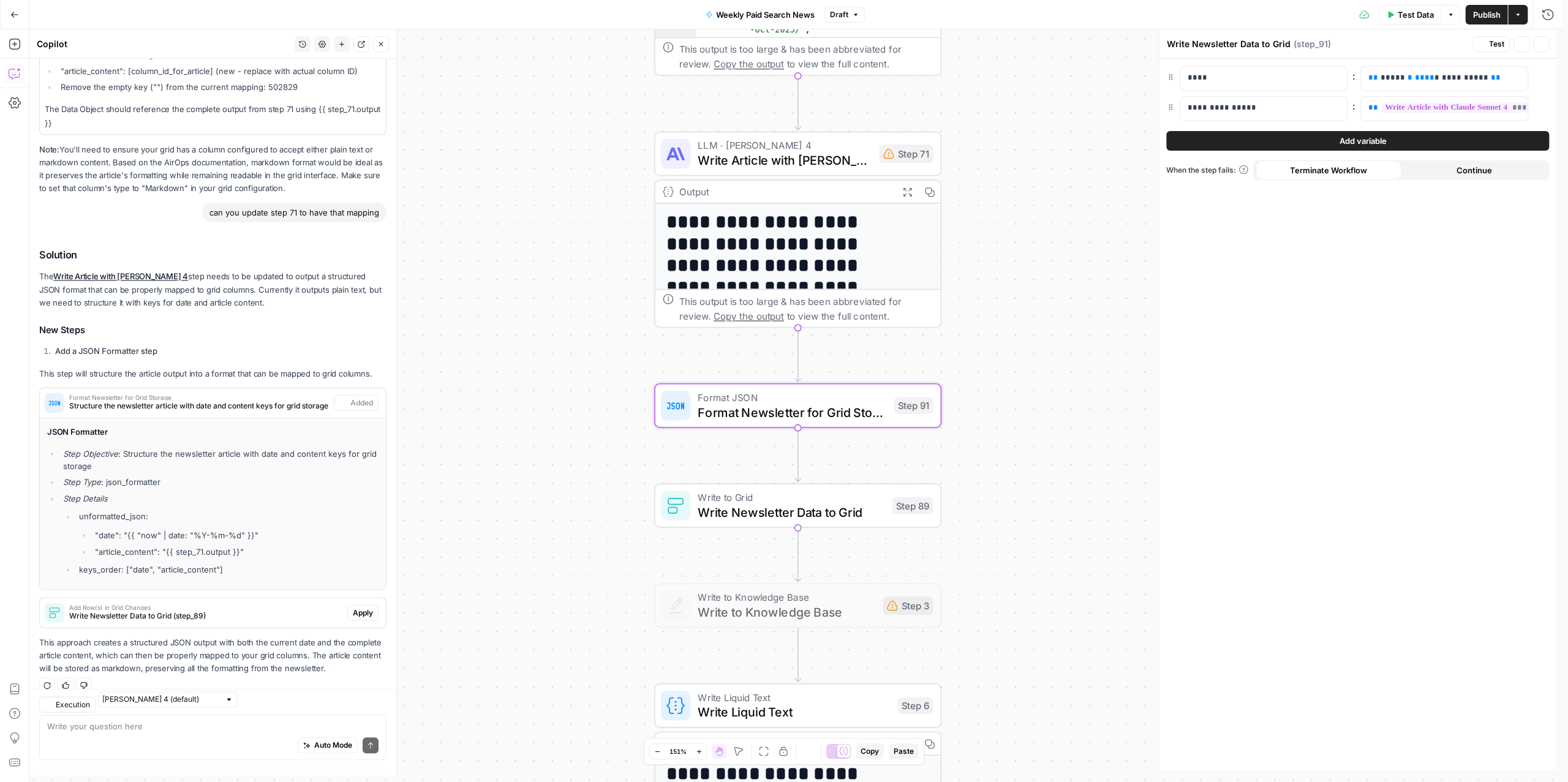
type textarea "Format Newsletter for Grid Storage"
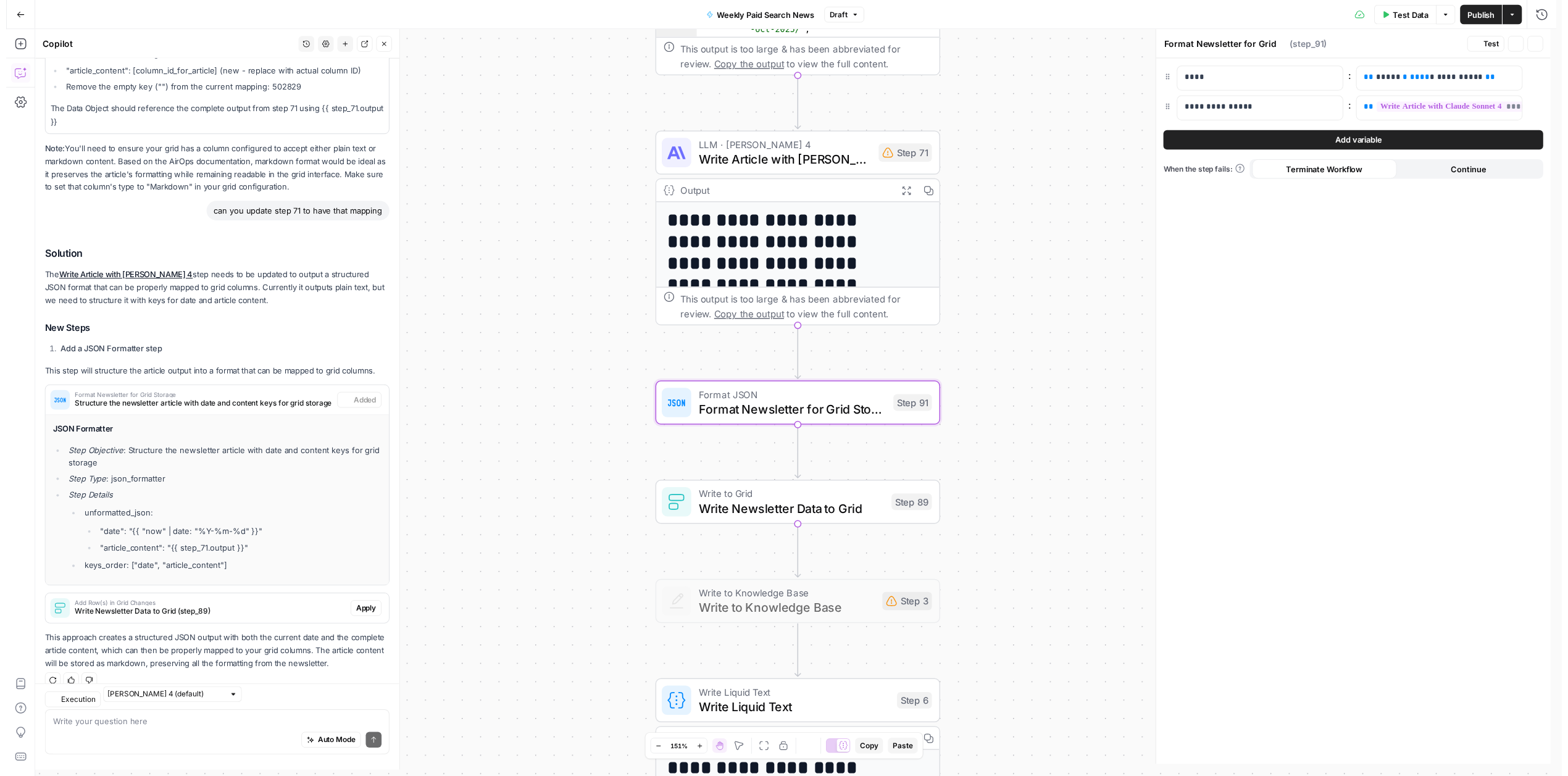
scroll to position [314, 0]
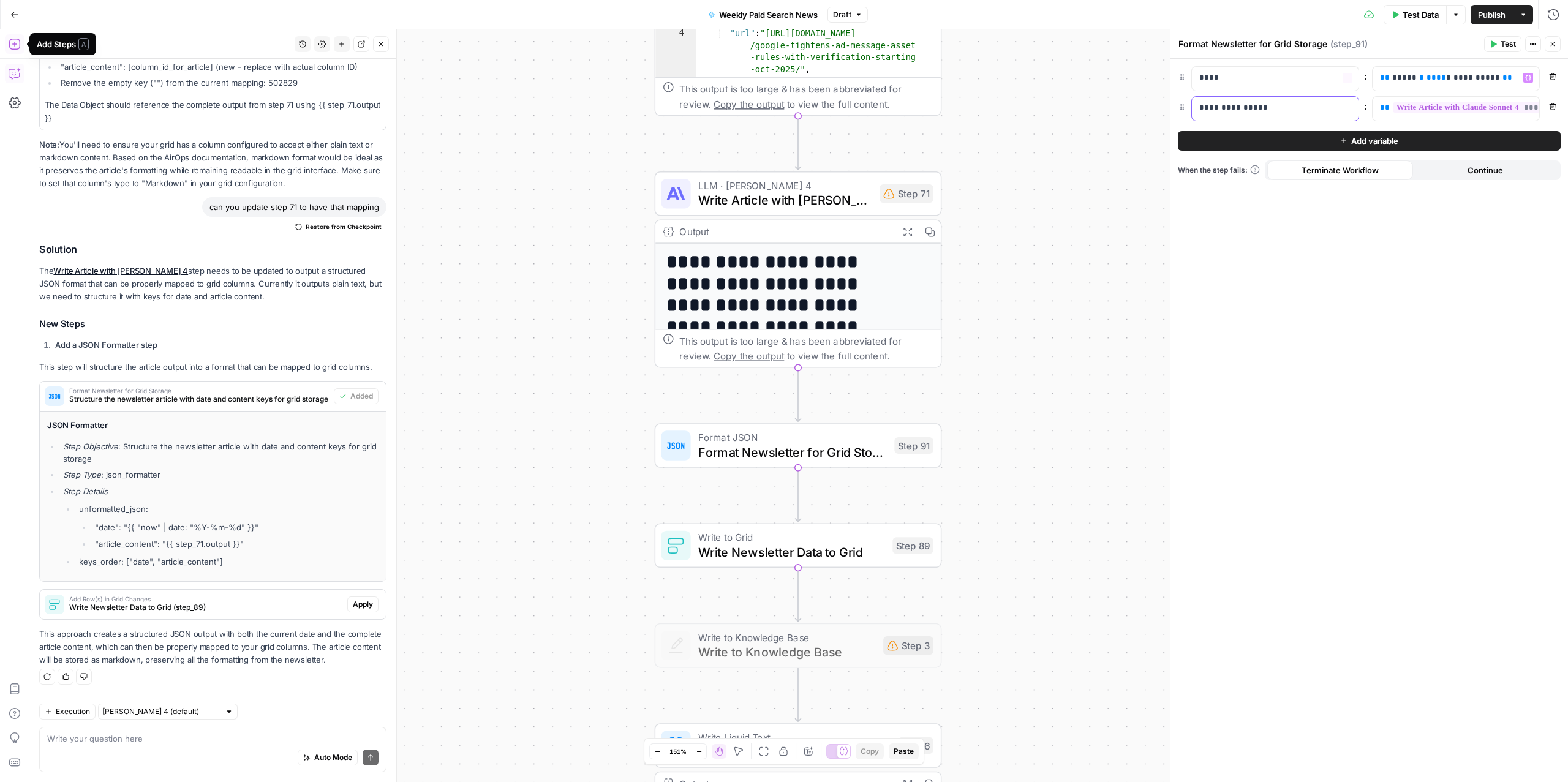
click at [1282, 102] on p "**********" at bounding box center [1275, 107] width 151 height 12
click at [730, 549] on span "Write Newsletter Data to Grid" at bounding box center [792, 552] width 187 height 18
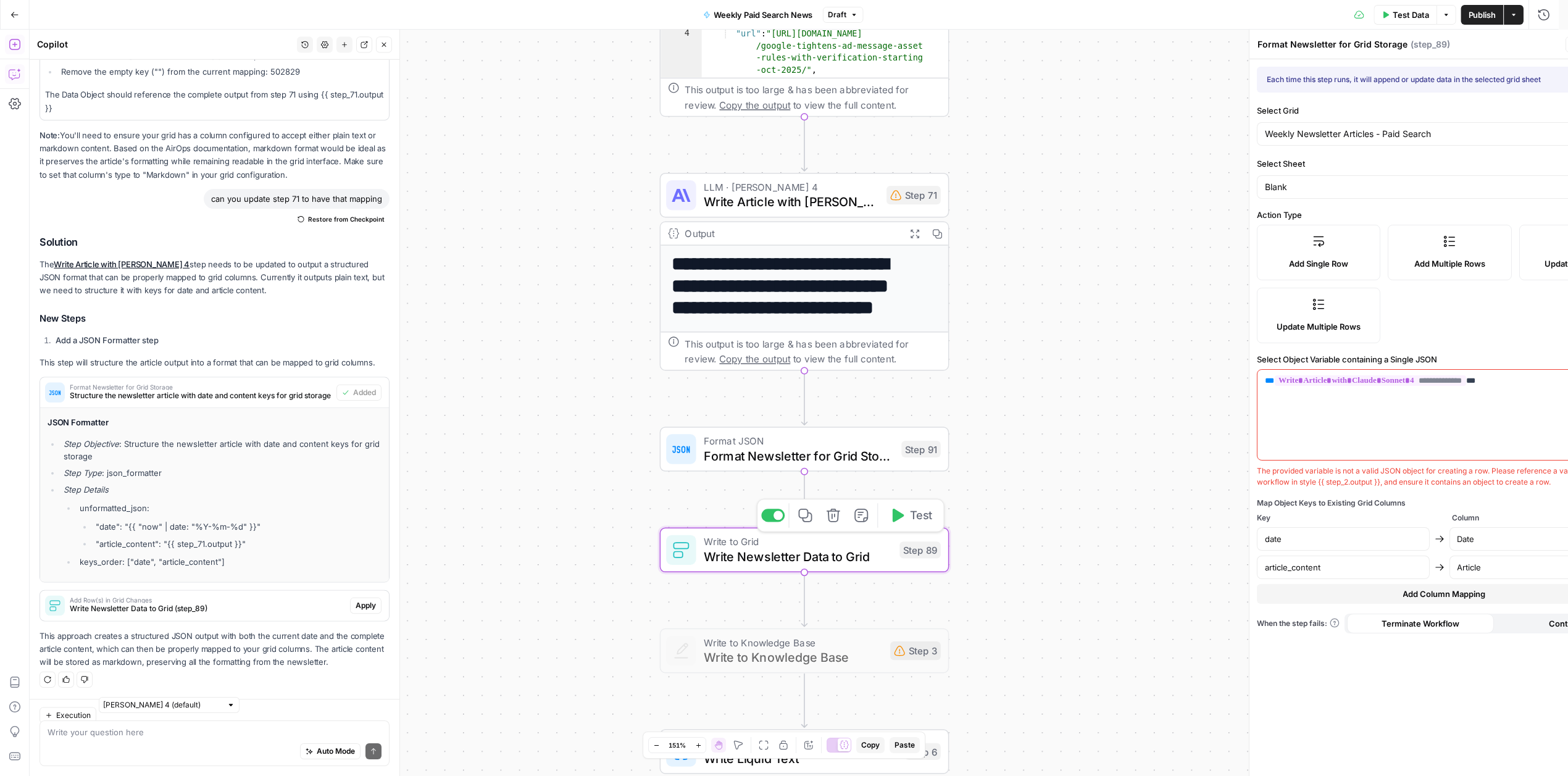
type textarea "Write Newsletter Data to Grid"
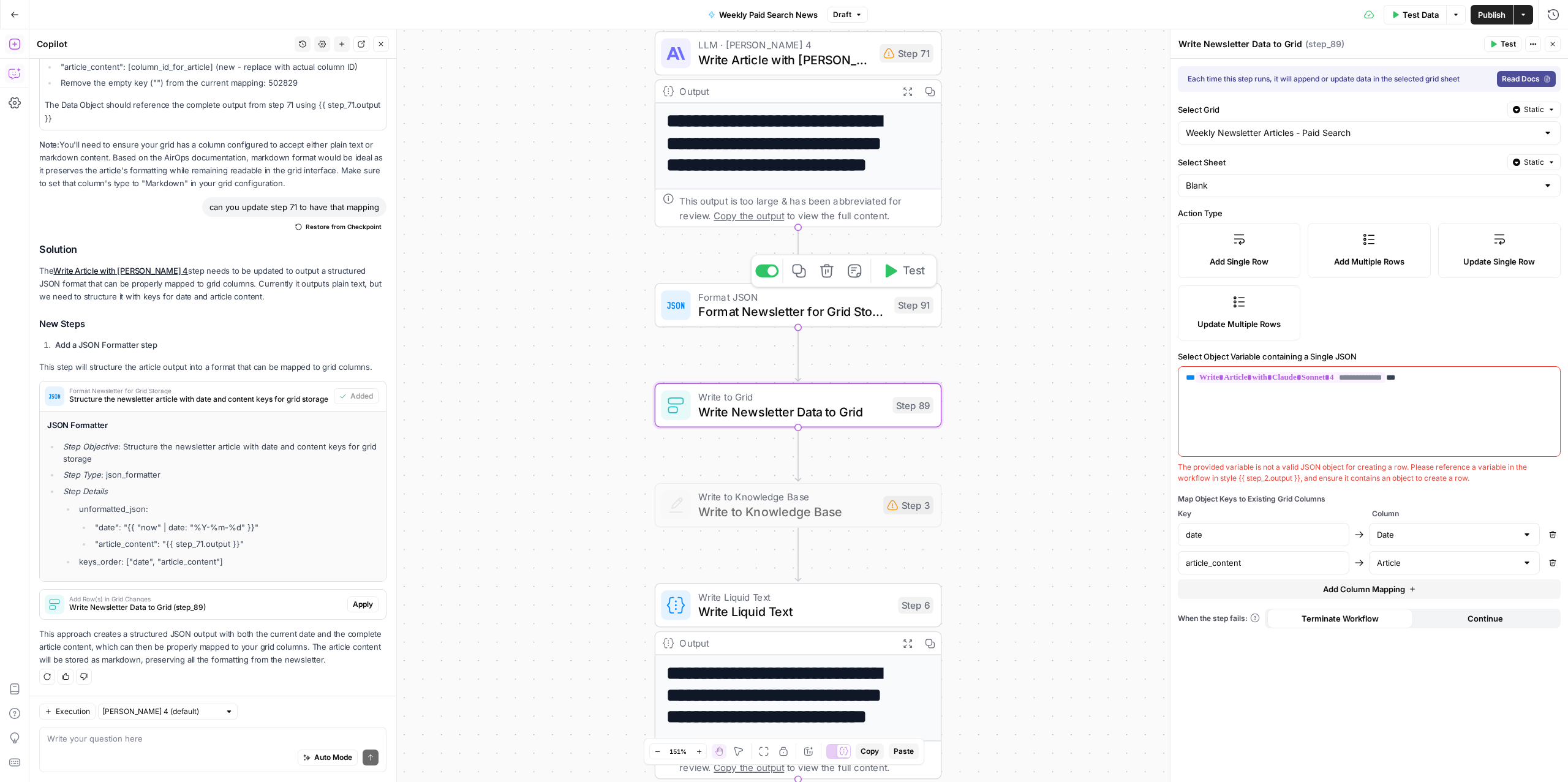
click at [739, 307] on span "Format Newsletter for Grid Storage" at bounding box center [792, 311] width 189 height 18
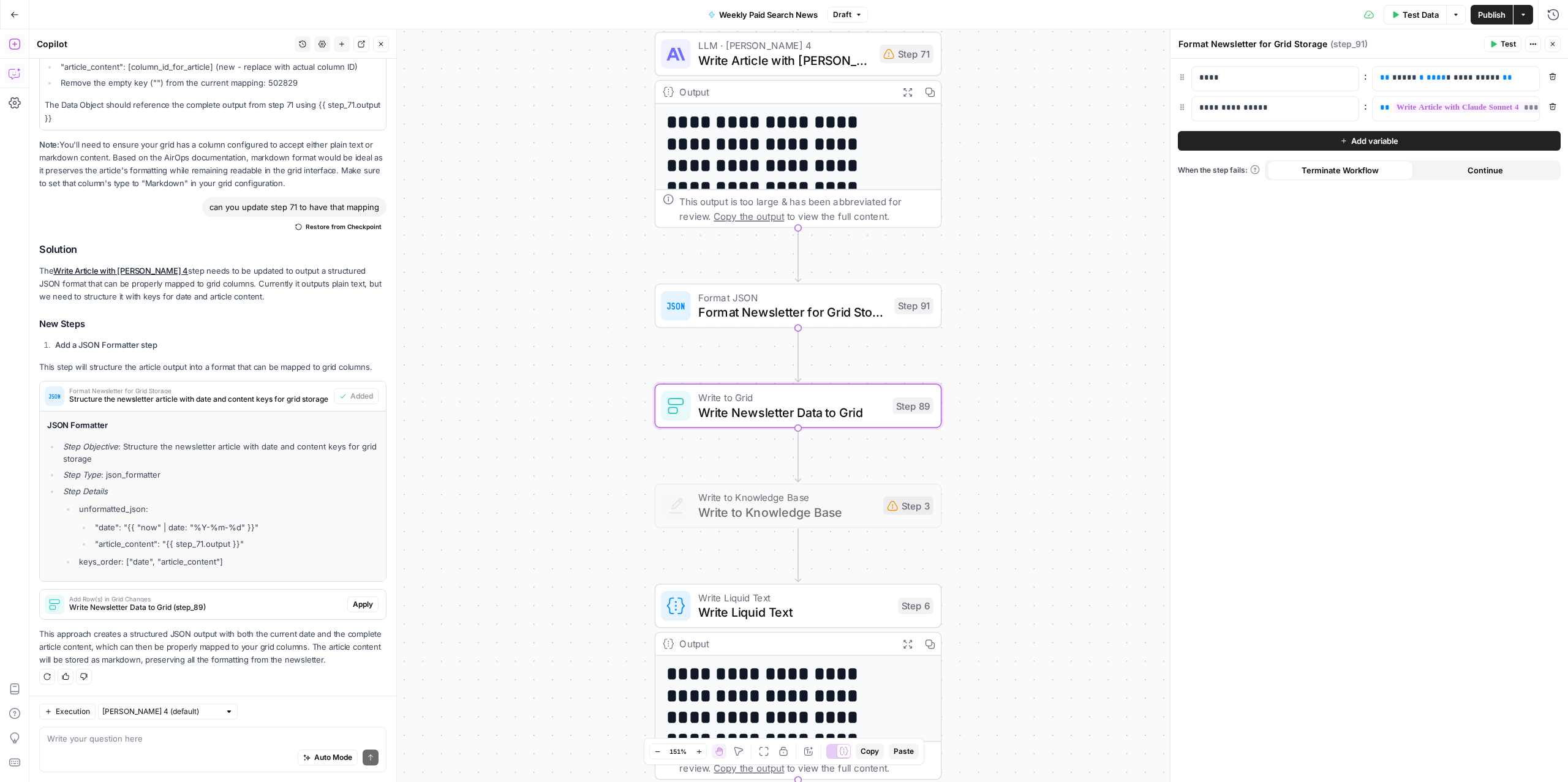
click at [281, 602] on span "Write Newsletter Data to Grid (step_89)" at bounding box center [206, 608] width 273 height 11
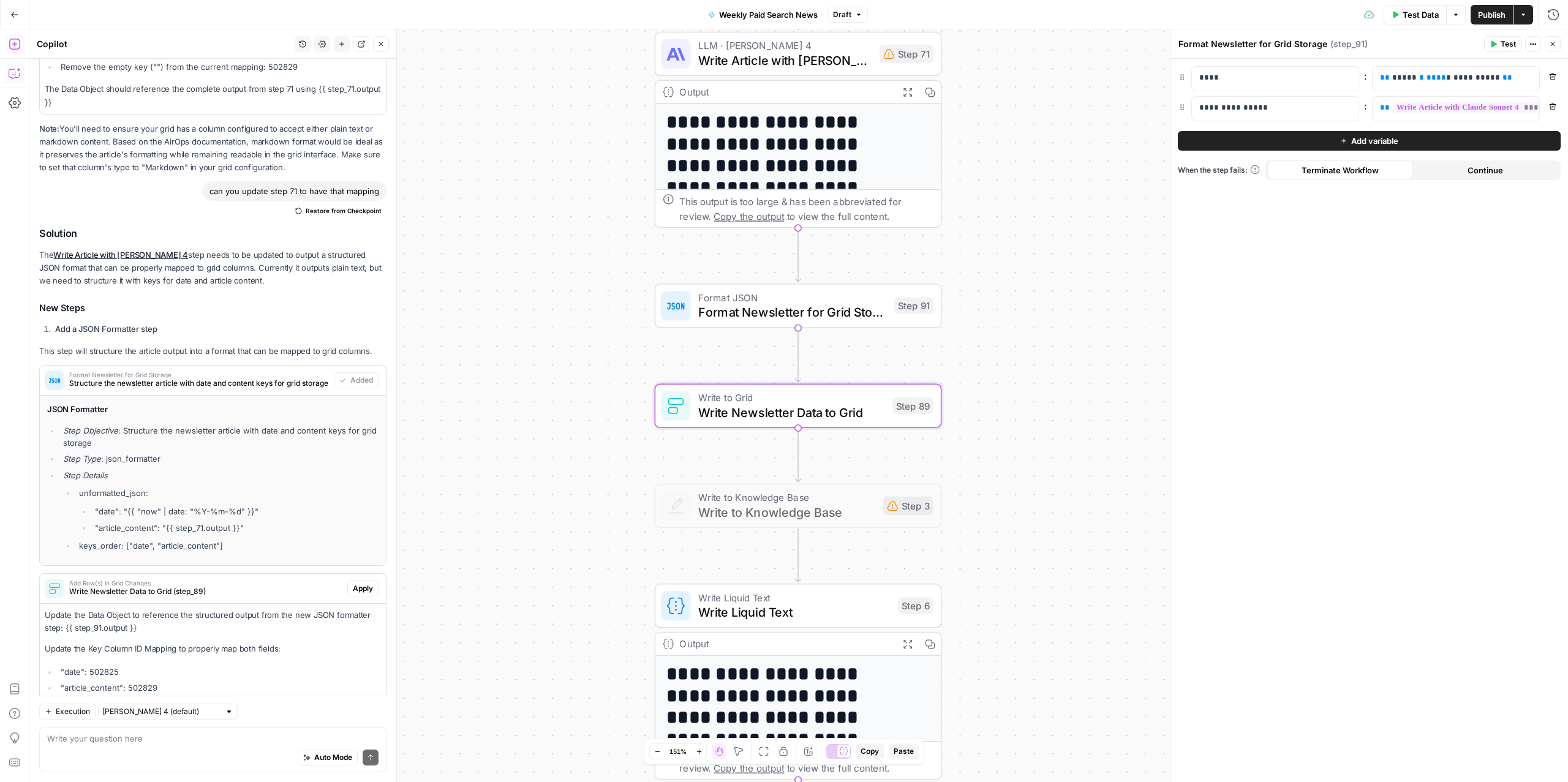
scroll to position [325, 0]
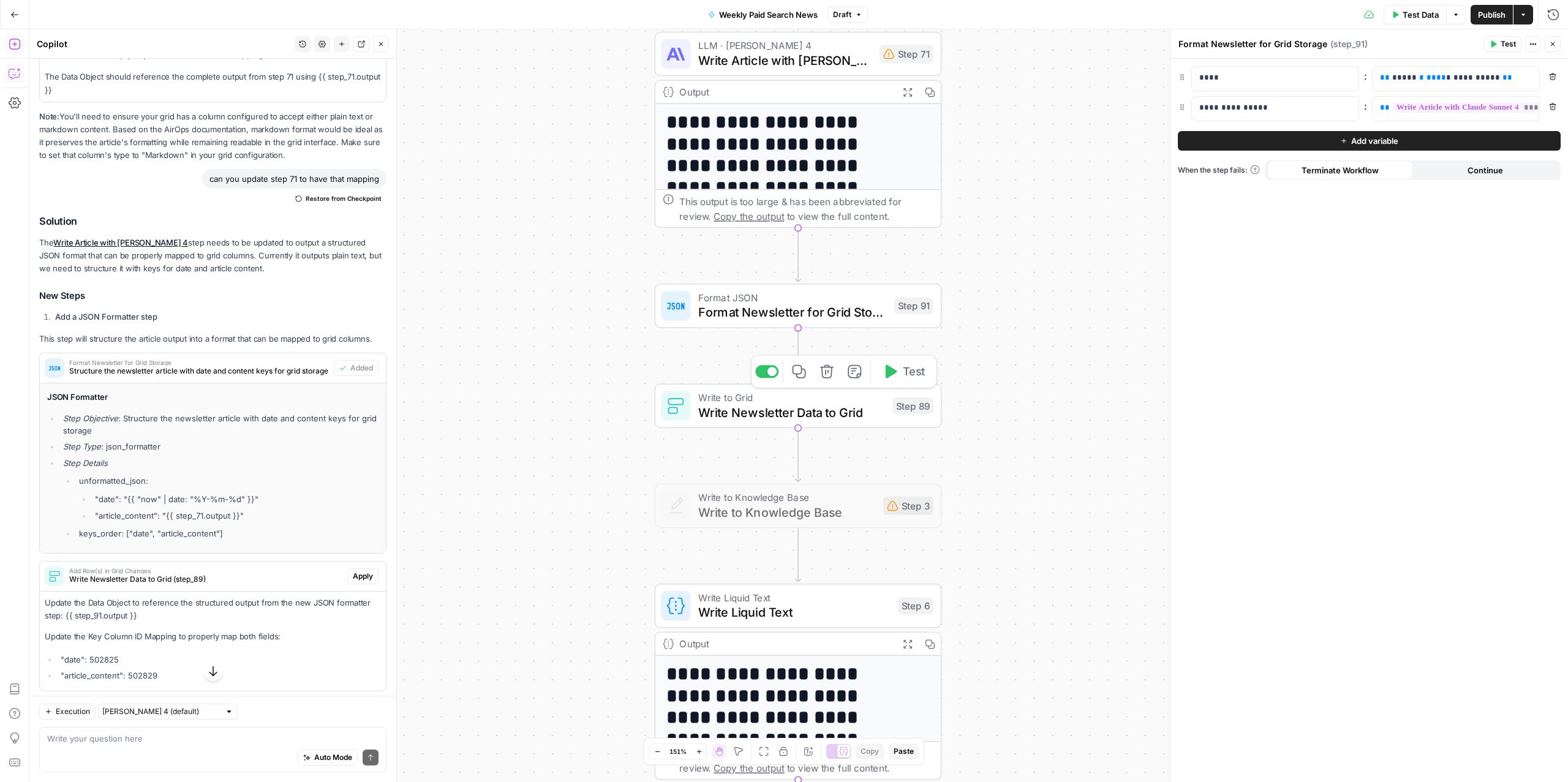
click at [760, 414] on span "Write Newsletter Data to Grid" at bounding box center [792, 412] width 187 height 18
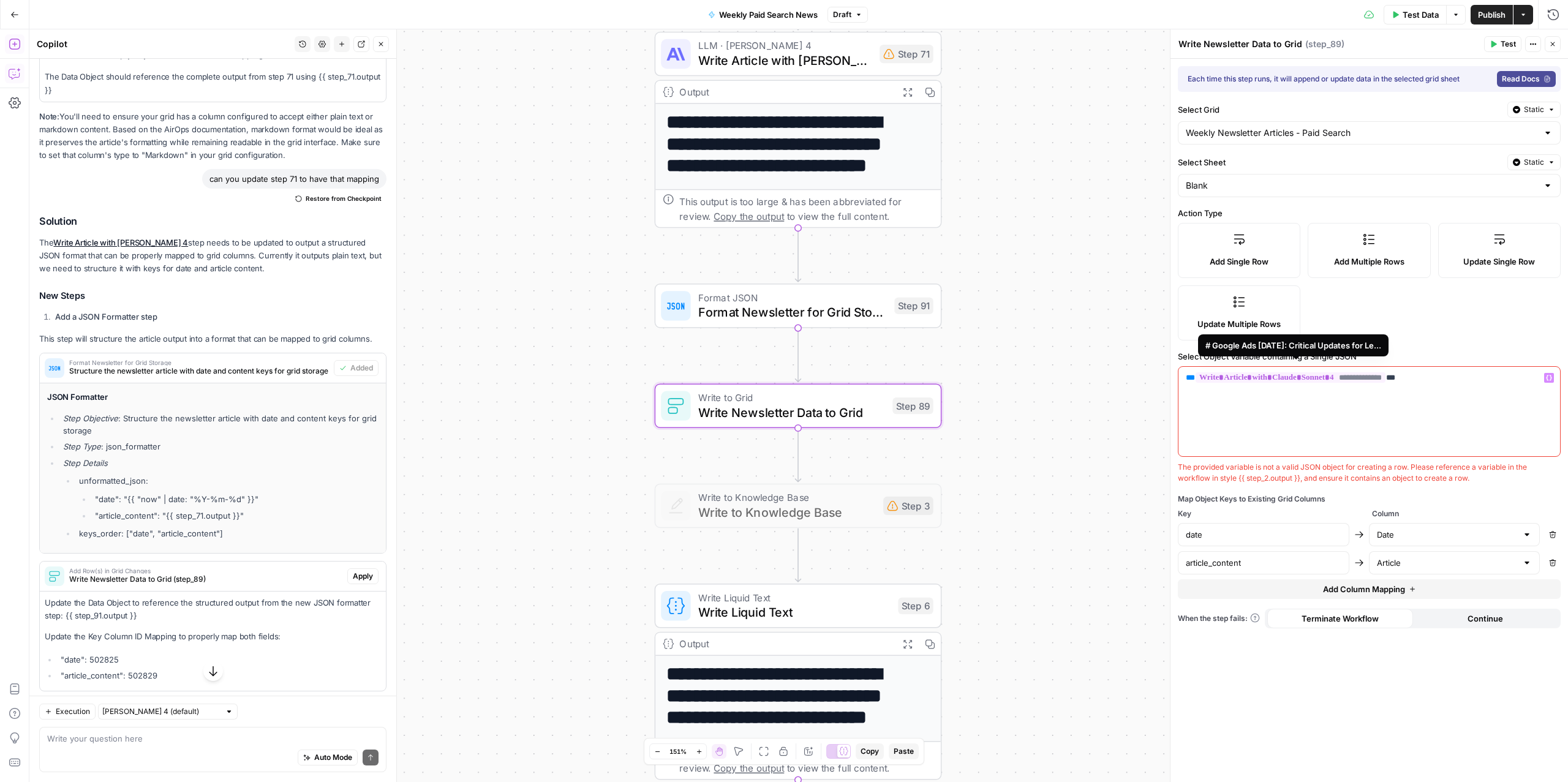
click at [1365, 382] on span "**********" at bounding box center [1290, 377] width 190 height 11
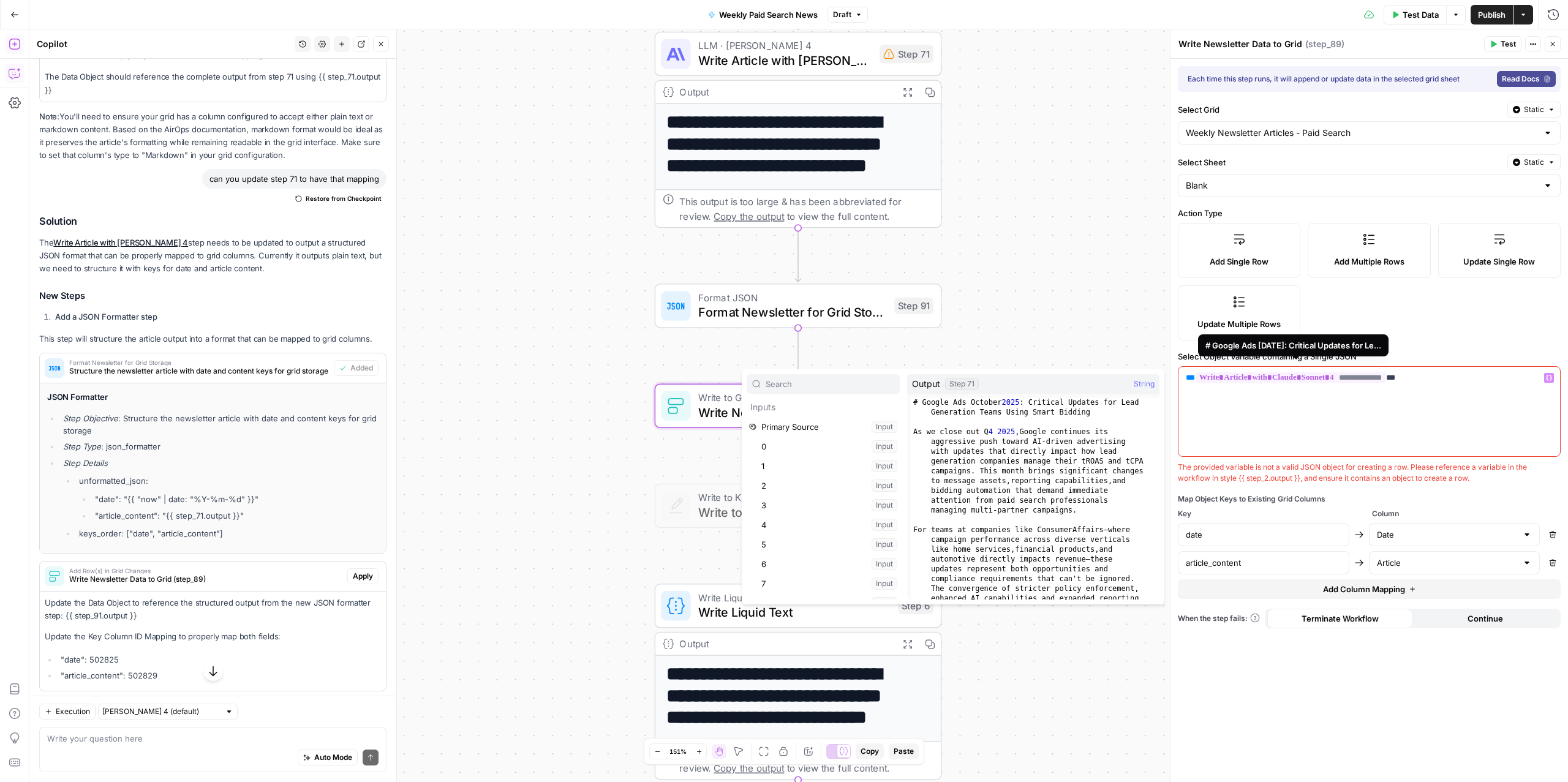
scroll to position [5416, 0]
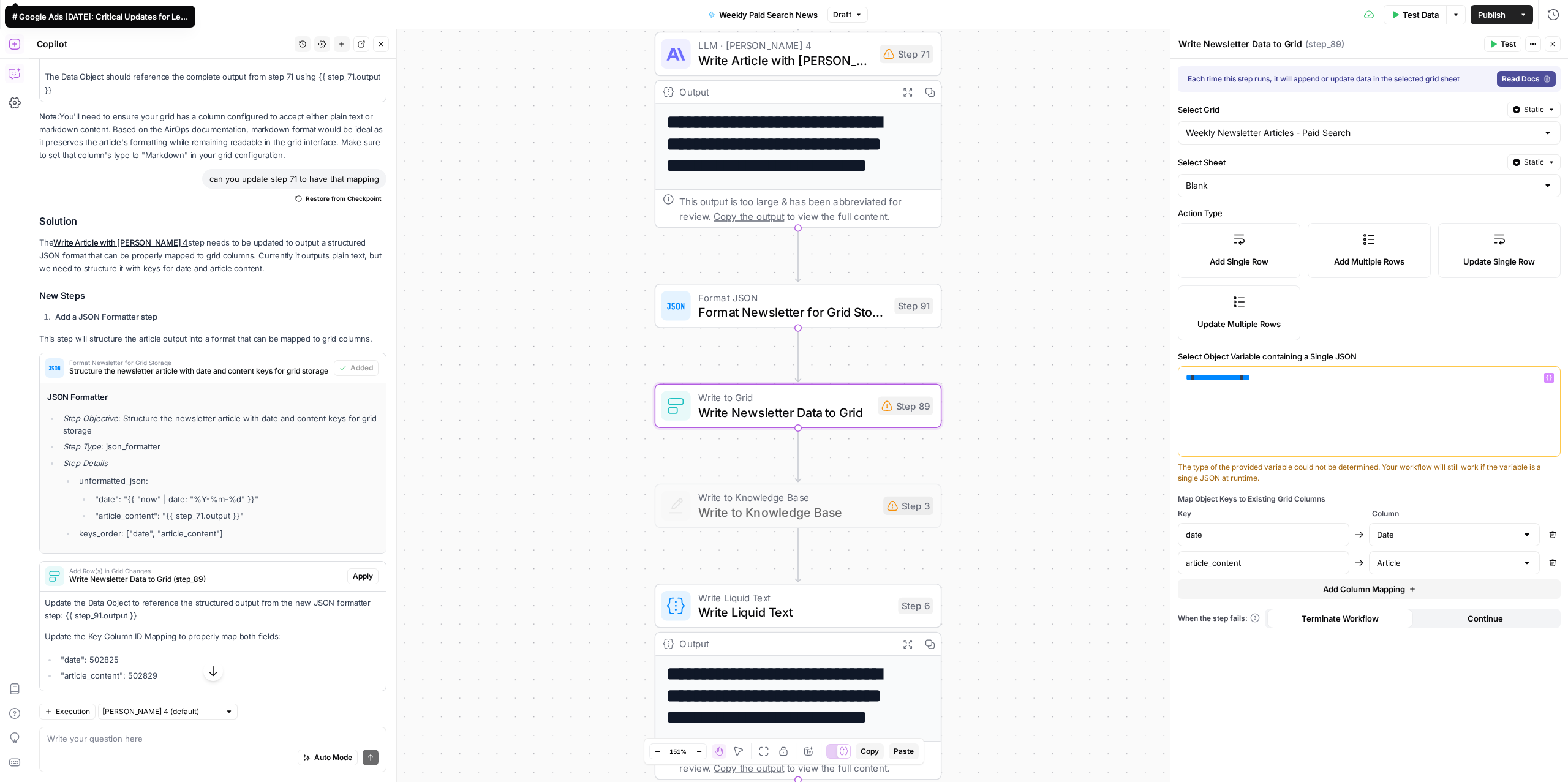
click at [1319, 400] on div "**********" at bounding box center [1370, 412] width 381 height 90
click at [823, 302] on span "Format JSON" at bounding box center [792, 297] width 189 height 15
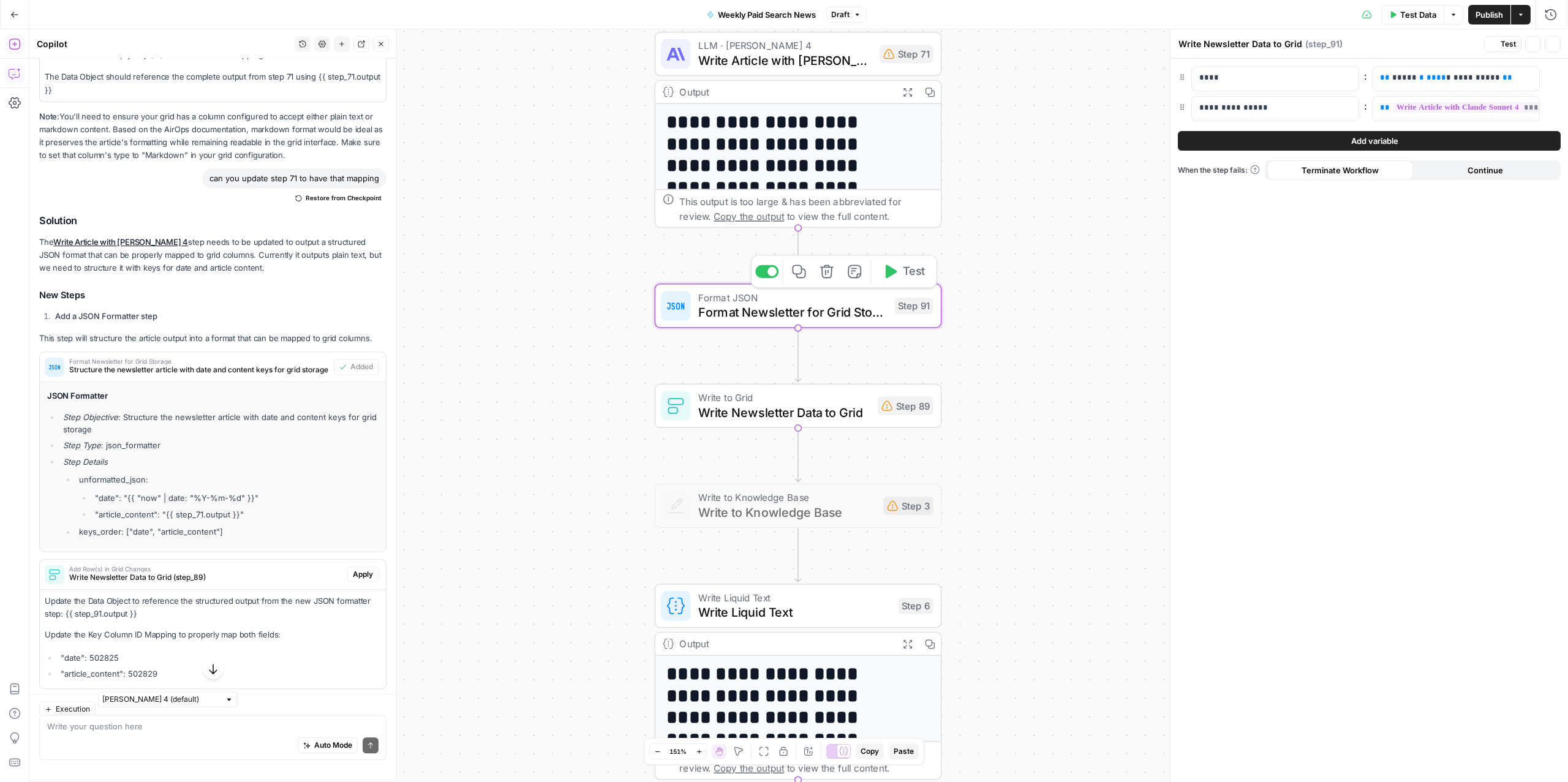
type textarea "Format Newsletter for Grid Storage"
drag, startPoint x: 1379, startPoint y: 110, endPoint x: 1571, endPoint y: 114, distance: 192.0
click at [1567, 114] on html "ConsumerAffairs New Home Browse Insights Opportunities Your Data Recent Grids P…" at bounding box center [784, 391] width 1568 height 782
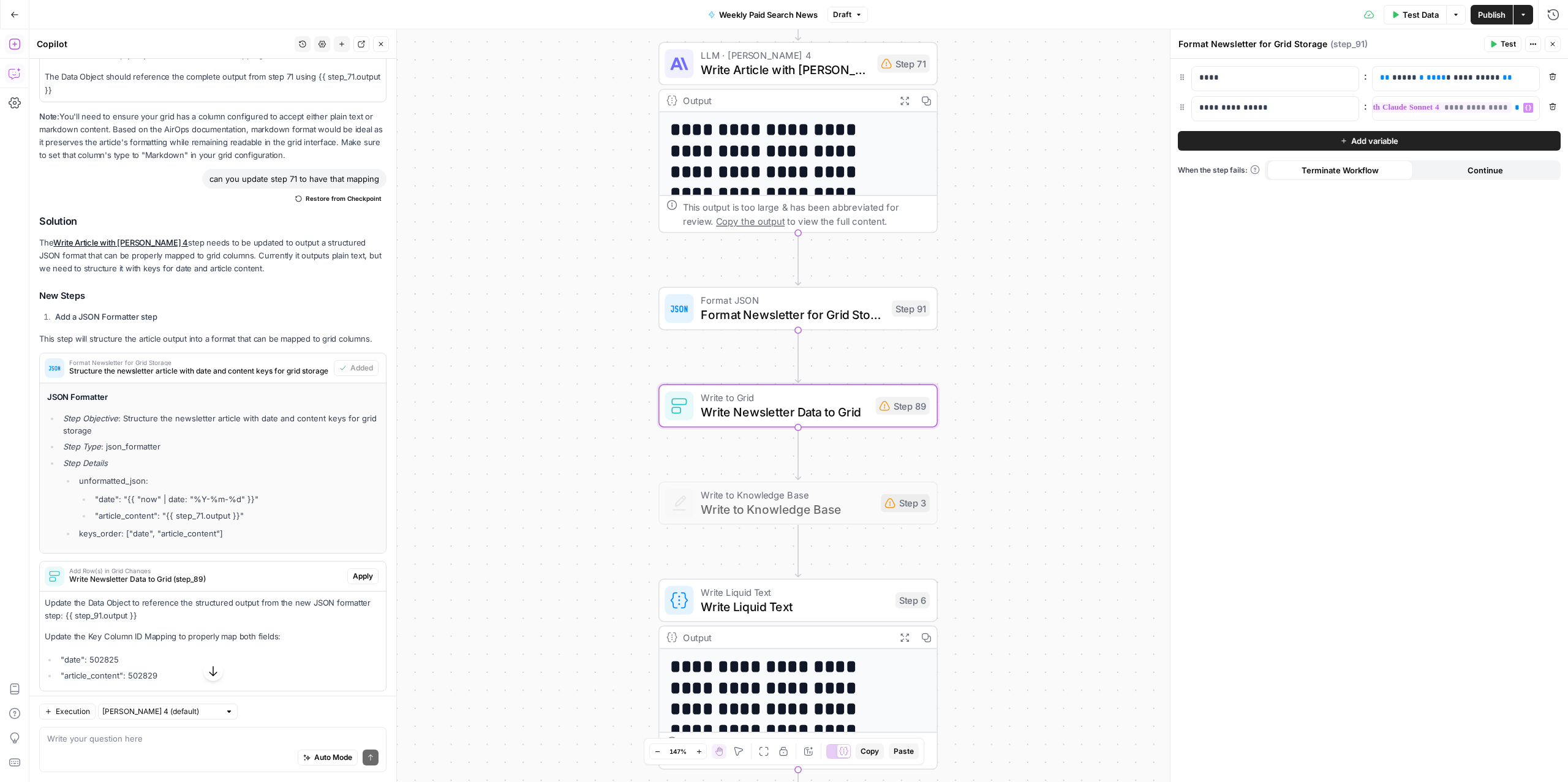
scroll to position [0, 60]
drag, startPoint x: 124, startPoint y: 662, endPoint x: 55, endPoint y: 663, distance: 69.0
click at [55, 663] on ul ""date": 502825 "article_content": 502829" at bounding box center [213, 668] width 337 height 29
copy li ""date": 502825"
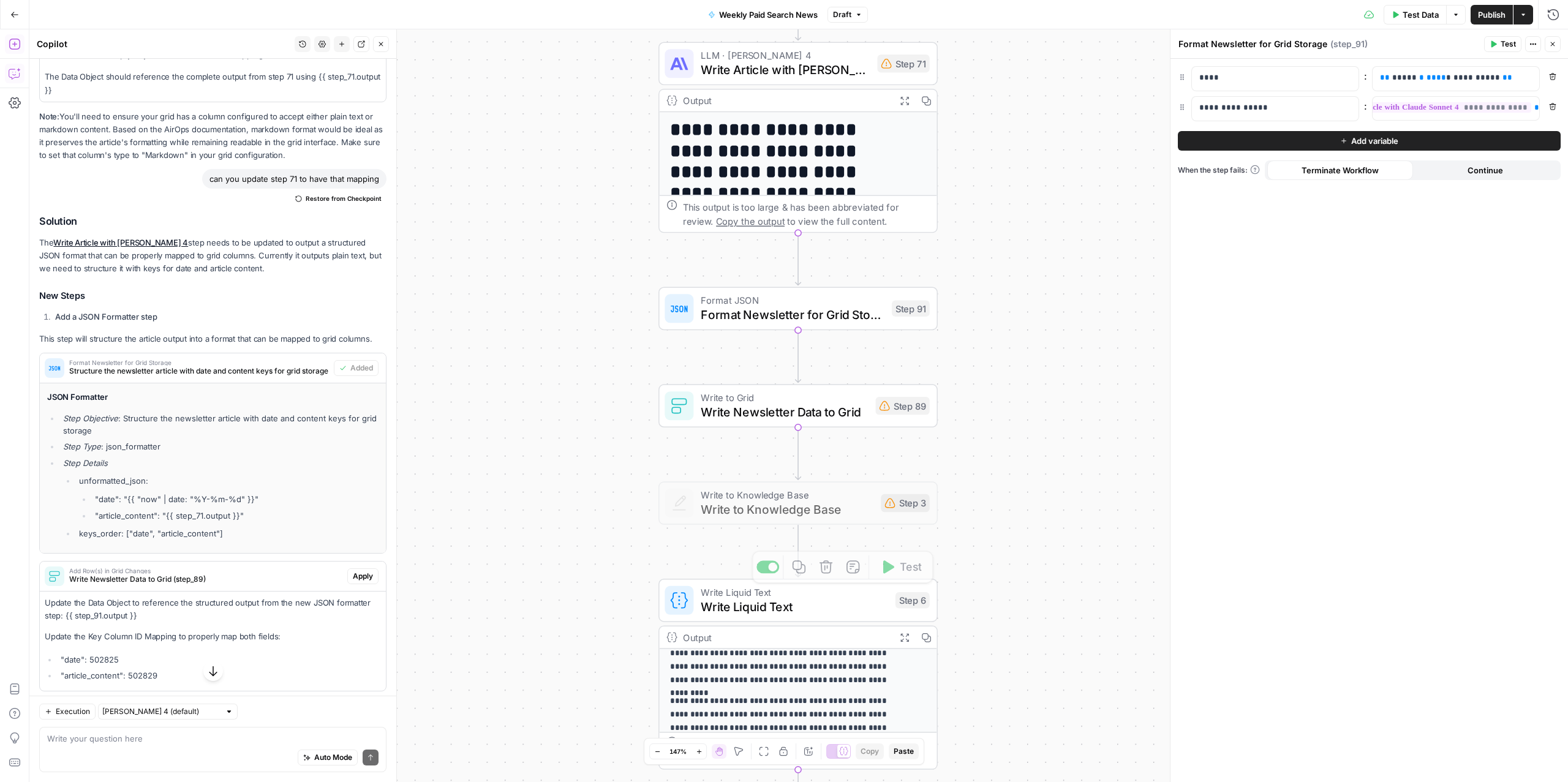
scroll to position [220, 0]
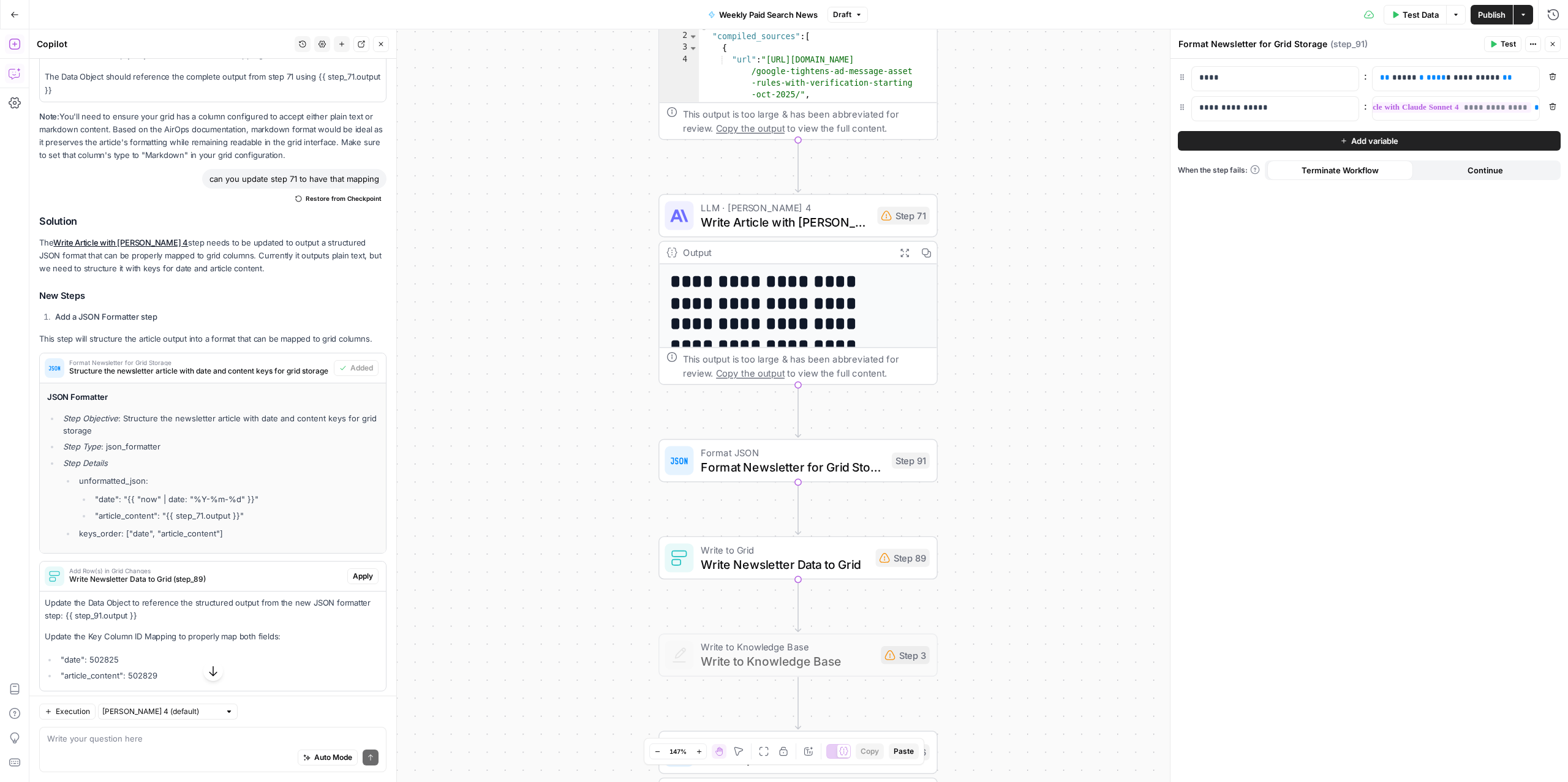
click at [719, 218] on span "Write Article with Claude Sonnet 4" at bounding box center [785, 222] width 169 height 18
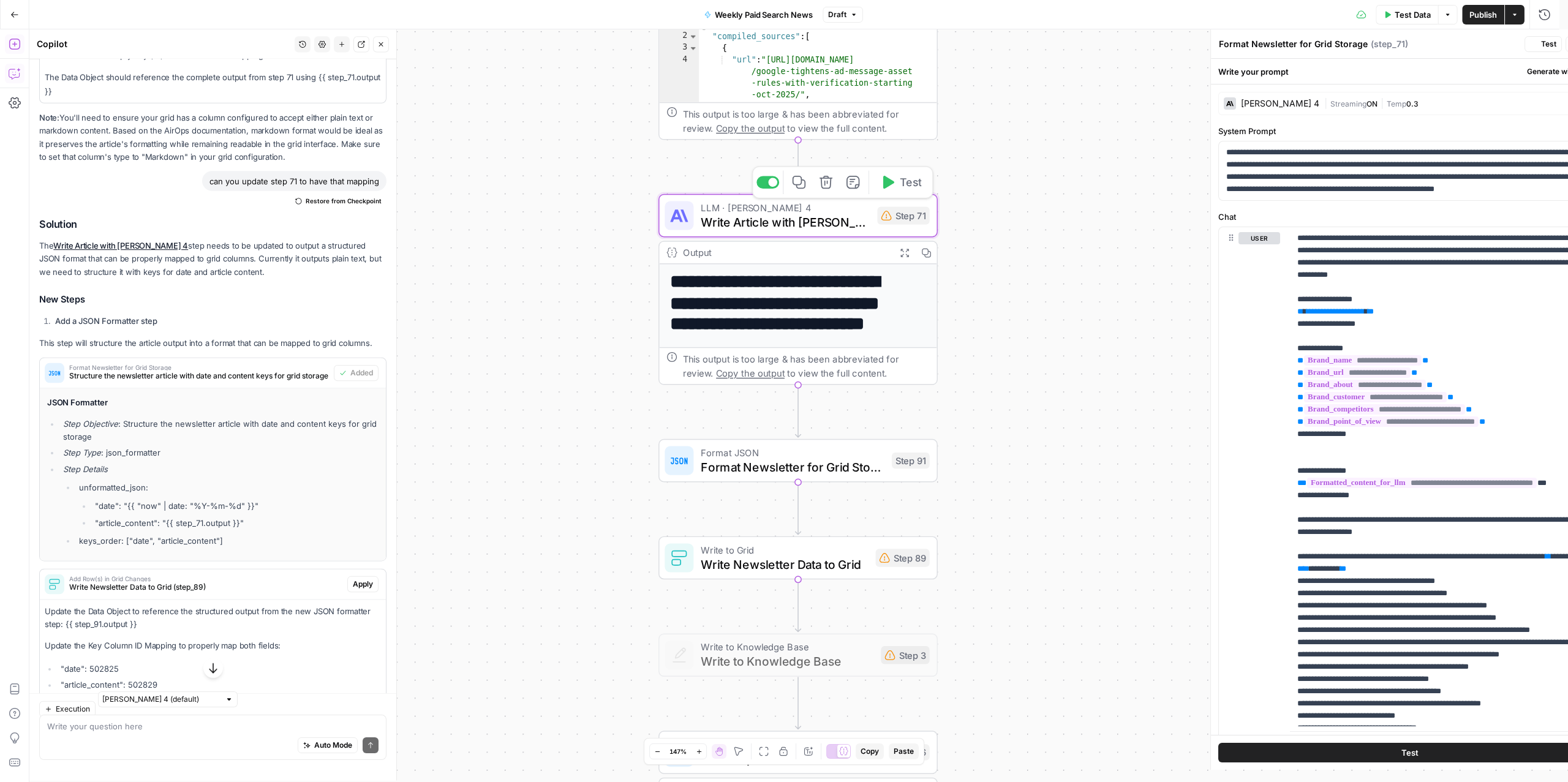
type textarea "Write Article with Claude Sonnet 4"
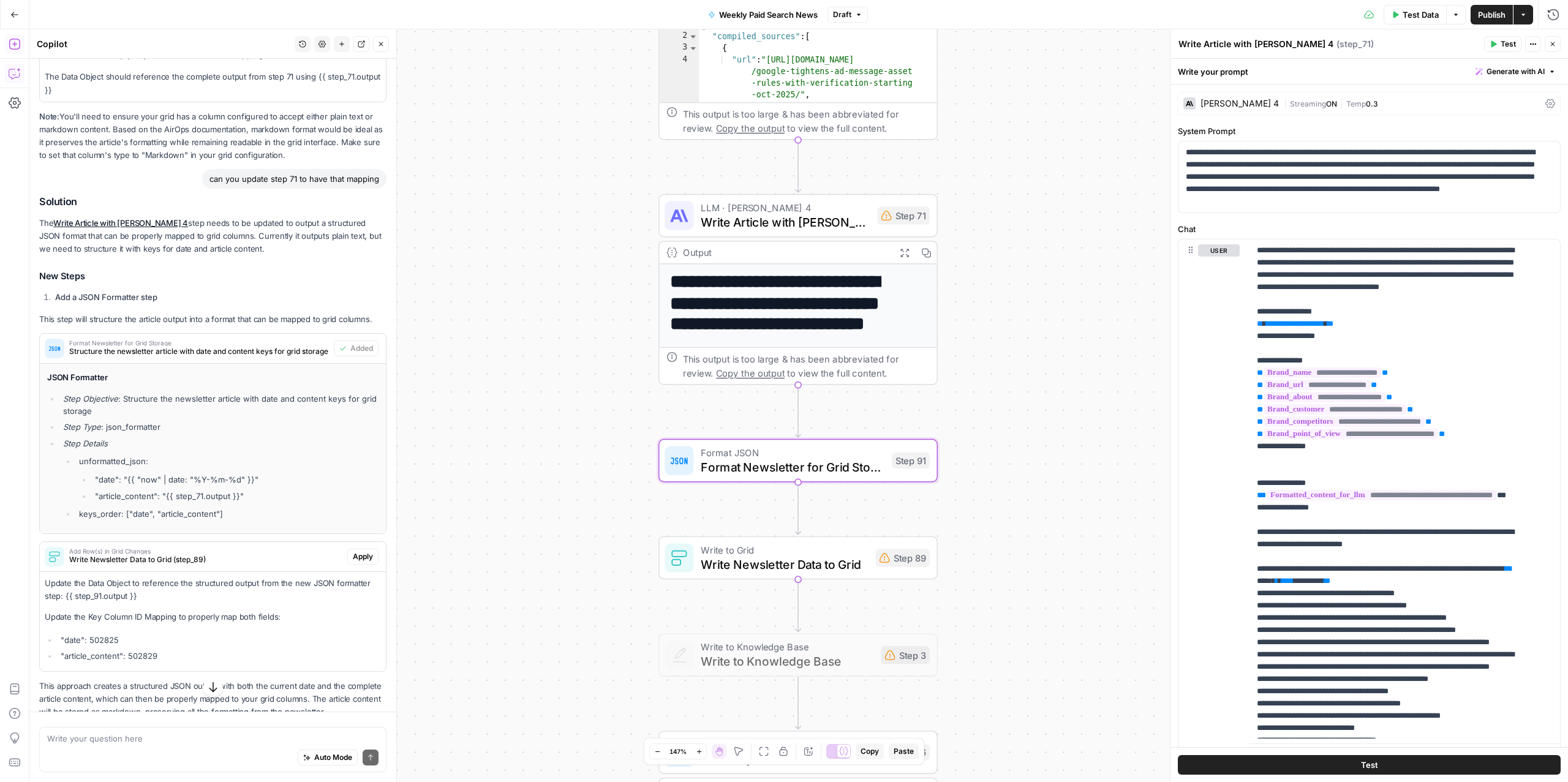
scroll to position [325, 0]
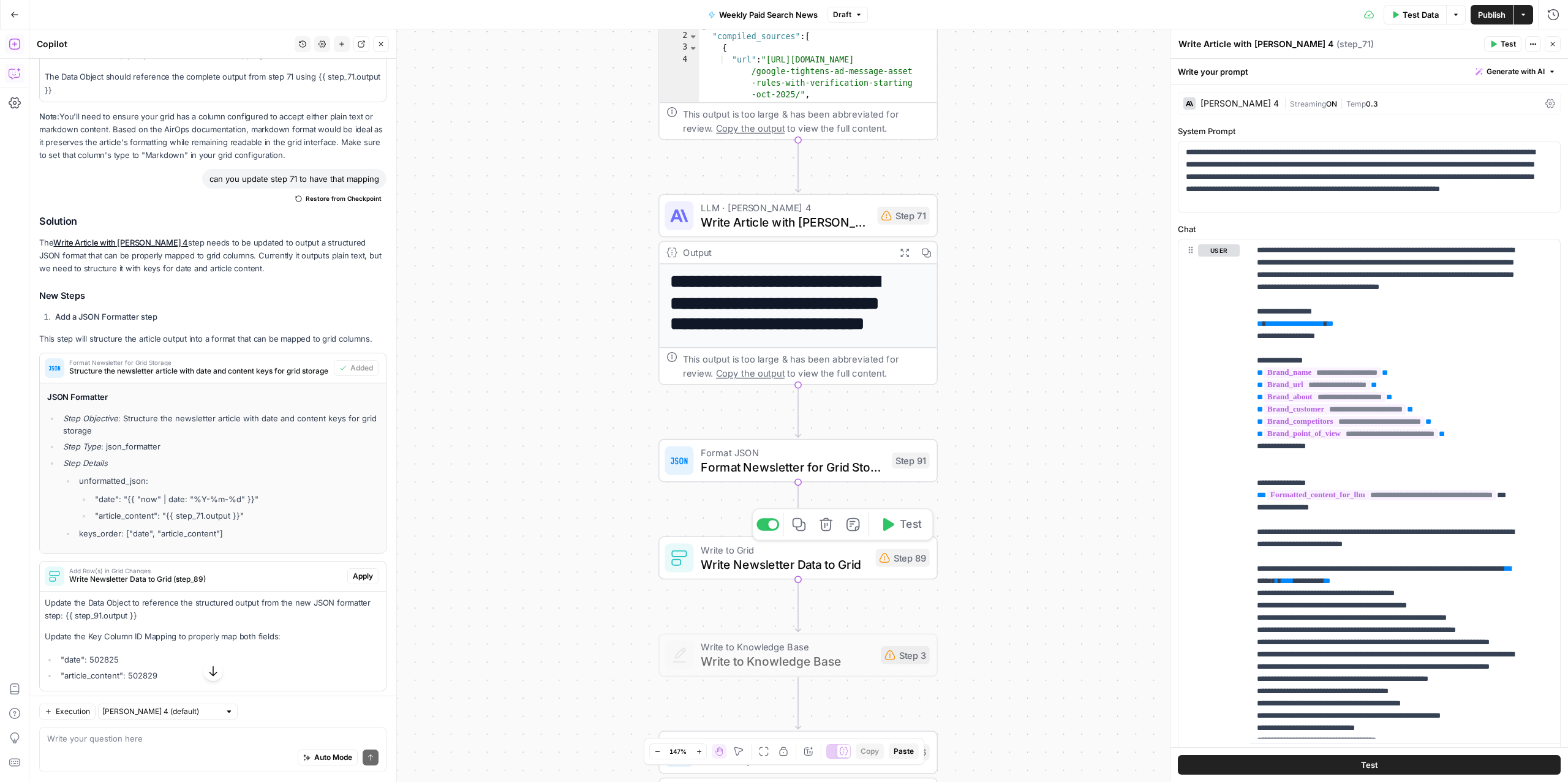
click at [765, 569] on span "Write Newsletter Data to Grid" at bounding box center [784, 564] width 168 height 18
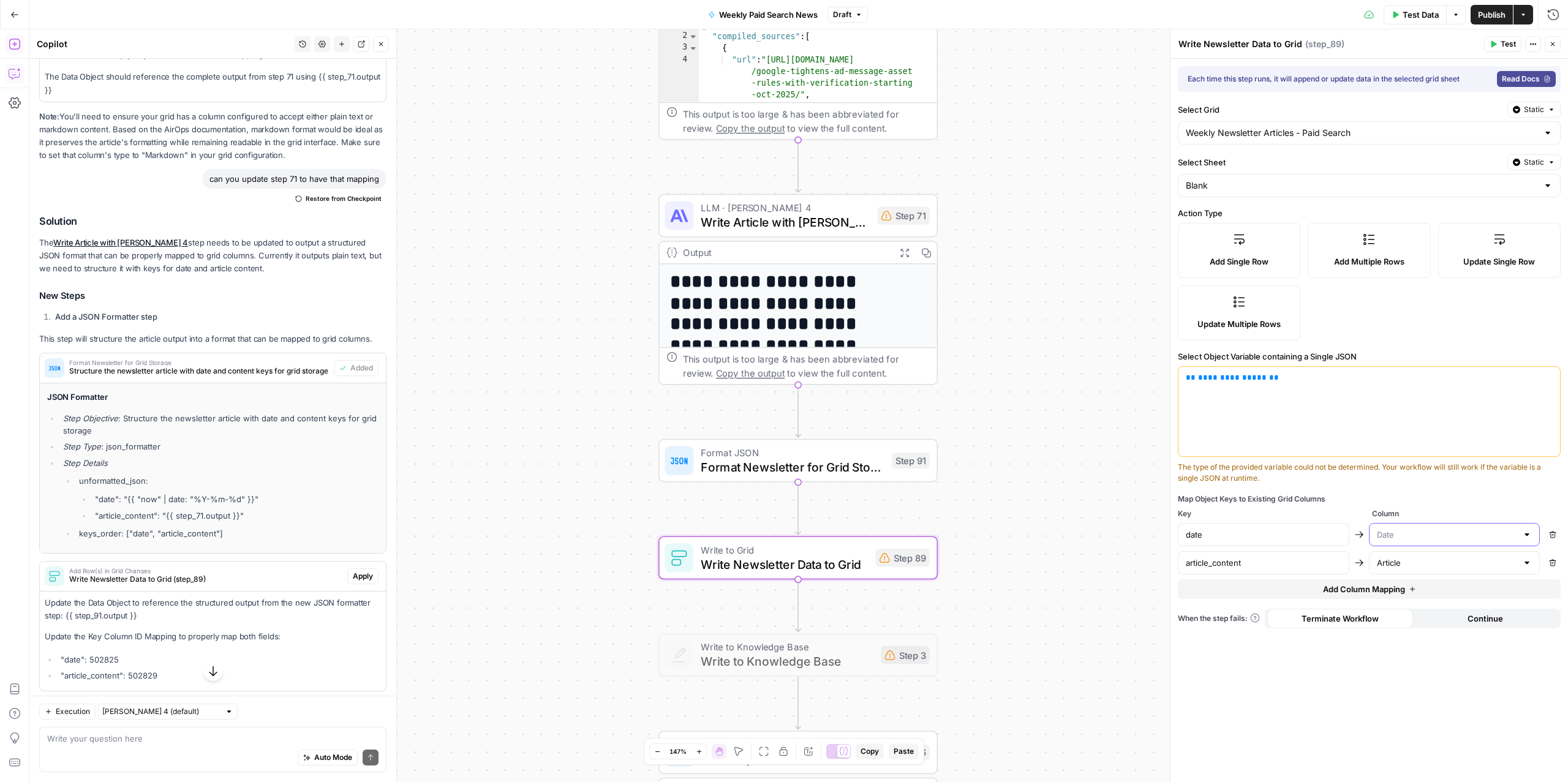
drag, startPoint x: 1423, startPoint y: 535, endPoint x: 1367, endPoint y: 539, distance: 56.1
click at [1367, 539] on div "date Remove" at bounding box center [1370, 534] width 383 height 23
click at [1403, 535] on input "text" at bounding box center [1447, 534] width 141 height 12
click at [1397, 566] on span "Date" at bounding box center [1446, 567] width 134 height 12
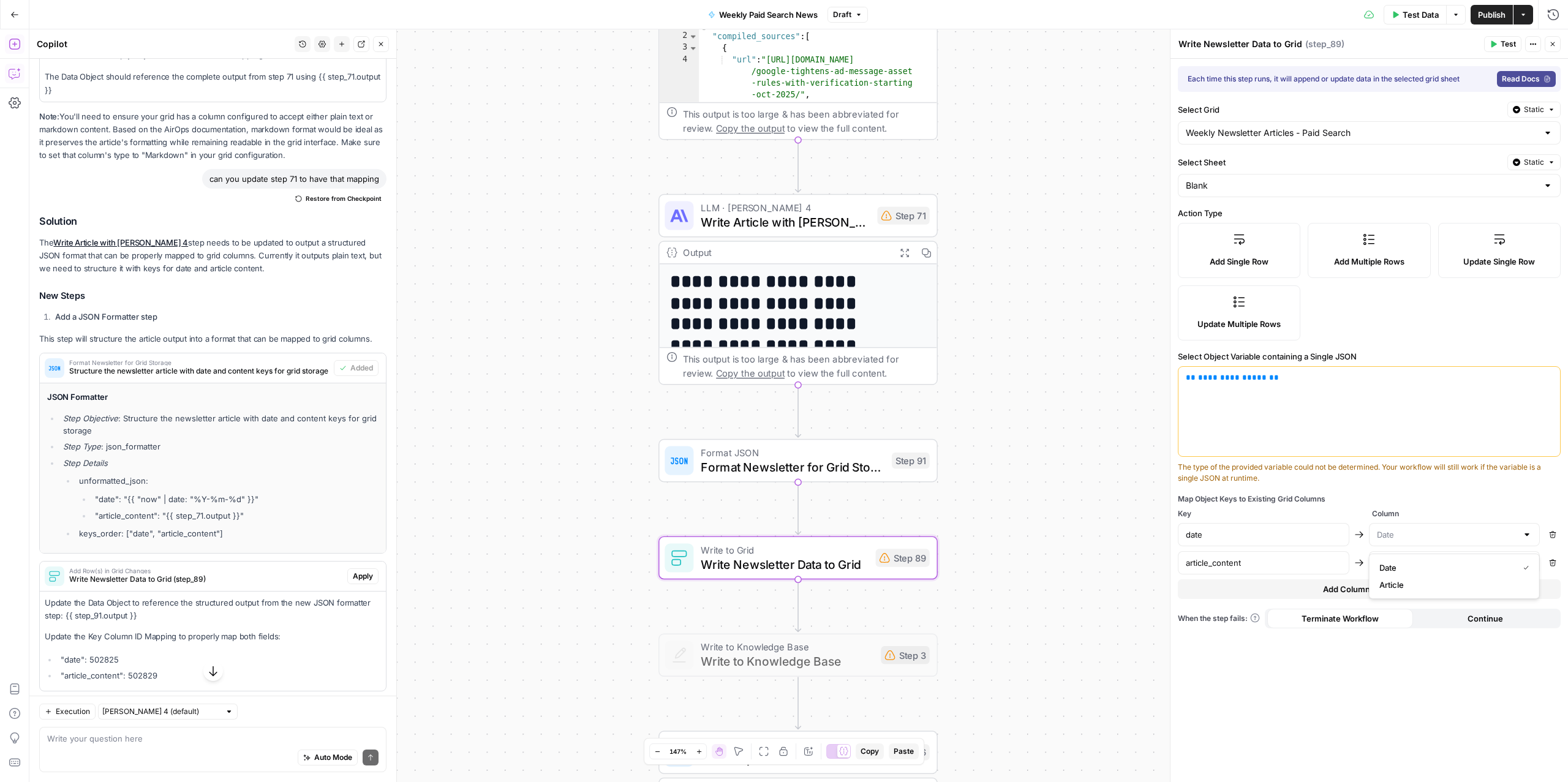
type input "Date"
click at [1410, 541] on input "text" at bounding box center [1447, 534] width 141 height 12
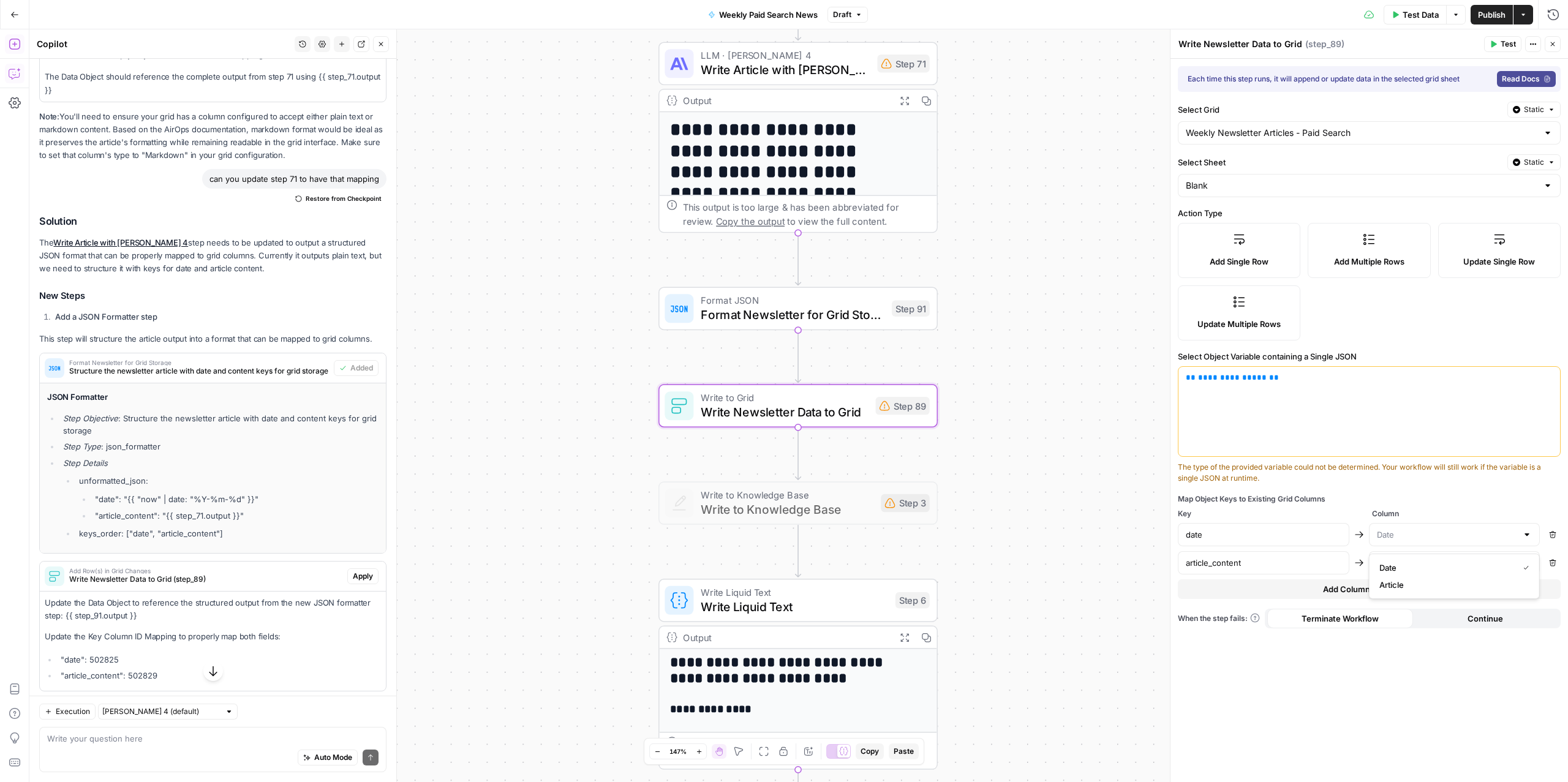
type input "Date"
drag, startPoint x: 128, startPoint y: 662, endPoint x: 90, endPoint y: 663, distance: 38.0
click at [90, 663] on li ""date": 502825" at bounding box center [219, 659] width 323 height 12
copy li "502825"
click at [1431, 535] on input "text" at bounding box center [1447, 534] width 141 height 12
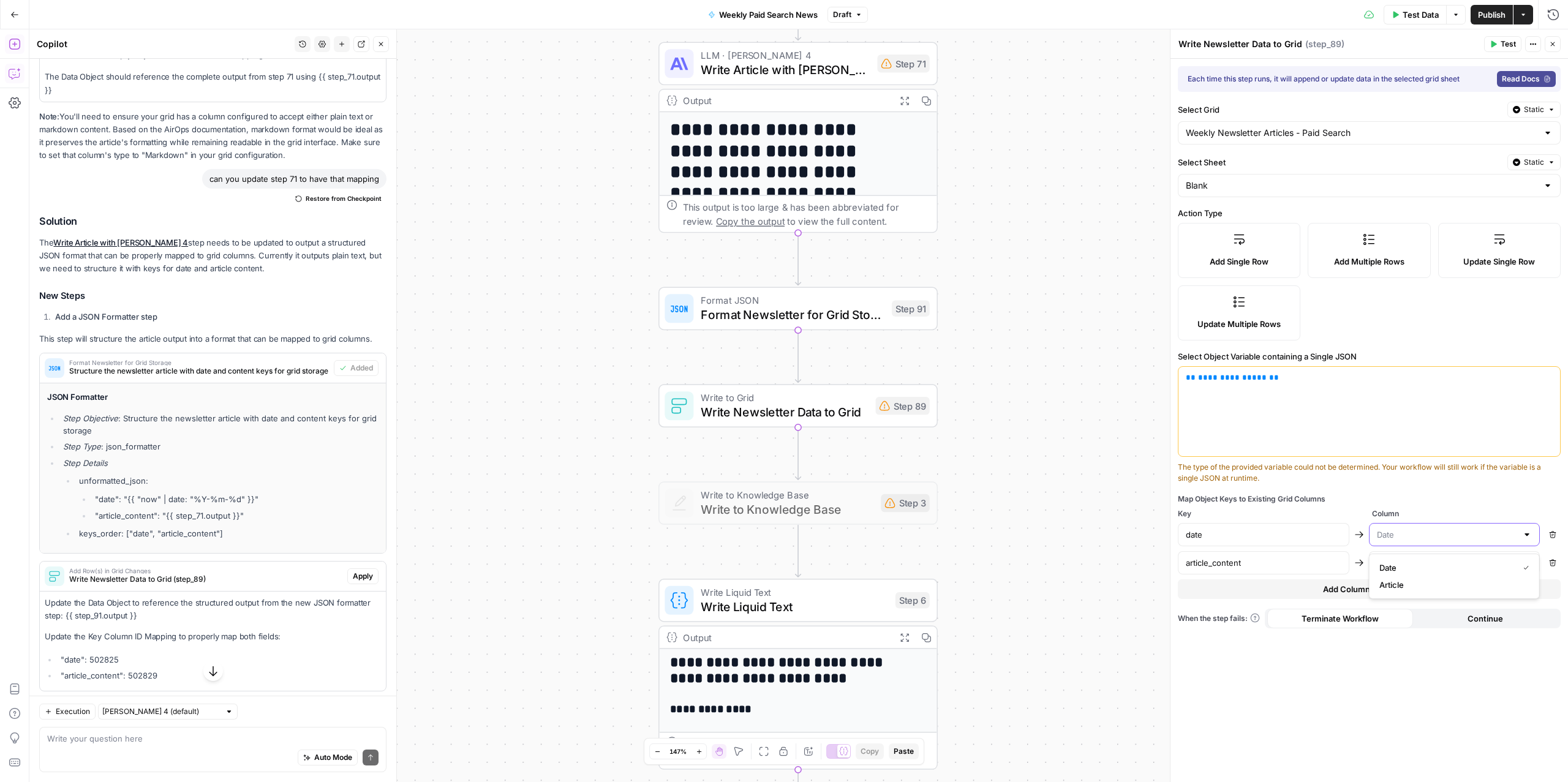
paste input "502825"
type input "Date"
click at [1344, 492] on div "**********" at bounding box center [1369, 421] width 398 height 724
click at [1403, 585] on button "Add Column Mapping" at bounding box center [1370, 589] width 383 height 20
click at [1566, 596] on div "**********" at bounding box center [1369, 421] width 398 height 724
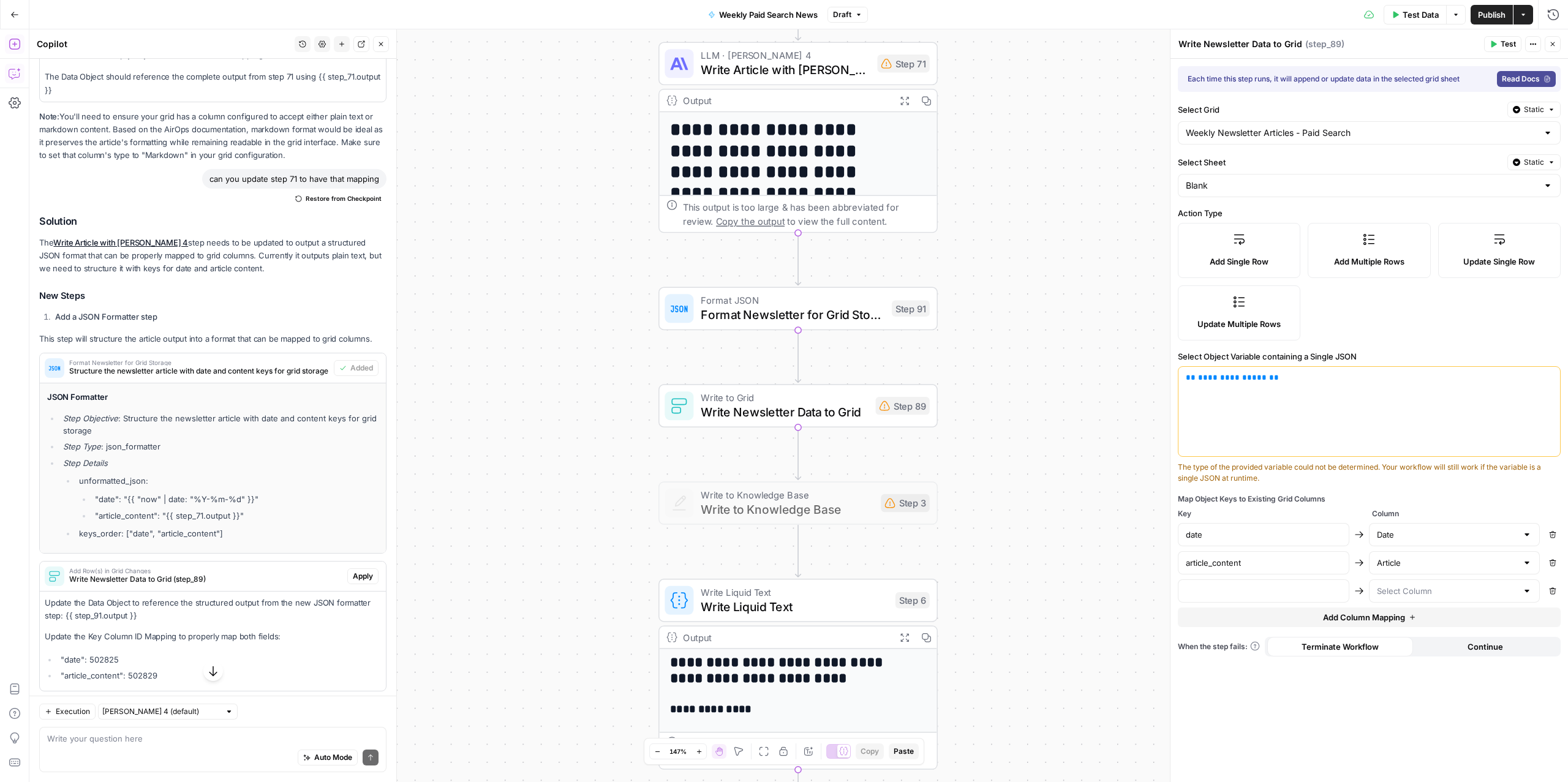
click at [1556, 595] on icon "button" at bounding box center [1553, 591] width 7 height 7
click at [1461, 539] on input "text" at bounding box center [1447, 534] width 141 height 12
click at [1435, 565] on span "Date" at bounding box center [1446, 567] width 134 height 12
type input "Date"
click at [1445, 572] on div "Article" at bounding box center [1454, 562] width 172 height 23
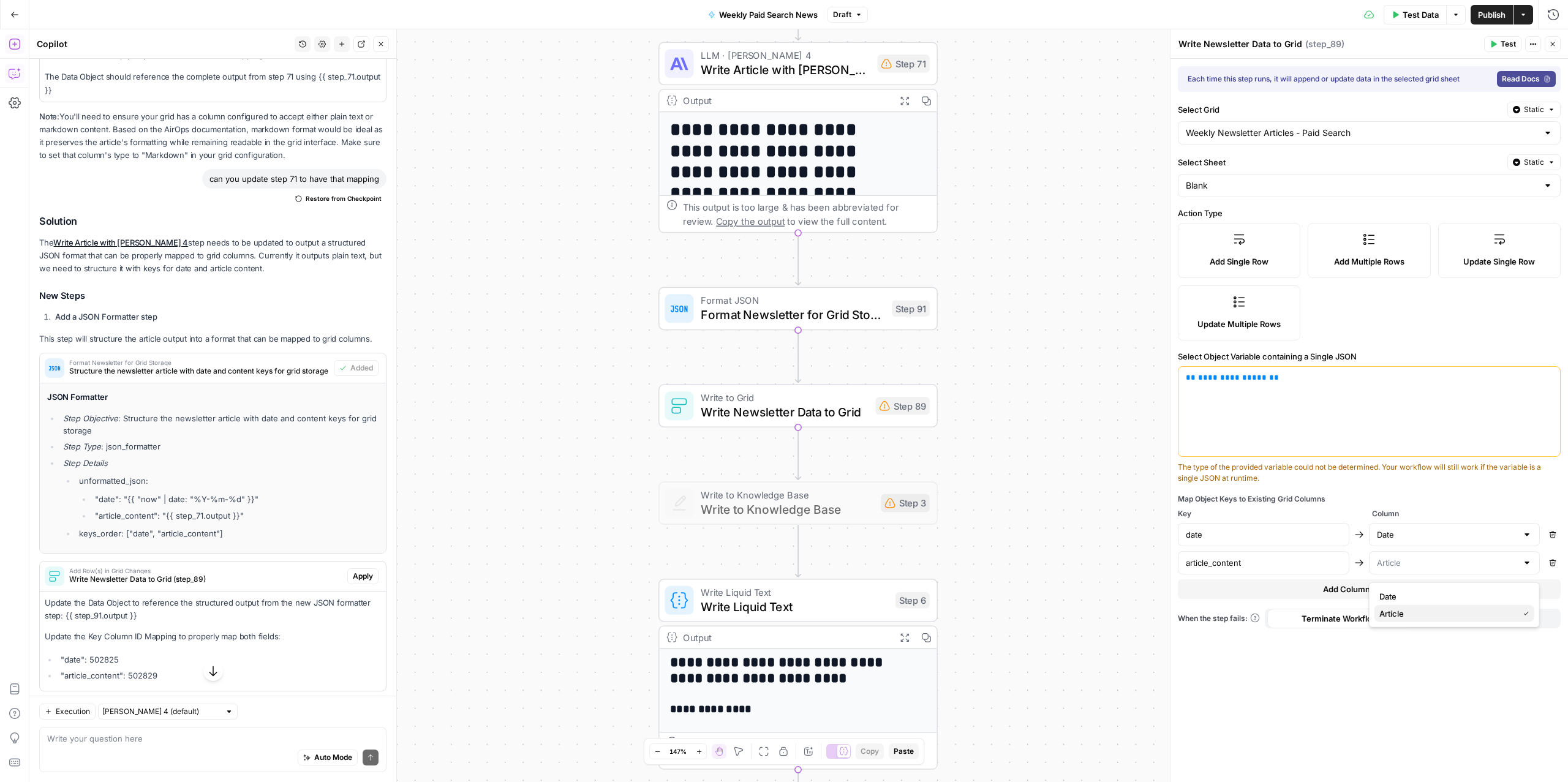
click at [1410, 609] on span "Article" at bounding box center [1446, 613] width 134 height 12
type input "Article"
click at [1219, 382] on span "**********" at bounding box center [1233, 377] width 69 height 8
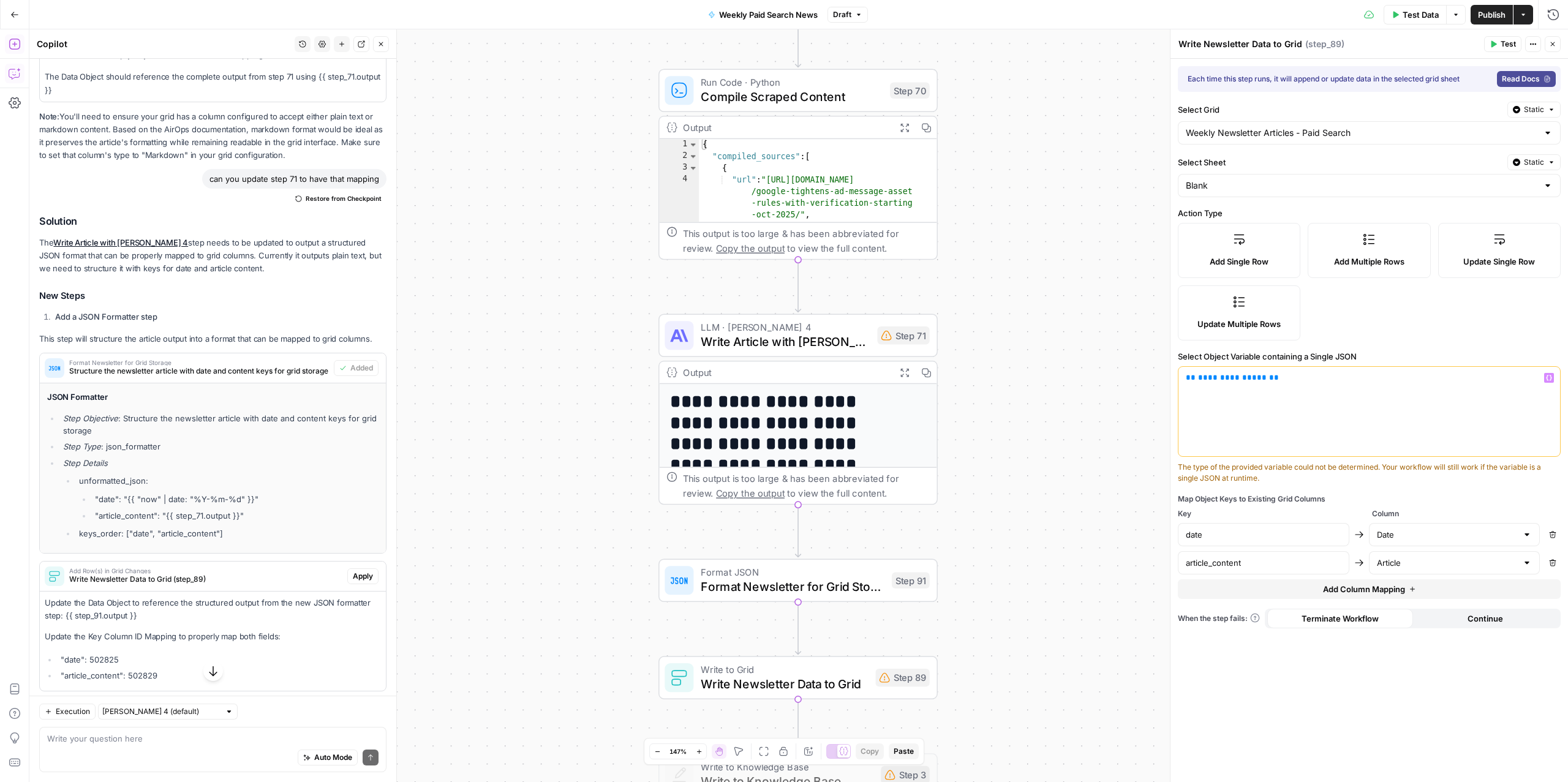
click at [1226, 380] on span "**********" at bounding box center [1233, 377] width 69 height 8
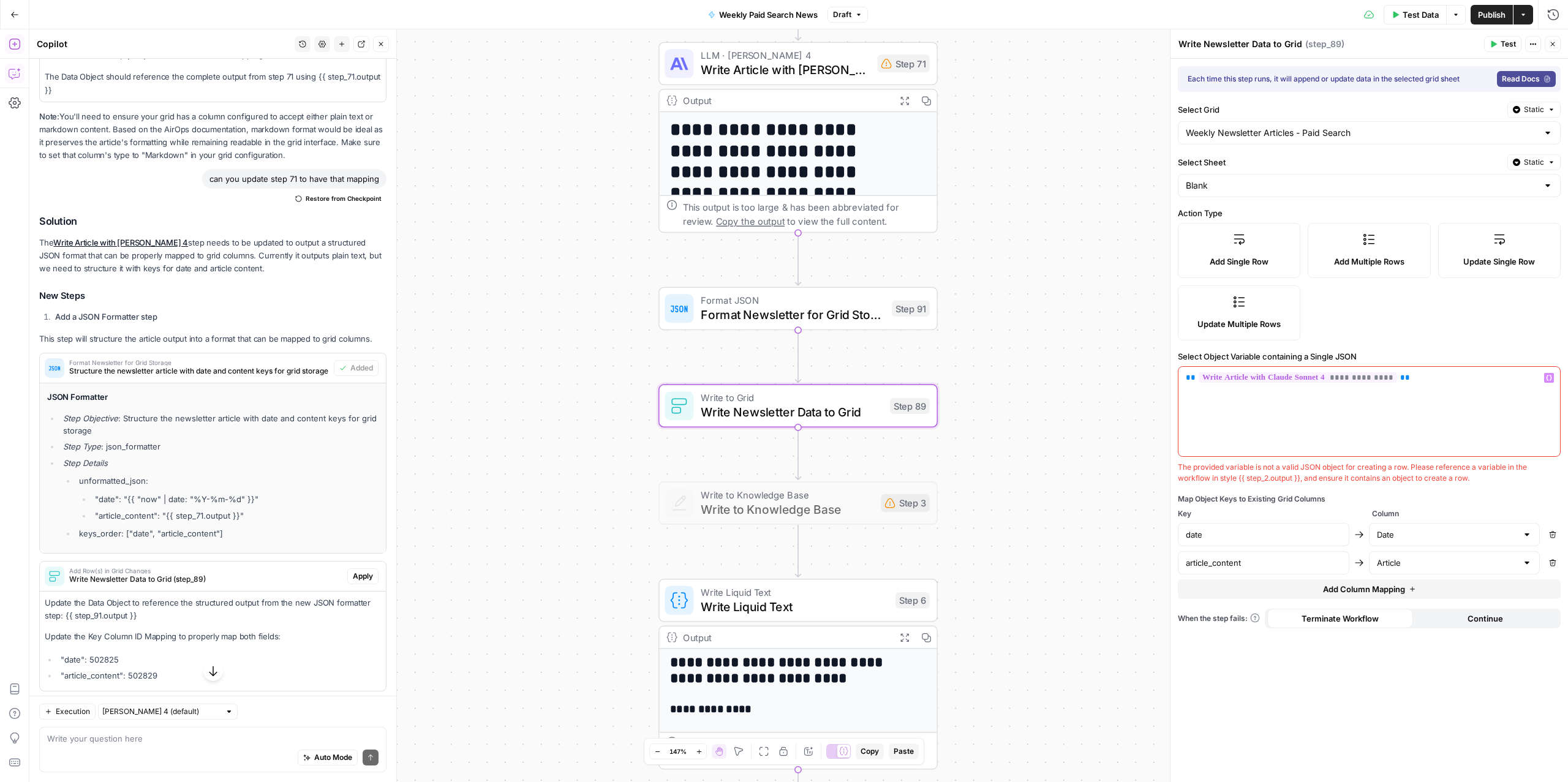
scroll to position [412, 0]
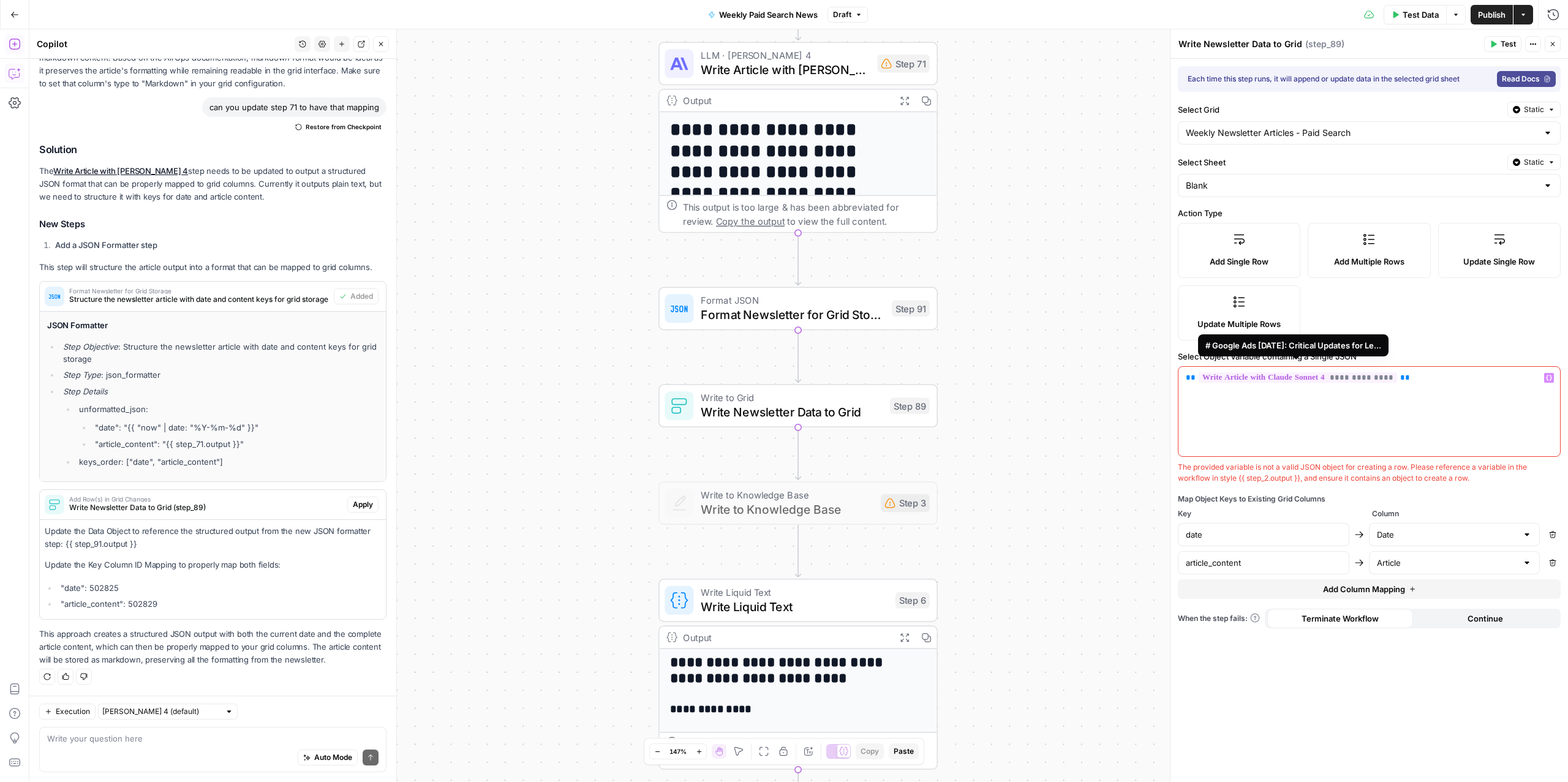
click at [1362, 382] on span "**********" at bounding box center [1297, 377] width 198 height 11
click at [1339, 483] on div "The type of the provided variable could not be determined. Your workflow will s…" at bounding box center [1370, 473] width 383 height 22
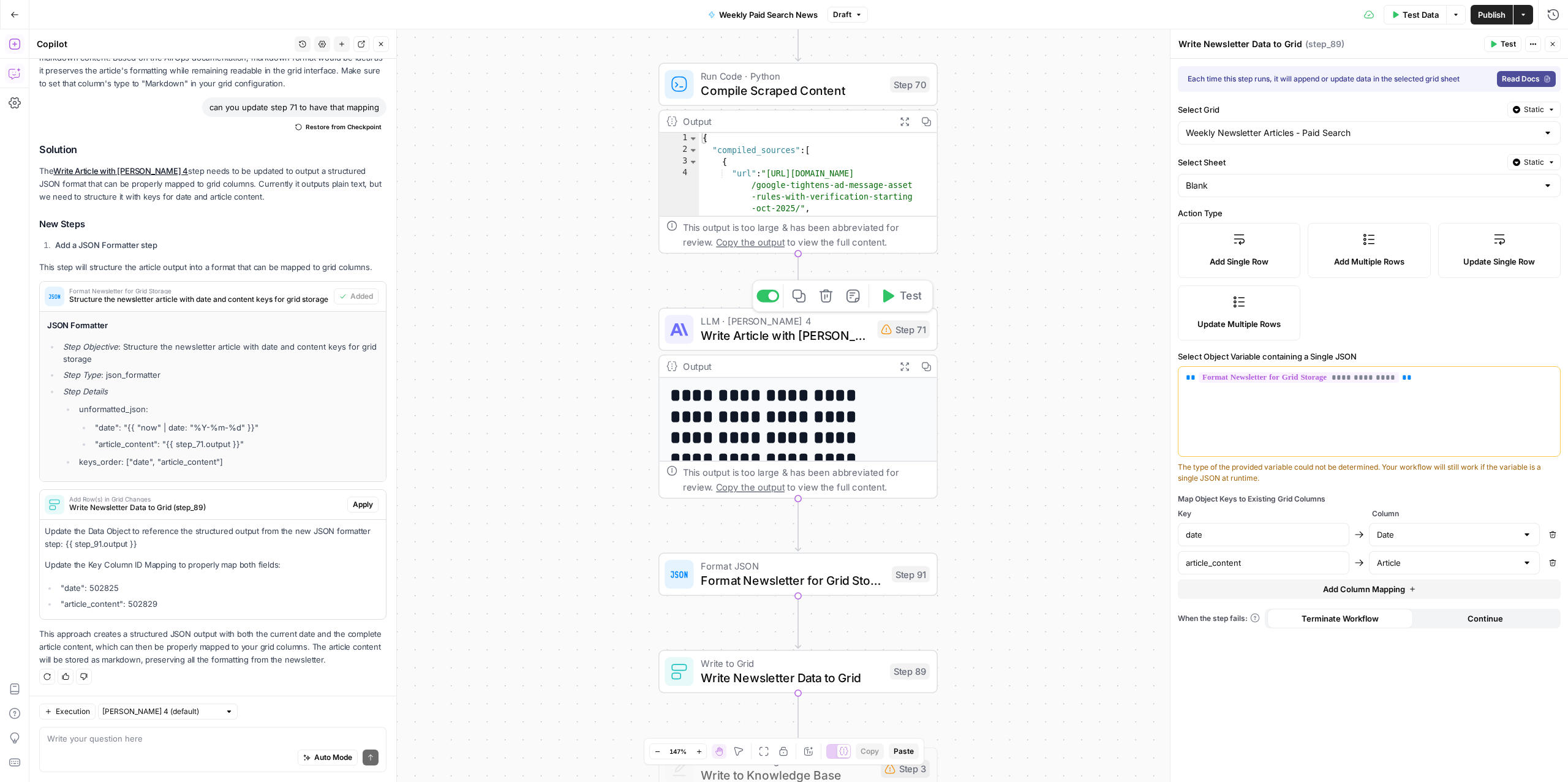
click at [754, 321] on span "LLM · Claude Sonnet 4" at bounding box center [785, 321] width 169 height 15
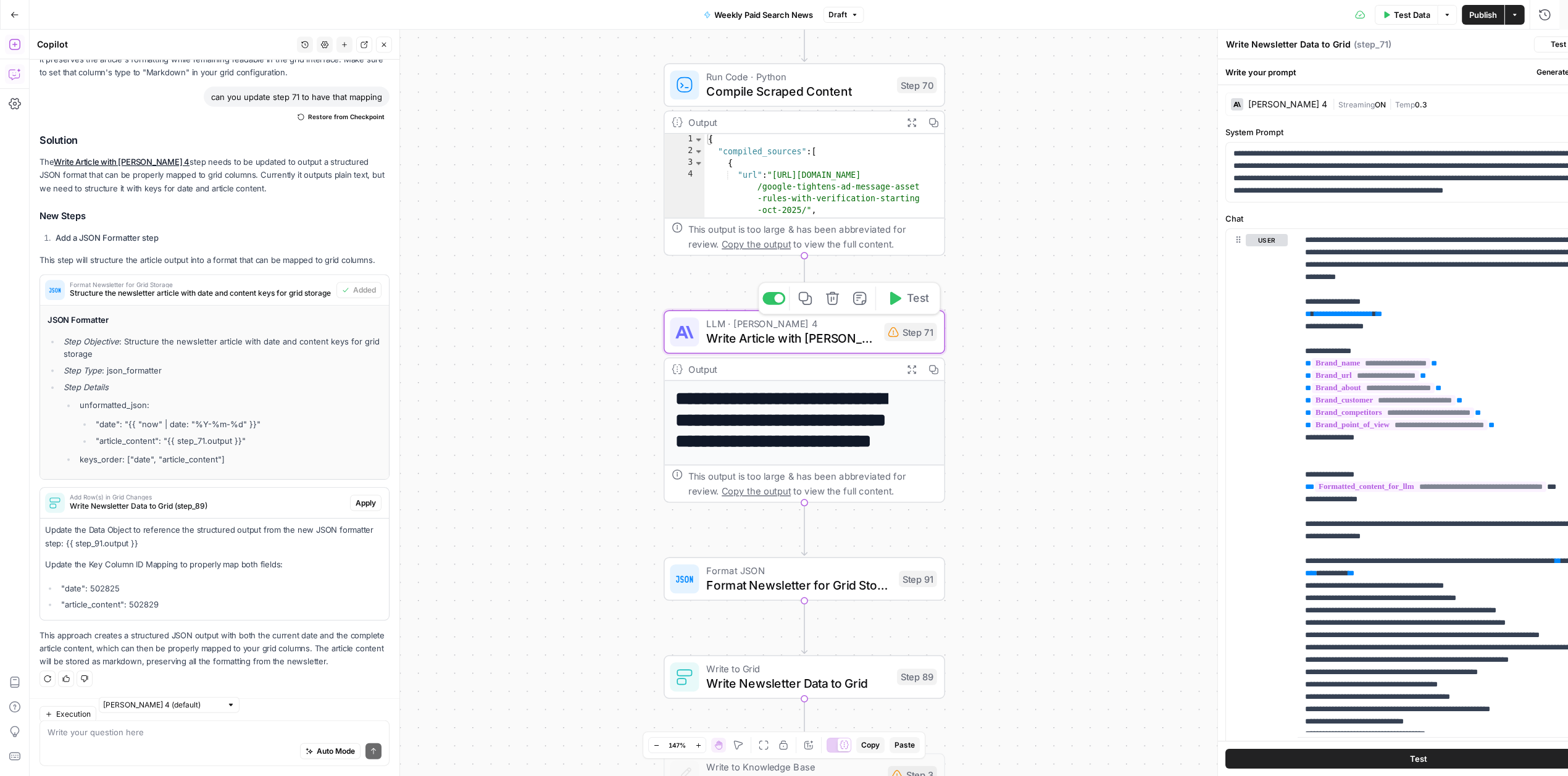
type textarea "Write Article with Claude Sonnet 4"
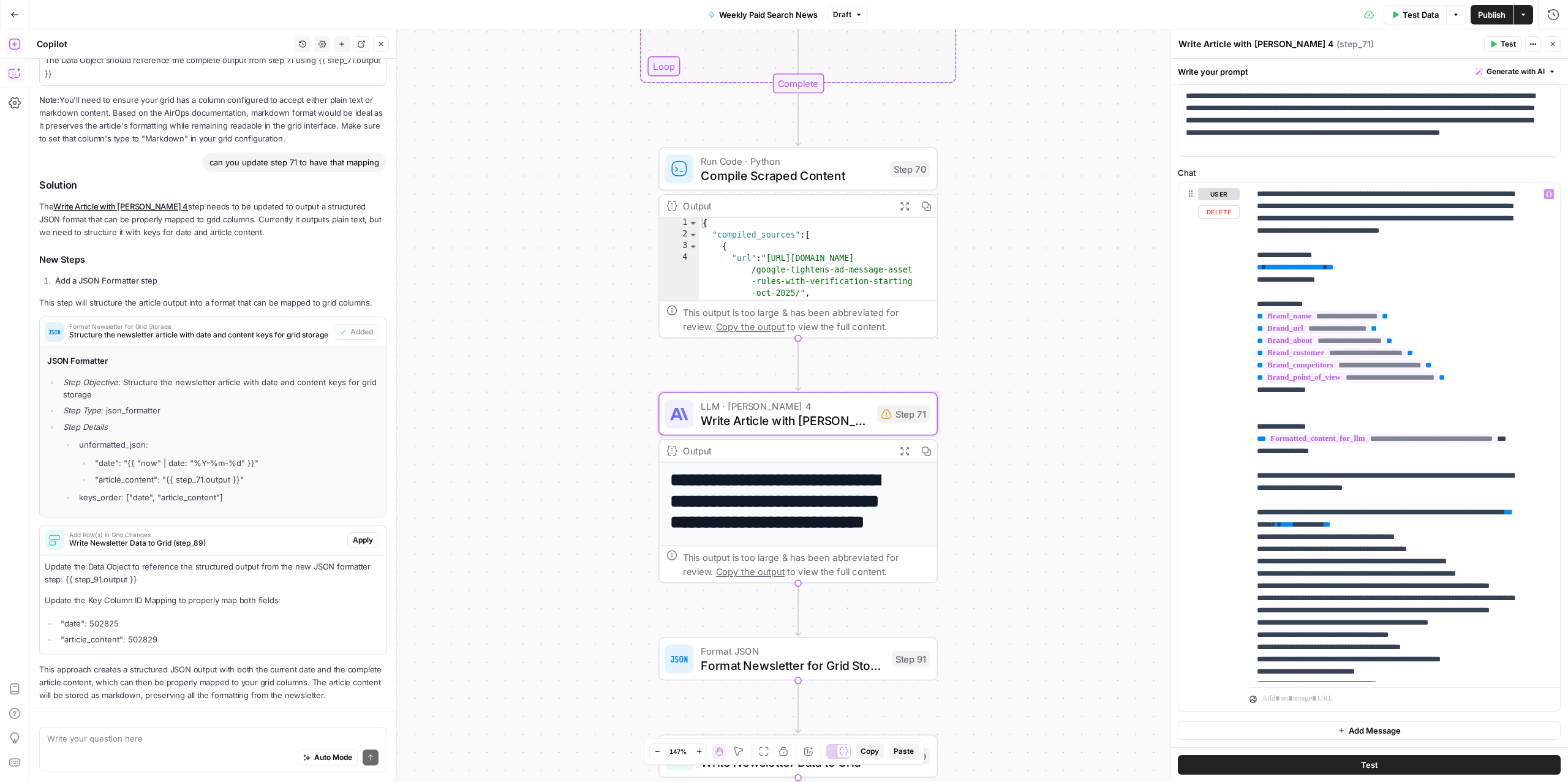
scroll to position [412, 0]
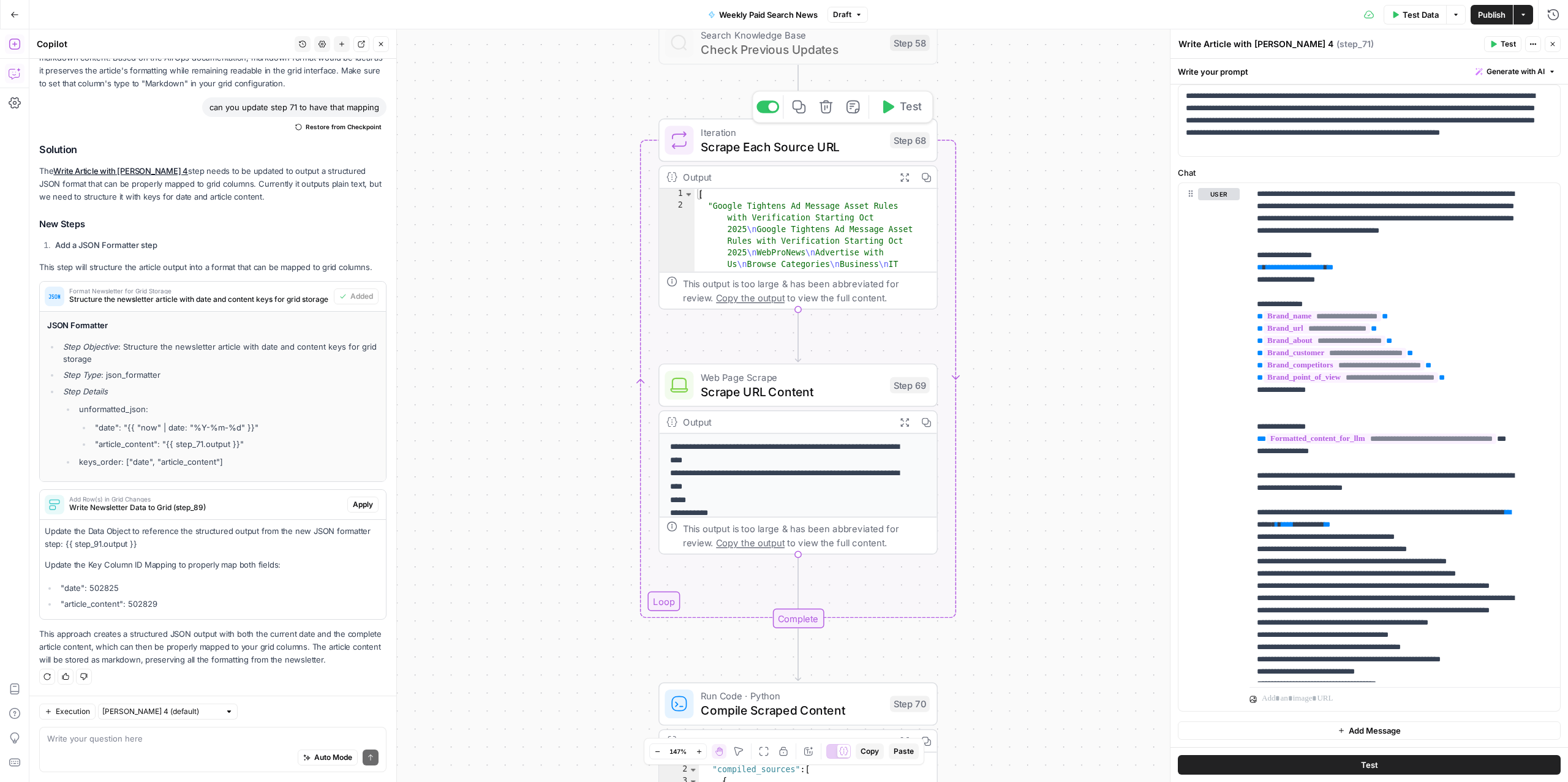
click at [762, 105] on div at bounding box center [768, 107] width 22 height 13
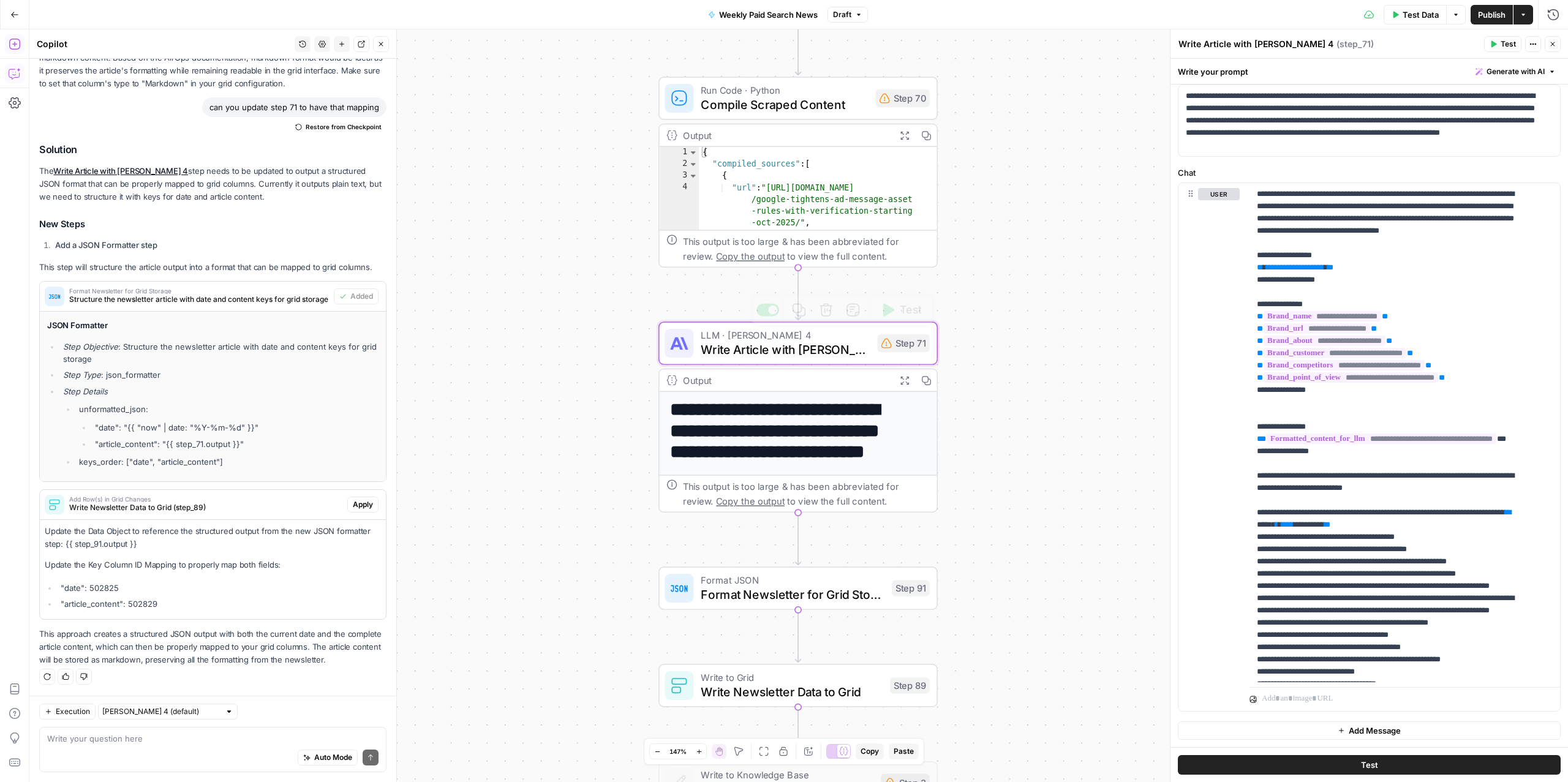
scroll to position [55, 0]
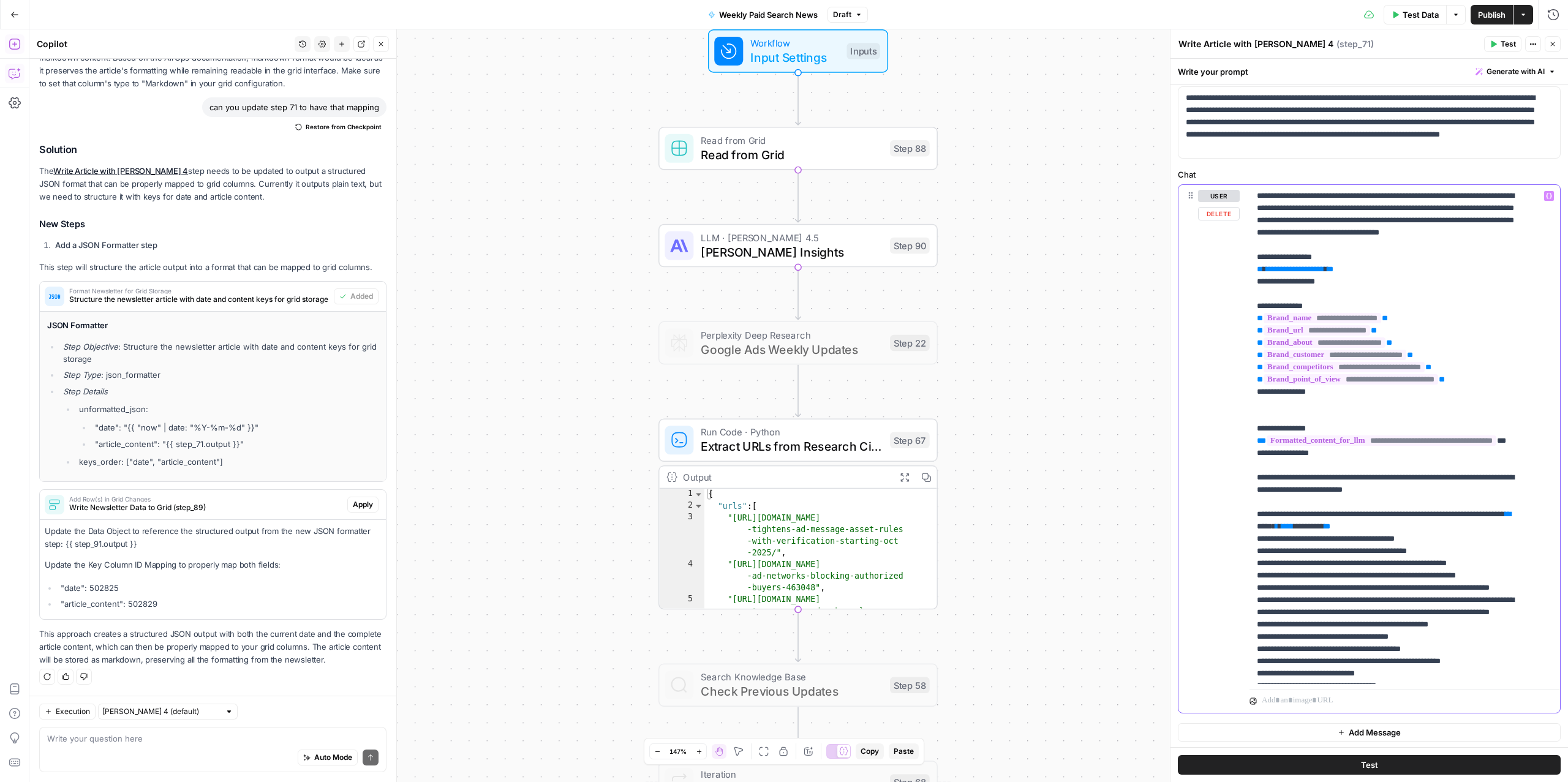
click at [1295, 274] on span "**********" at bounding box center [1295, 269] width 58 height 8
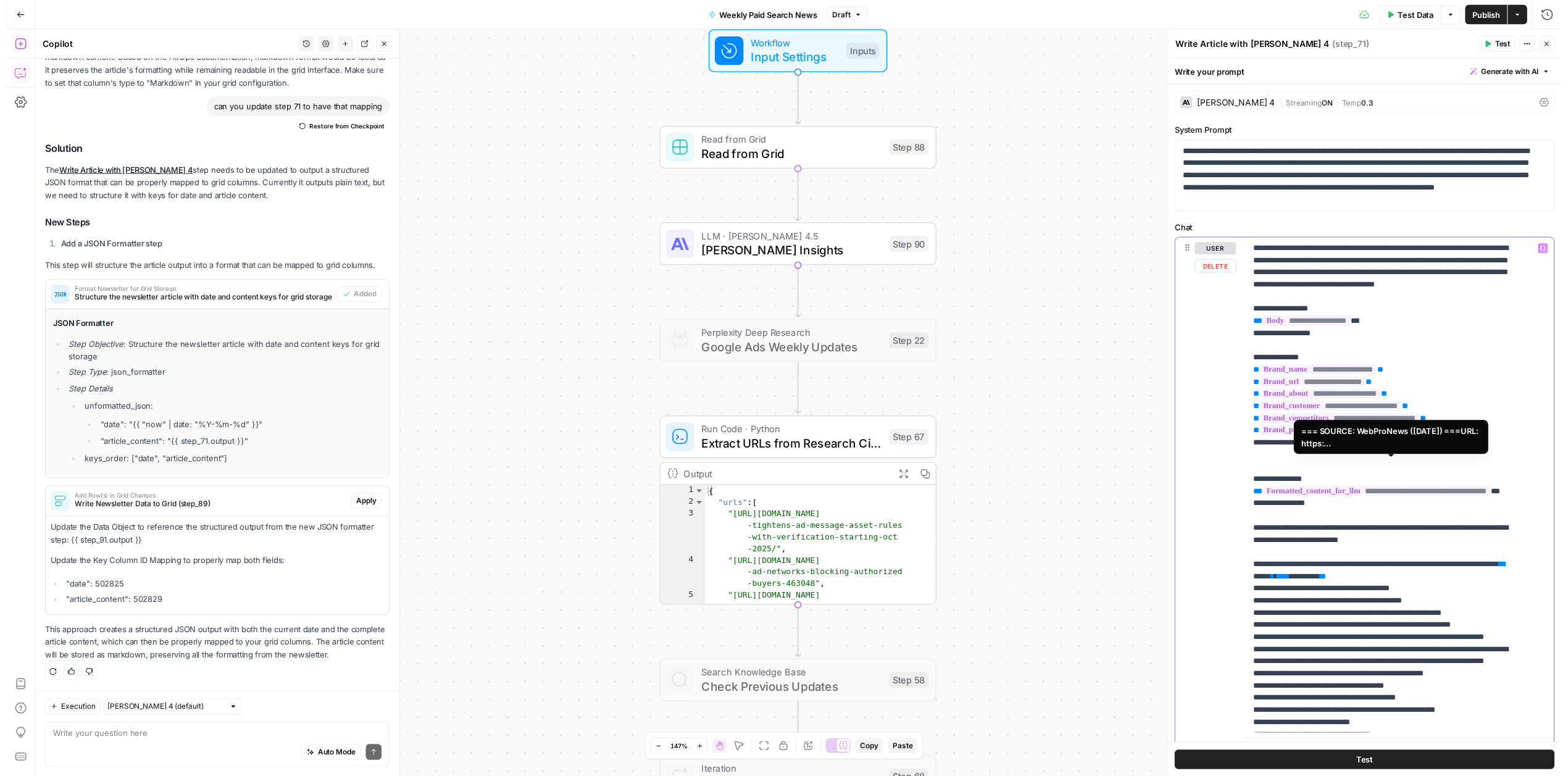
scroll to position [0, 0]
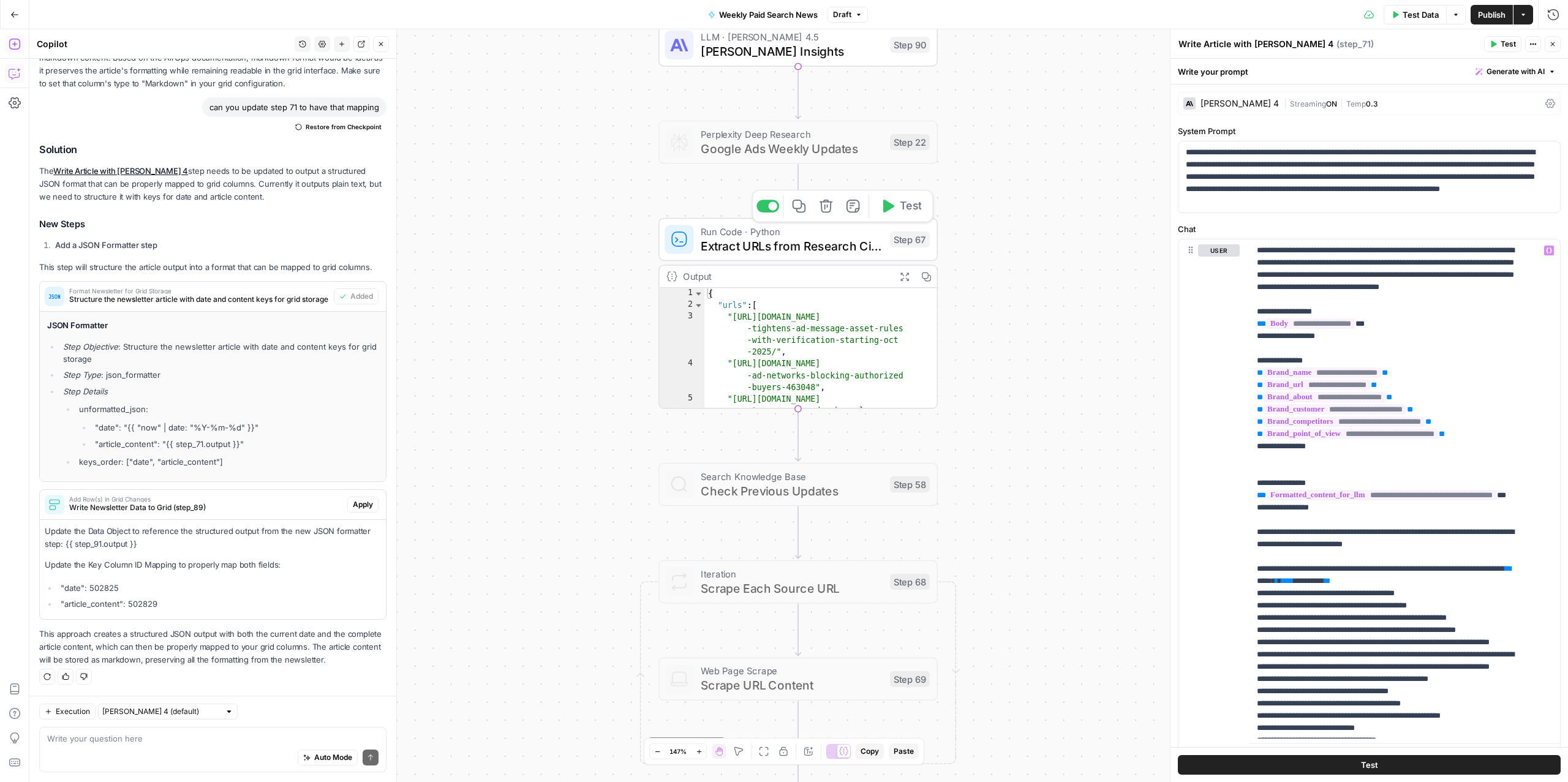
click at [770, 207] on div at bounding box center [772, 205] width 9 height 9
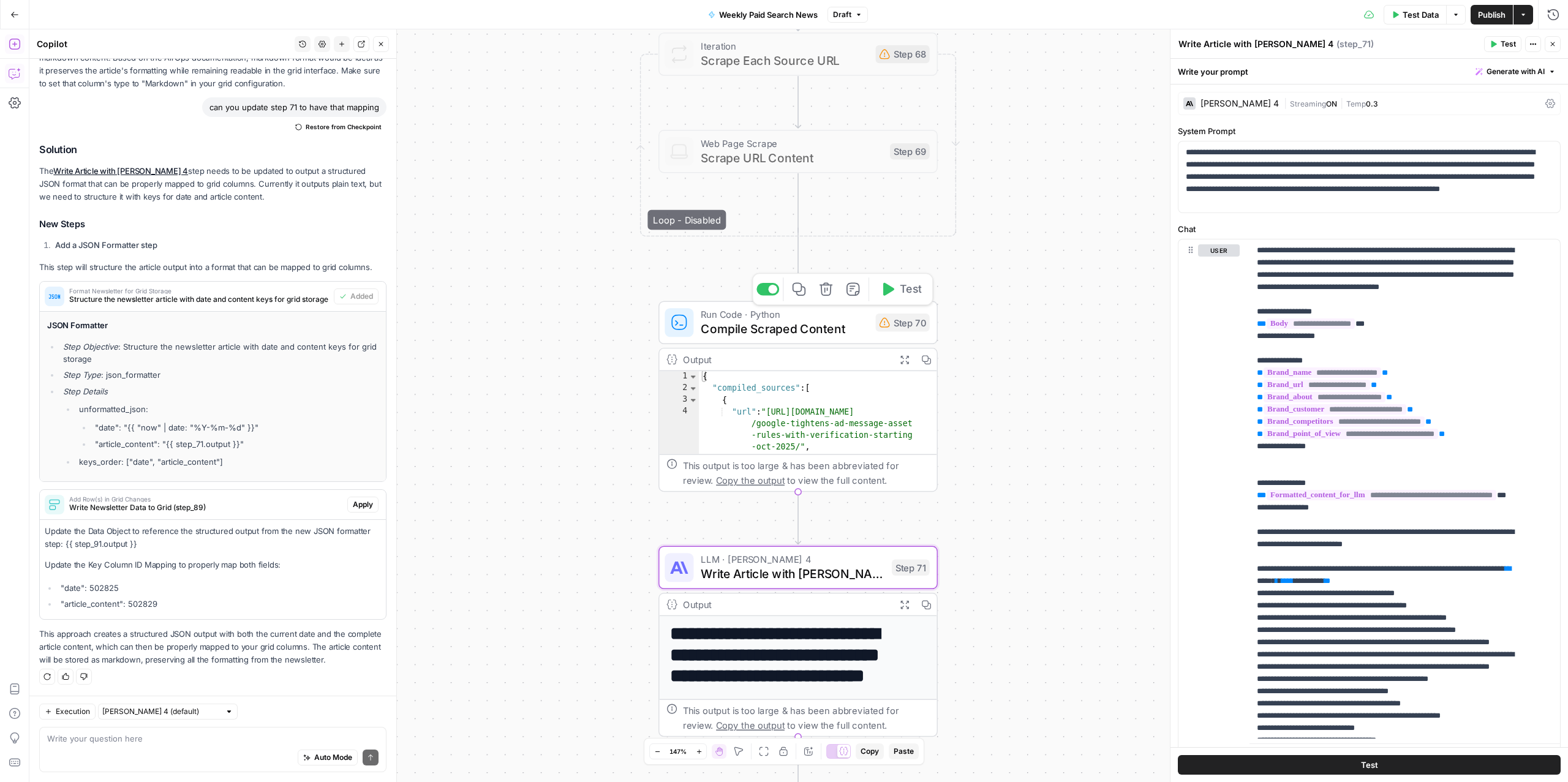
click at [834, 333] on span "Compile Scraped Content" at bounding box center [784, 328] width 168 height 18
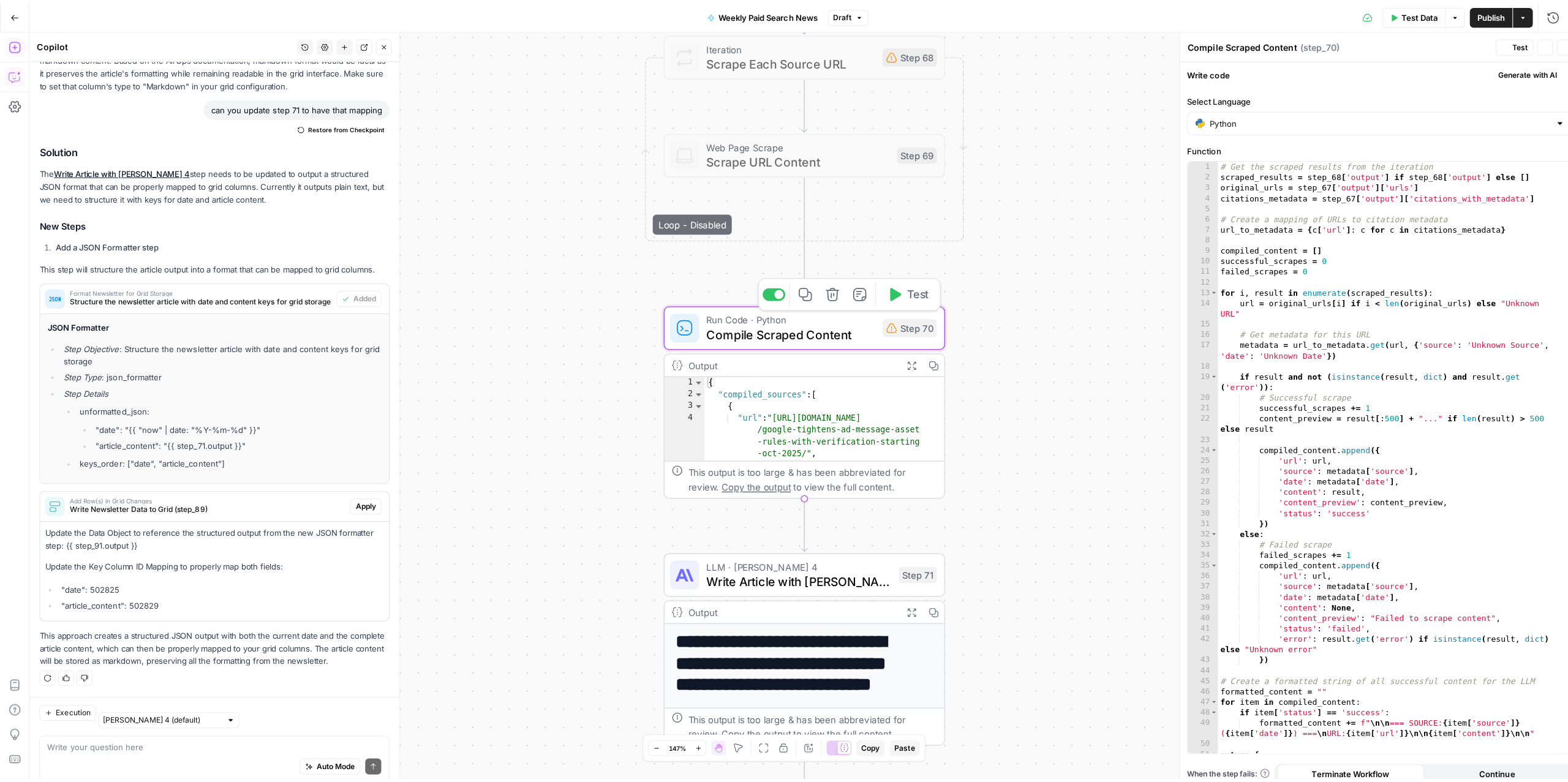
scroll to position [412, 0]
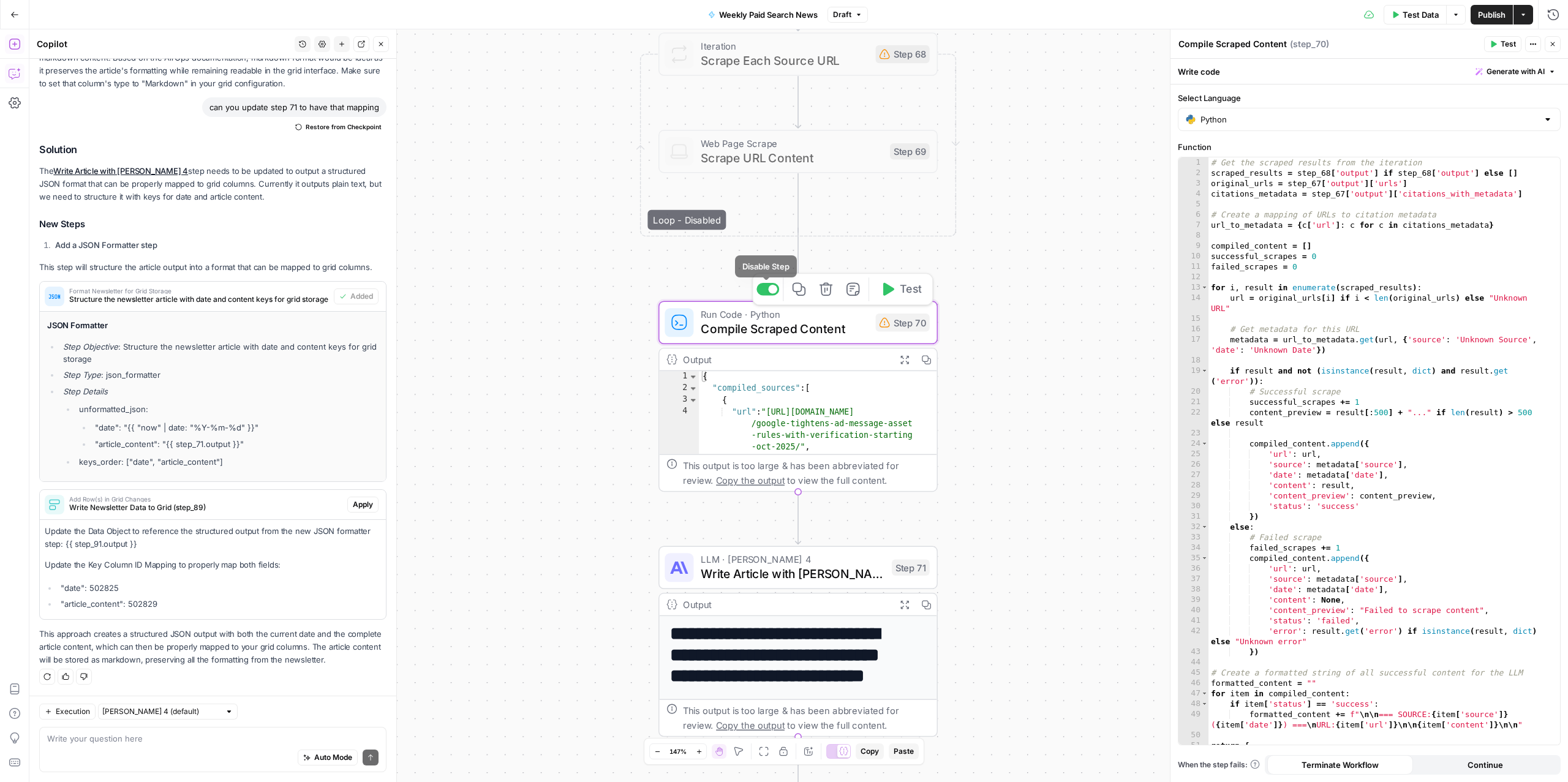
click at [772, 288] on div at bounding box center [772, 289] width 9 height 9
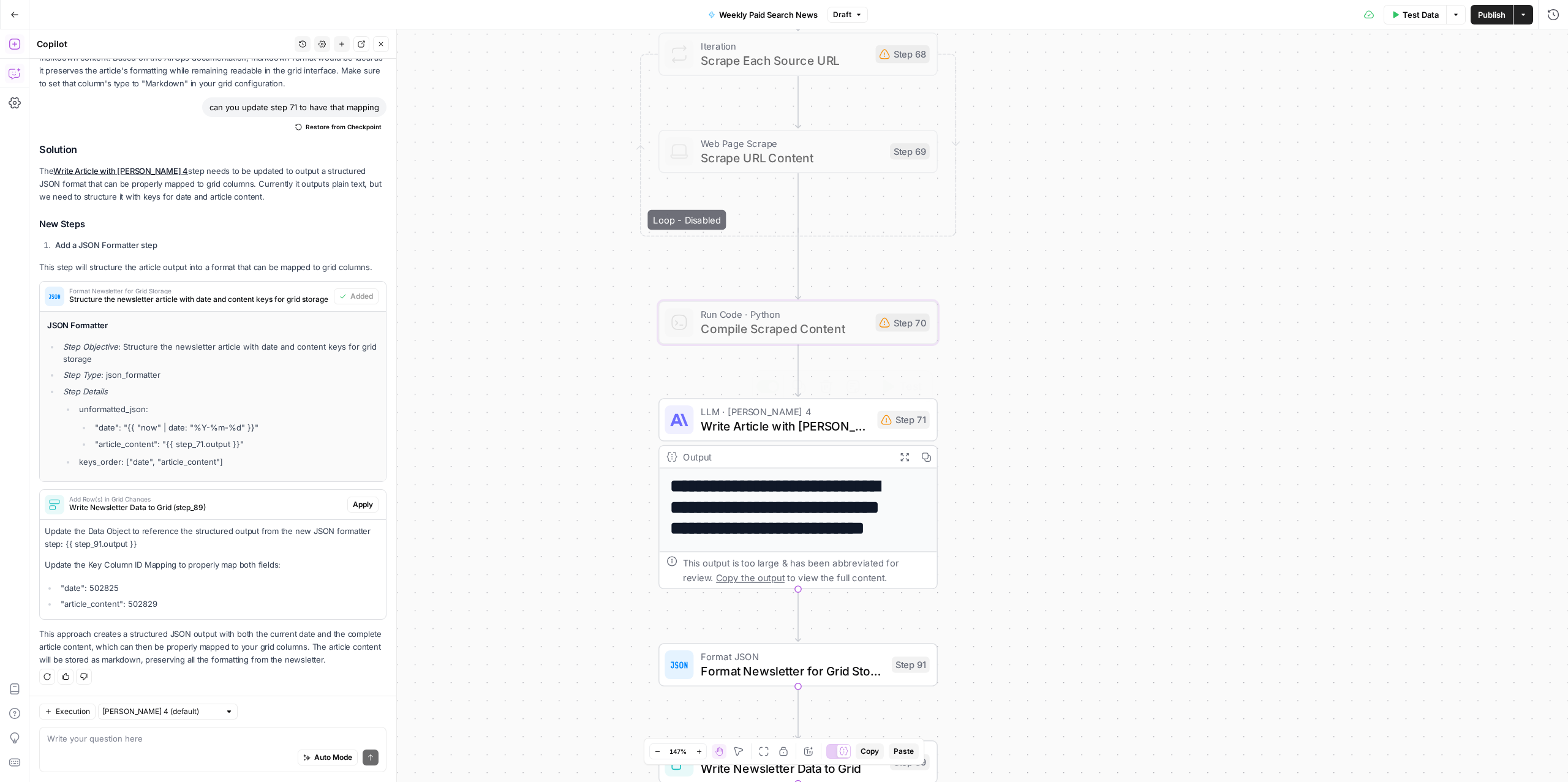
click at [777, 433] on span "Write Article with Claude Sonnet 4" at bounding box center [785, 426] width 169 height 18
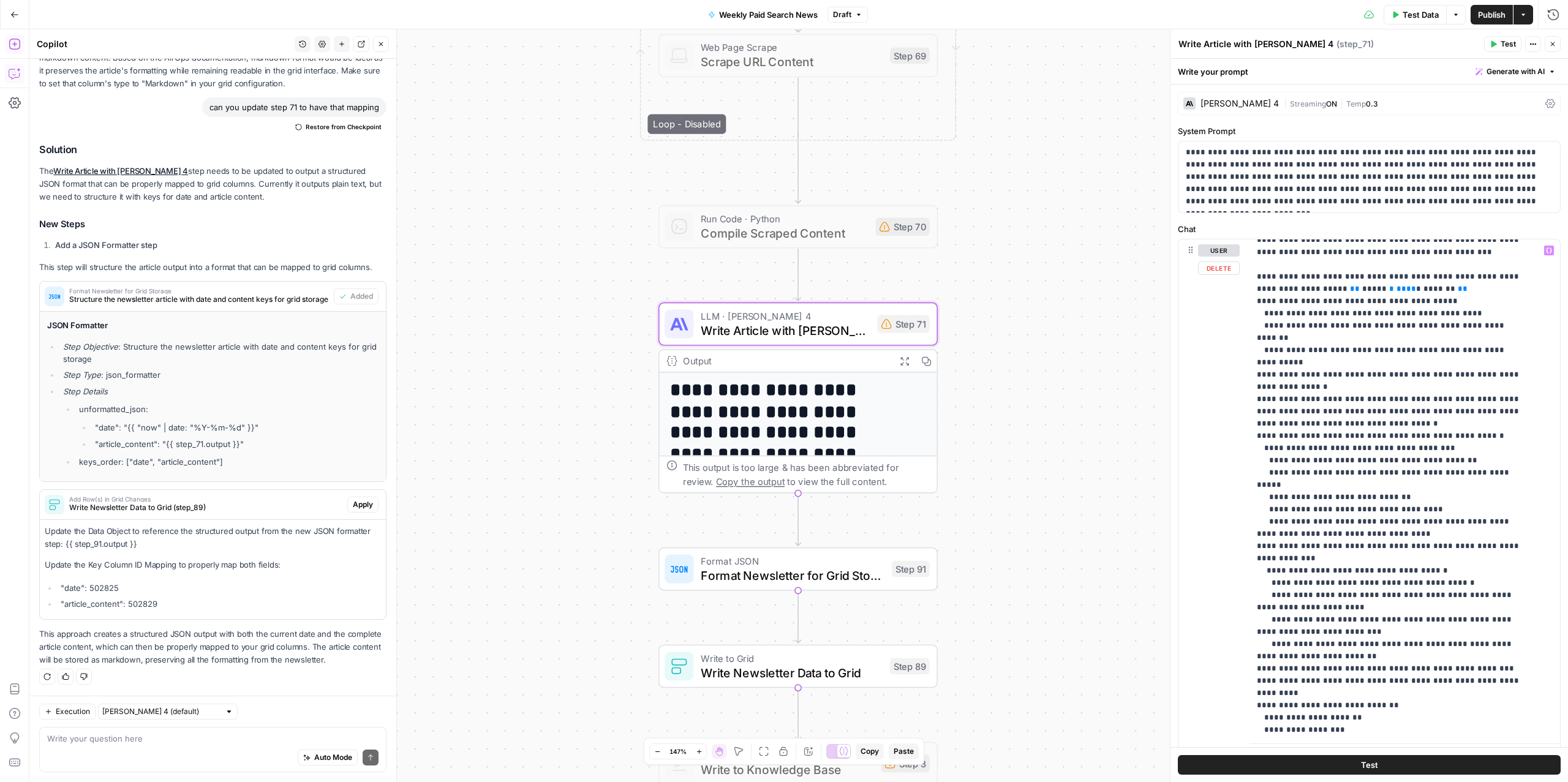
scroll to position [0, 0]
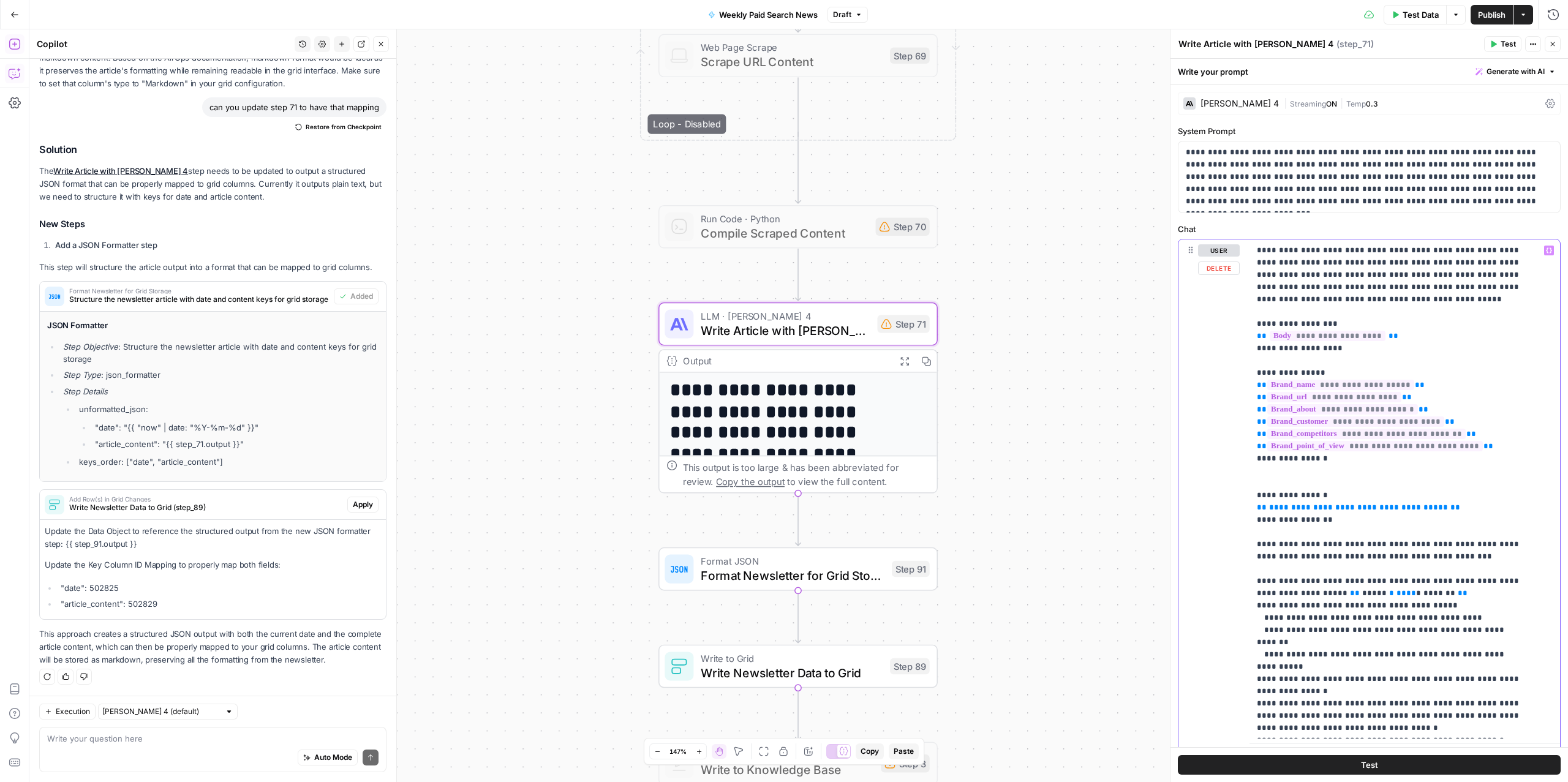
drag, startPoint x: 1337, startPoint y: 519, endPoint x: 1236, endPoint y: 497, distance: 103.4
click at [1236, 497] on div "**********" at bounding box center [1370, 504] width 381 height 528
click at [1480, 14] on span "Publish" at bounding box center [1492, 14] width 27 height 12
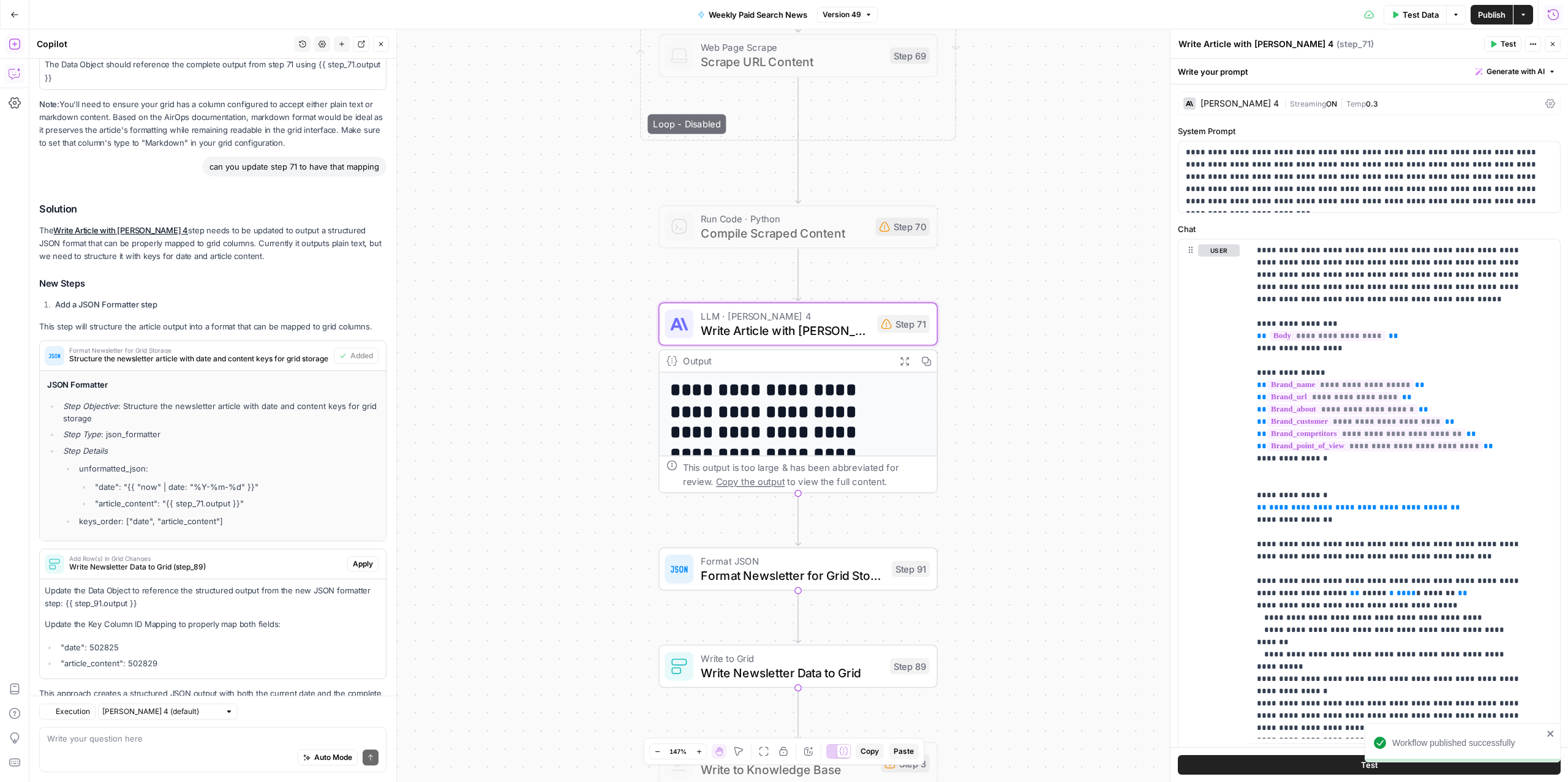
scroll to position [412, 0]
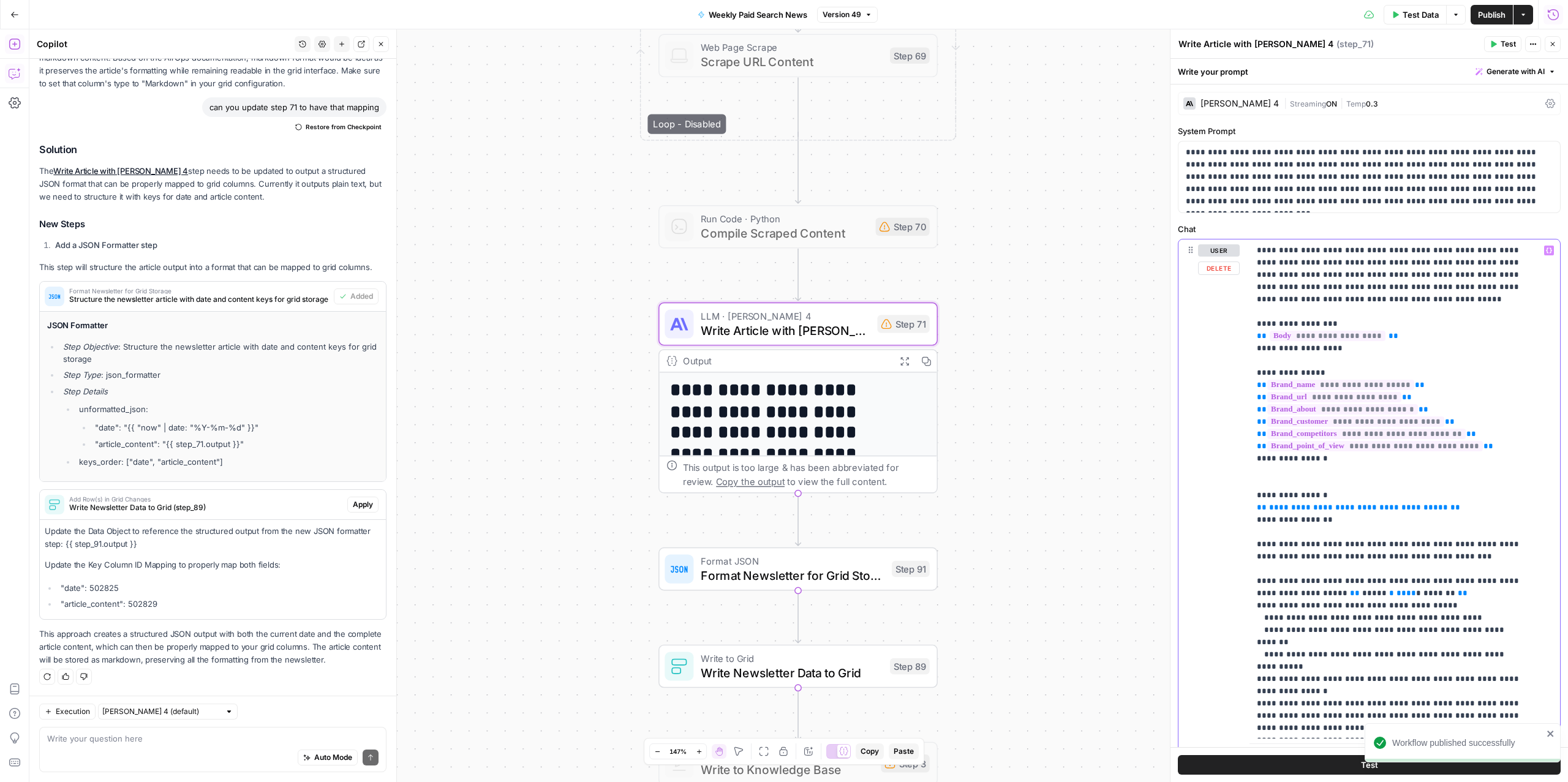
drag, startPoint x: 1339, startPoint y: 525, endPoint x: 1232, endPoint y: 499, distance: 110.1
click at [1232, 499] on div "**********" at bounding box center [1370, 504] width 381 height 528
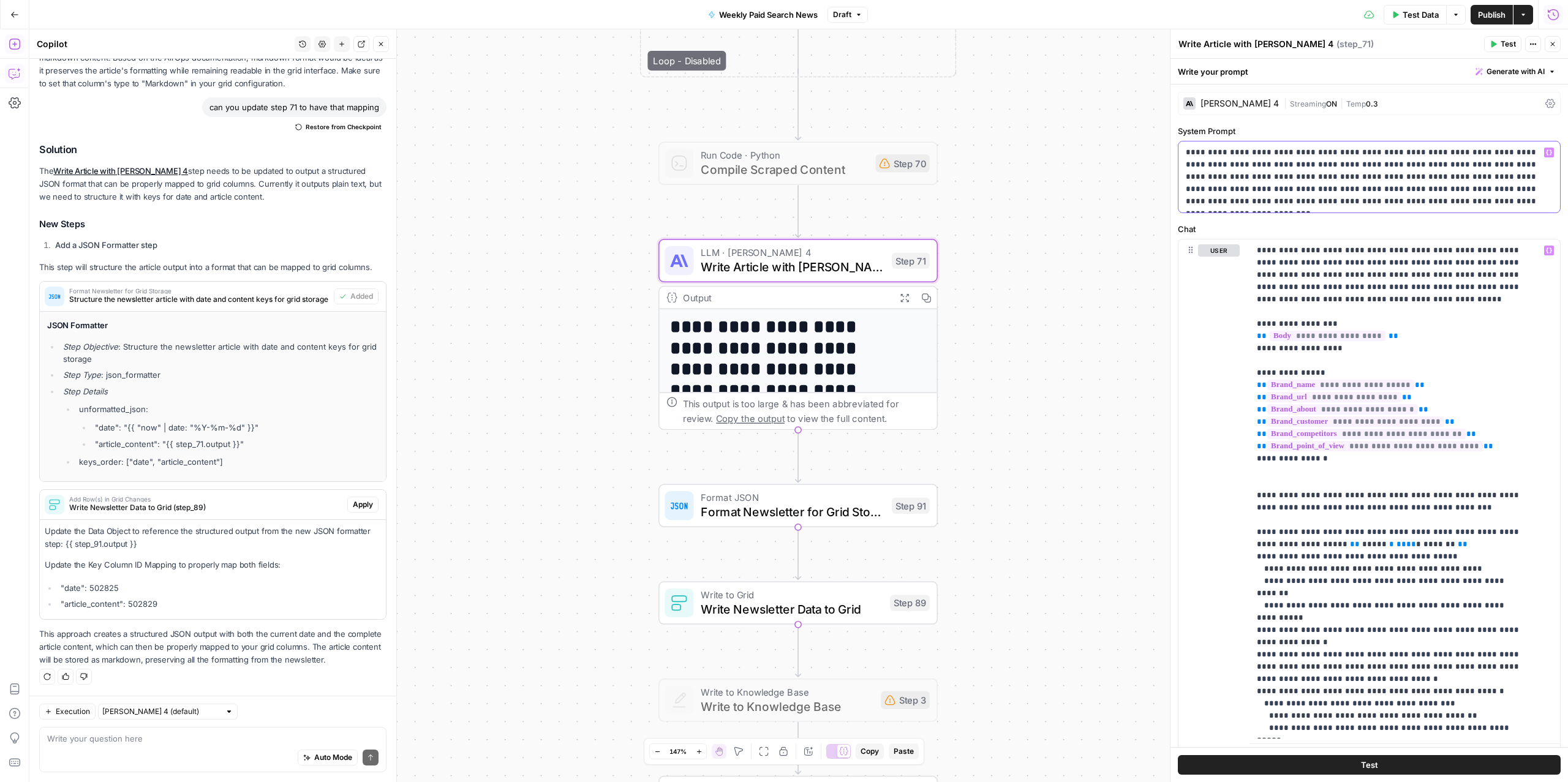
click at [1435, 158] on p "**********" at bounding box center [1363, 177] width 354 height 61
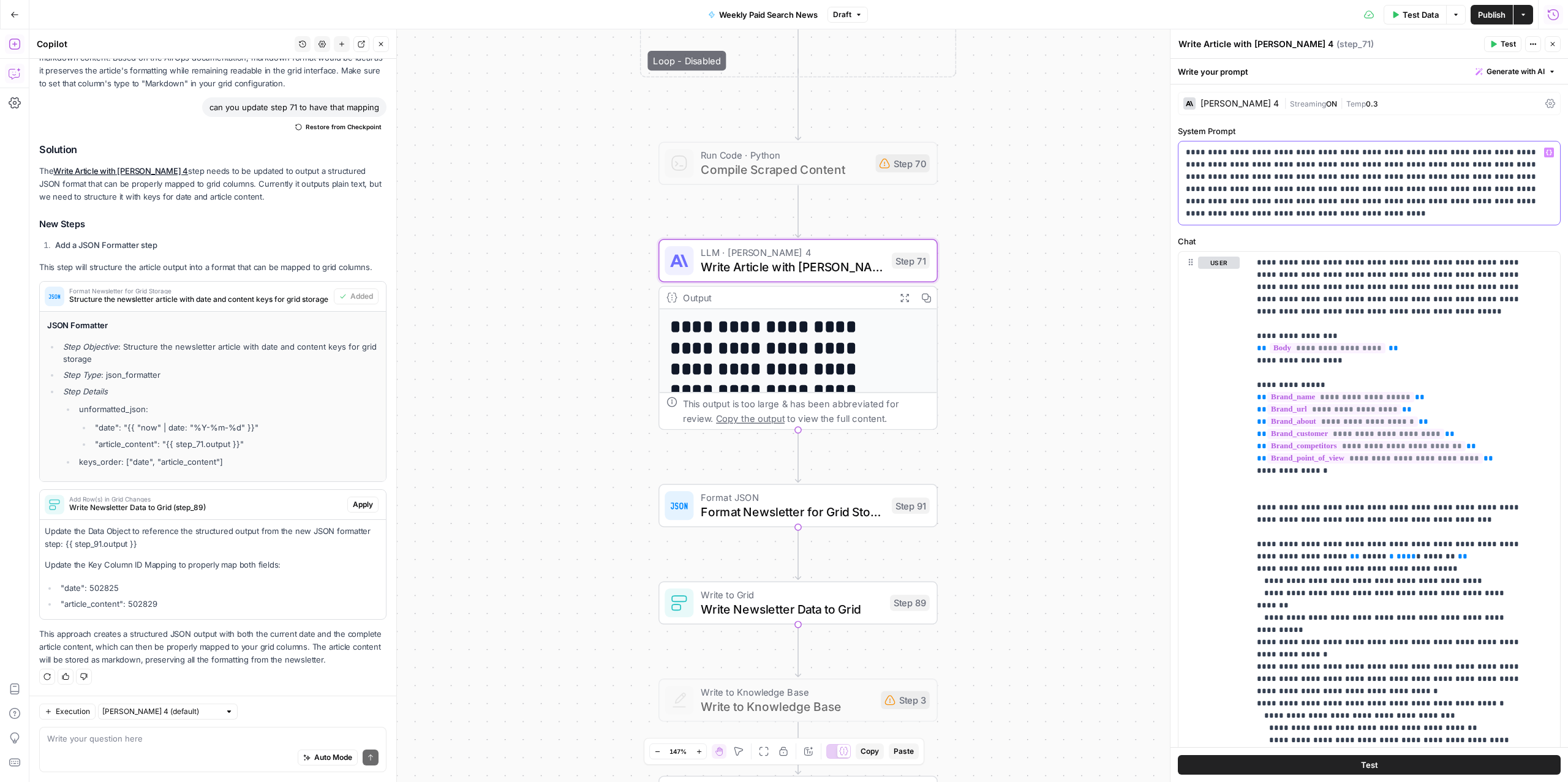
click at [1363, 168] on p "**********" at bounding box center [1363, 183] width 354 height 74
click at [1449, 149] on p "**********" at bounding box center [1363, 183] width 354 height 74
click at [1388, 179] on p "**********" at bounding box center [1363, 183] width 354 height 74
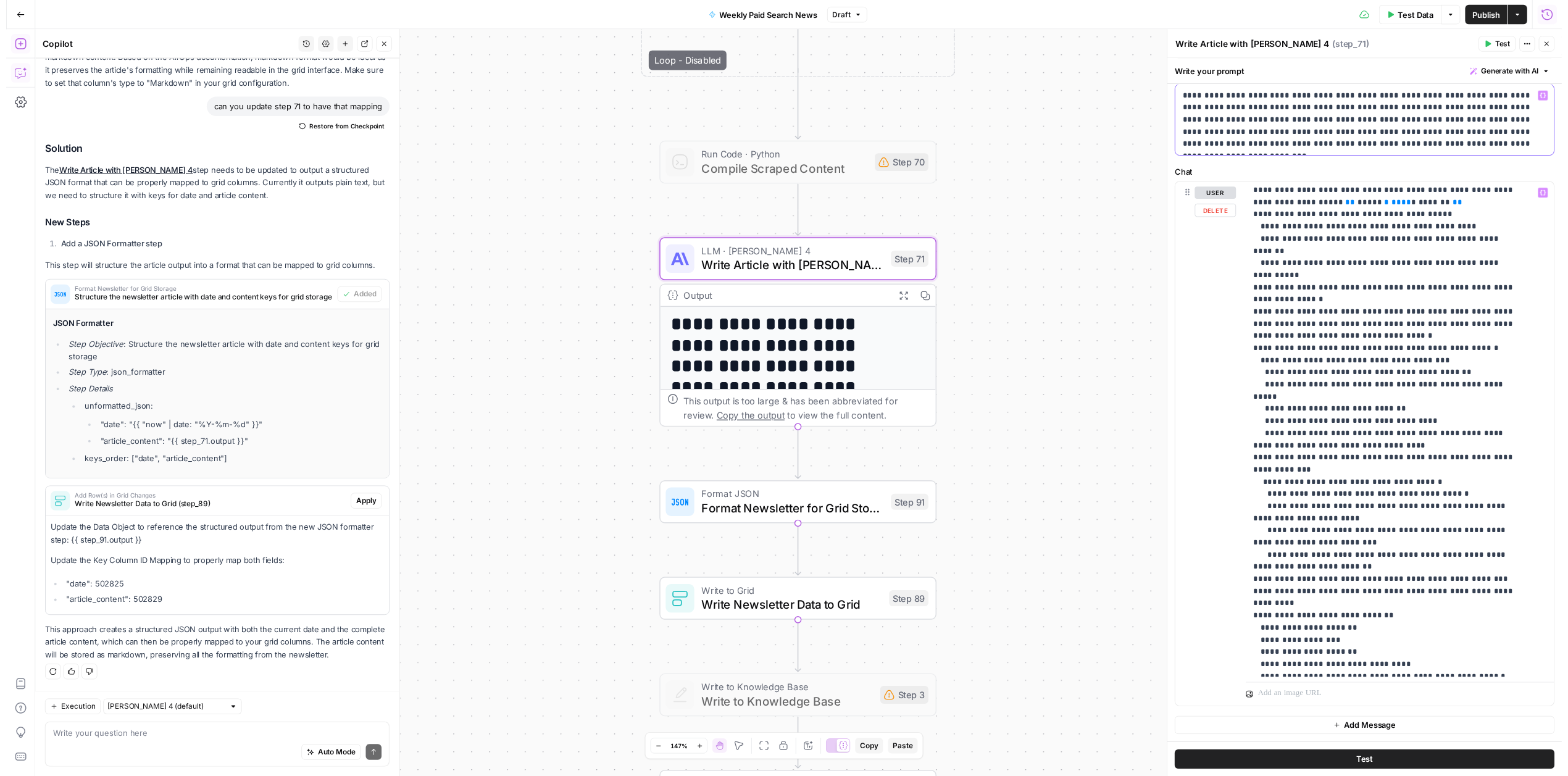
scroll to position [0, 0]
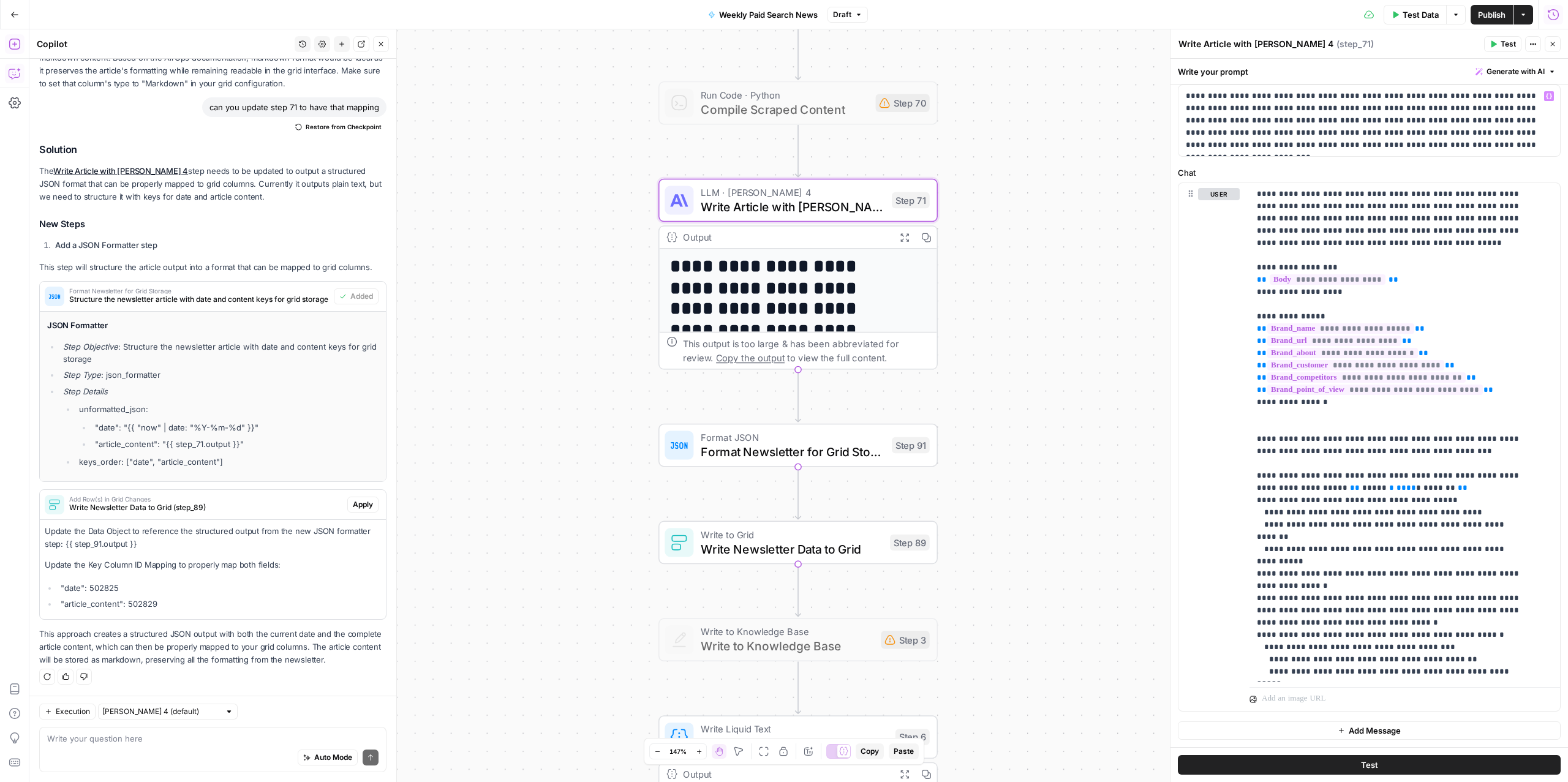
click at [758, 558] on div "Write to Grid Write Newsletter Data to Grid Step 89 Copy step Delete step Add N…" at bounding box center [798, 543] width 279 height 43
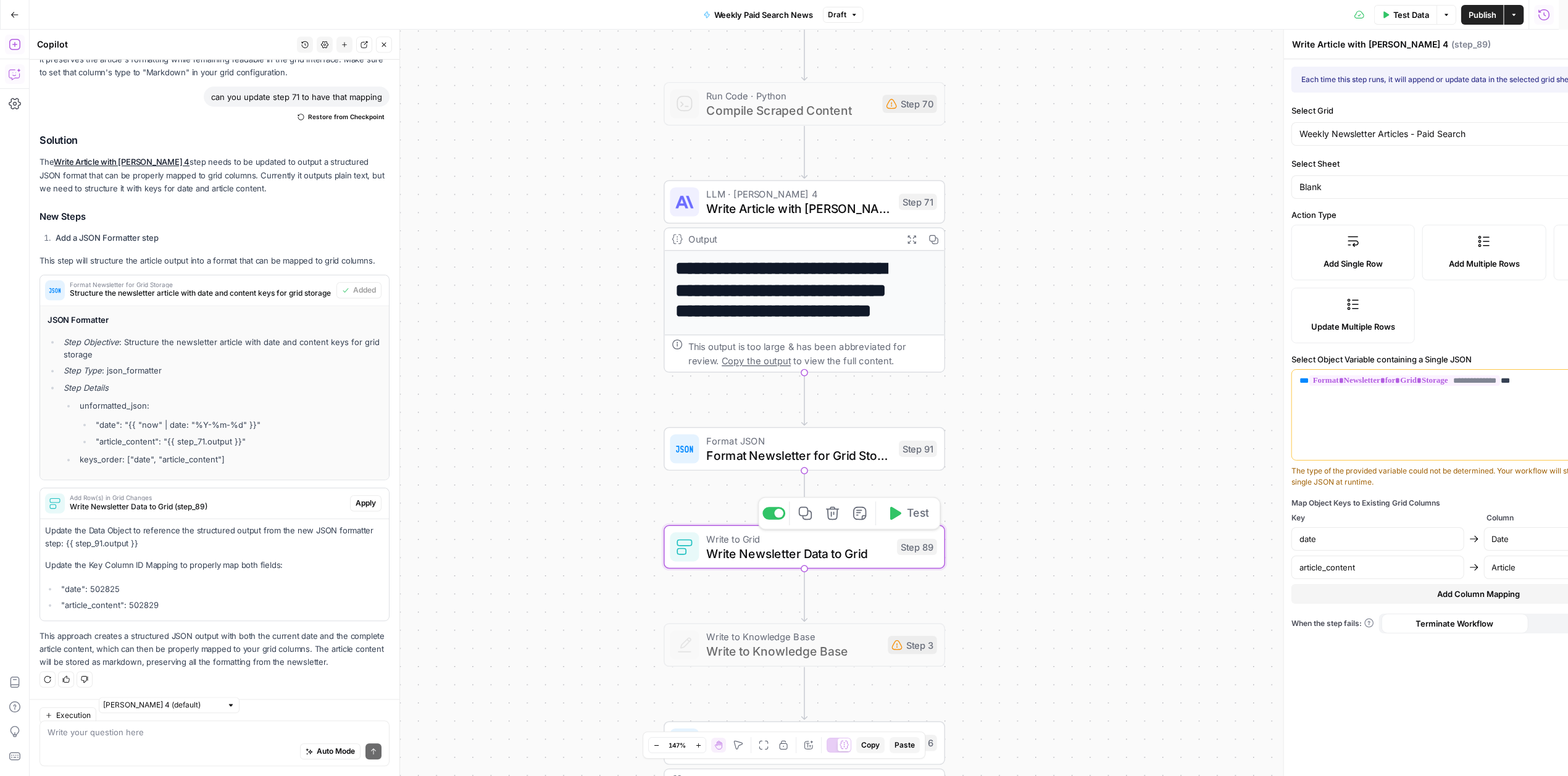
type textarea "Write Newsletter Data to Grid"
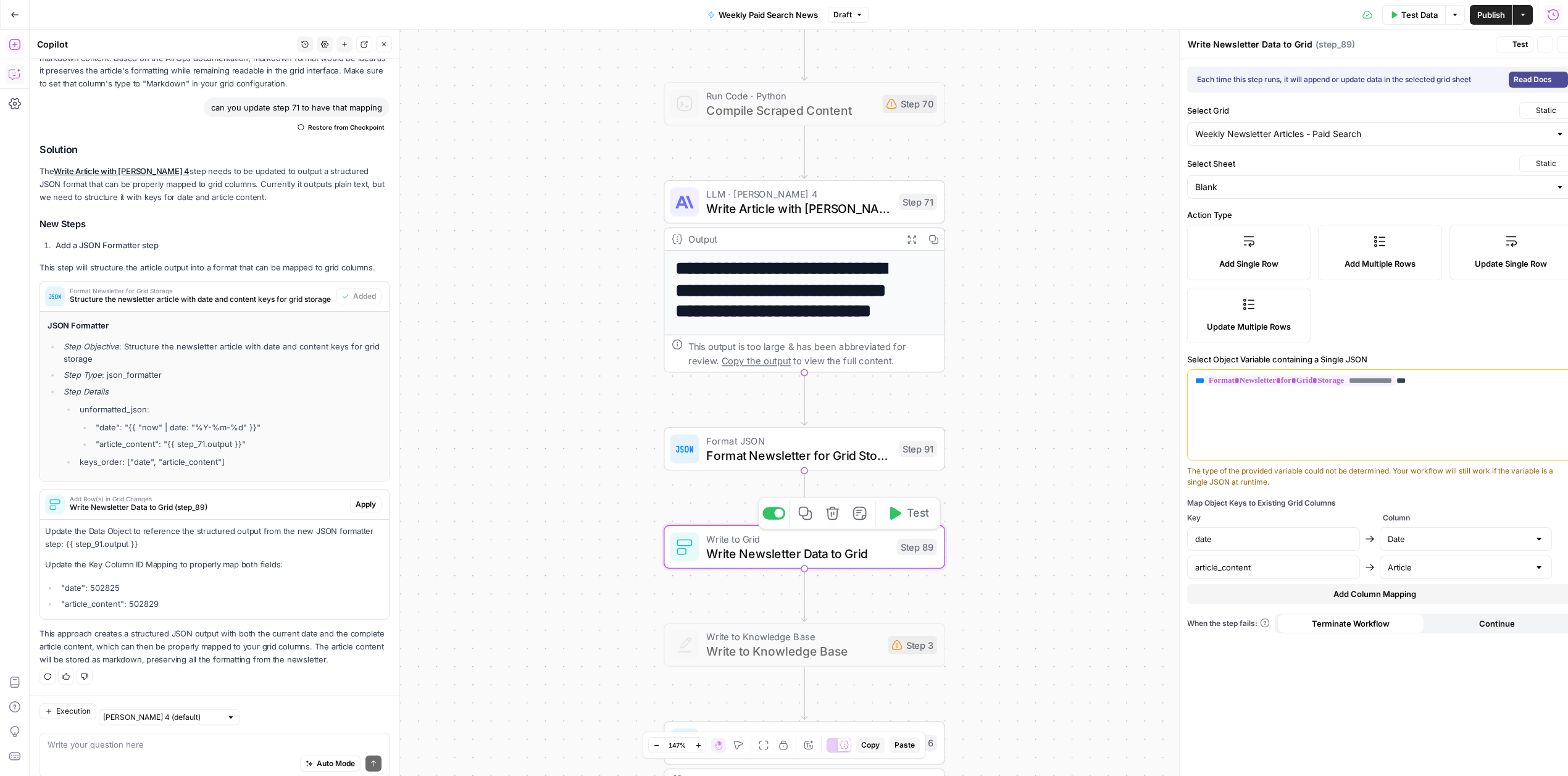
scroll to position [416, 0]
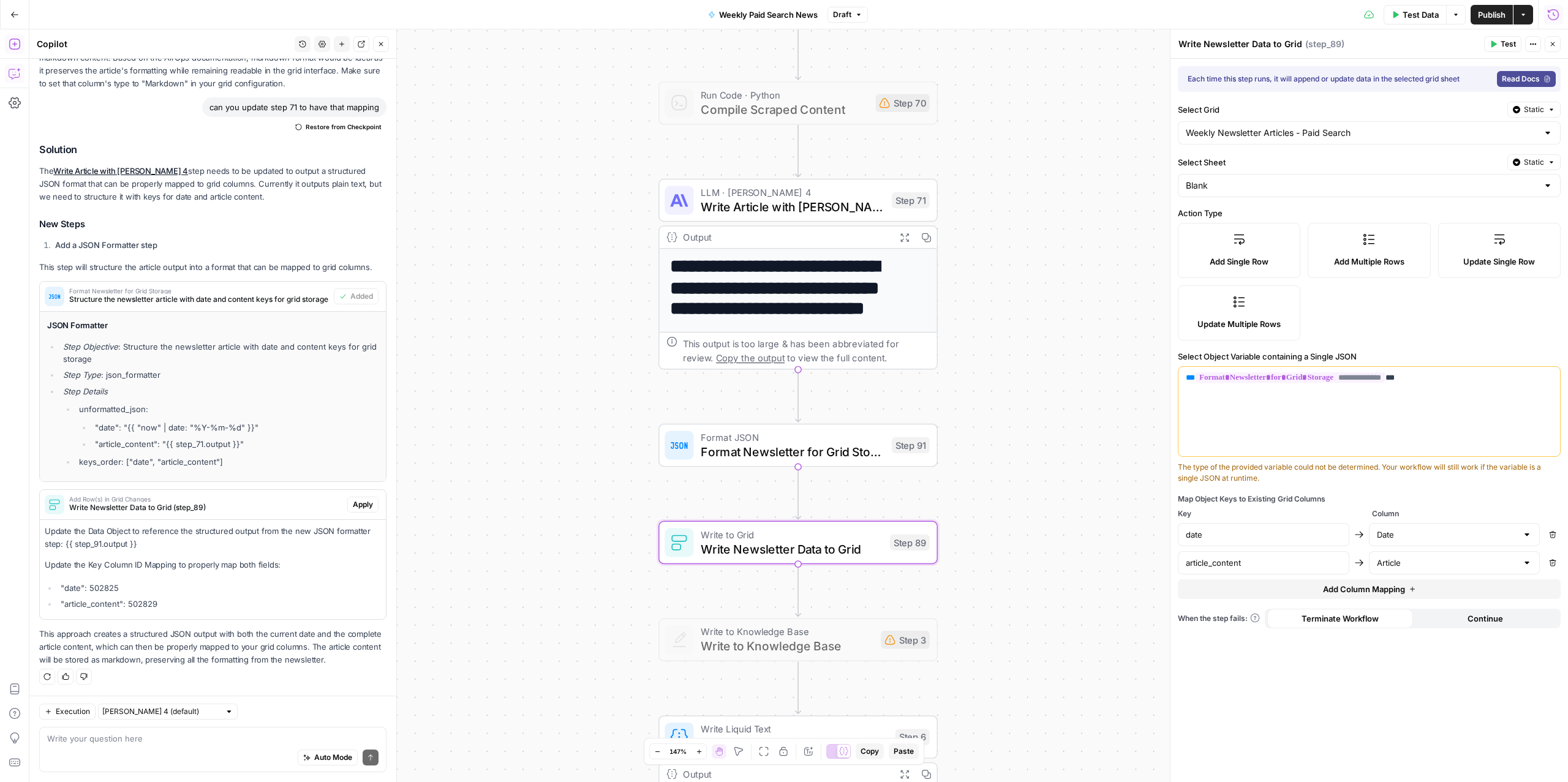
click at [1514, 113] on icon "button" at bounding box center [1516, 109] width 7 height 7
click at [1488, 161] on span "Liquid" at bounding box center [1509, 163] width 69 height 12
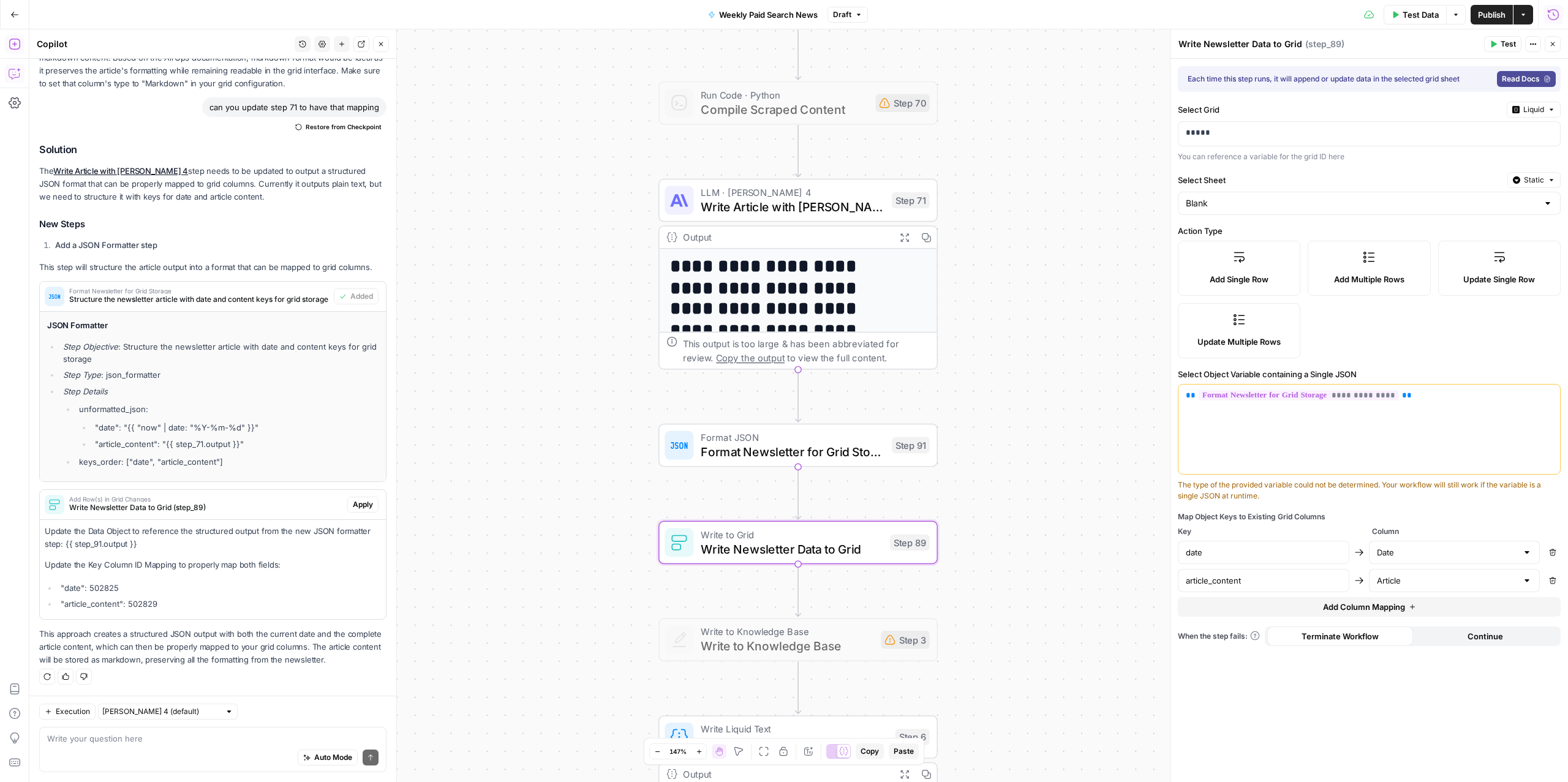
click at [1536, 184] on span "Static" at bounding box center [1534, 180] width 20 height 11
click at [1502, 237] on span "Liquid" at bounding box center [1509, 235] width 69 height 12
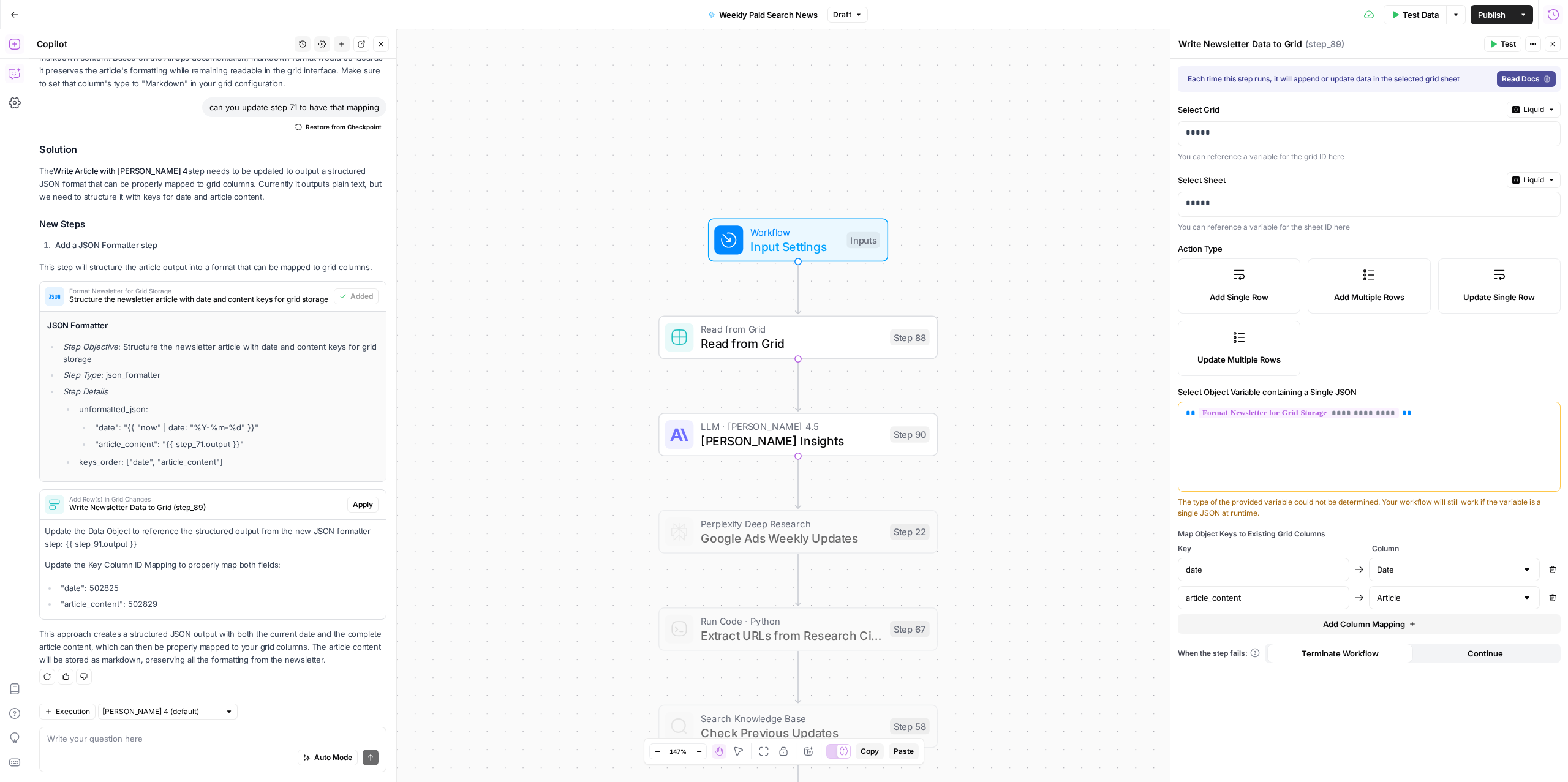
click at [1414, 13] on span "Test Data" at bounding box center [1421, 14] width 36 height 12
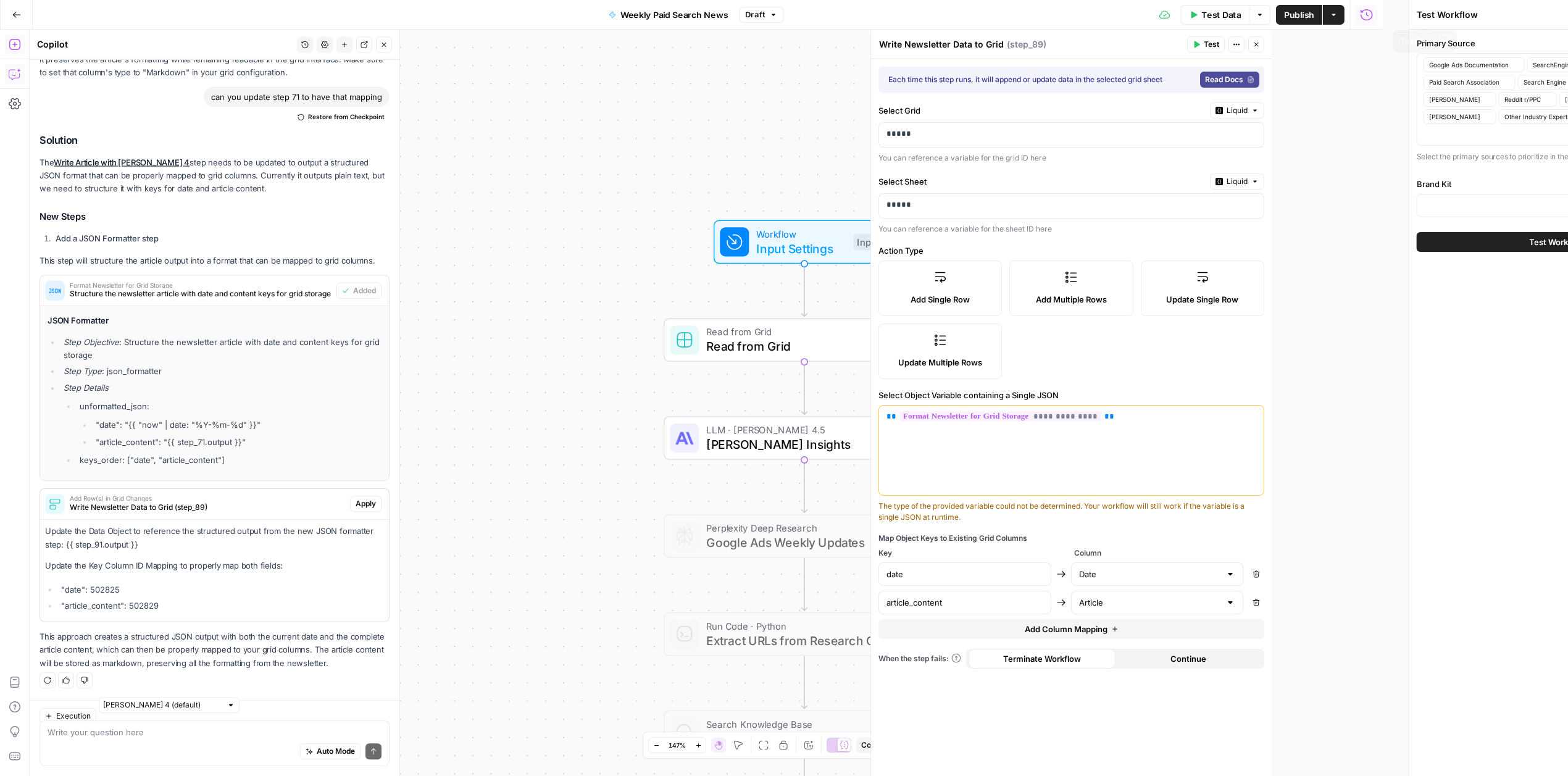
type input "ConsumerAffairs"
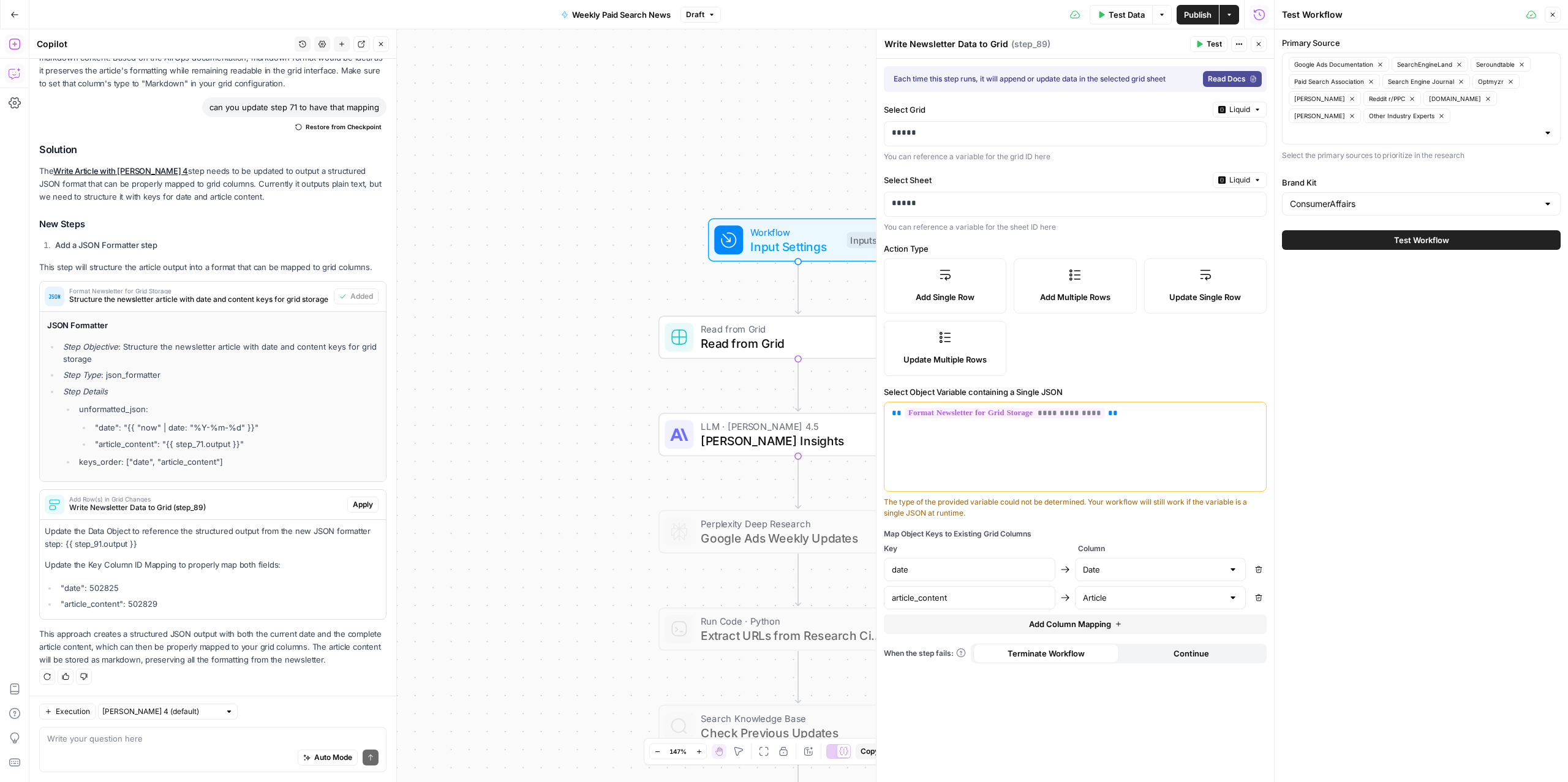
click at [776, 438] on span "Claude Fetch Insights" at bounding box center [791, 440] width 182 height 18
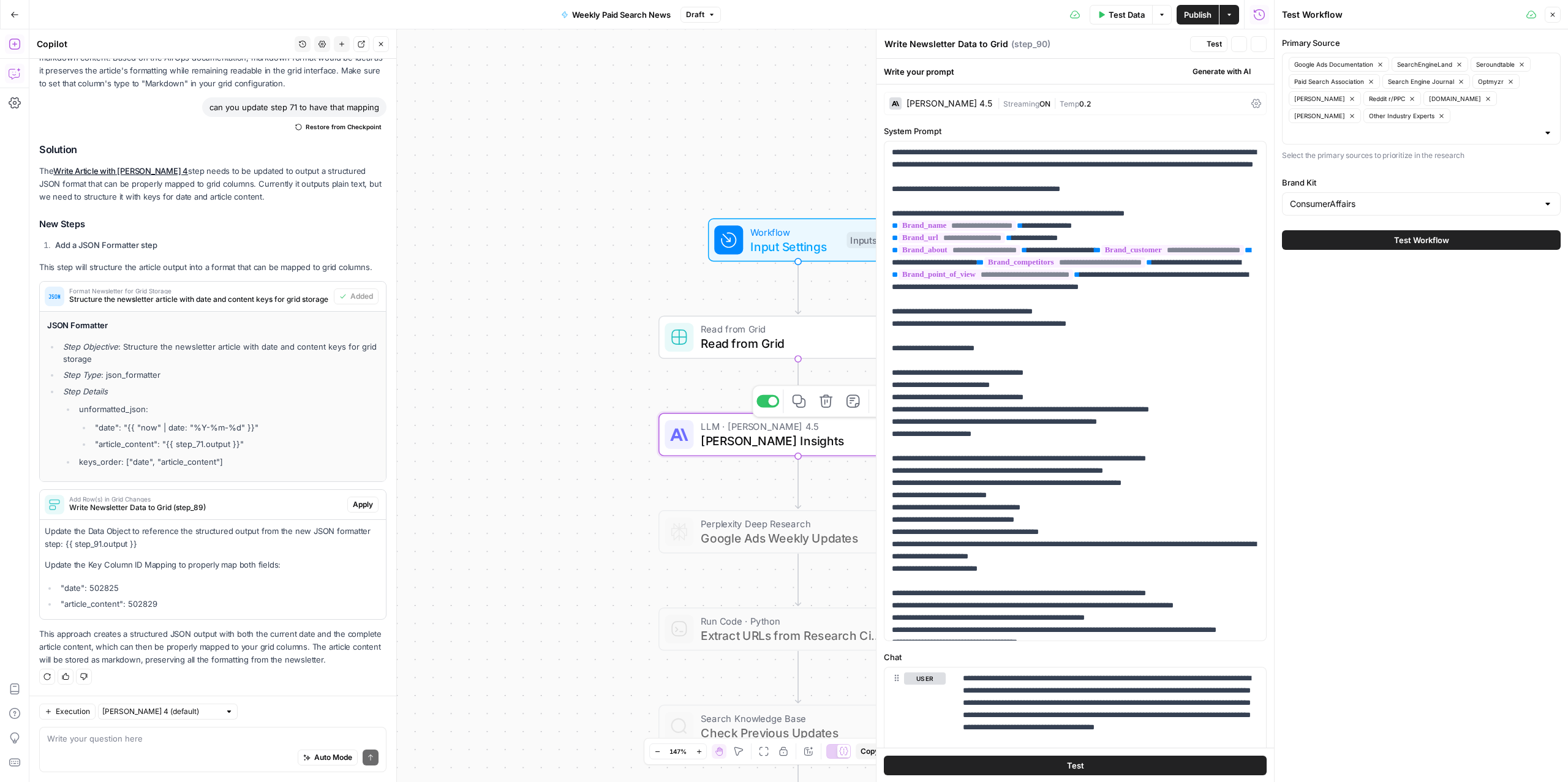
type textarea "Claude Fetch Insights"
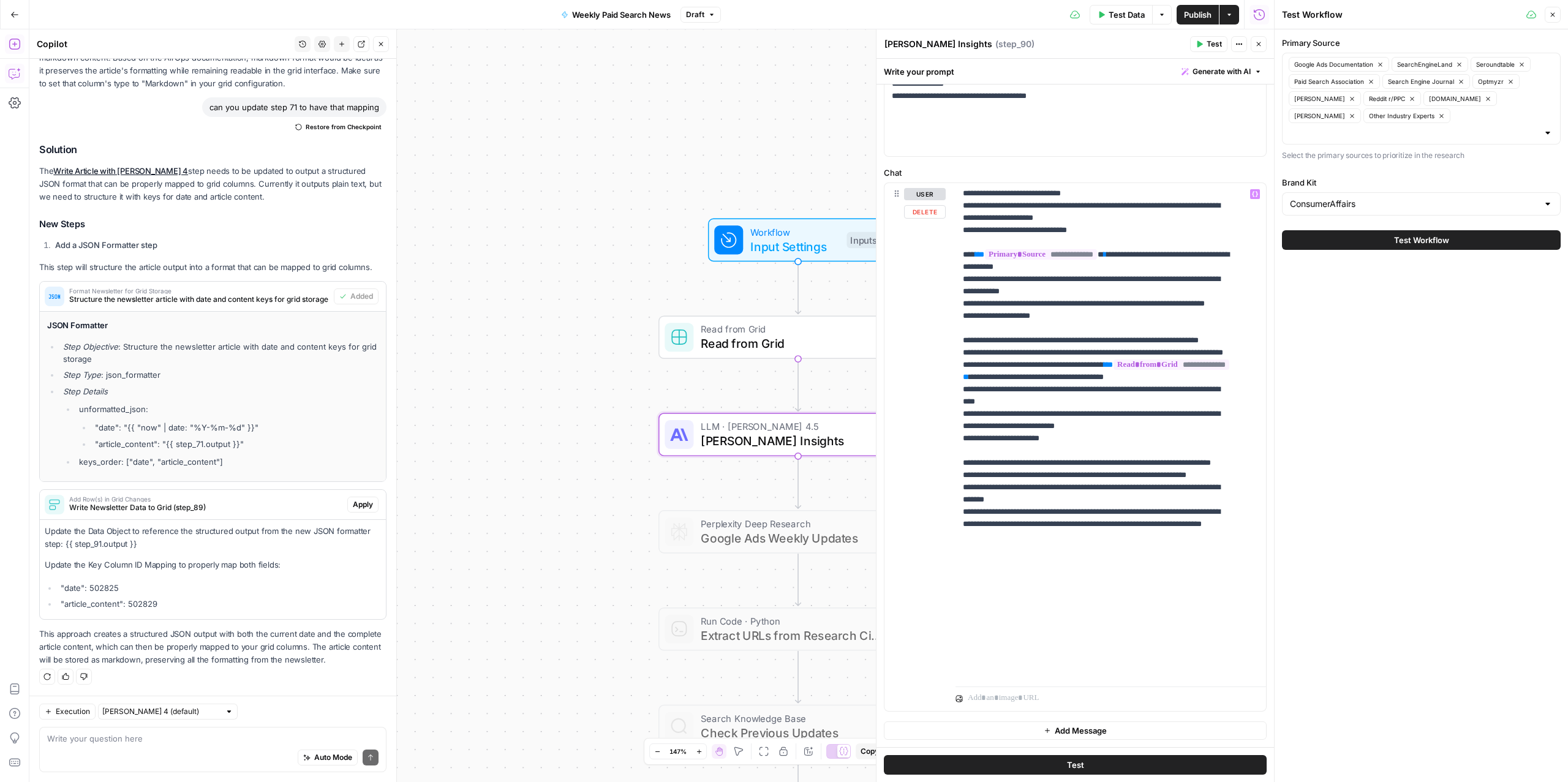
scroll to position [267, 0]
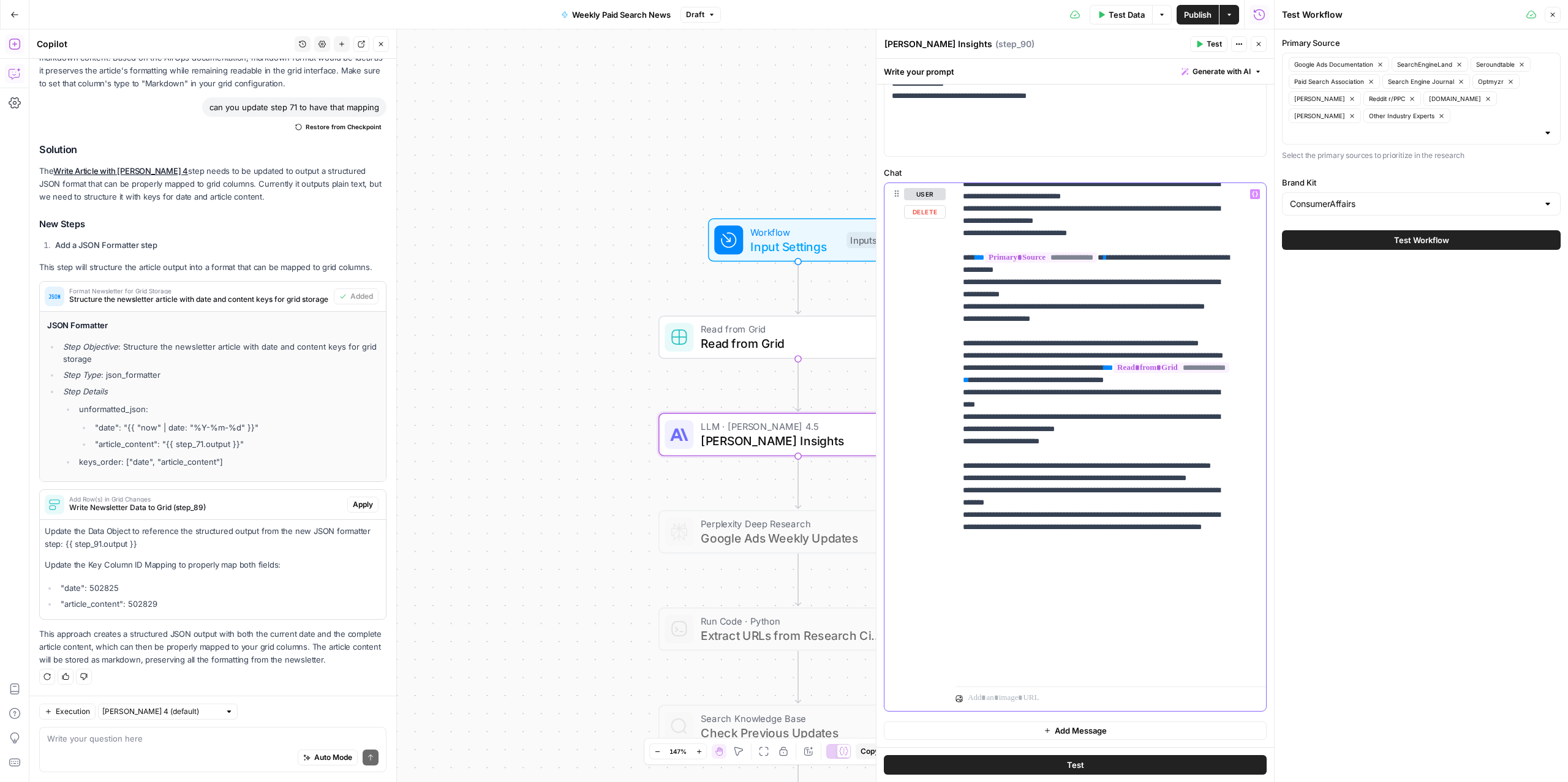
click at [1117, 418] on p "**********" at bounding box center [1098, 300] width 271 height 760
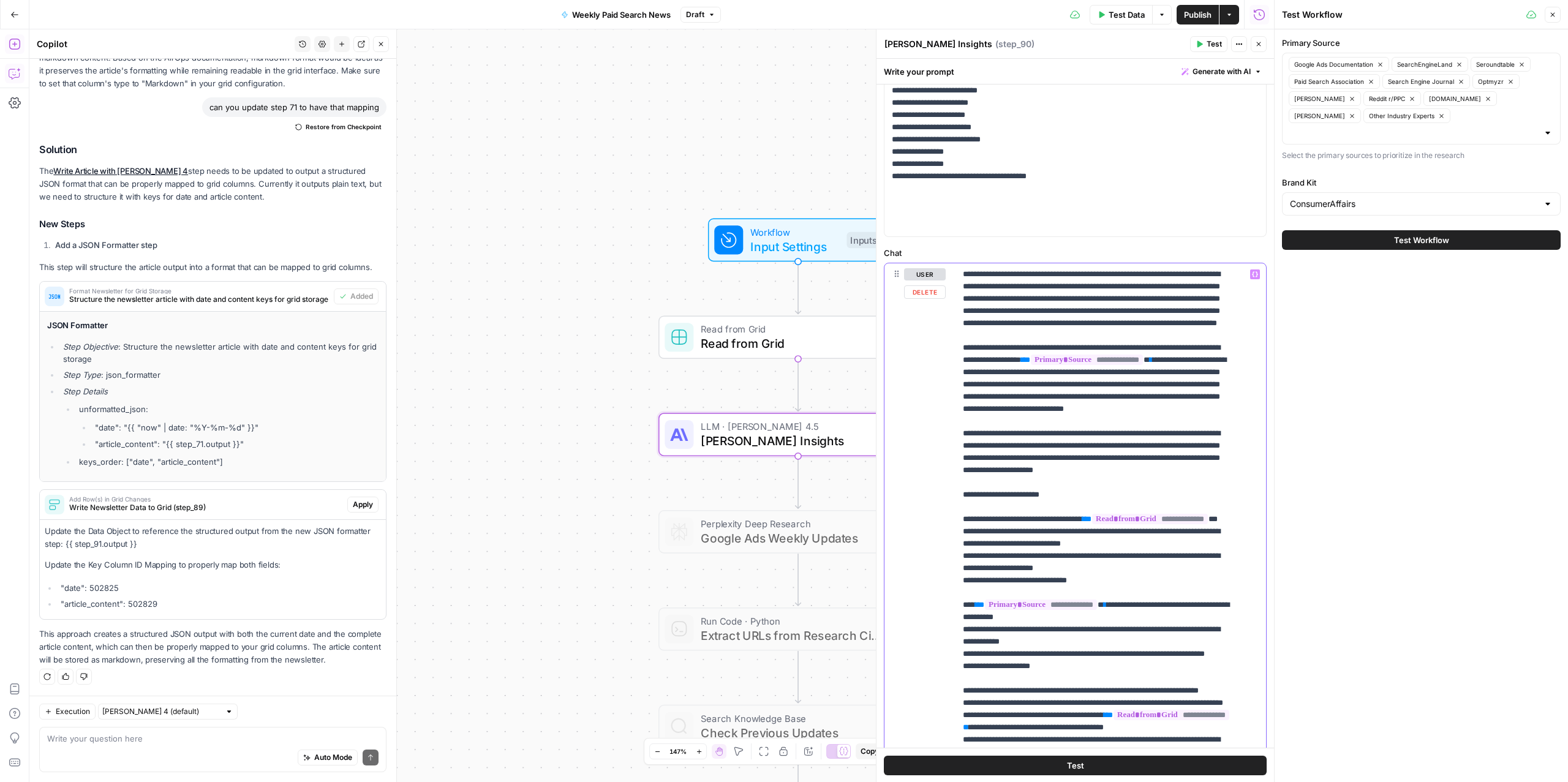
scroll to position [398, 0]
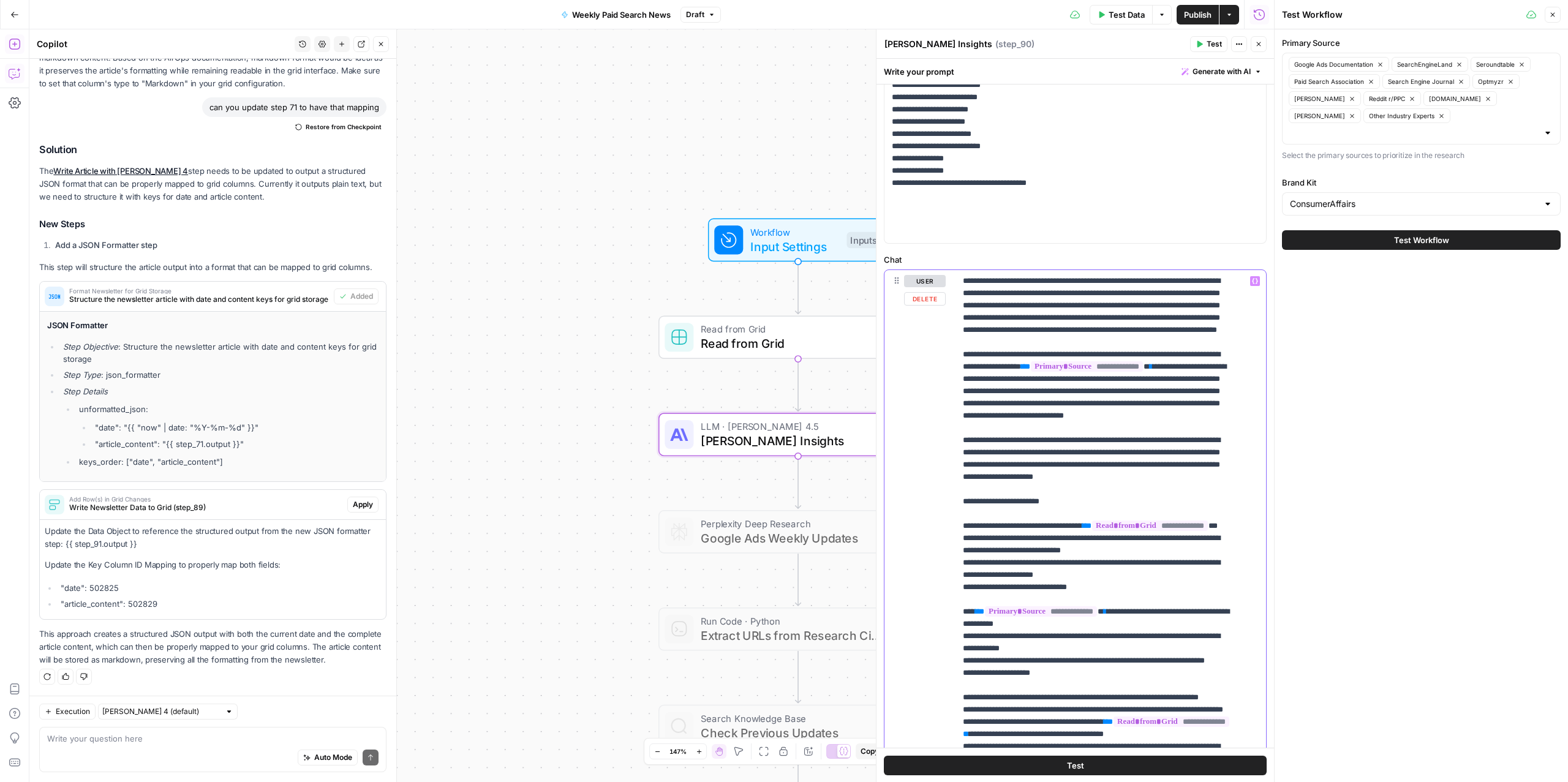
click at [1039, 351] on p "**********" at bounding box center [1098, 654] width 271 height 760
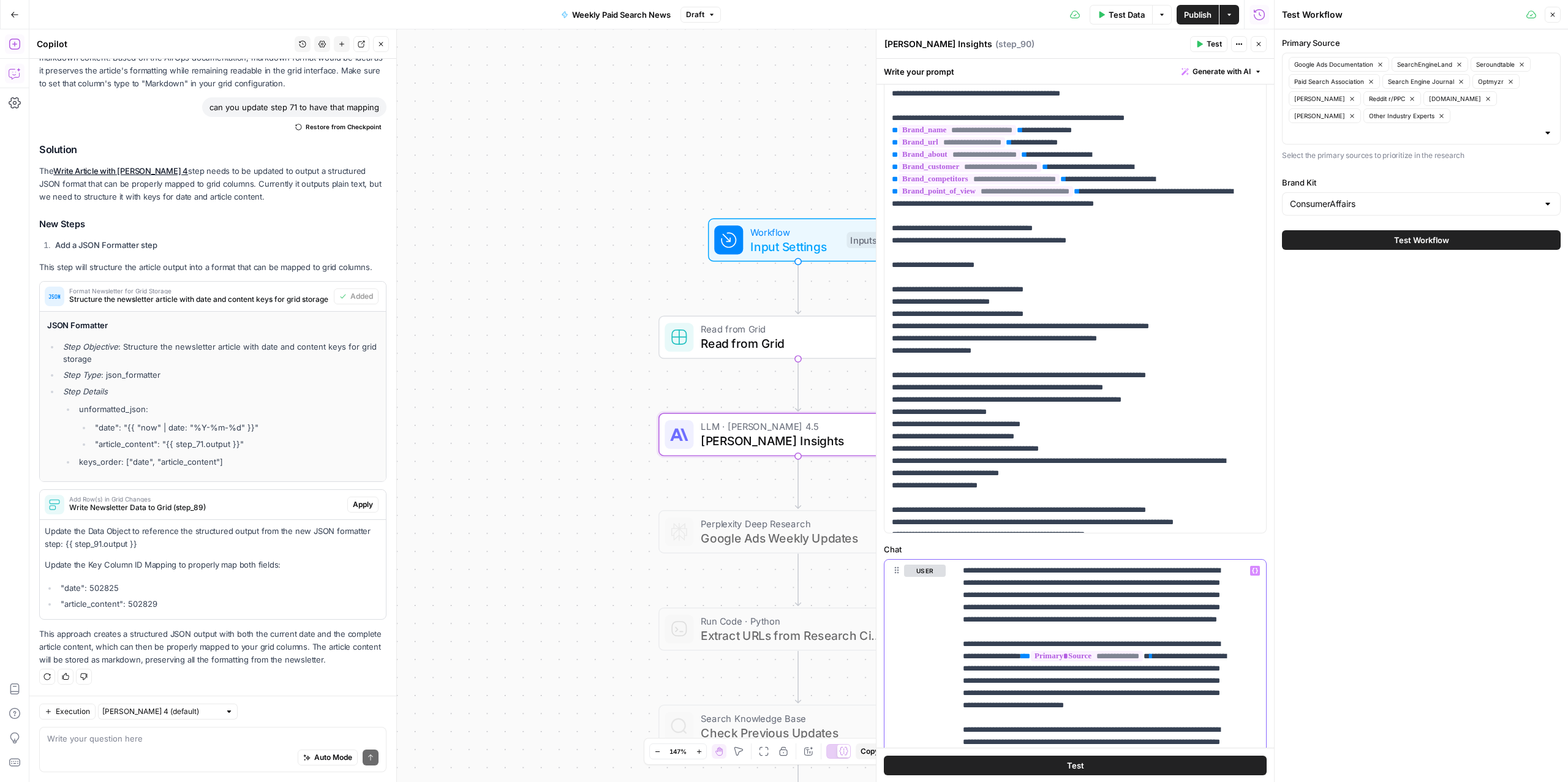
scroll to position [0, 0]
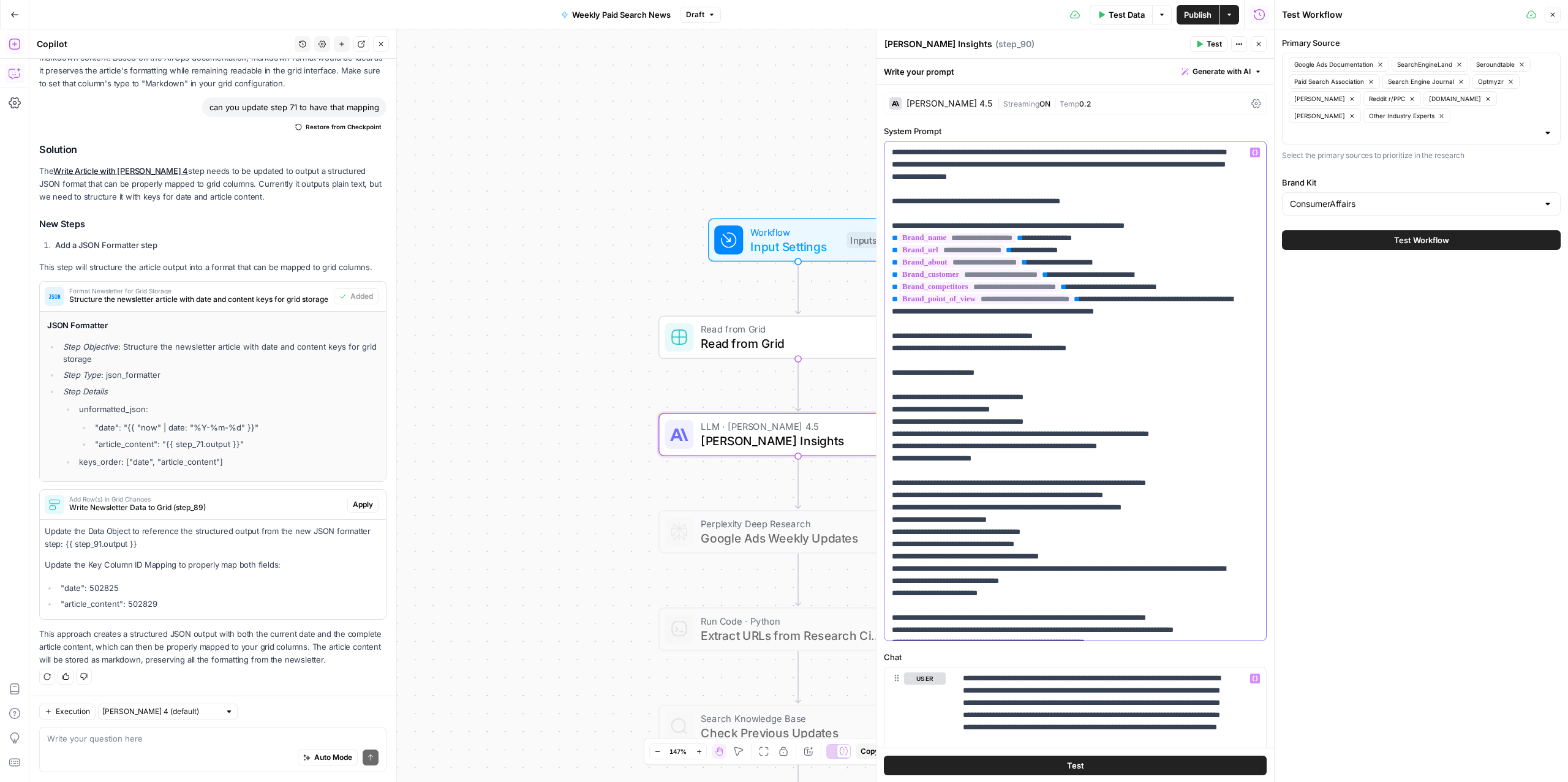
click at [1092, 452] on p "**********" at bounding box center [1062, 532] width 342 height 772
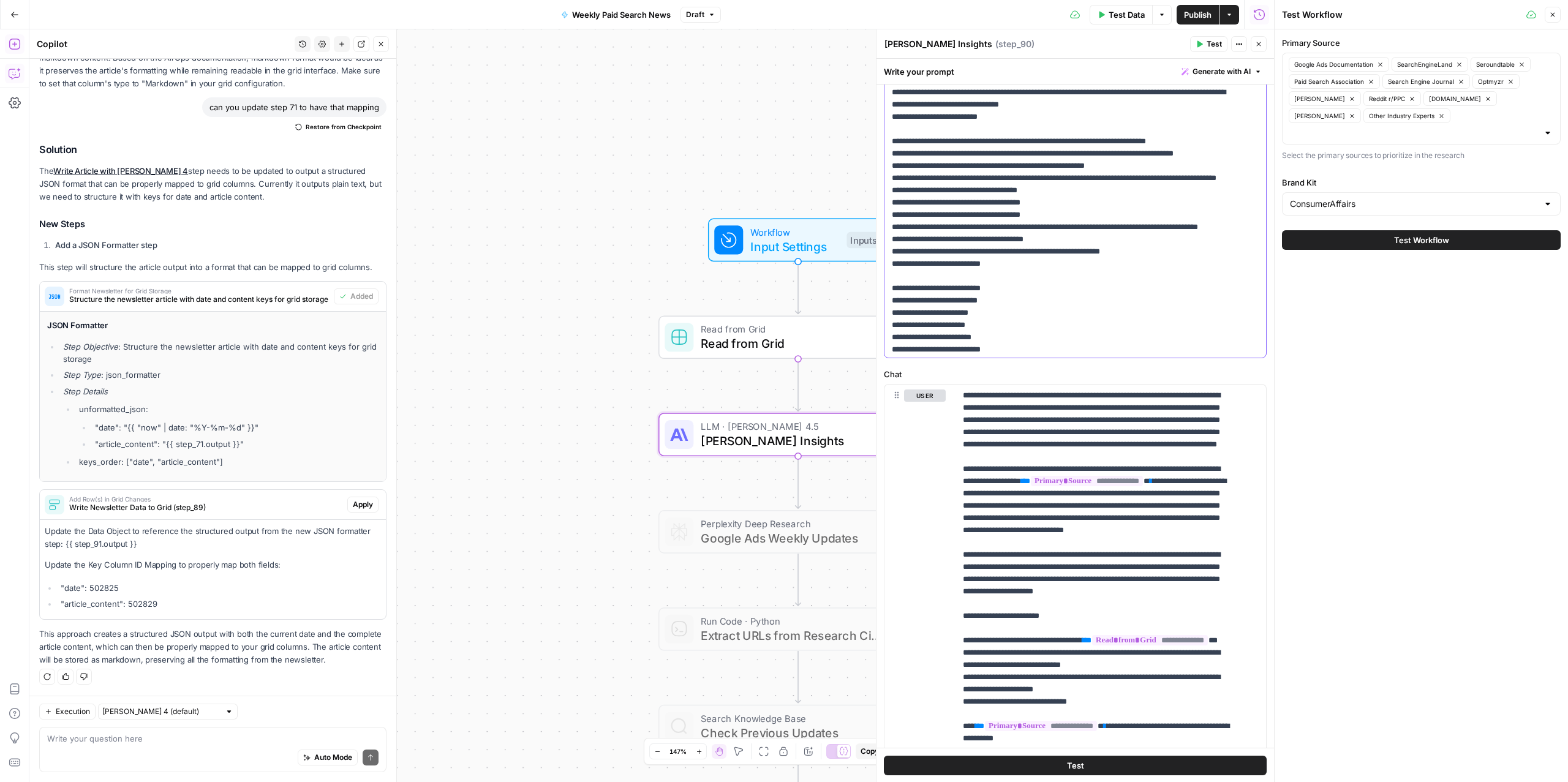
scroll to position [180, 0]
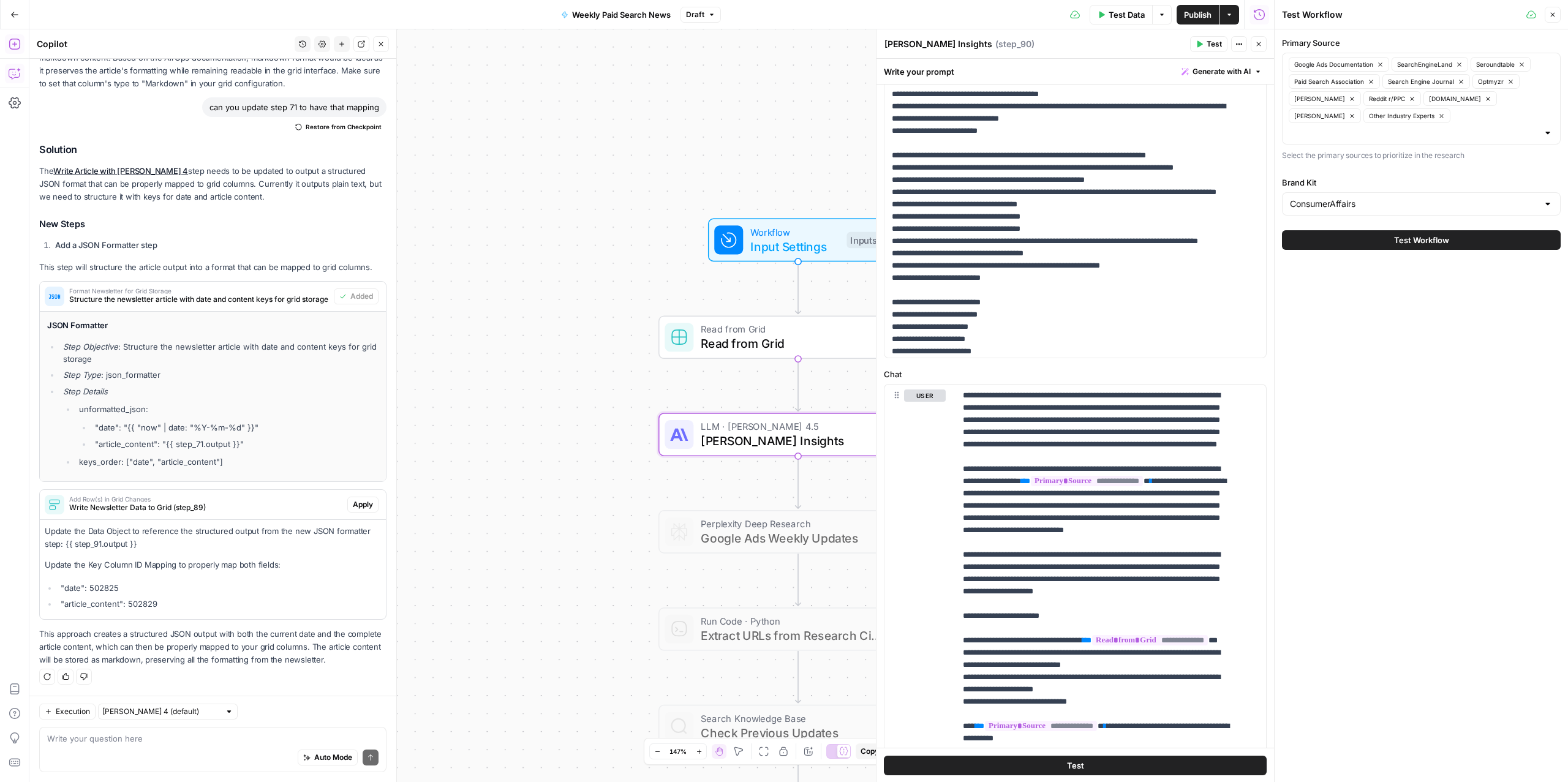
click at [1119, 13] on span "Test Data" at bounding box center [1127, 14] width 36 height 12
click at [1405, 234] on span "Test Workflow" at bounding box center [1421, 240] width 55 height 12
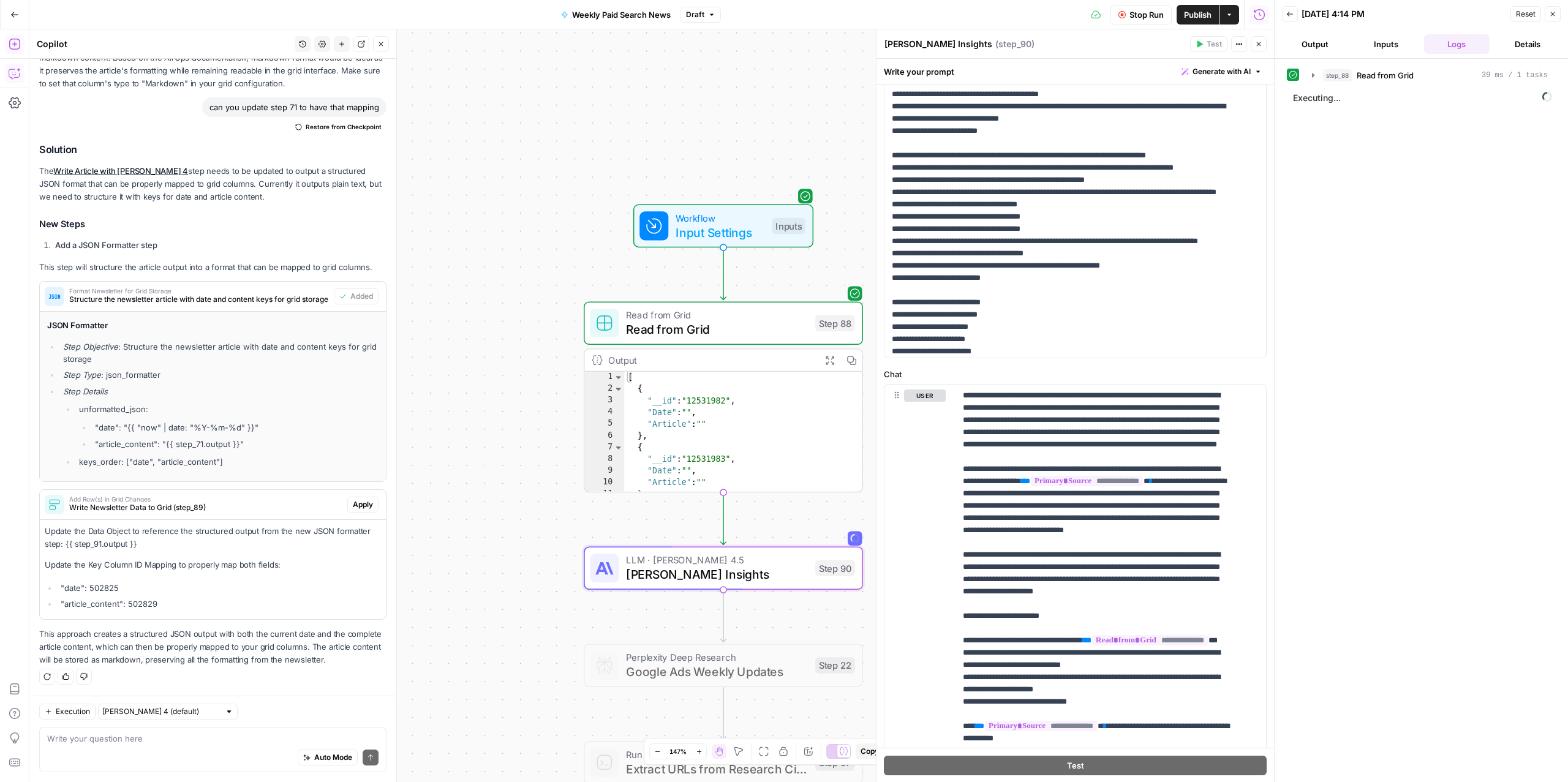
drag, startPoint x: 534, startPoint y: 353, endPoint x: 401, endPoint y: 311, distance: 139.5
click at [401, 311] on body "ConsumerAffairs New Home Browse Insights Opportunities Your Data Recent Grids P…" at bounding box center [784, 391] width 1568 height 782
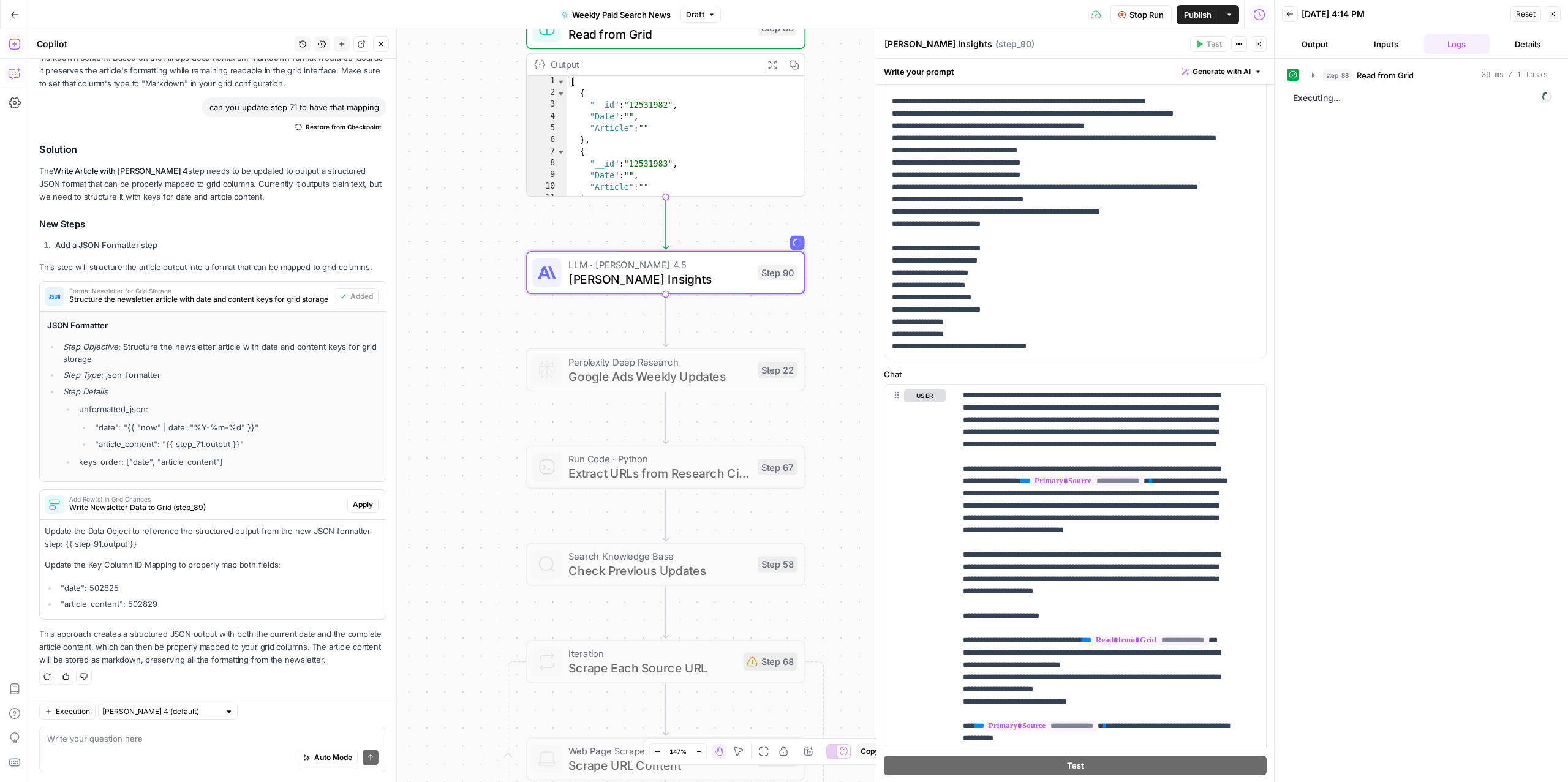
scroll to position [283, 0]
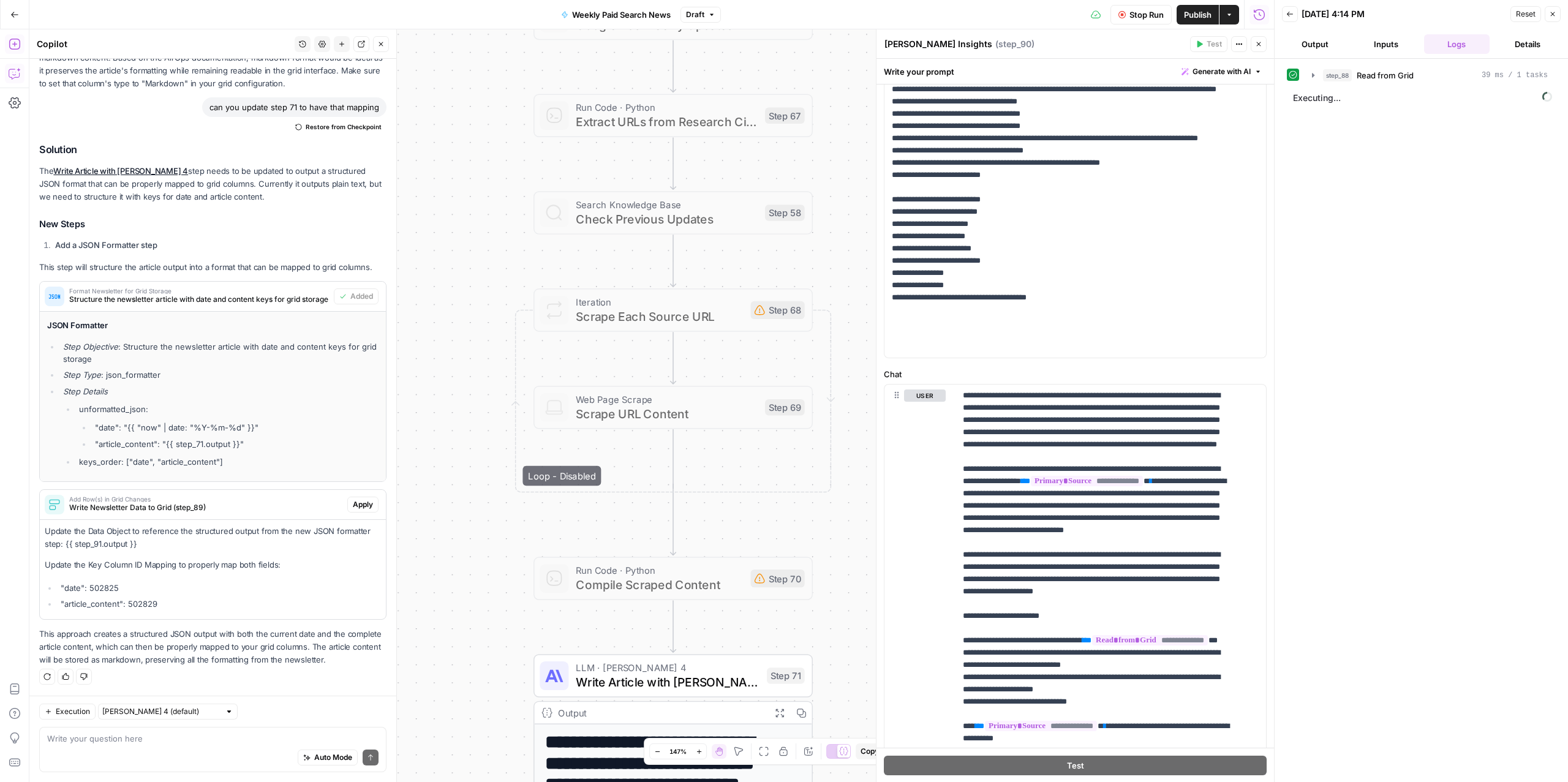
drag, startPoint x: 859, startPoint y: 325, endPoint x: 867, endPoint y: -27, distance: 352.1
click at [867, 0] on html "ConsumerAffairs New Home Browse Insights Opportunities Your Data Recent Grids P…" at bounding box center [784, 391] width 1568 height 782
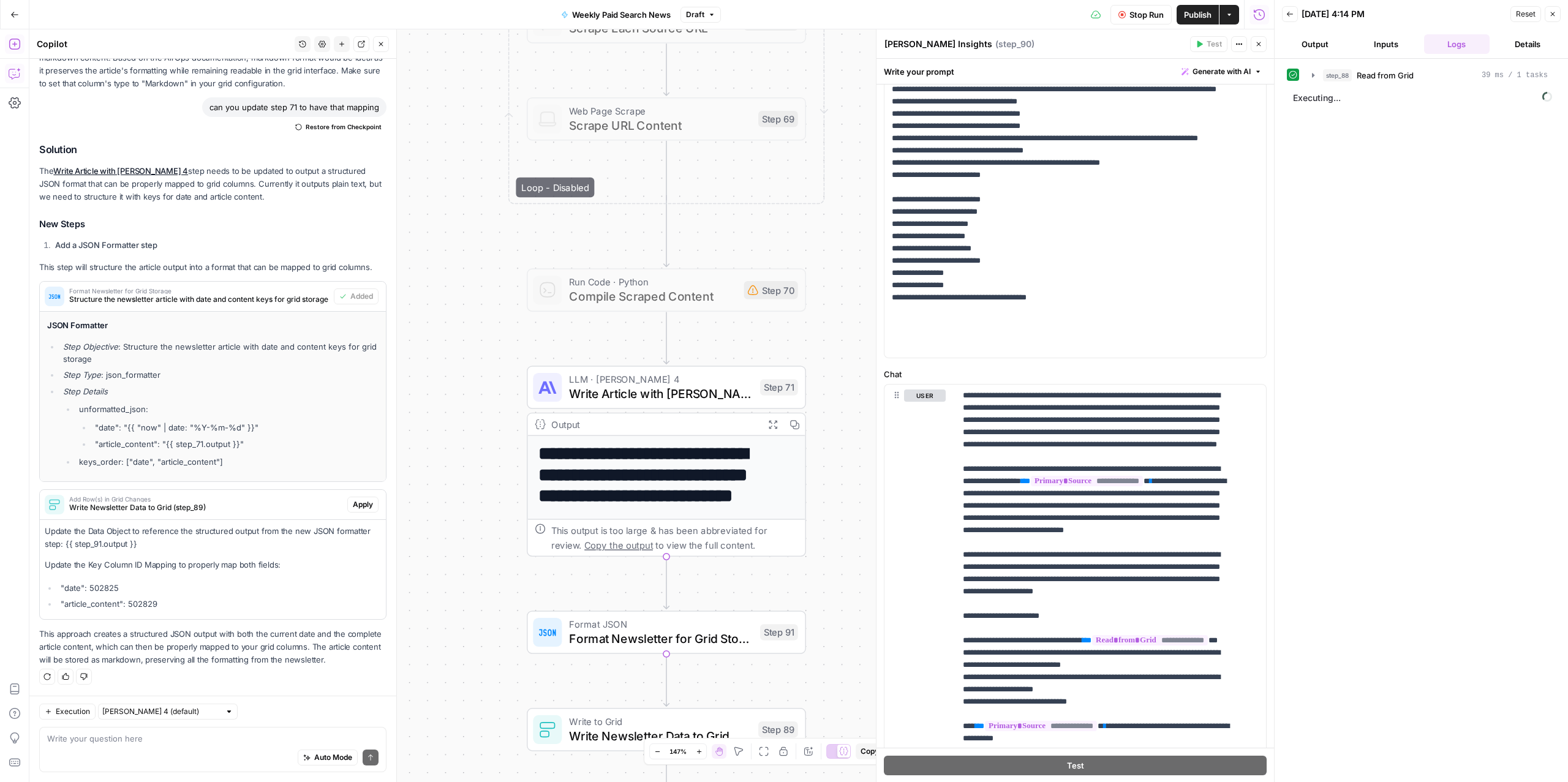
drag, startPoint x: 853, startPoint y: 507, endPoint x: 834, endPoint y: -64, distance: 571.3
click at [834, 0] on html "ConsumerAffairs New Home Browse Insights Opportunities Your Data Recent Grids P…" at bounding box center [784, 391] width 1568 height 782
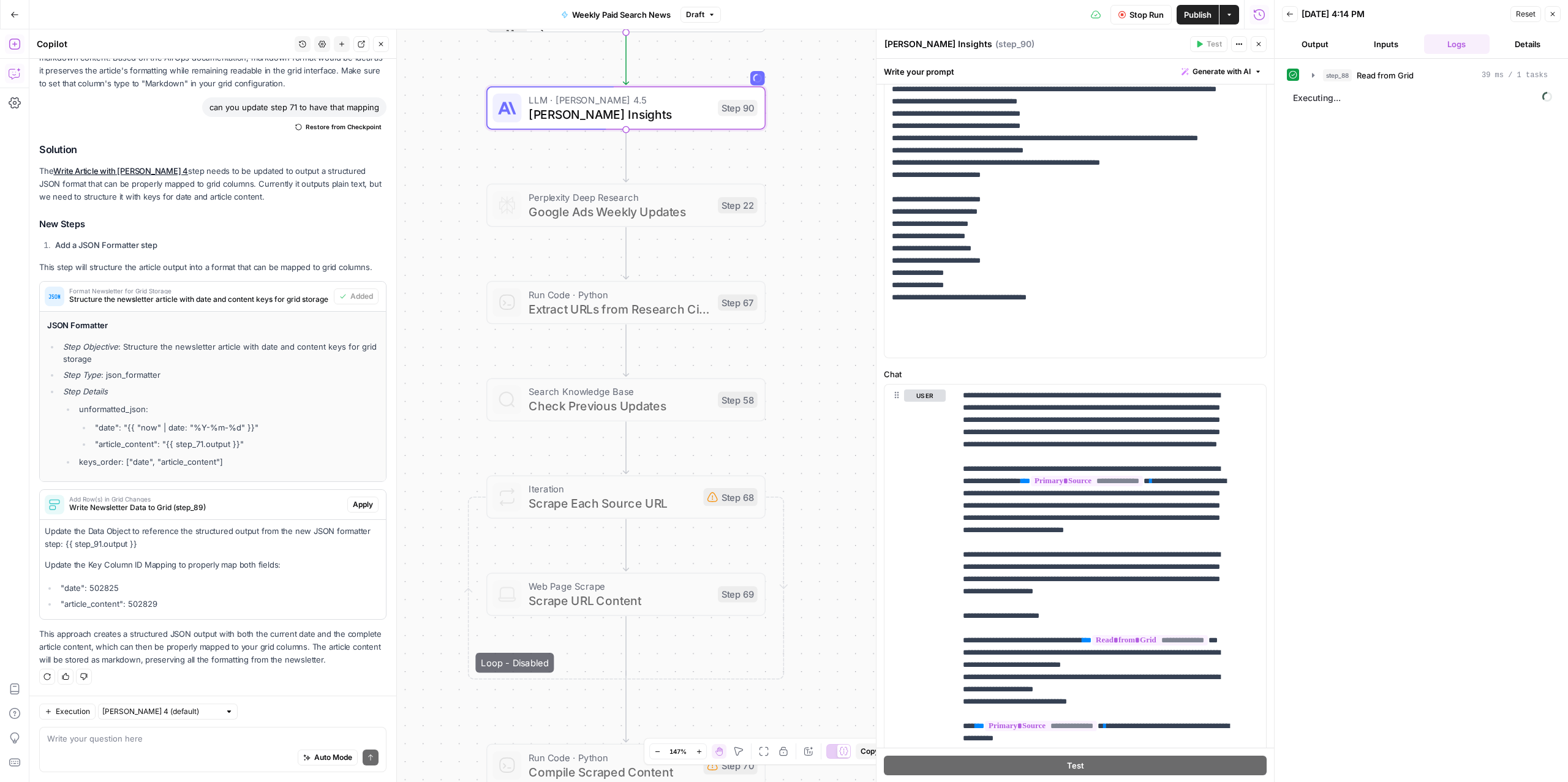
drag, startPoint x: 844, startPoint y: 210, endPoint x: 811, endPoint y: 733, distance: 524.0
click at [810, 735] on div "Workflow Input Settings Inputs Read from Grid Read from Grid Step 88 Output Exp…" at bounding box center [651, 405] width 1245 height 753
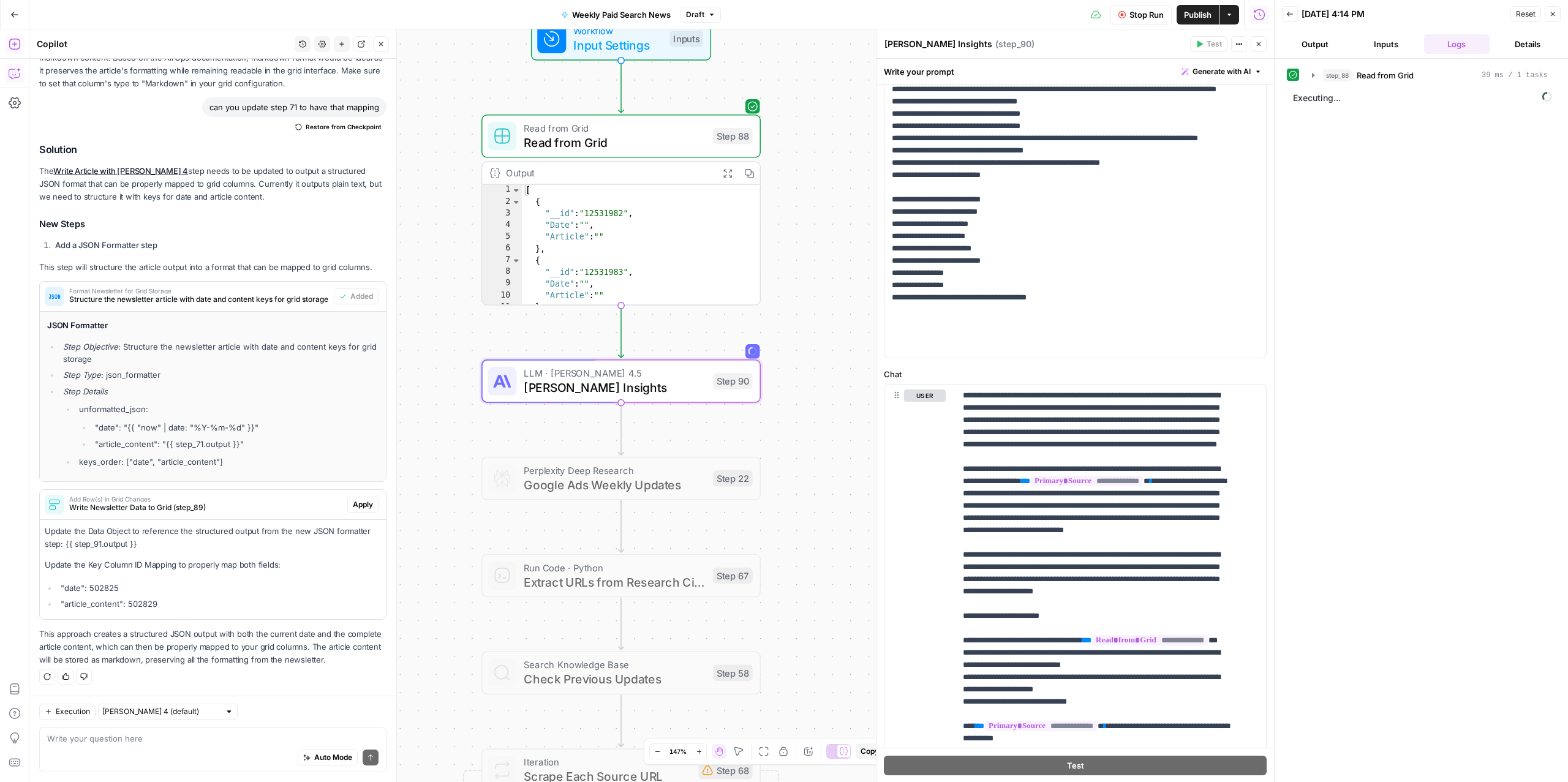
drag, startPoint x: 834, startPoint y: 479, endPoint x: 831, endPoint y: 582, distance: 103.0
click at [831, 582] on div "Workflow Input Settings Inputs Read from Grid Read from Grid Step 88 Output Exp…" at bounding box center [651, 405] width 1245 height 753
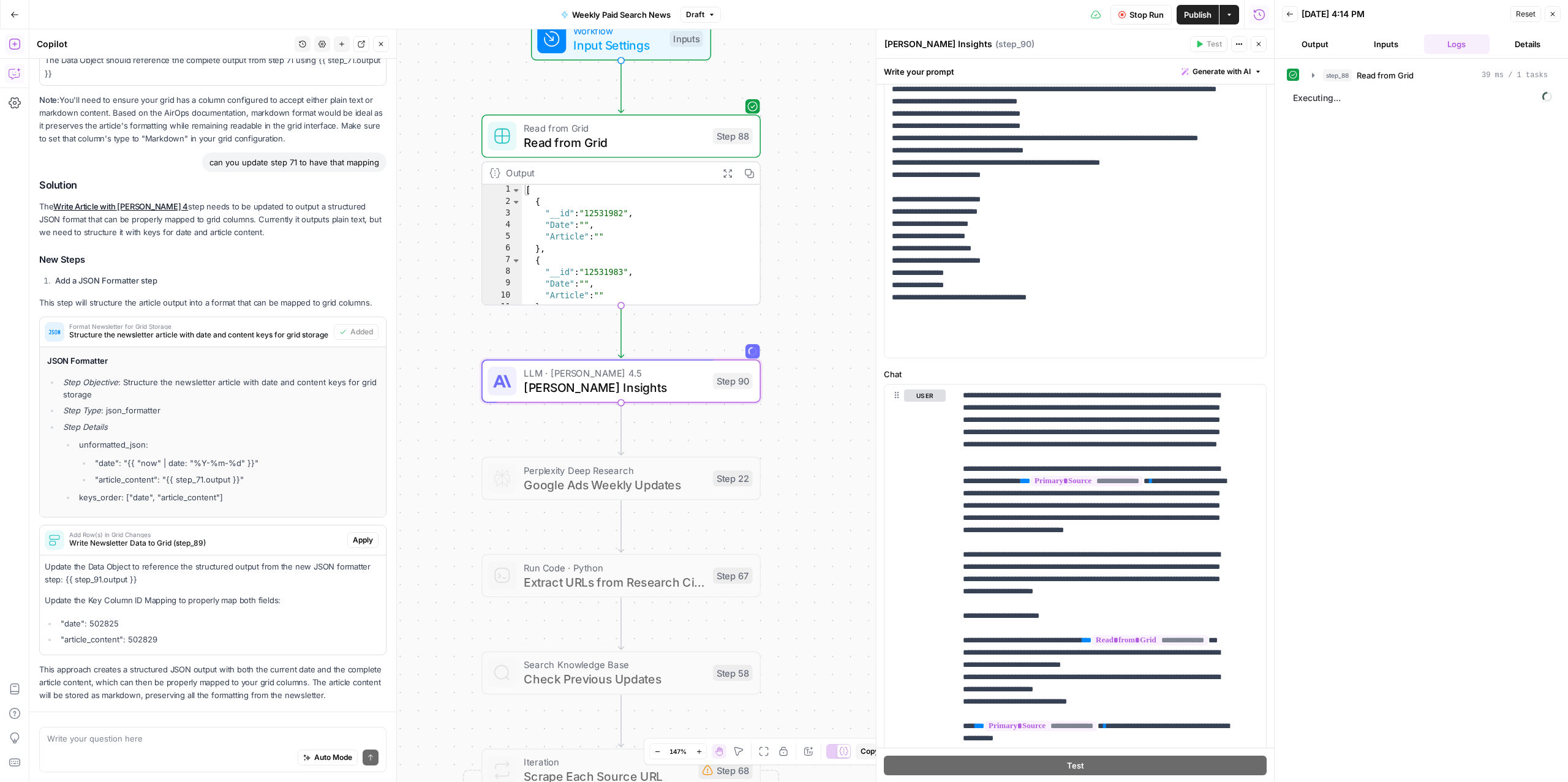
scroll to position [2, 0]
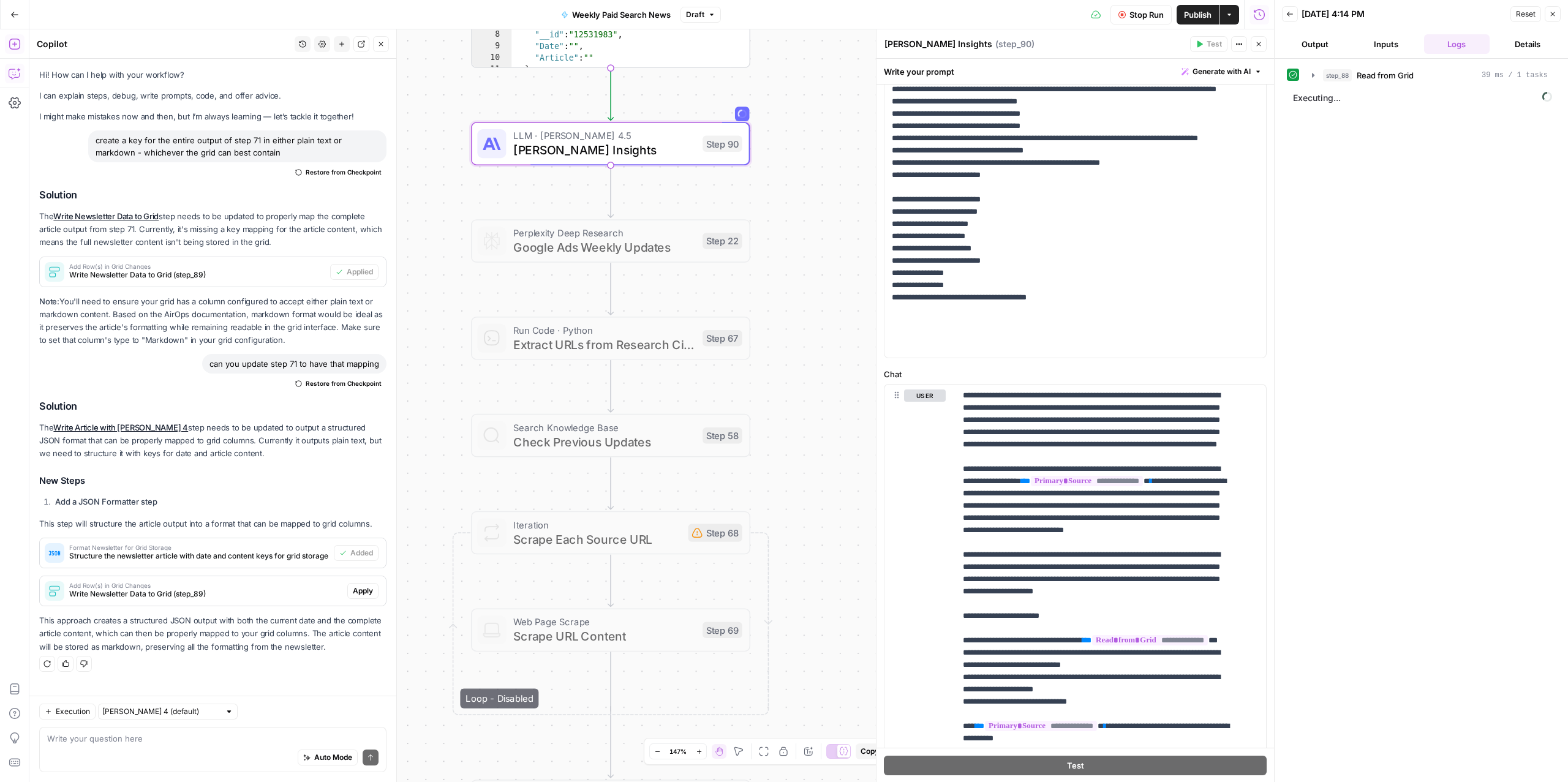
drag, startPoint x: 819, startPoint y: 601, endPoint x: 809, endPoint y: 436, distance: 165.3
click at [809, 436] on div "Workflow Input Settings Inputs Read from Grid Read from Grid Step 88 Output Exp…" at bounding box center [651, 405] width 1245 height 753
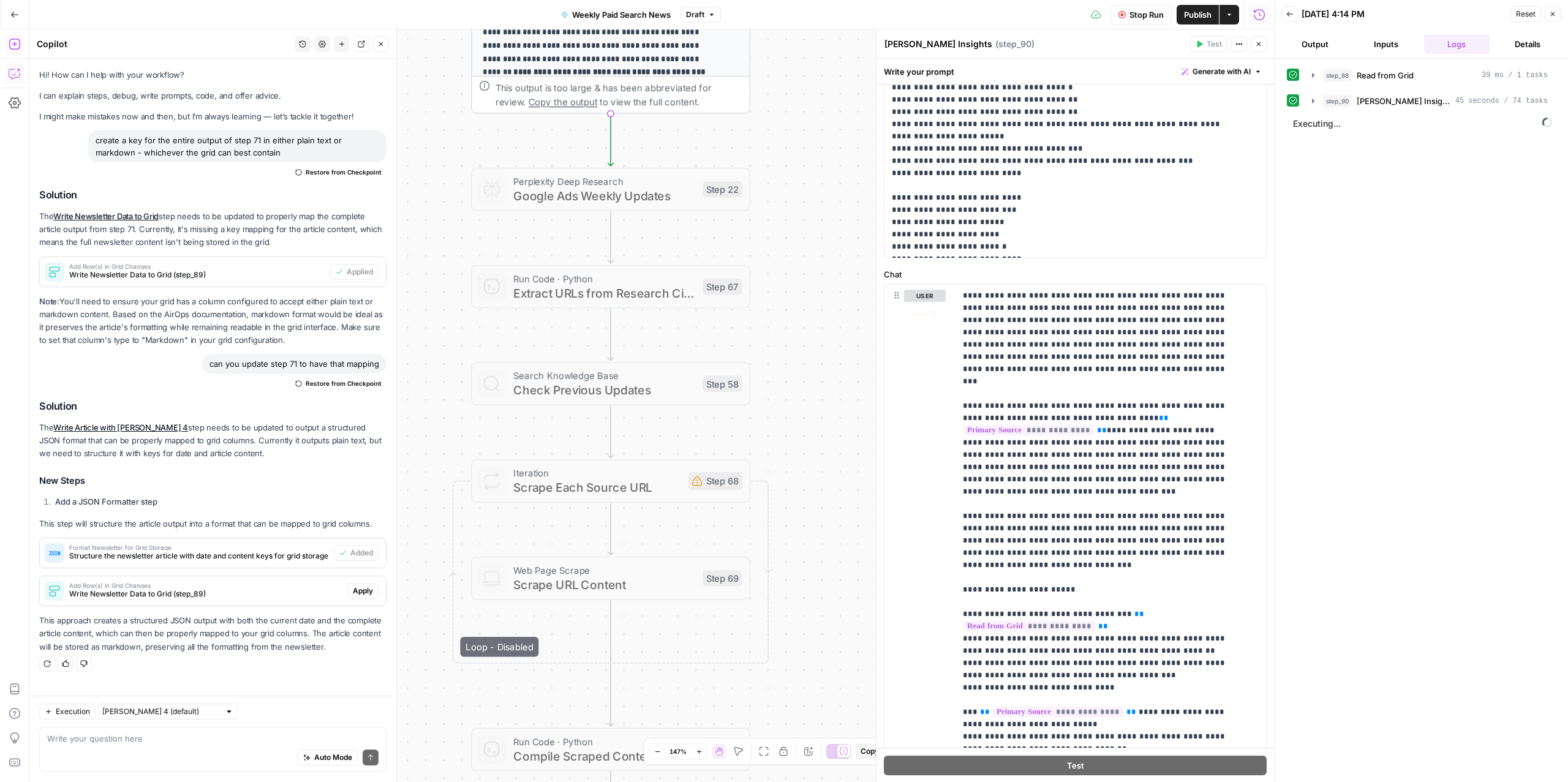
scroll to position [486, 0]
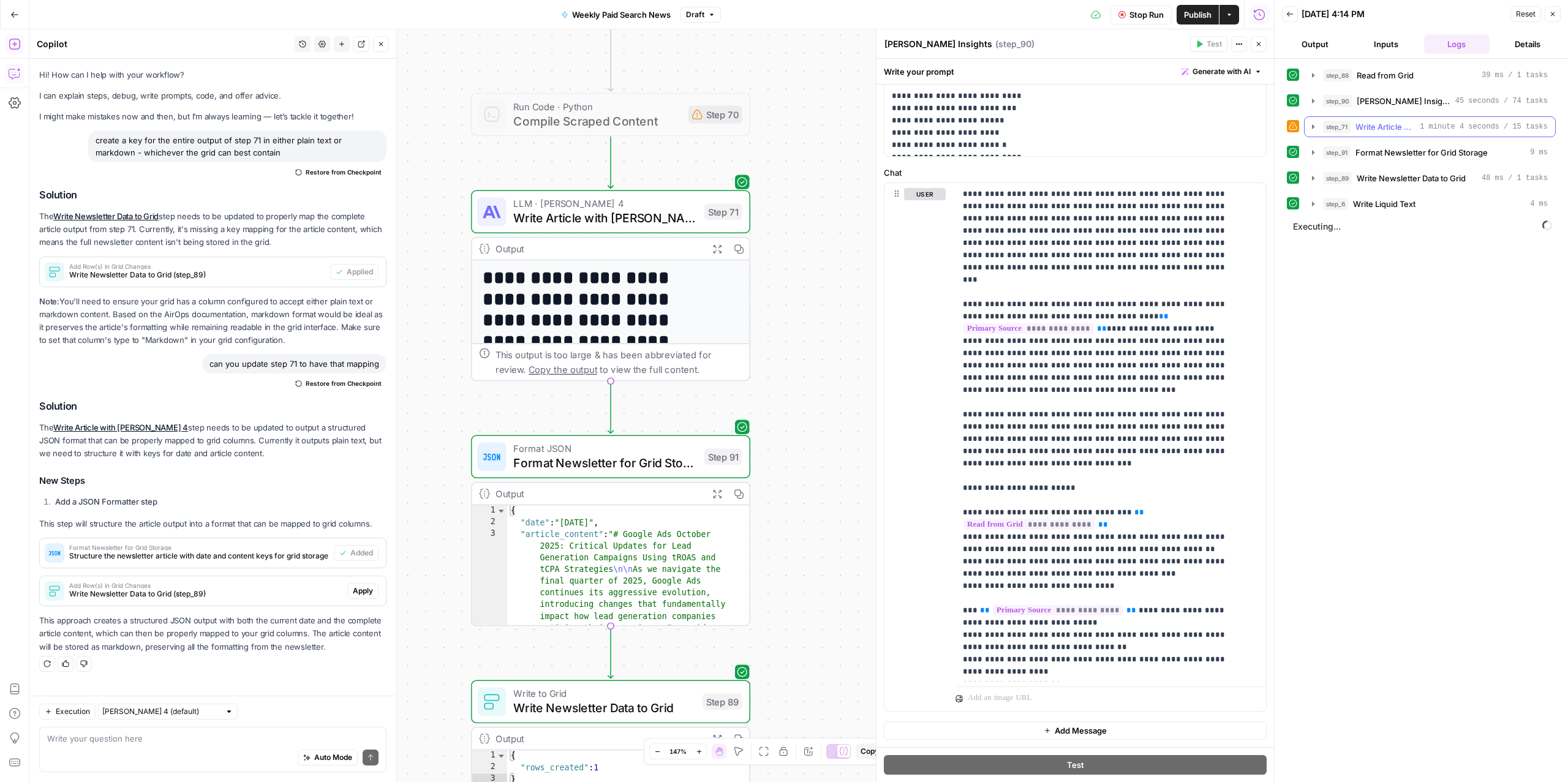
click at [1367, 128] on span "Write Article with Claude Sonnet 4" at bounding box center [1385, 126] width 60 height 12
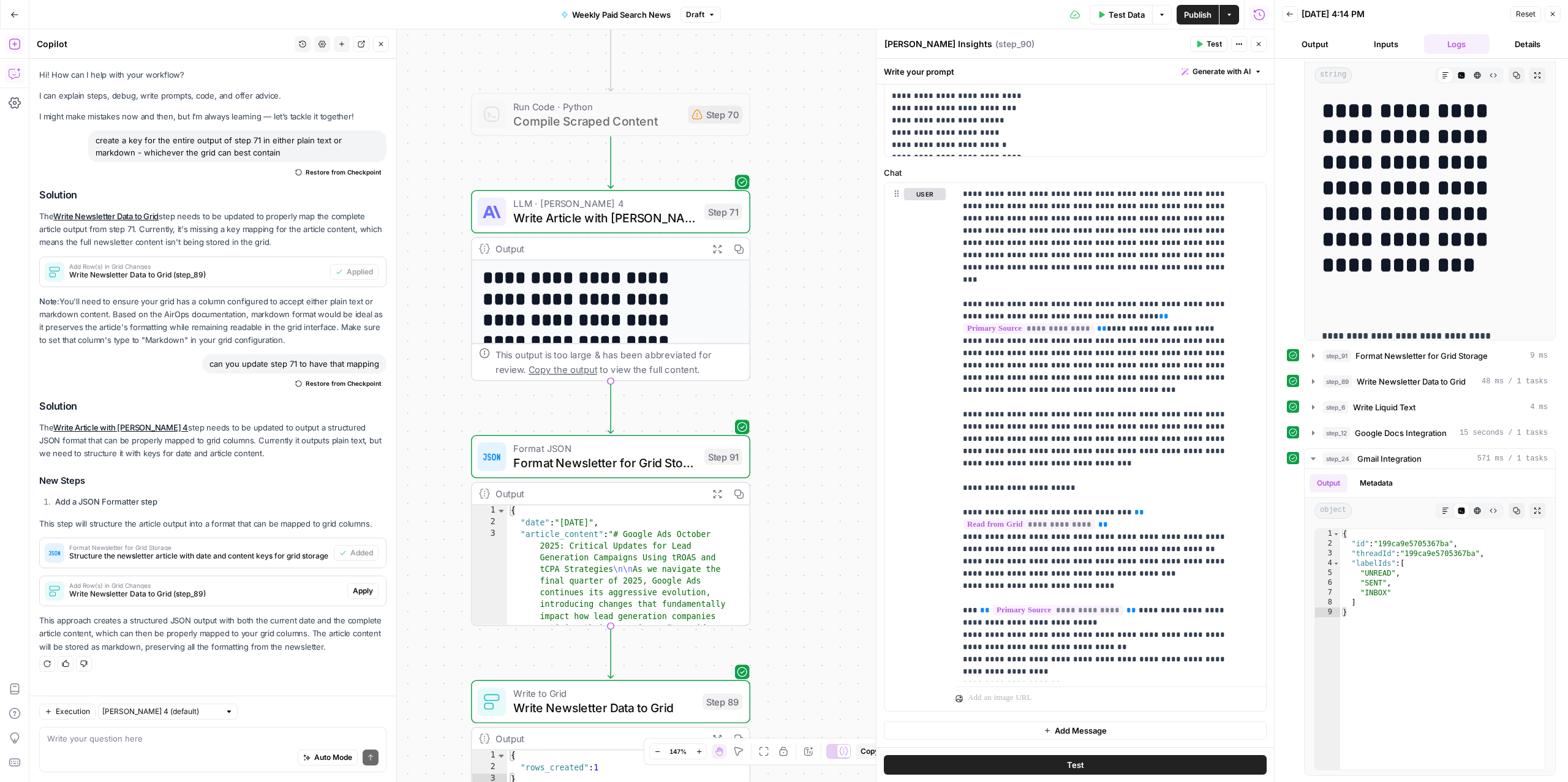
scroll to position [0, 0]
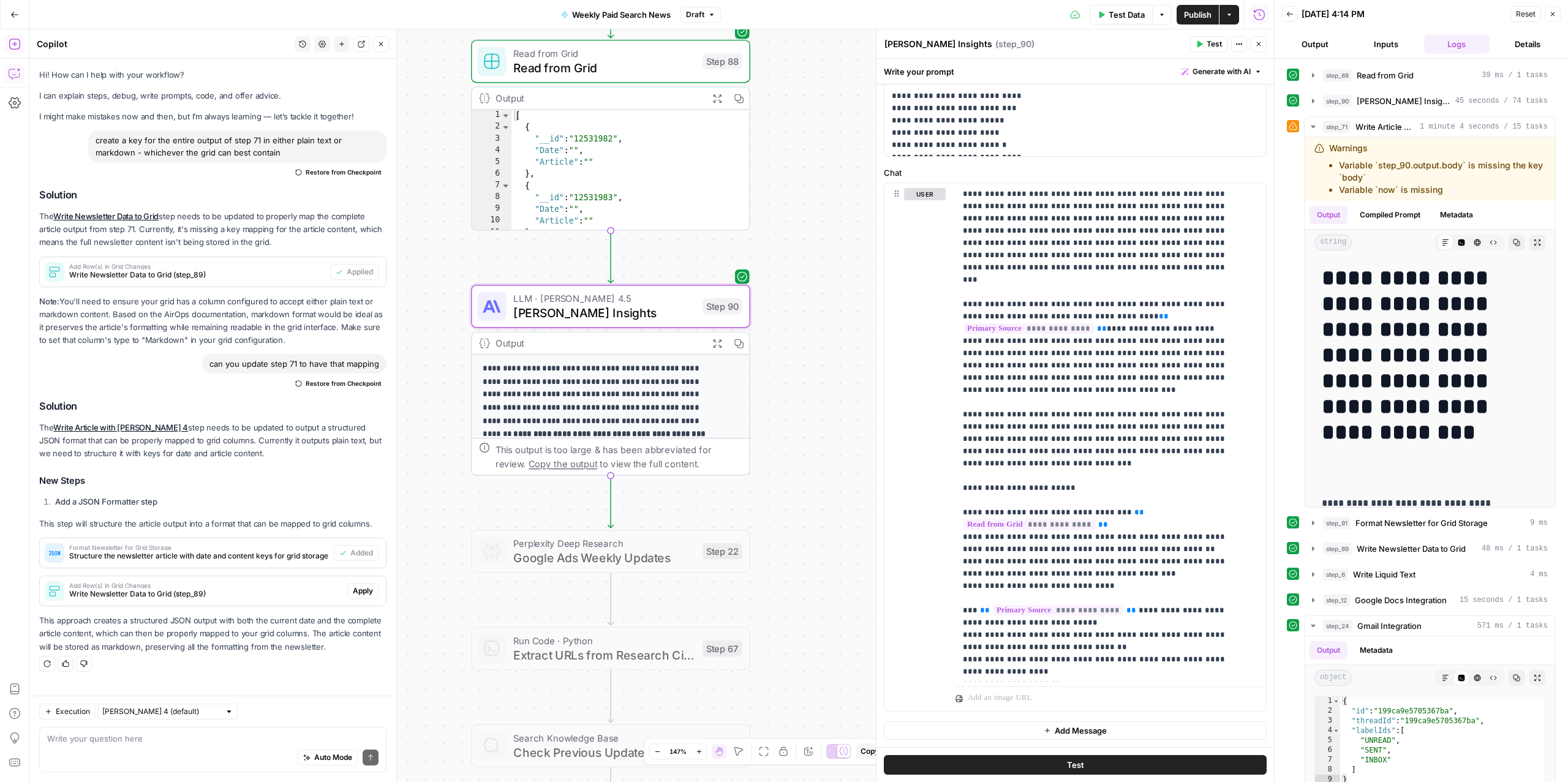
drag, startPoint x: 1440, startPoint y: 196, endPoint x: 1285, endPoint y: 149, distance: 162.0
click at [1285, 149] on div "**********" at bounding box center [1421, 421] width 293 height 724
click at [1386, 167] on li "Variable `step_90.output.body` is missing the key `body`" at bounding box center [1442, 171] width 206 height 25
drag, startPoint x: 1327, startPoint y: 168, endPoint x: 1482, endPoint y: 201, distance: 158.5
click at [1482, 201] on div "Warnings Variable `step_90.output.body` is missing the key `body` Variable `now…" at bounding box center [1429, 169] width 250 height 64
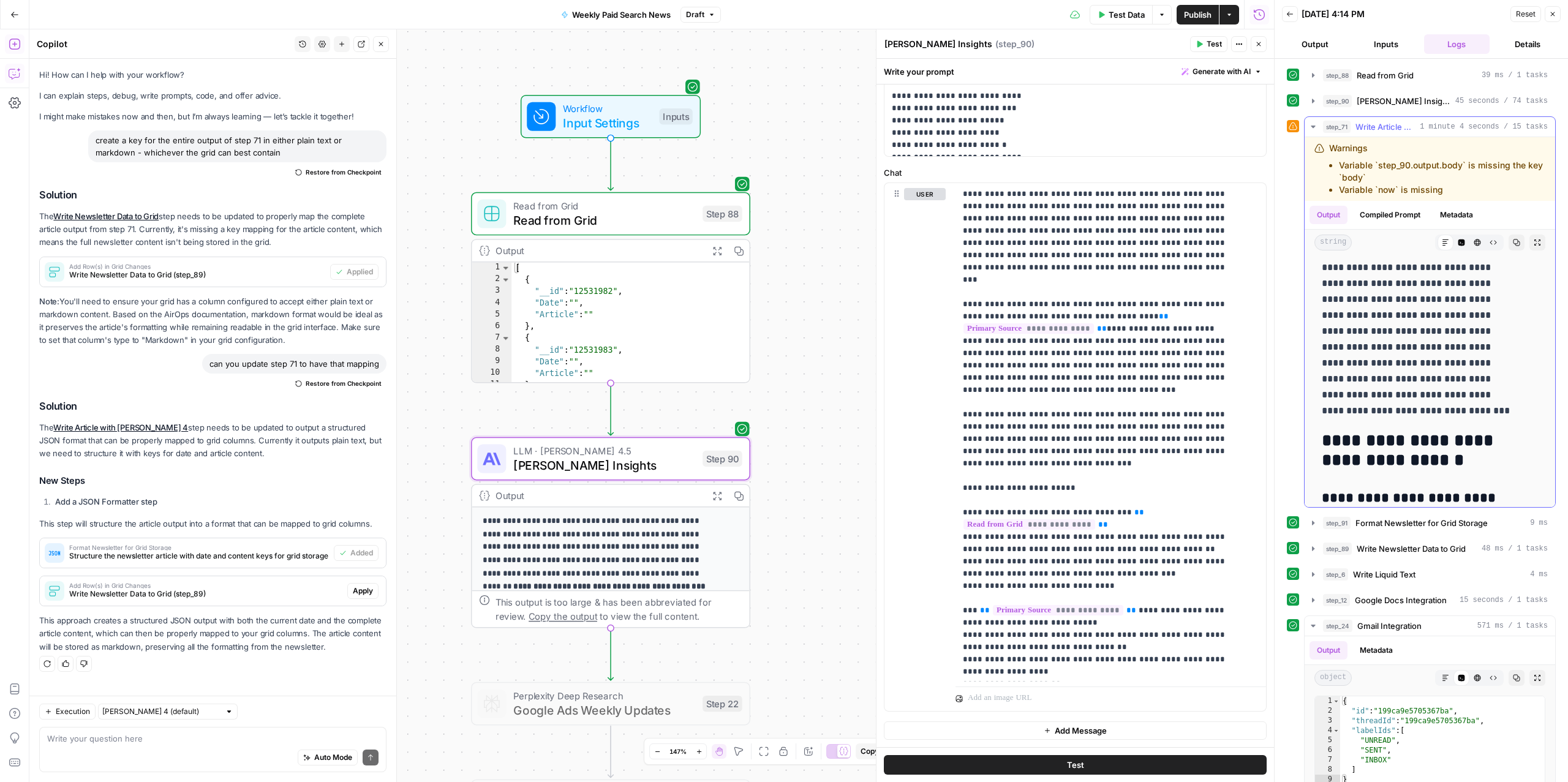
scroll to position [3164, 0]
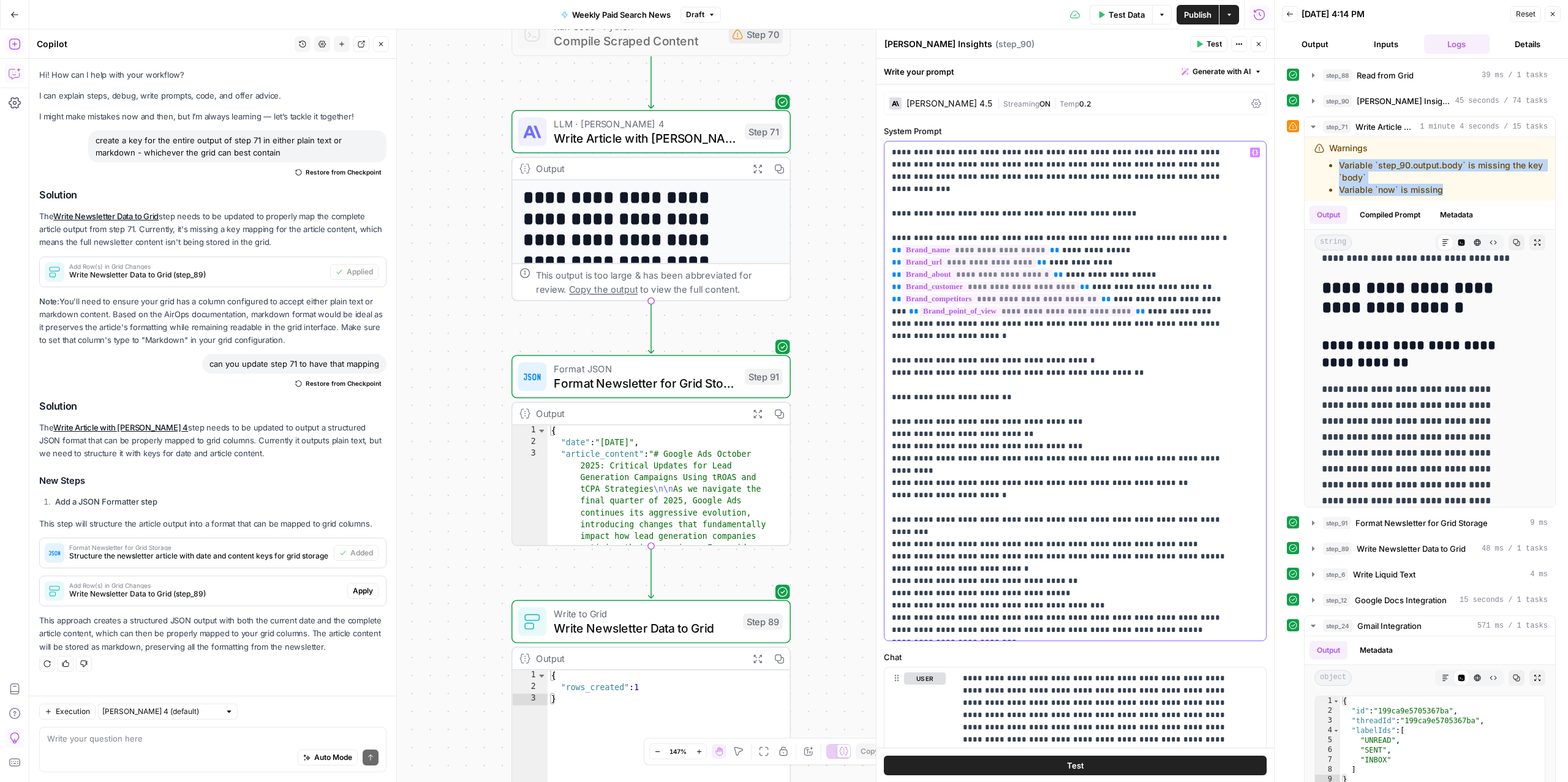
click at [1019, 471] on p "**********" at bounding box center [1062, 532] width 342 height 772
type input "b"
type input "step"
click at [1252, 44] on button "Close" at bounding box center [1259, 44] width 16 height 16
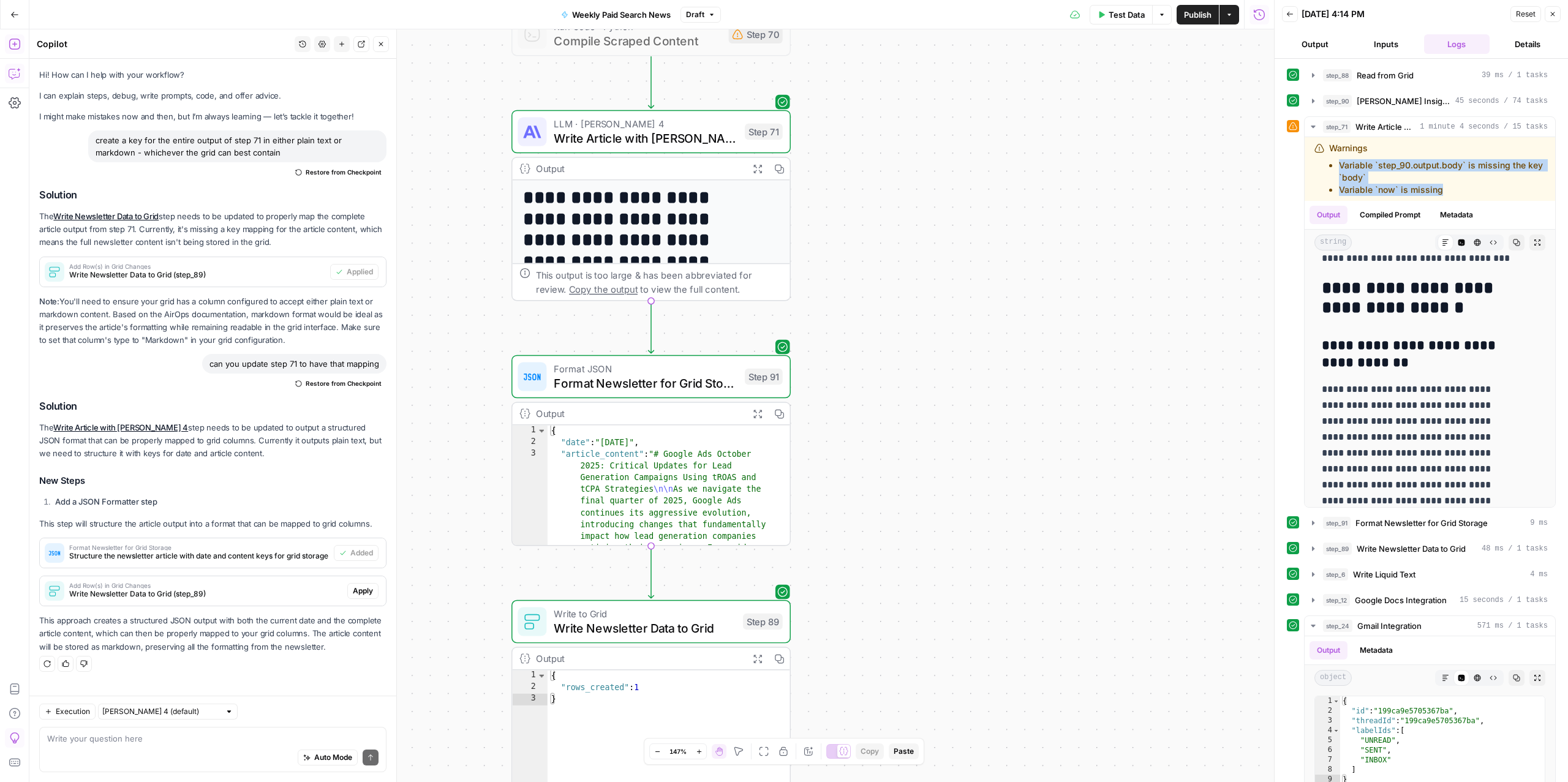
click at [733, 153] on div "LLM · [PERSON_NAME] 4 Write Article with [PERSON_NAME] 4 Step 71 Copy step Dele…" at bounding box center [651, 132] width 279 height 43
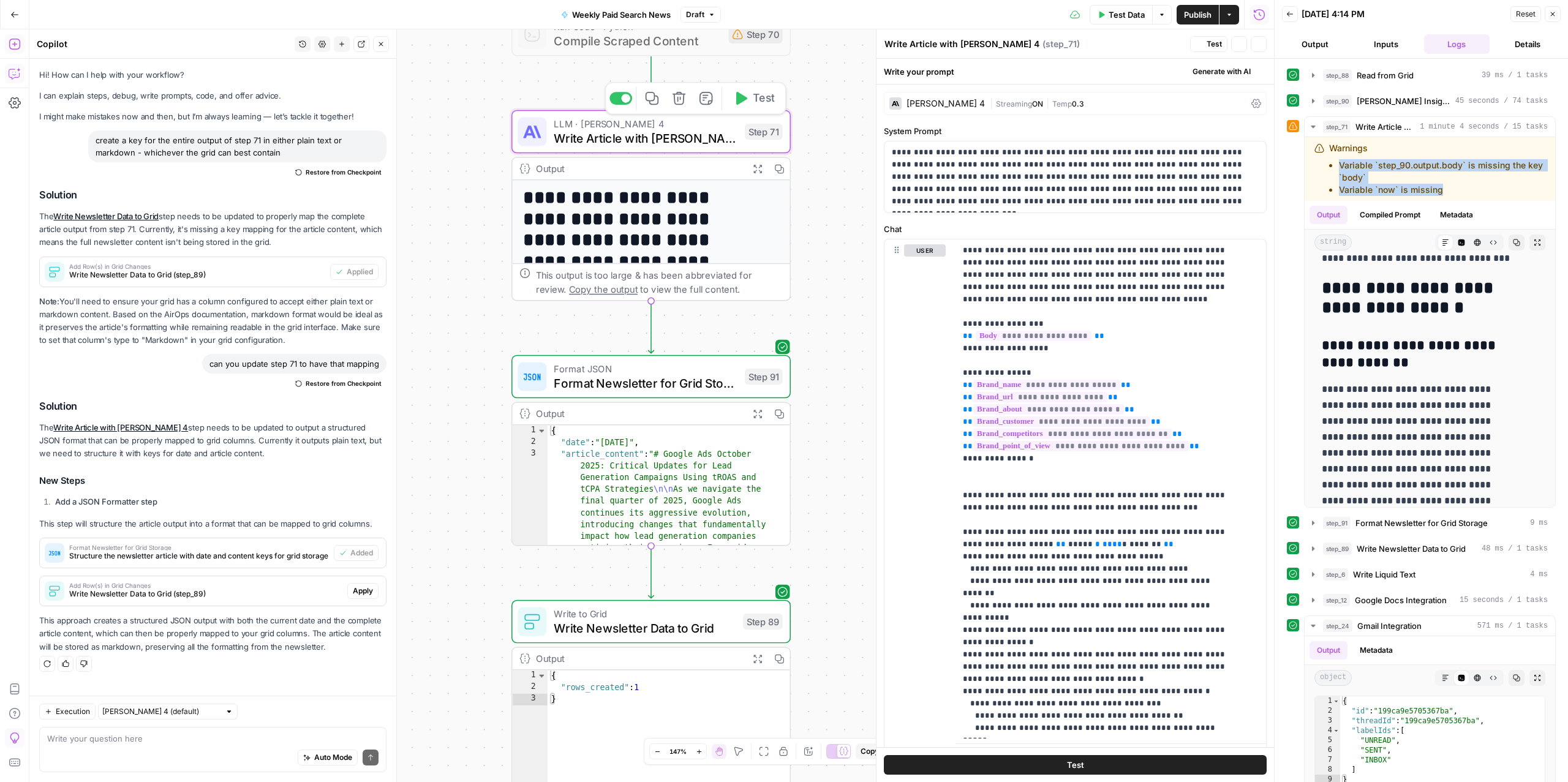
scroll to position [2, 0]
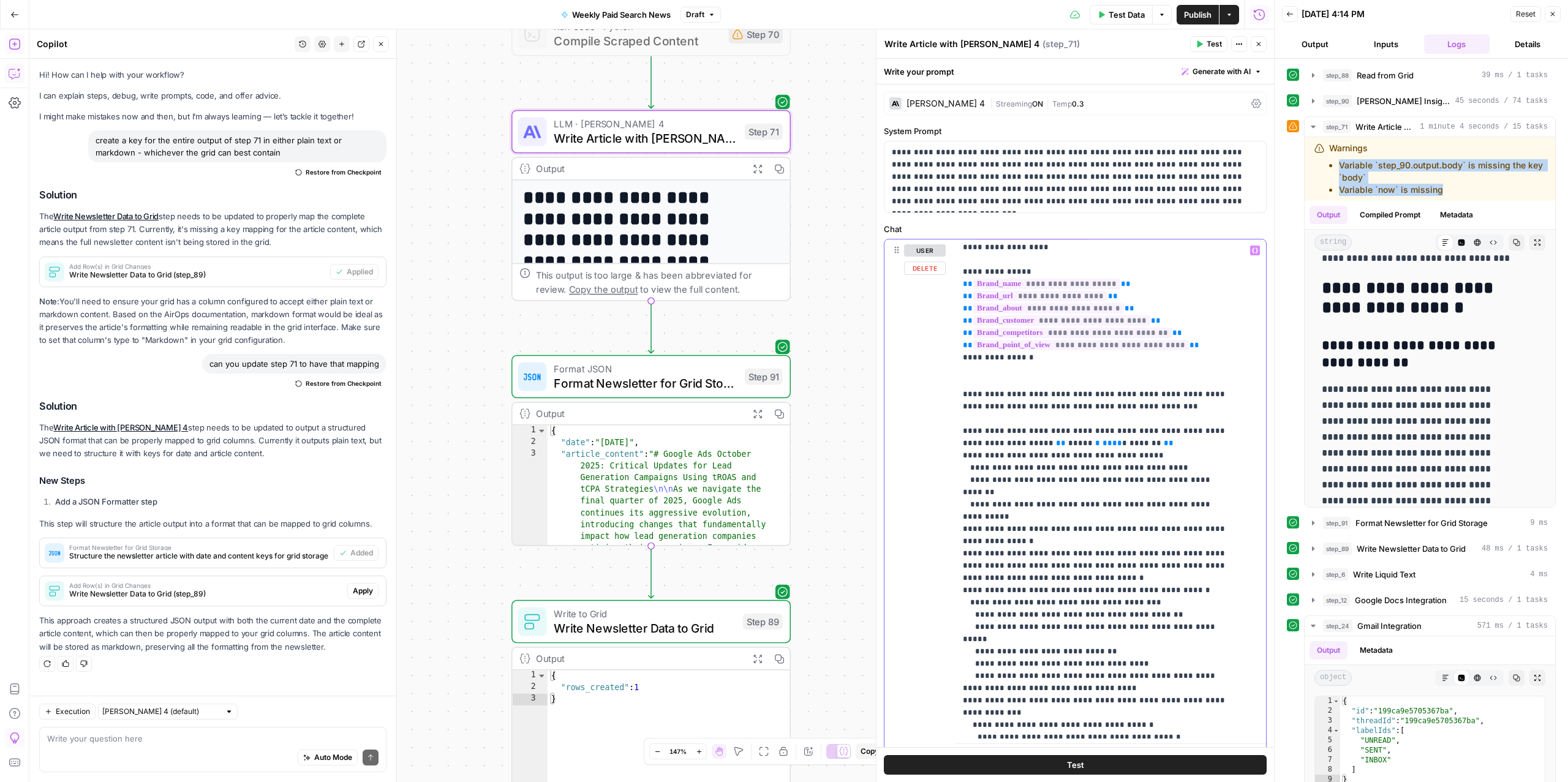
scroll to position [0, 0]
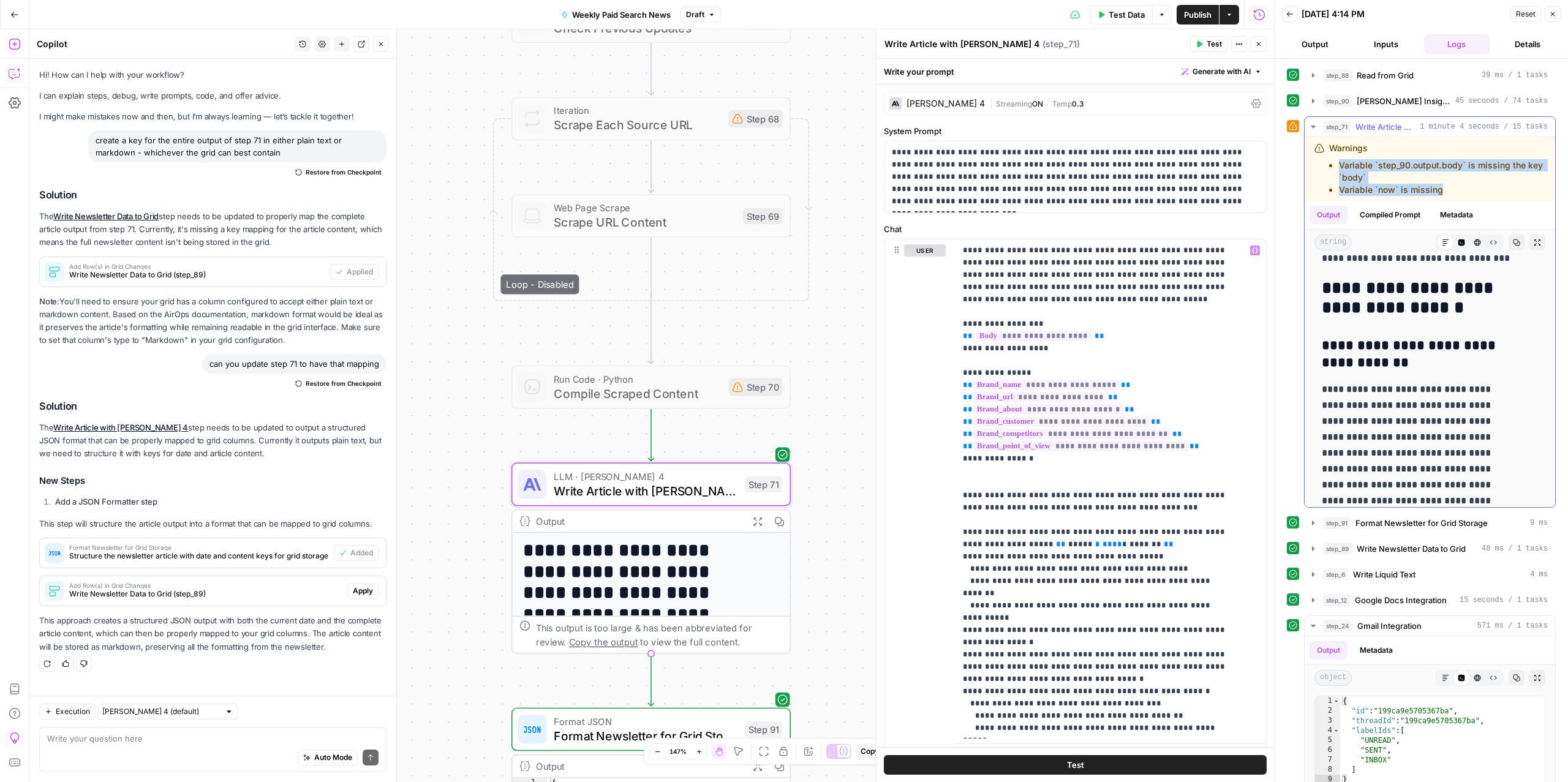
drag, startPoint x: 1440, startPoint y: 195, endPoint x: 1334, endPoint y: 167, distance: 109.6
click at [1334, 167] on ul "Variable `step_90.output.body` is missing the key `body` Variable `now` is miss…" at bounding box center [1437, 177] width 216 height 36
copy ul "Variable `step_90.output.body` is missing the key `body` Variable `now` is miss…"
click at [245, 733] on textarea at bounding box center [212, 739] width 332 height 12
paste textarea "Variable `step_90.output.body` is missing the key `body` Variable `now` is miss…"
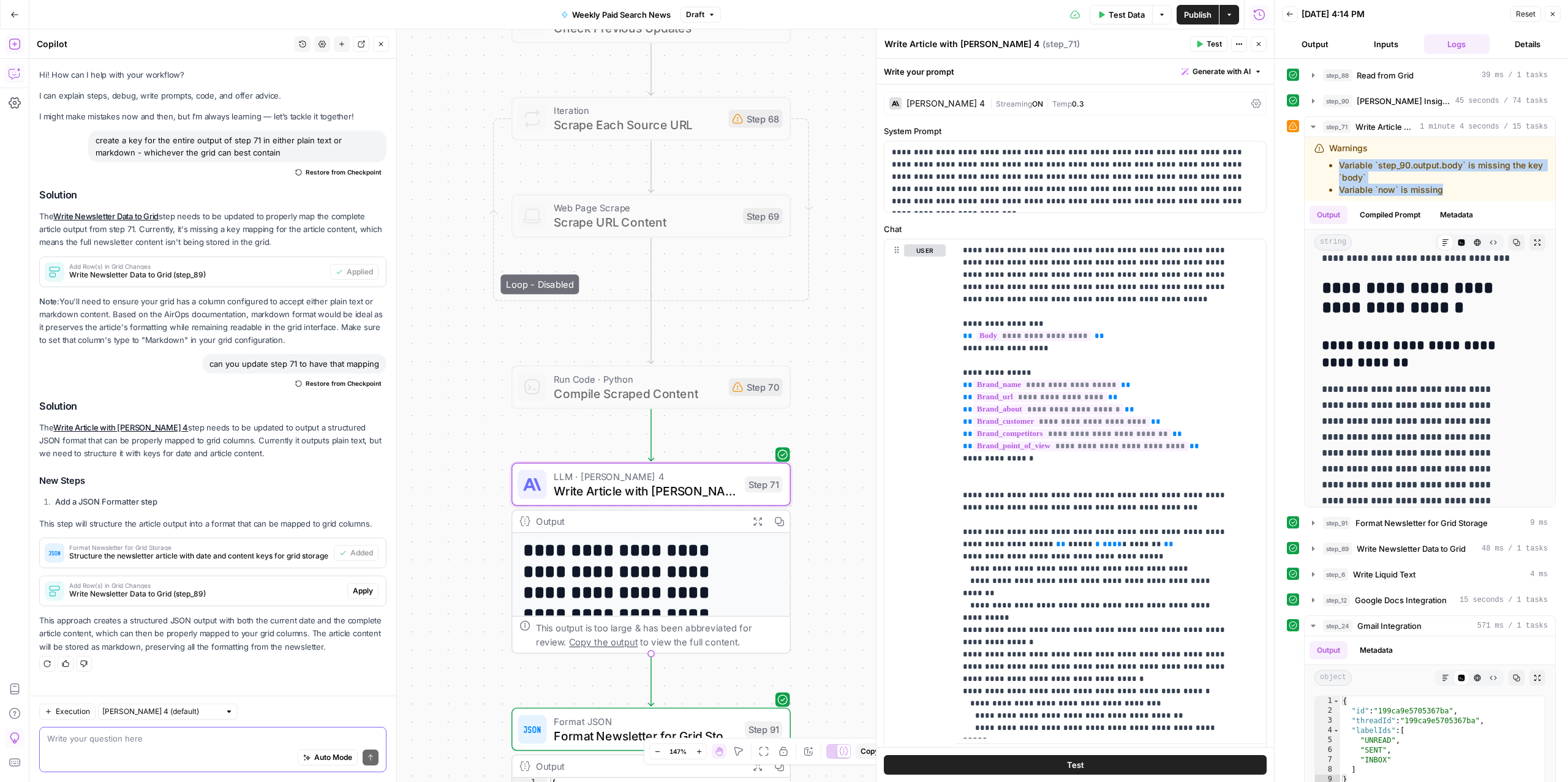
type textarea "Variable `step_90.output.body` is missing the key `body` Variable `now` is miss…"
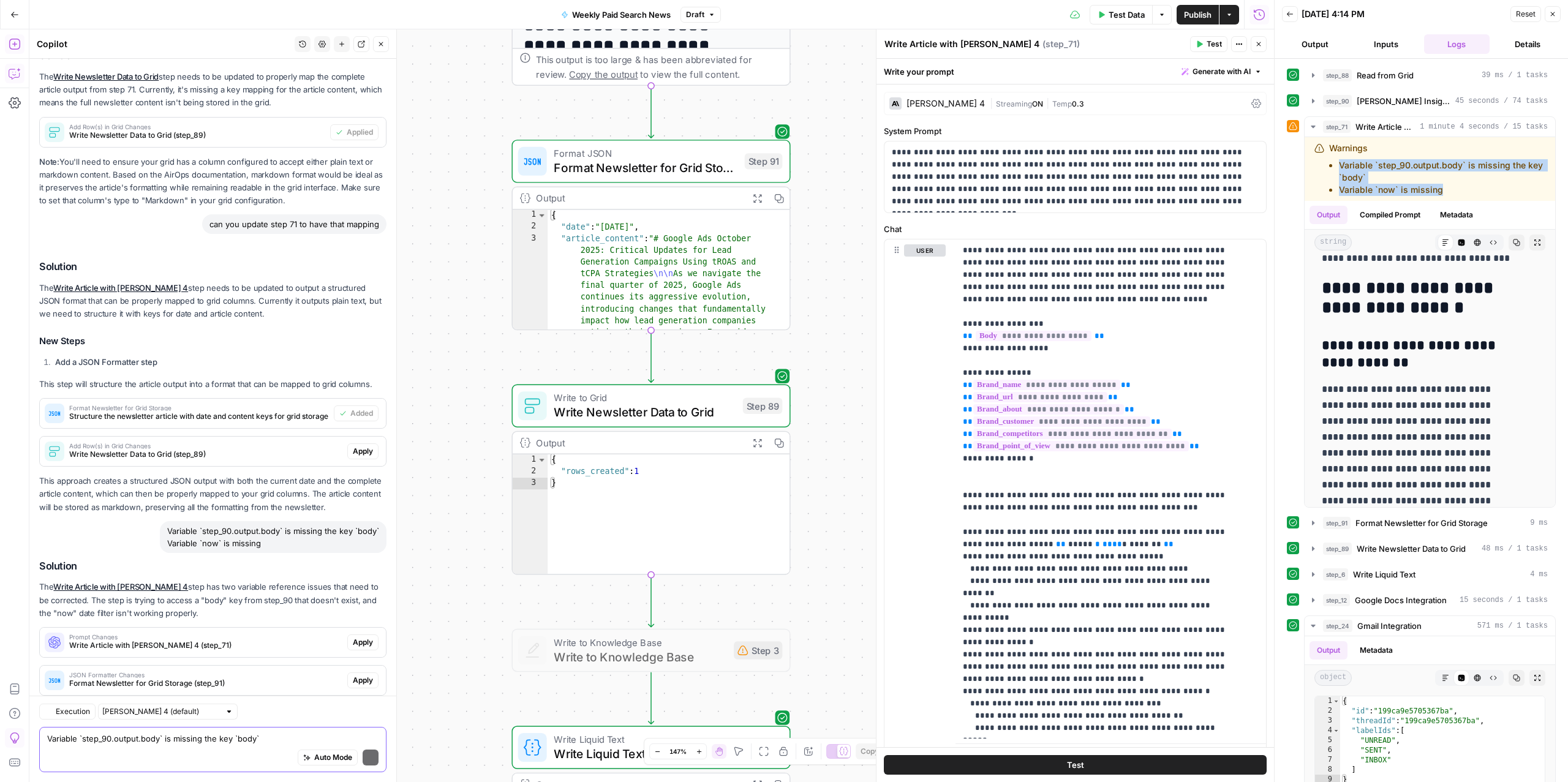
scroll to position [219, 0]
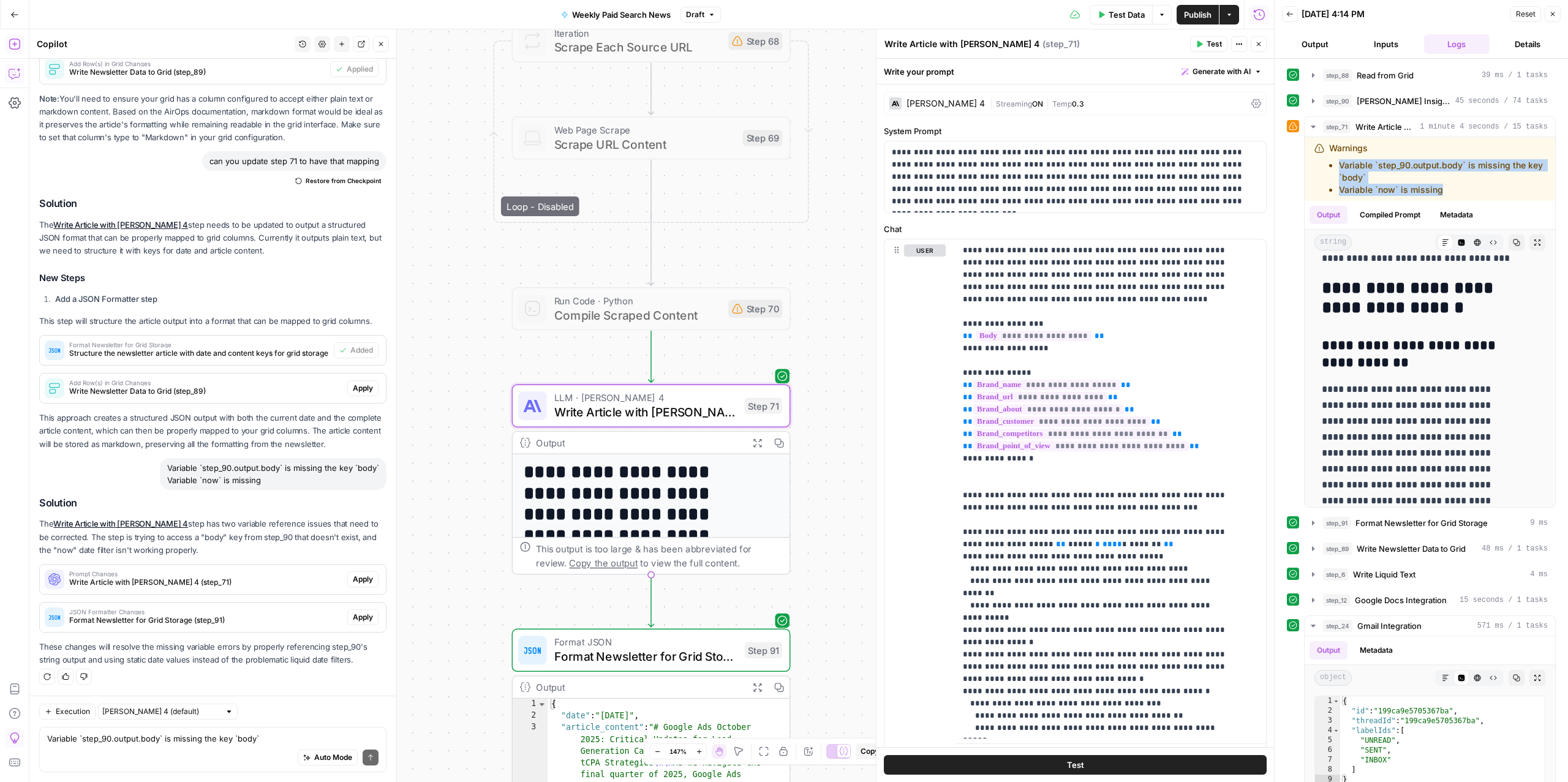
click at [207, 586] on span "Write Article with [PERSON_NAME] 4 (step_71)" at bounding box center [206, 583] width 273 height 11
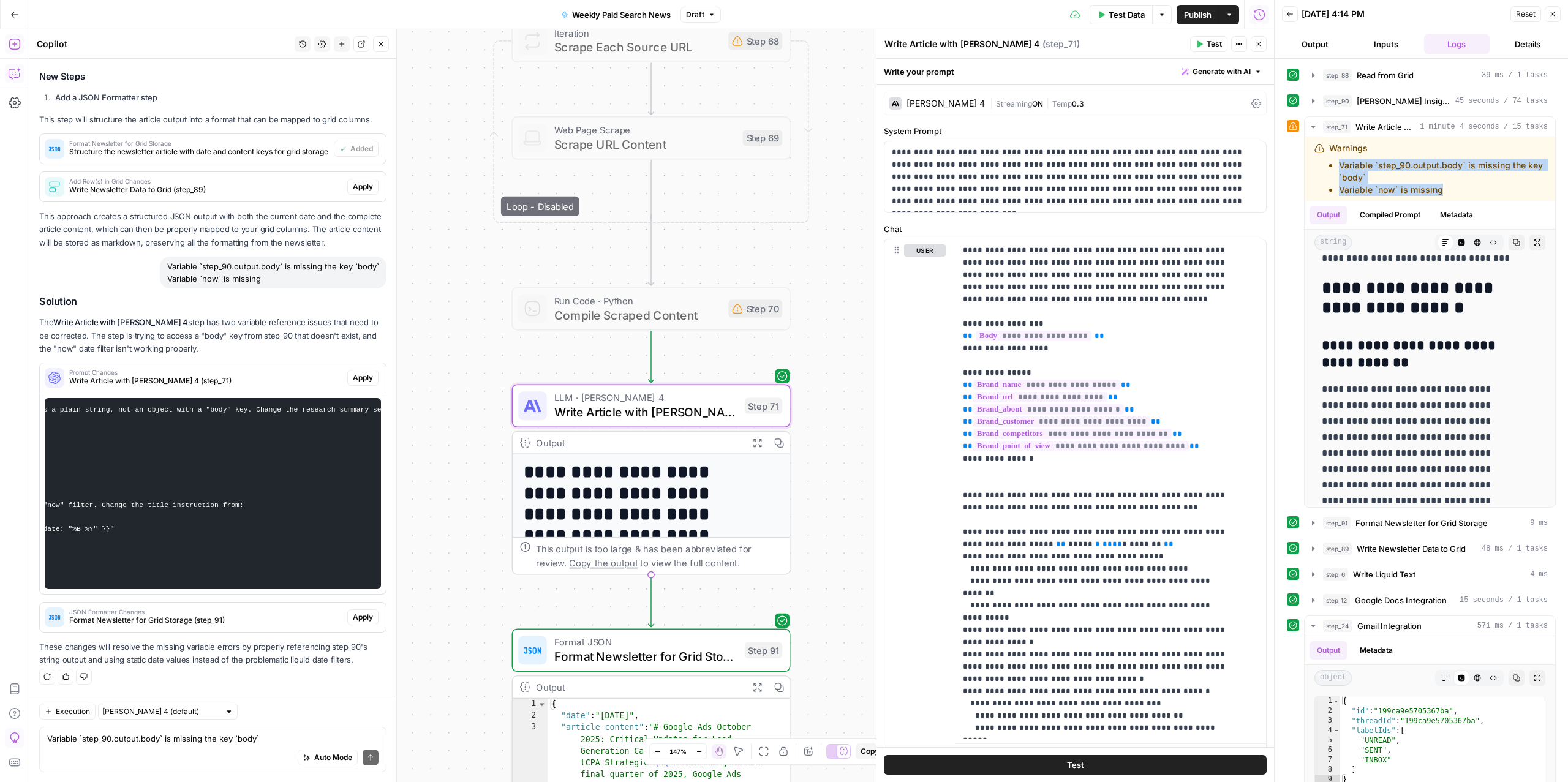
scroll to position [0, 0]
click at [347, 370] on button "Apply" at bounding box center [363, 378] width 32 height 16
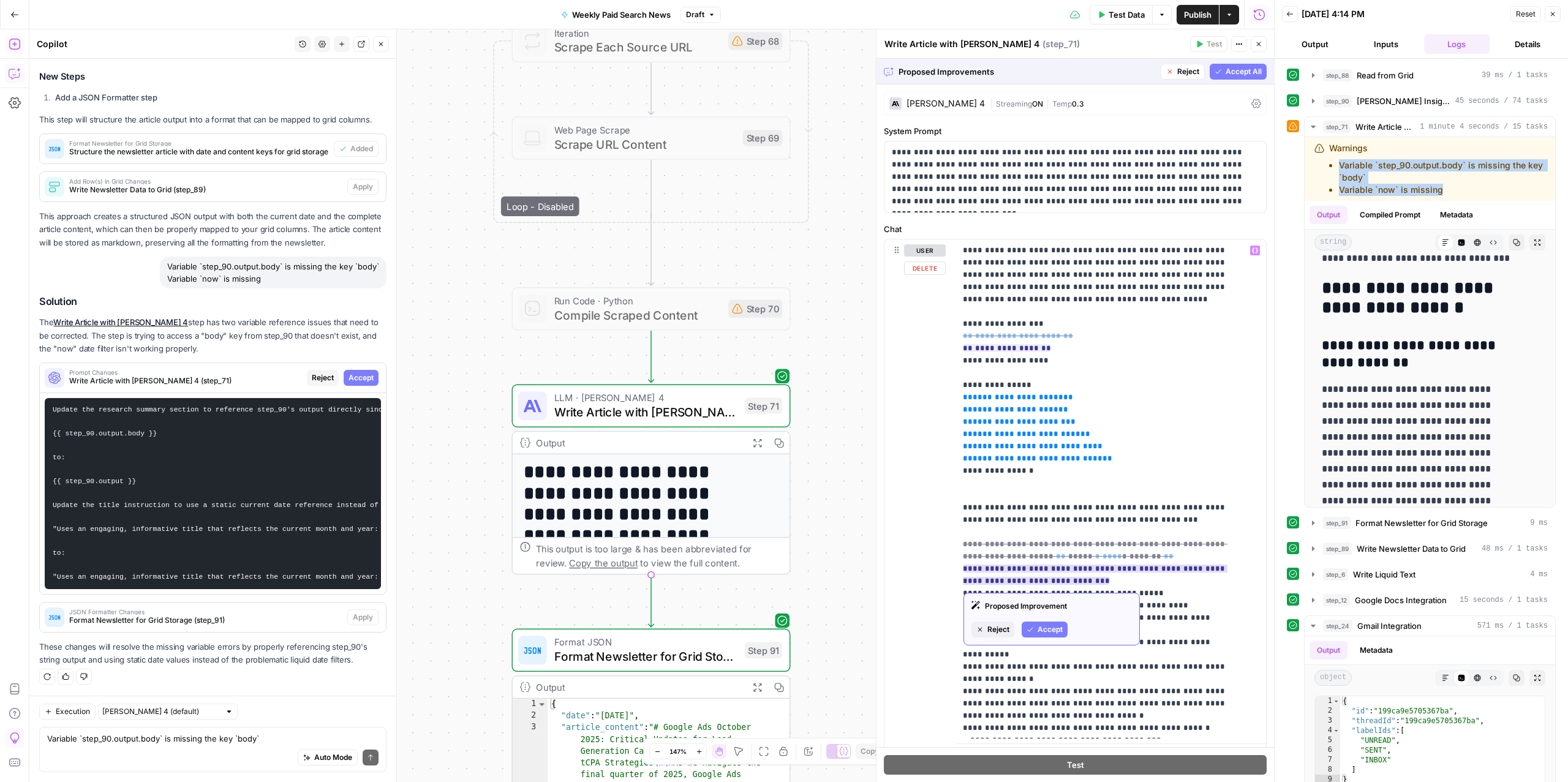
click at [997, 629] on span "Reject" at bounding box center [998, 630] width 22 height 11
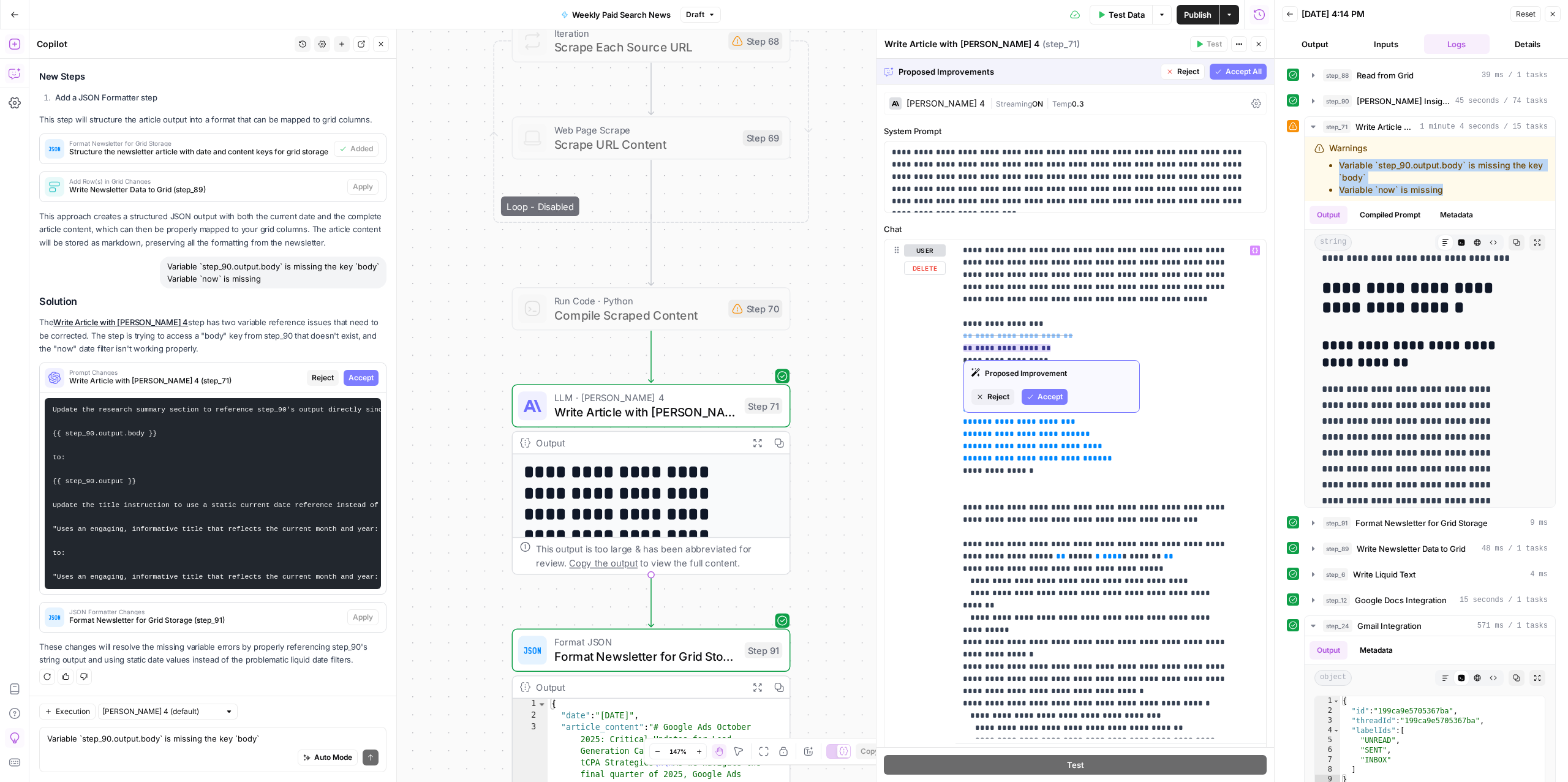
click at [1042, 395] on span "Accept" at bounding box center [1050, 397] width 25 height 11
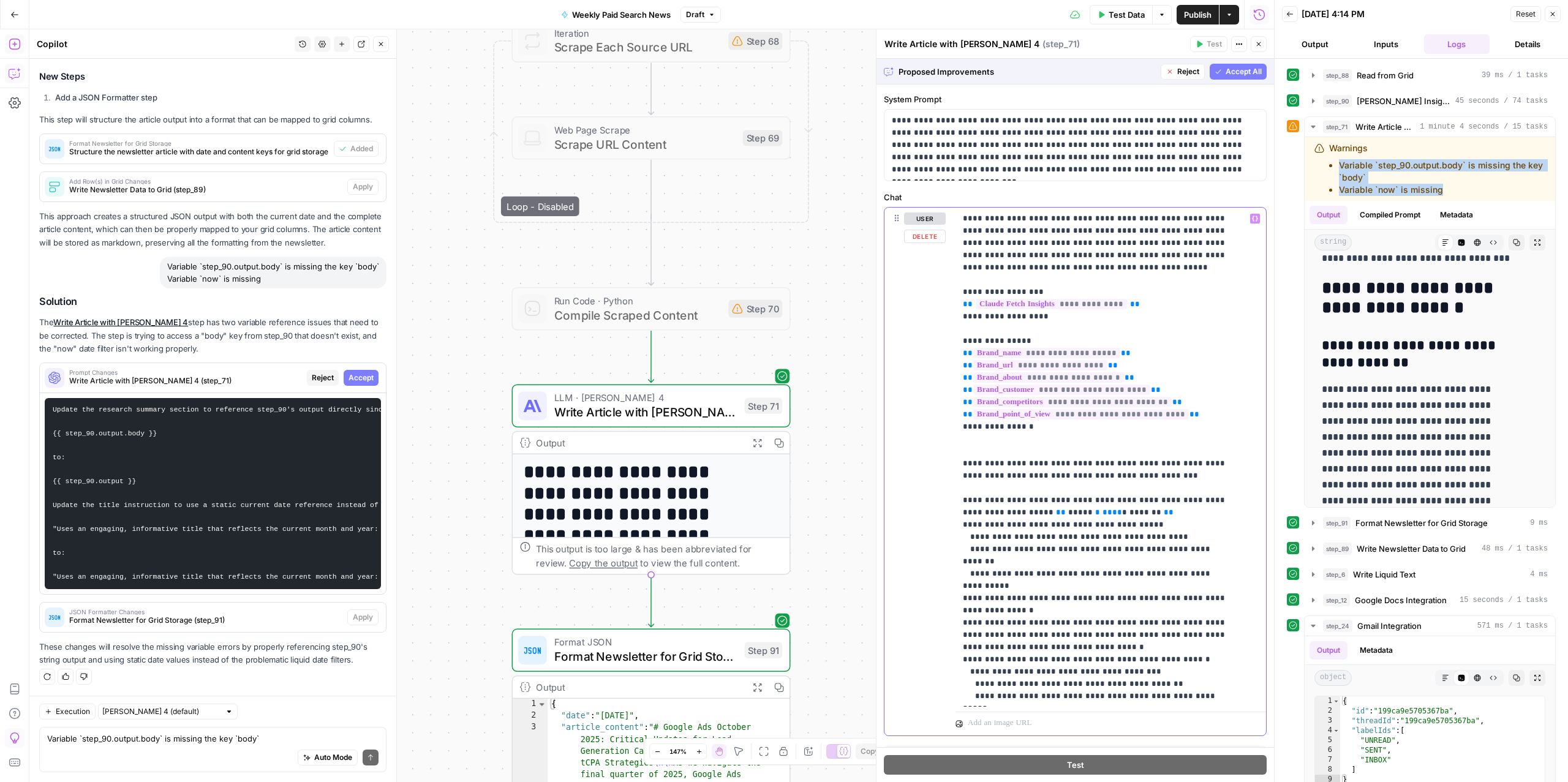
scroll to position [28, 0]
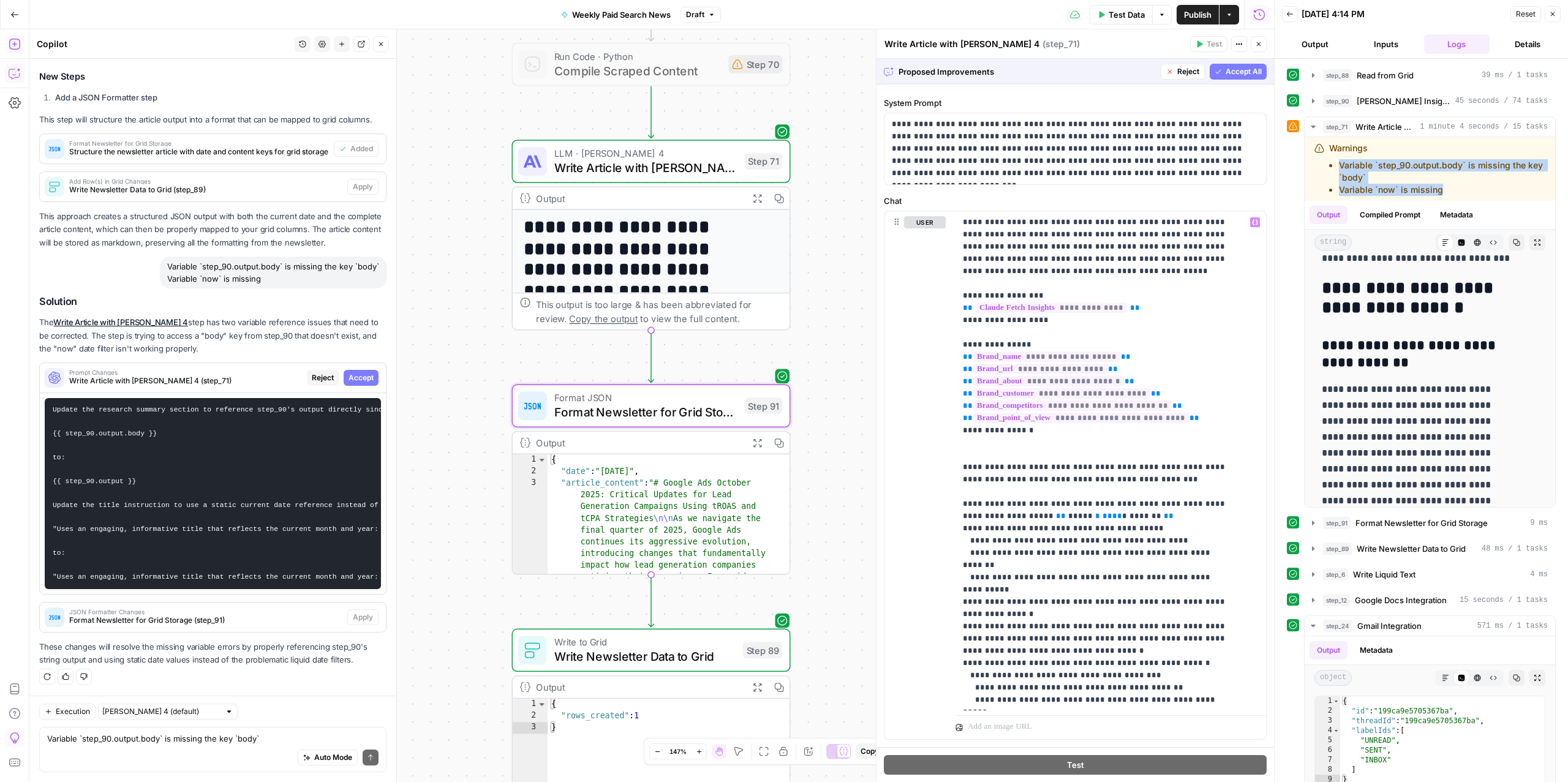
click at [205, 612] on span "JSON Formatter Changes" at bounding box center [206, 612] width 273 height 6
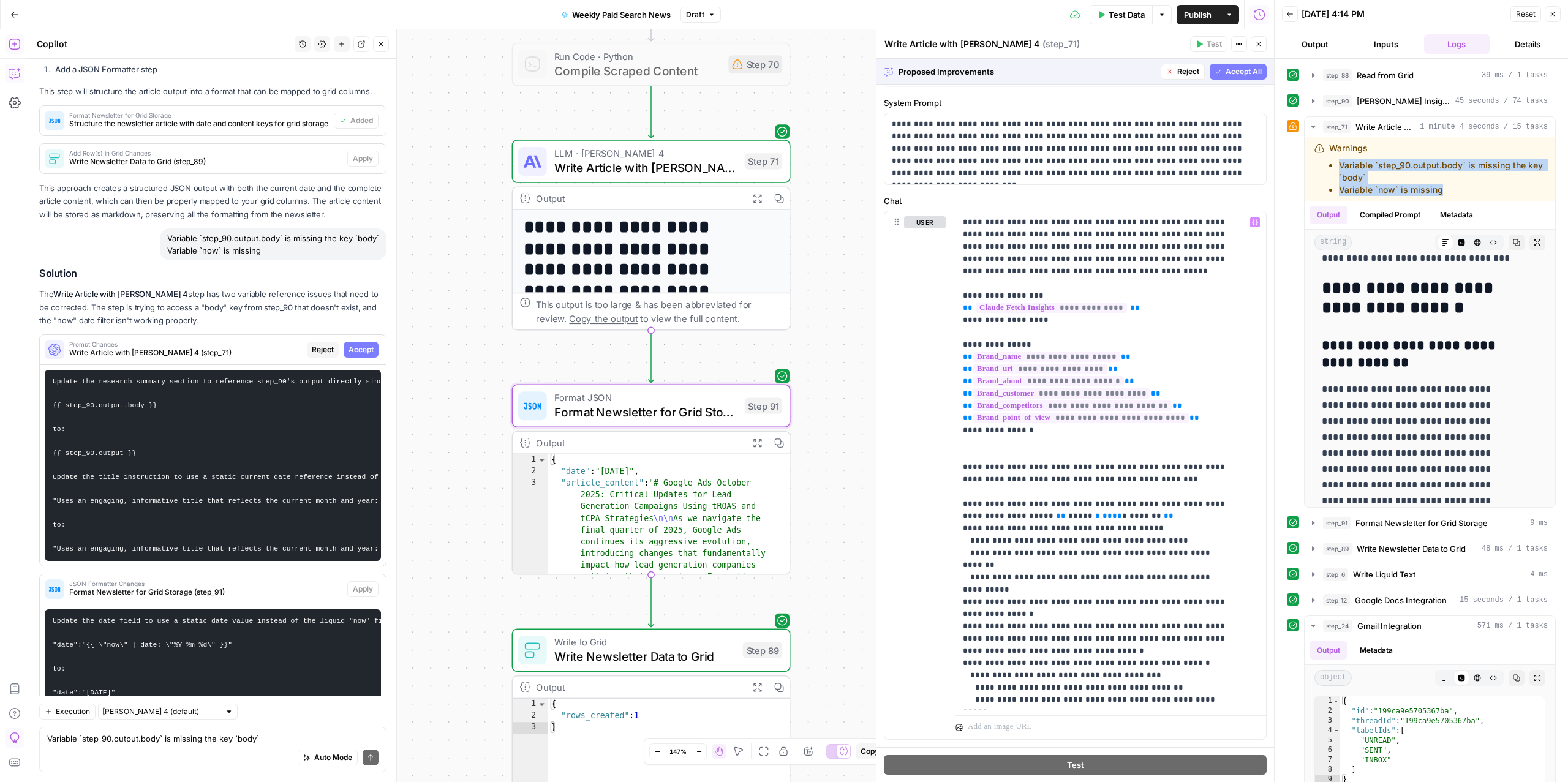
scroll to position [512, 0]
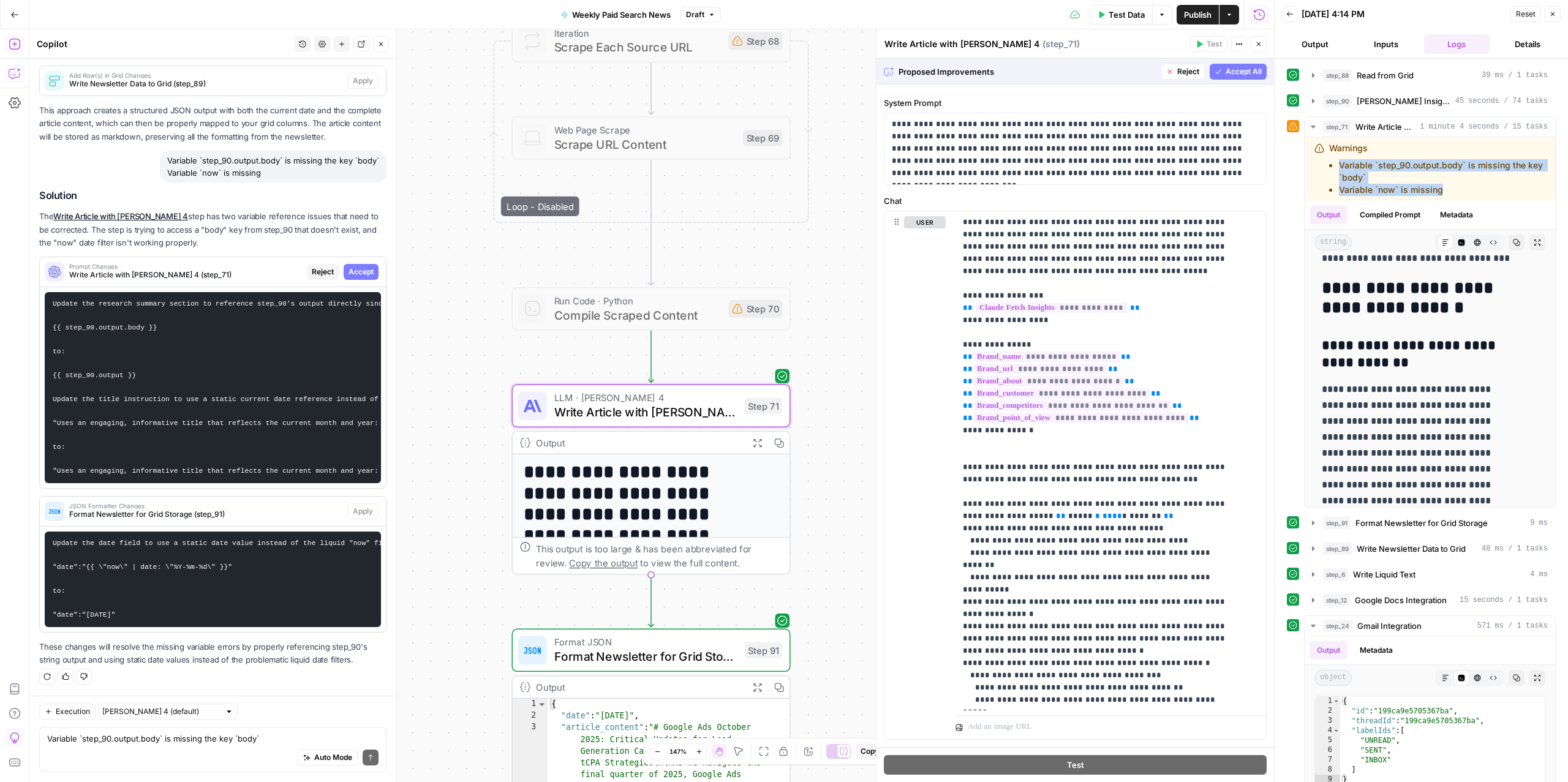
click at [316, 264] on button "Reject" at bounding box center [323, 271] width 32 height 16
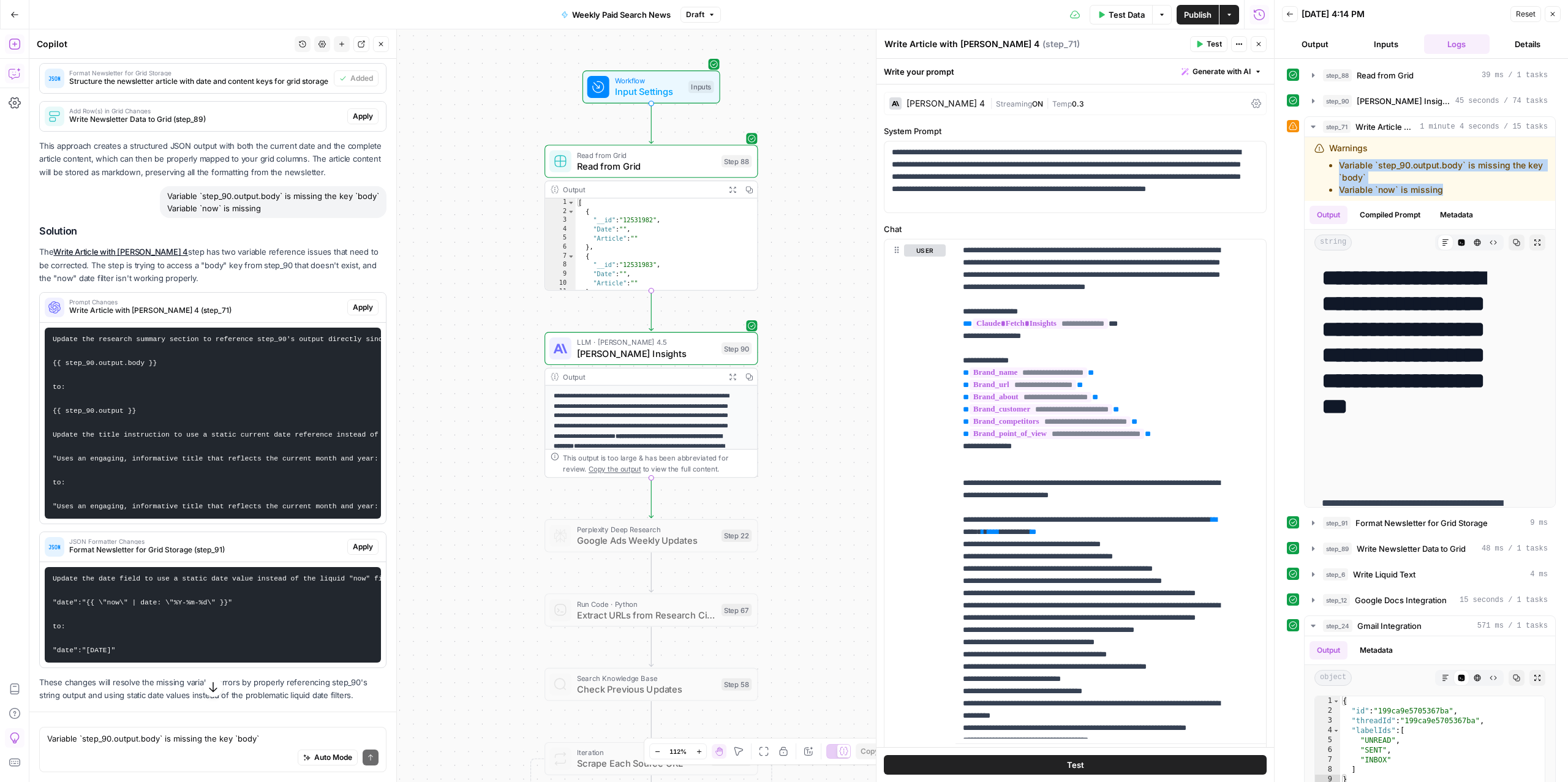
scroll to position [571, 0]
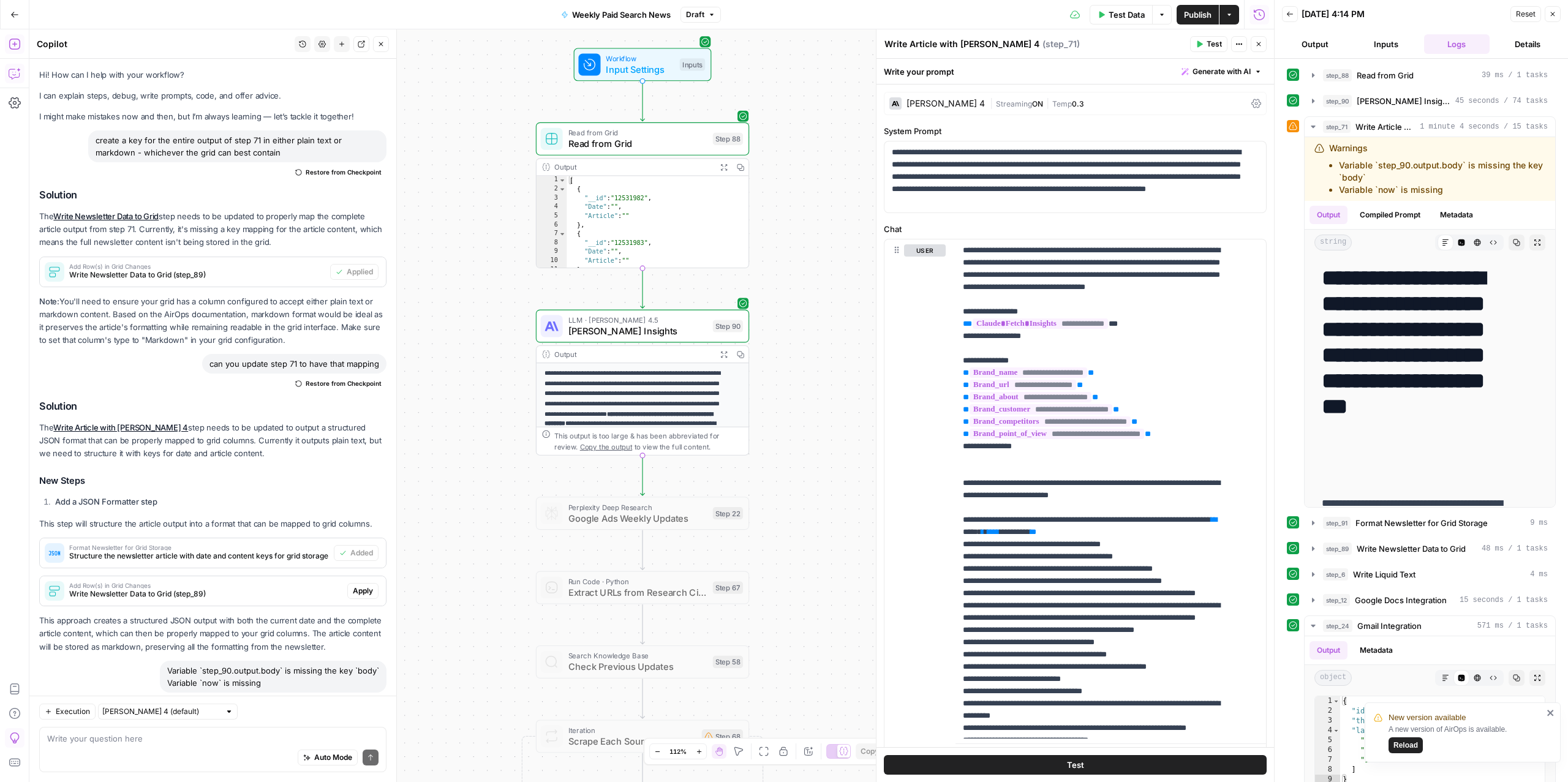
scroll to position [551, 0]
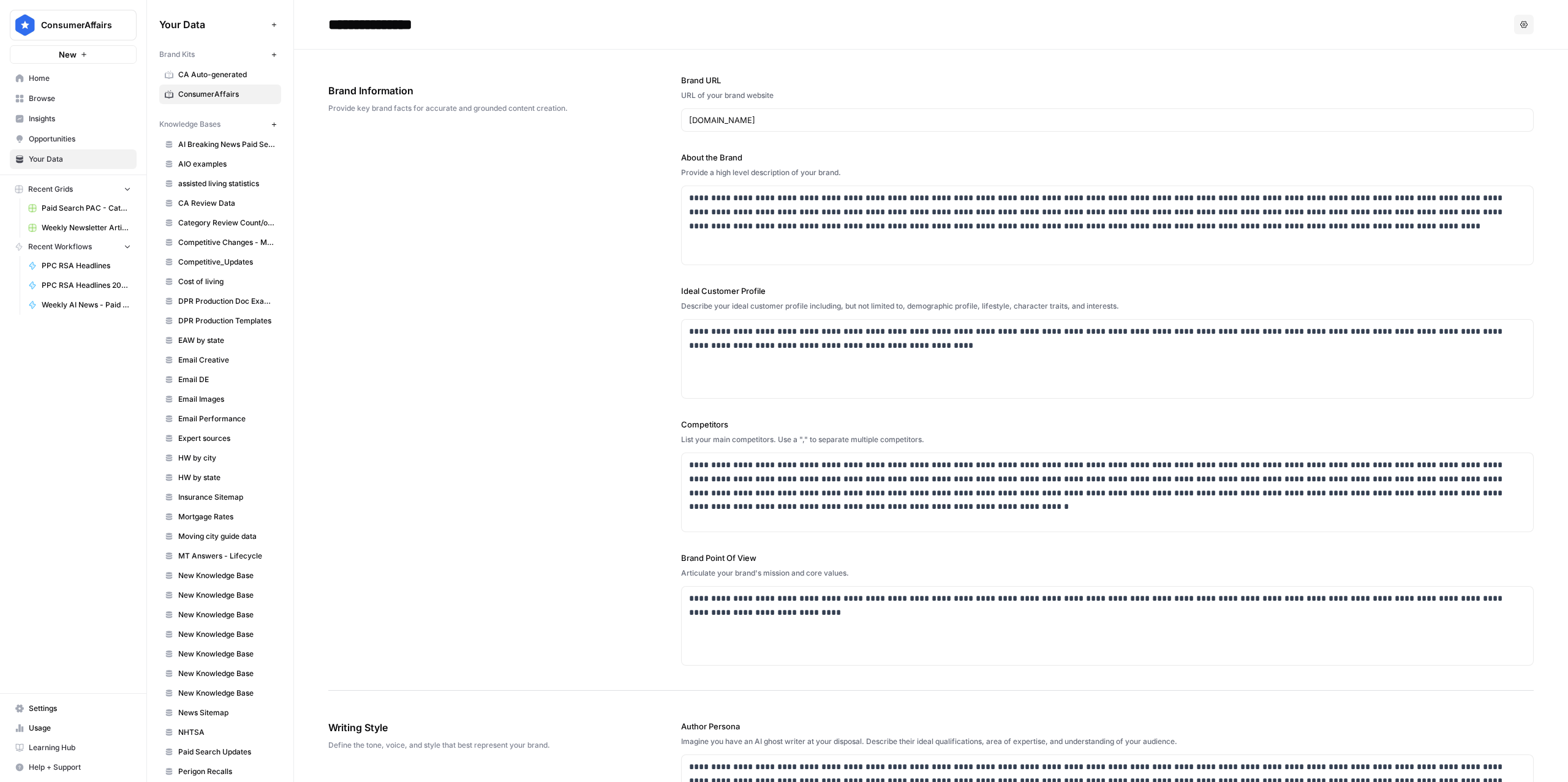
click at [1515, 28] on button "Options" at bounding box center [1524, 25] width 20 height 20
click at [1246, 17] on div "**********" at bounding box center [919, 25] width 1181 height 20
